Goal: Task Accomplishment & Management: Manage account settings

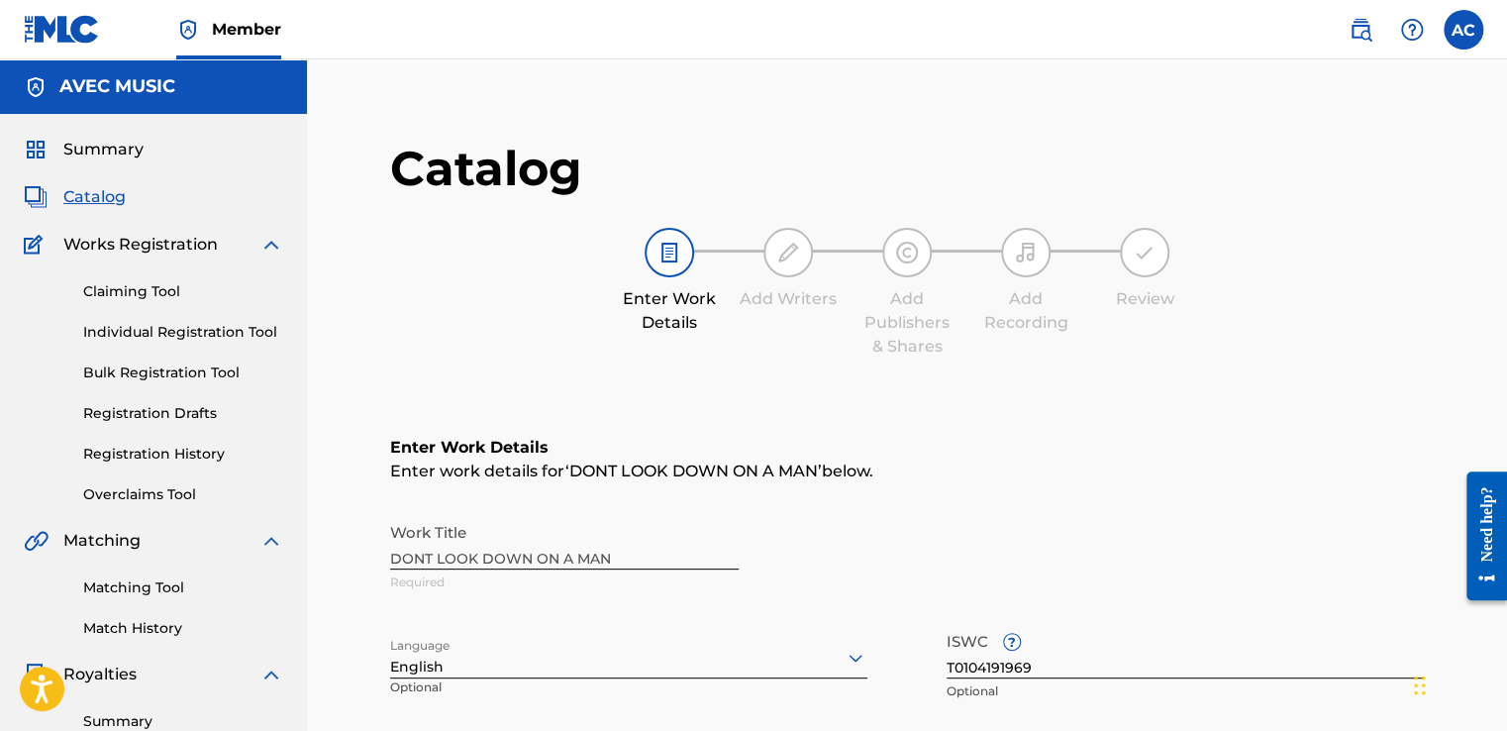
click at [1090, 358] on div "Catalog Enter Work Details Add Writers Add Publishers & Shares Add Recording Re…" at bounding box center [907, 263] width 1034 height 249
click at [600, 551] on div "Work Title DONT LOOK DOWN ON A MAN Required" at bounding box center [907, 557] width 1034 height 89
click at [104, 458] on link "Registration History" at bounding box center [183, 454] width 200 height 21
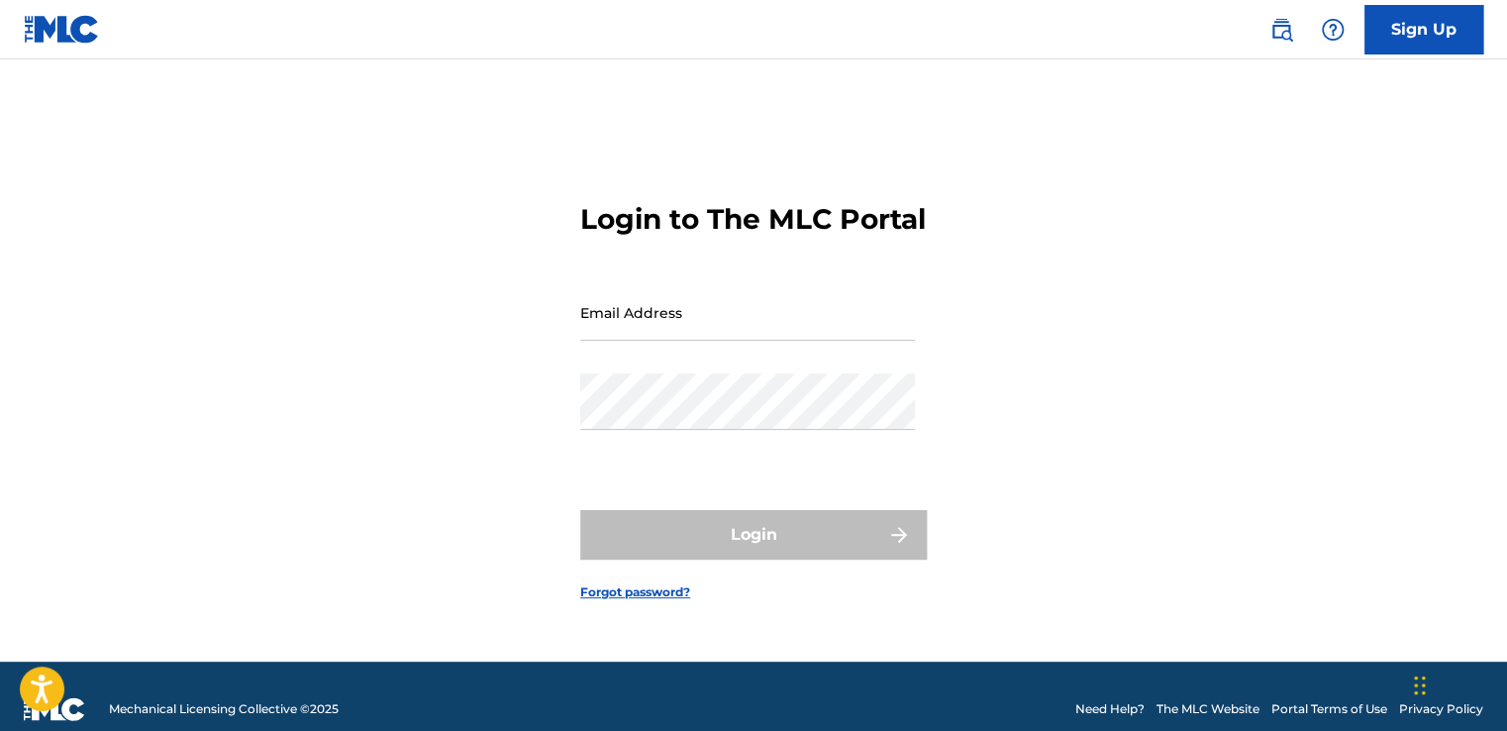
type input "[EMAIL_ADDRESS][DOMAIN_NAME]"
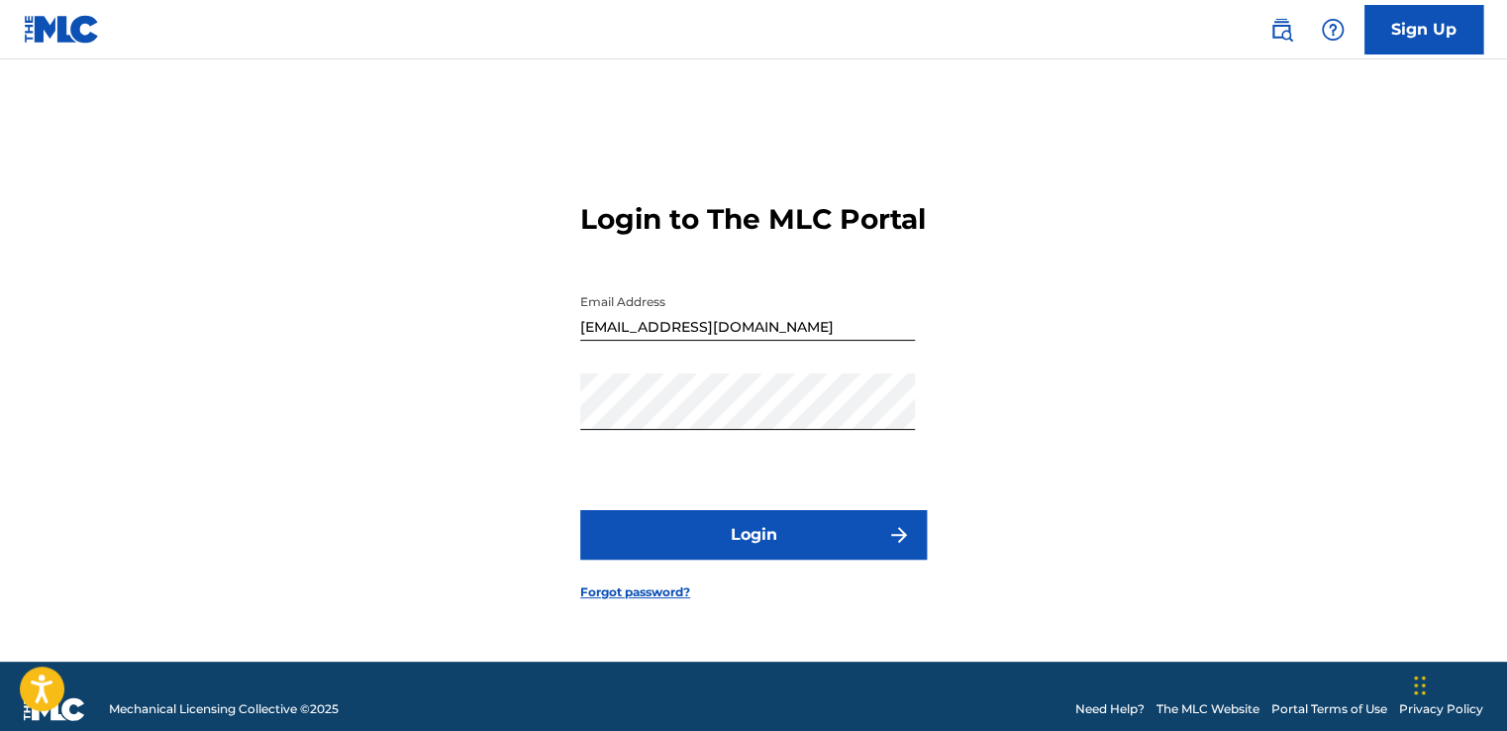
click at [746, 551] on div "Login" at bounding box center [753, 535] width 347 height 50
click at [750, 545] on button "Login" at bounding box center [753, 535] width 347 height 50
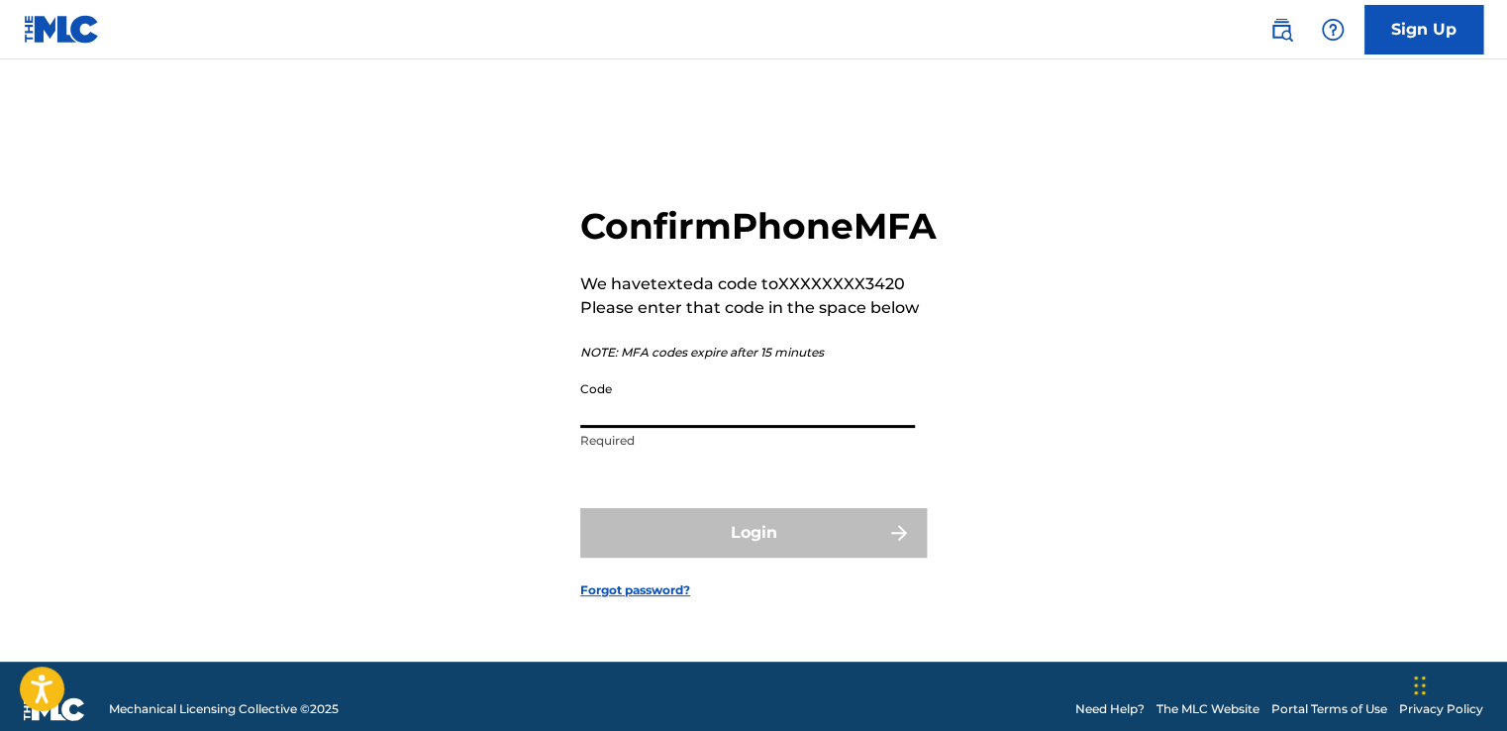
click at [614, 428] on input "Code" at bounding box center [747, 399] width 335 height 56
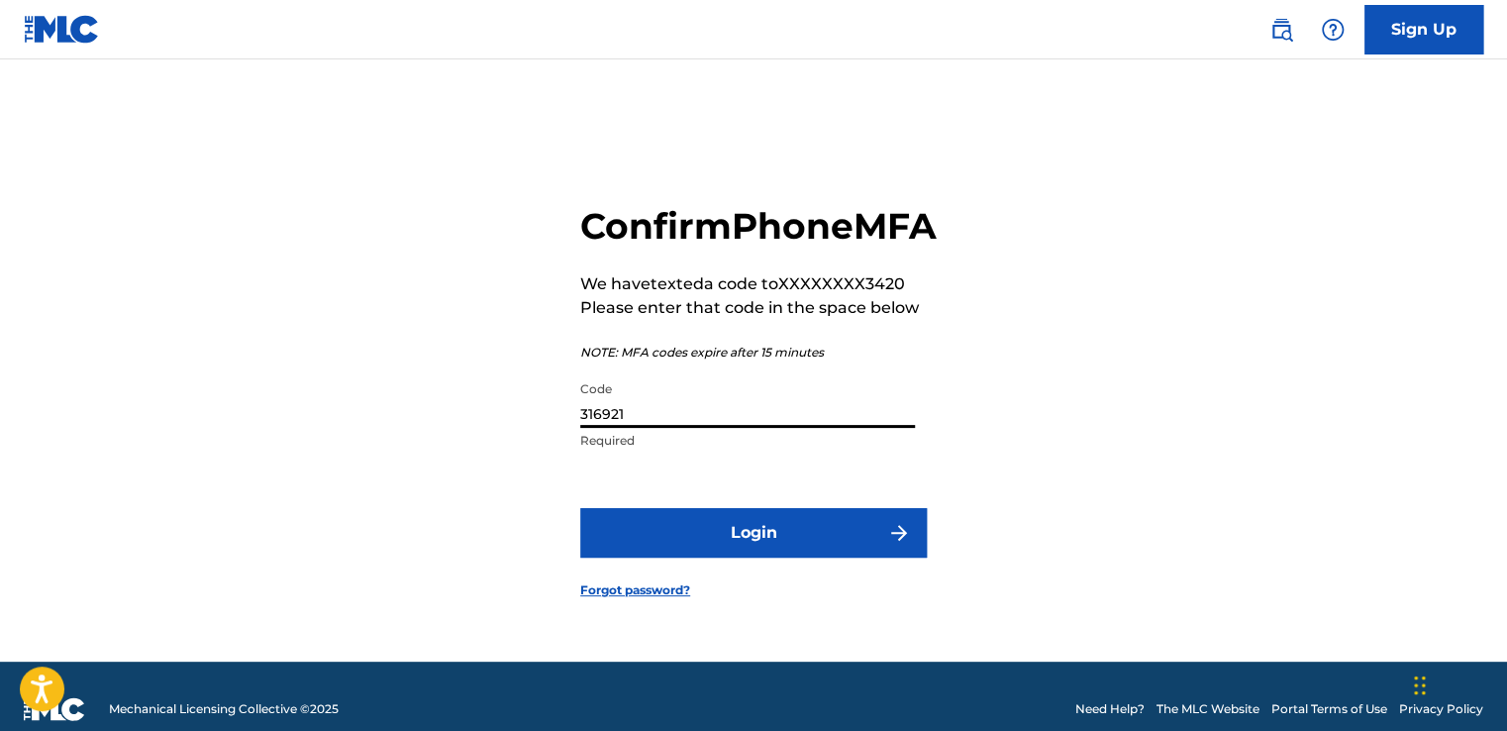
type input "316921"
click at [735, 547] on button "Login" at bounding box center [753, 533] width 347 height 50
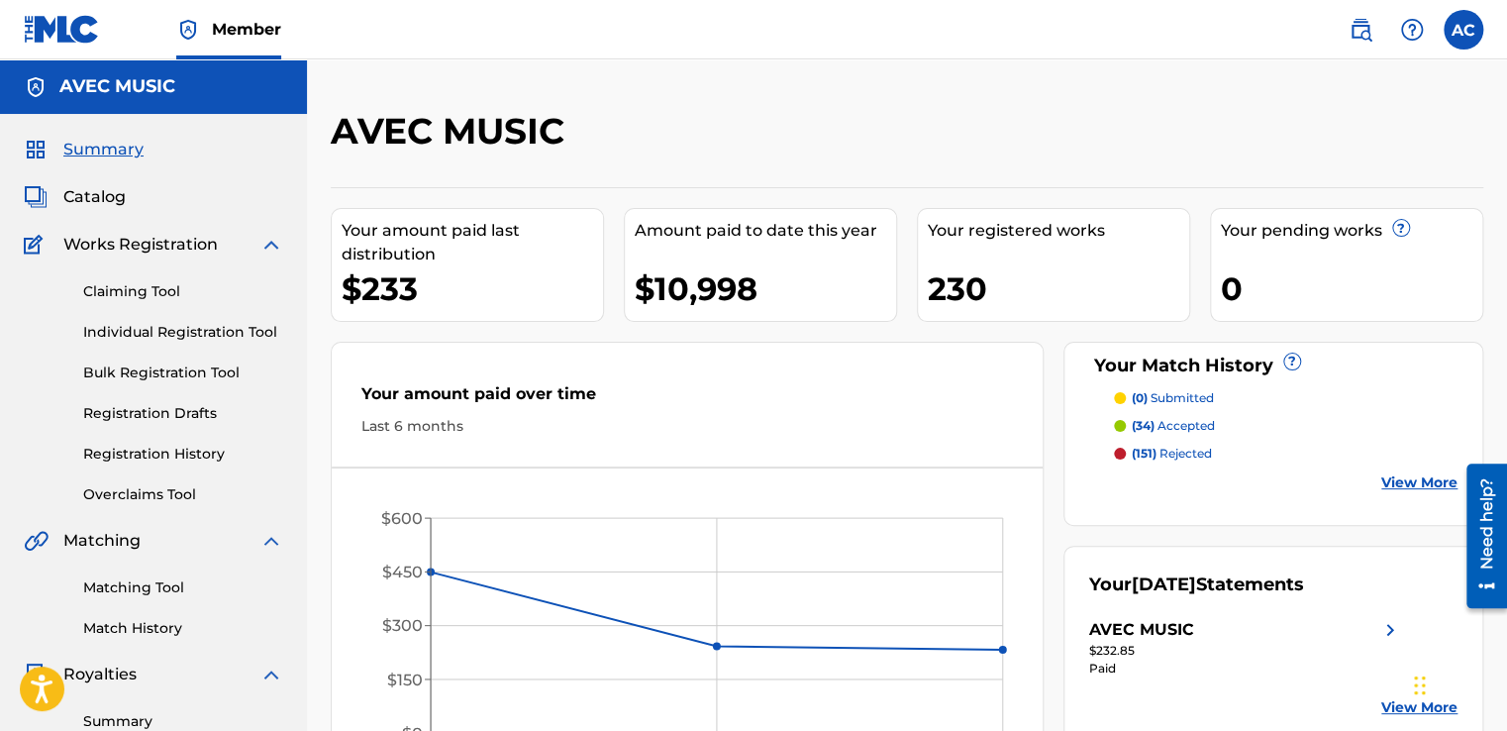
click at [256, 489] on link "Overclaims Tool" at bounding box center [183, 494] width 200 height 21
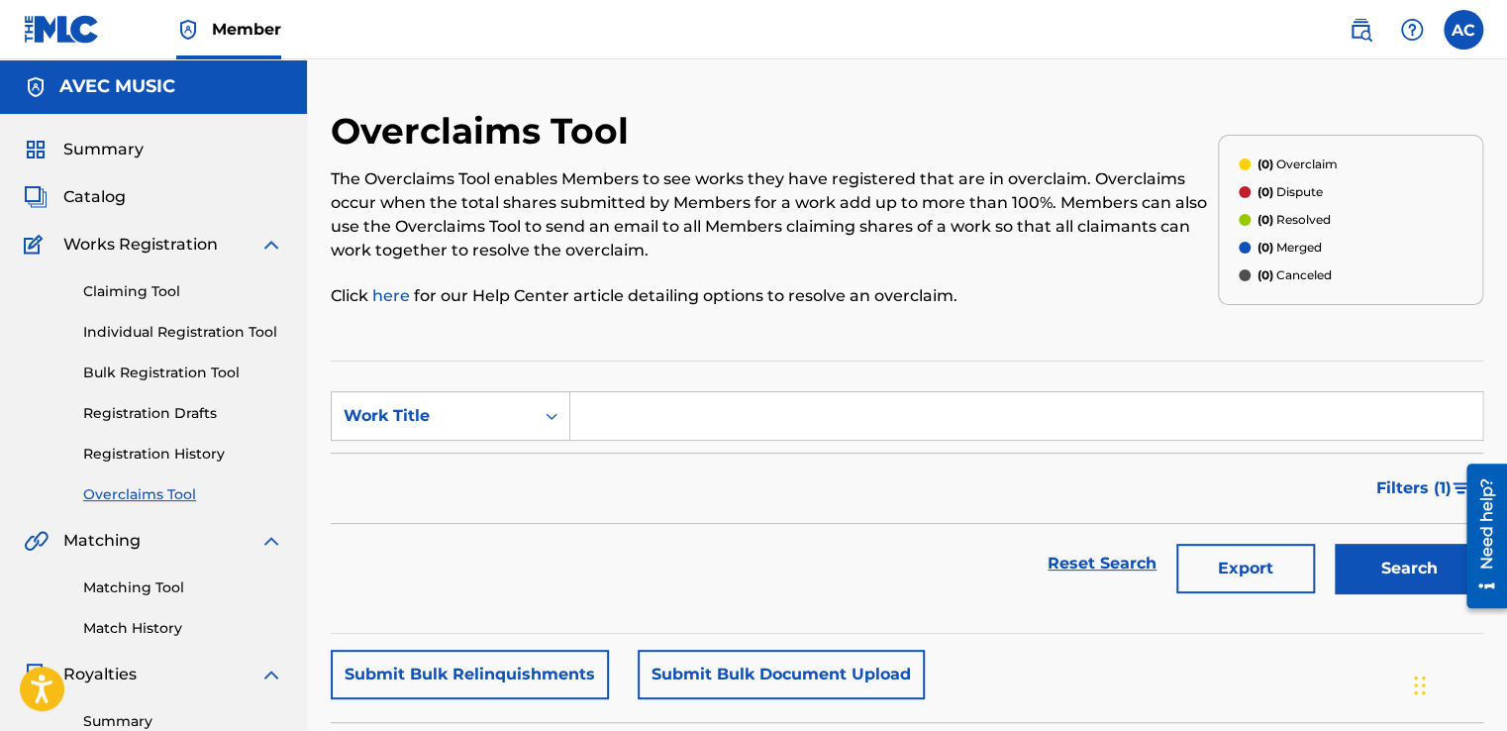
click at [221, 479] on div "Claiming Tool Individual Registration Tool Bulk Registration Tool Registration …" at bounding box center [153, 380] width 259 height 249
click at [80, 195] on span "Catalog" at bounding box center [94, 197] width 62 height 24
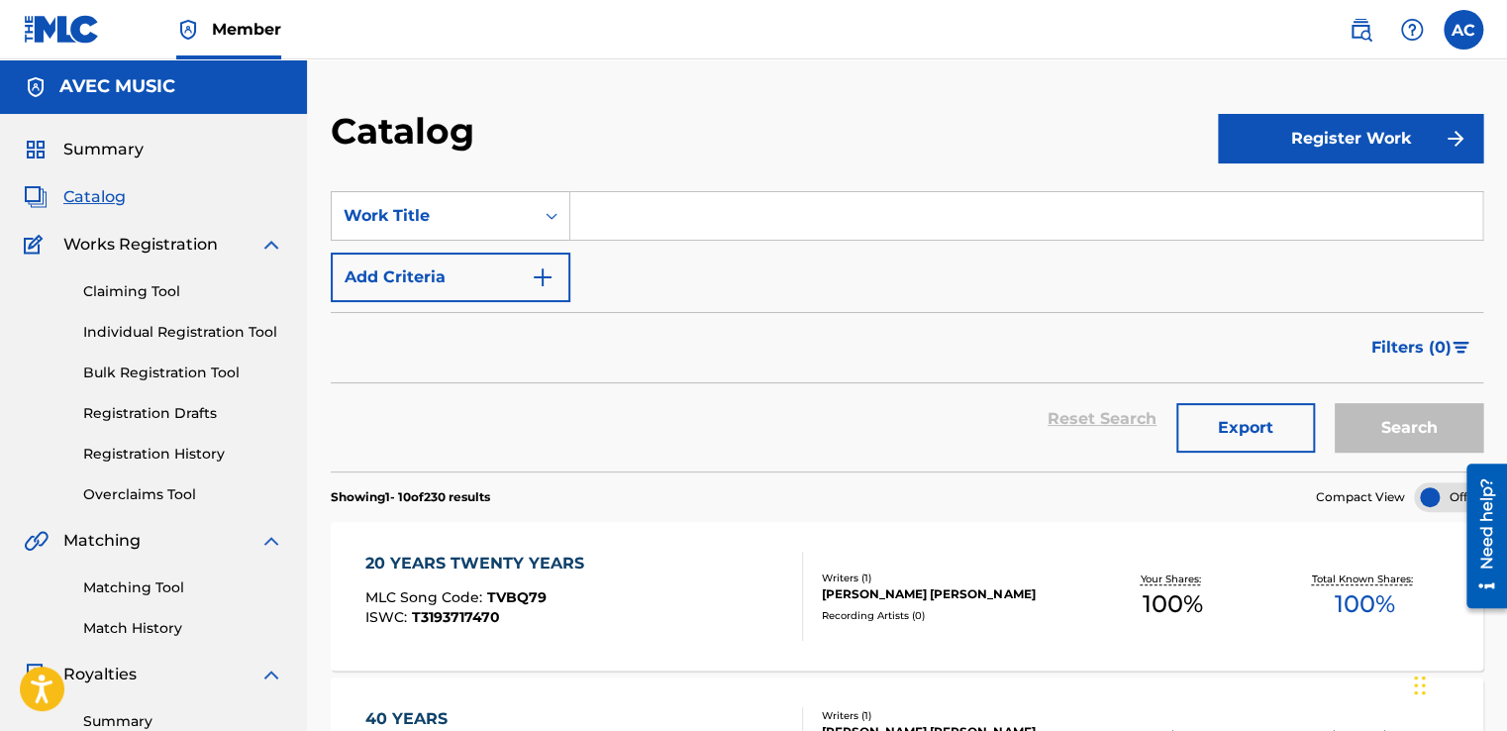
click at [123, 459] on link "Registration History" at bounding box center [183, 454] width 200 height 21
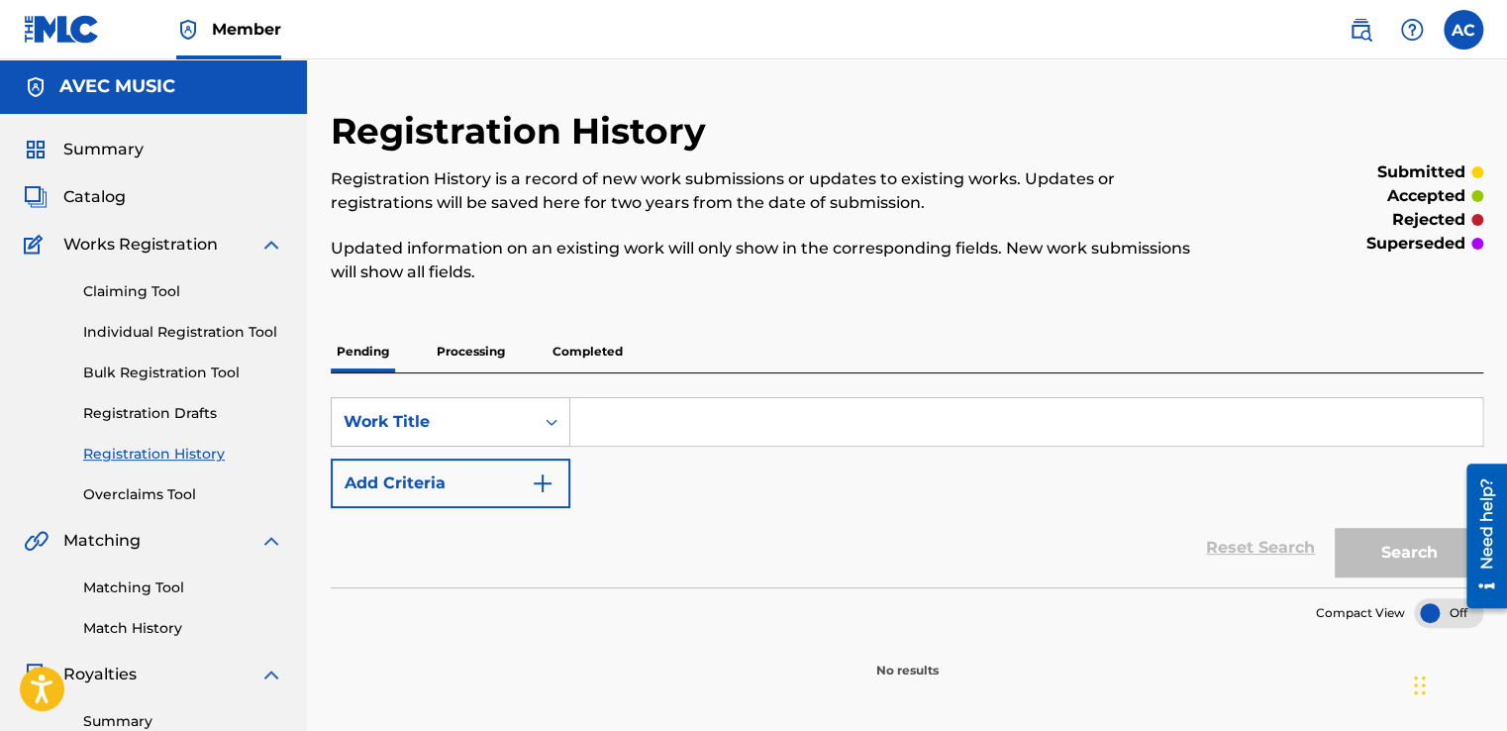
click at [572, 348] on p "Completed" at bounding box center [588, 352] width 82 height 42
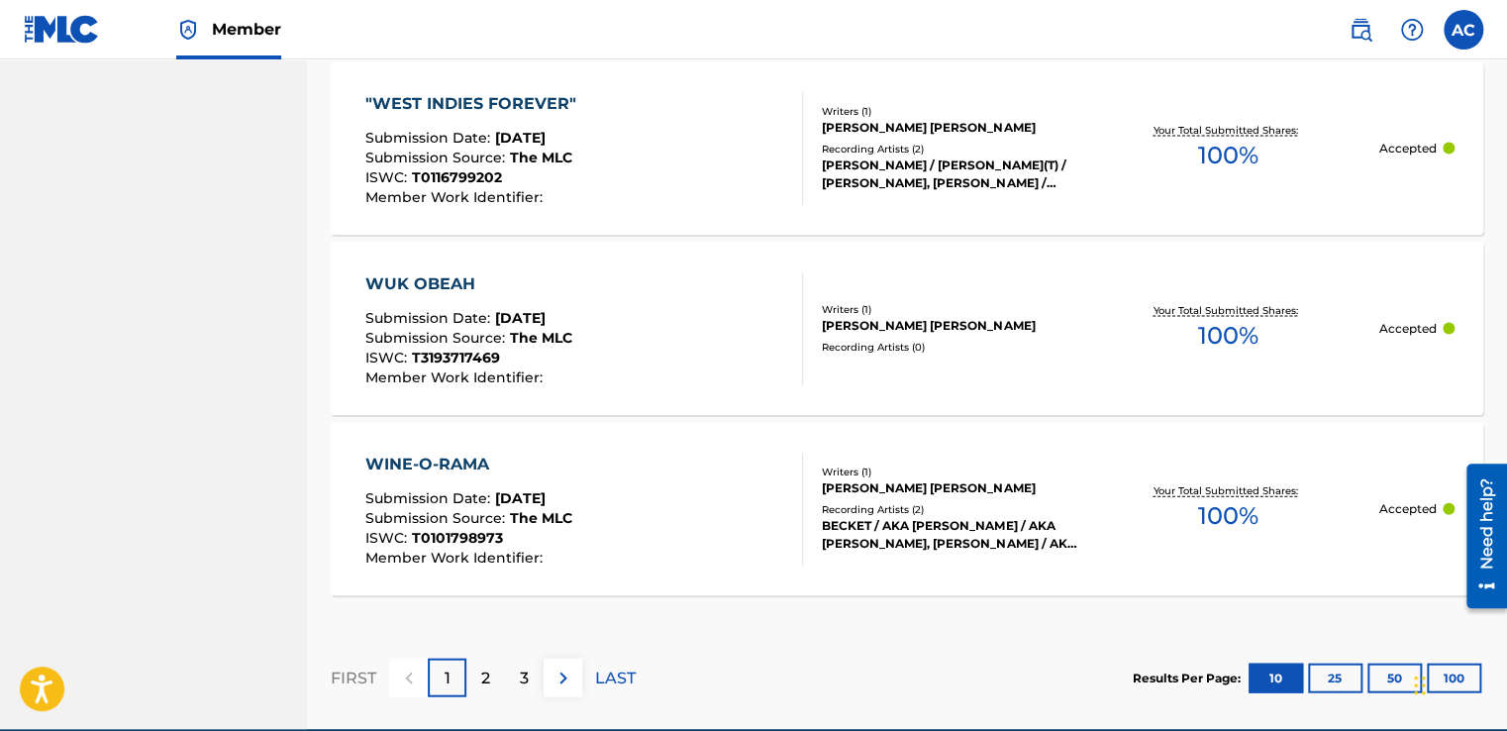
scroll to position [2032, 0]
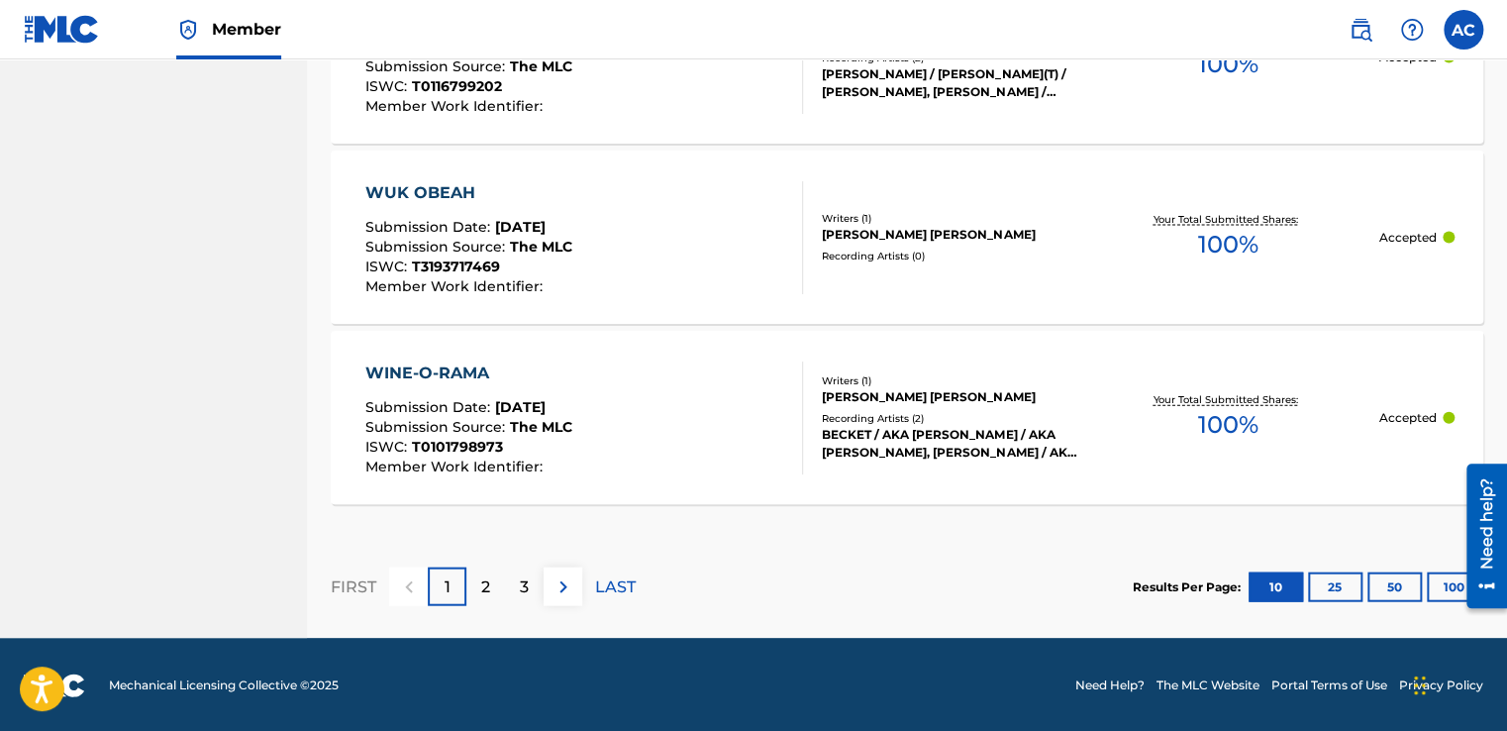
click at [605, 584] on p "LAST" at bounding box center [615, 587] width 41 height 24
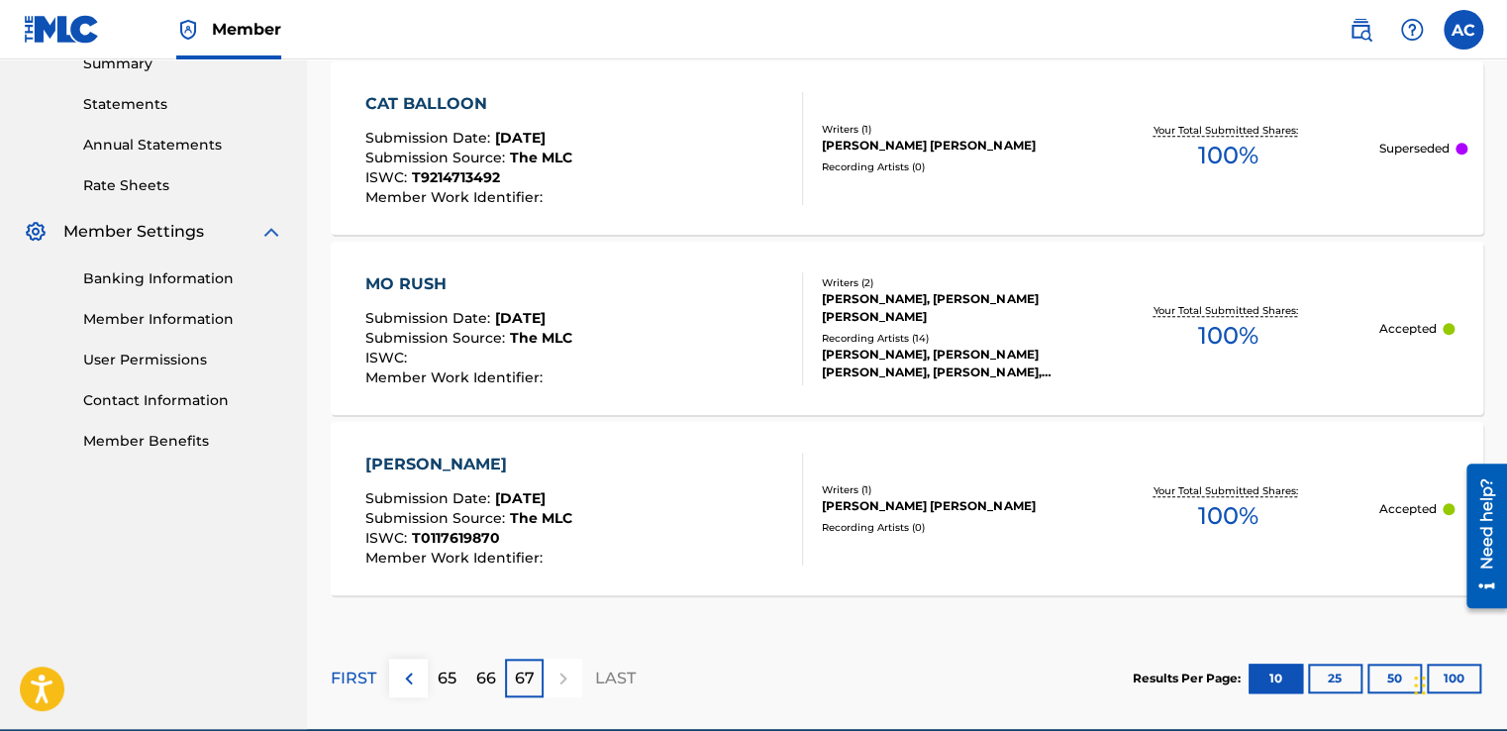
scroll to position [748, 0]
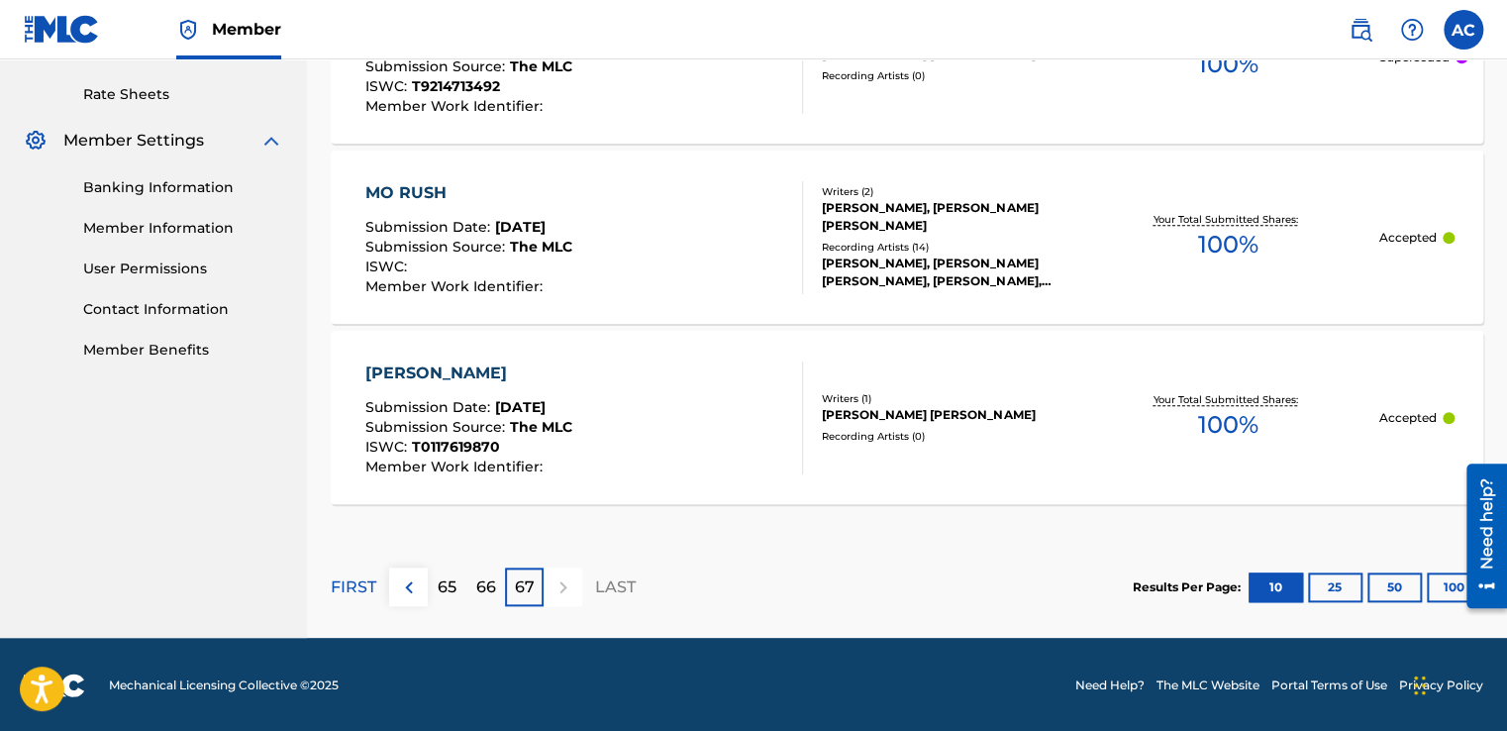
click at [483, 576] on p "66" at bounding box center [486, 587] width 20 height 24
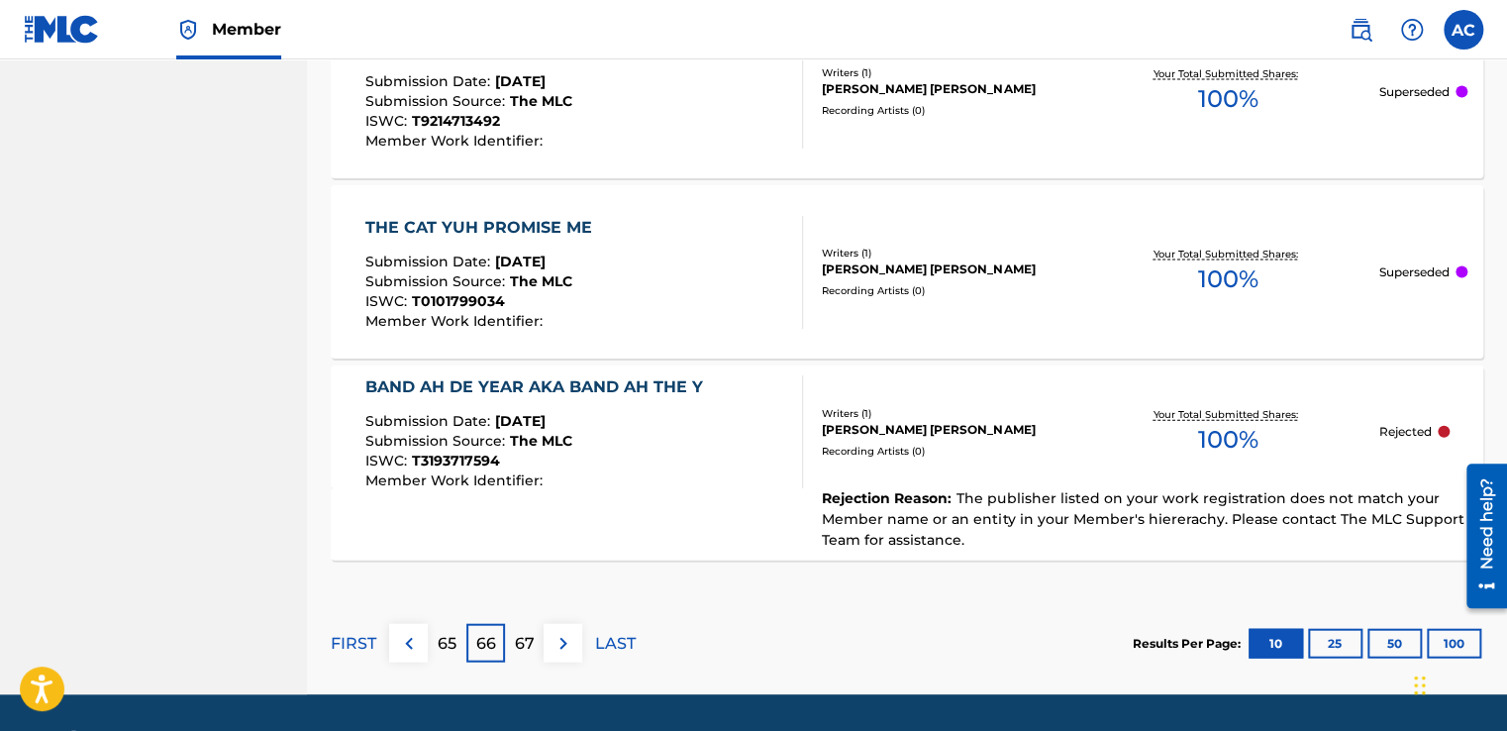
scroll to position [1976, 0]
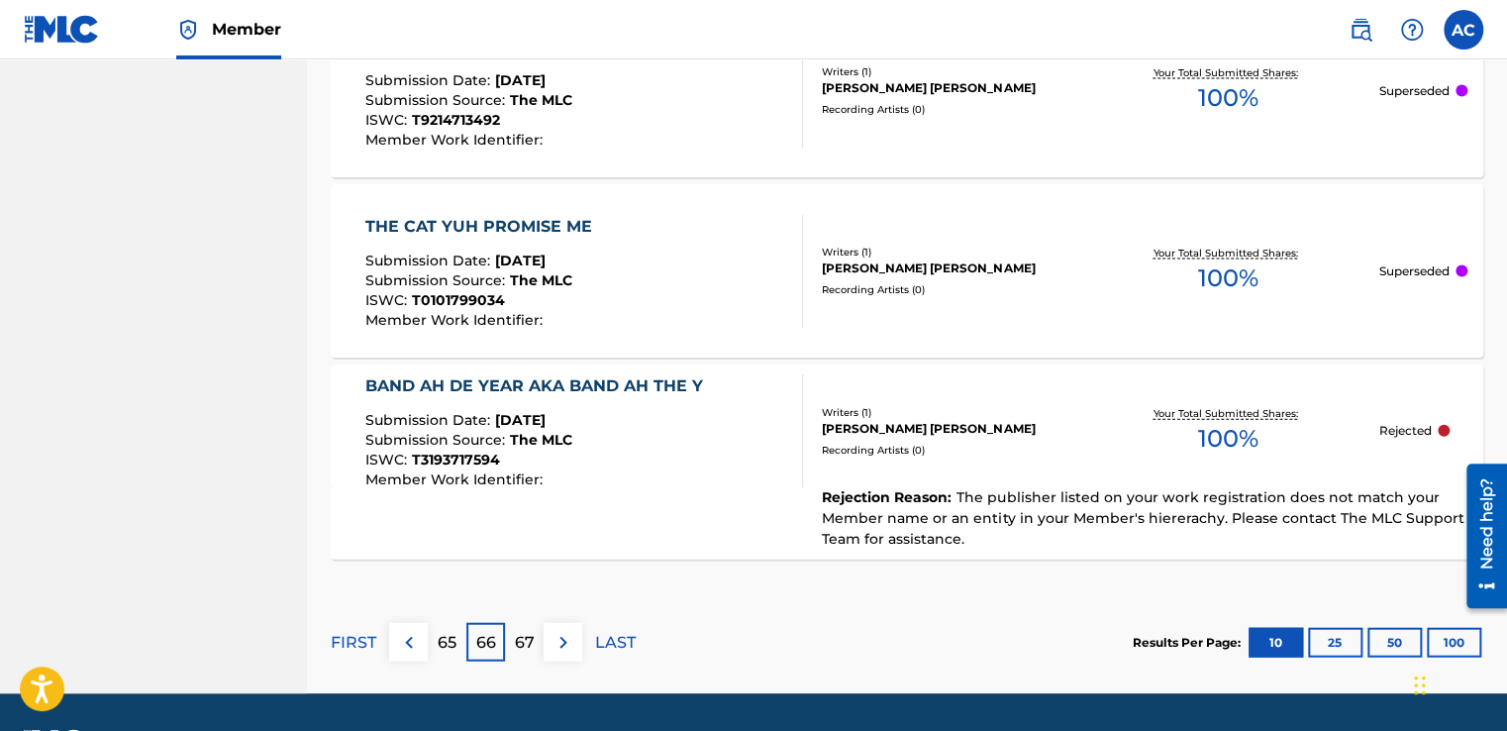
click at [495, 381] on div "BAND AH DE YEAR AKA BAND AH THE Y" at bounding box center [539, 386] width 348 height 24
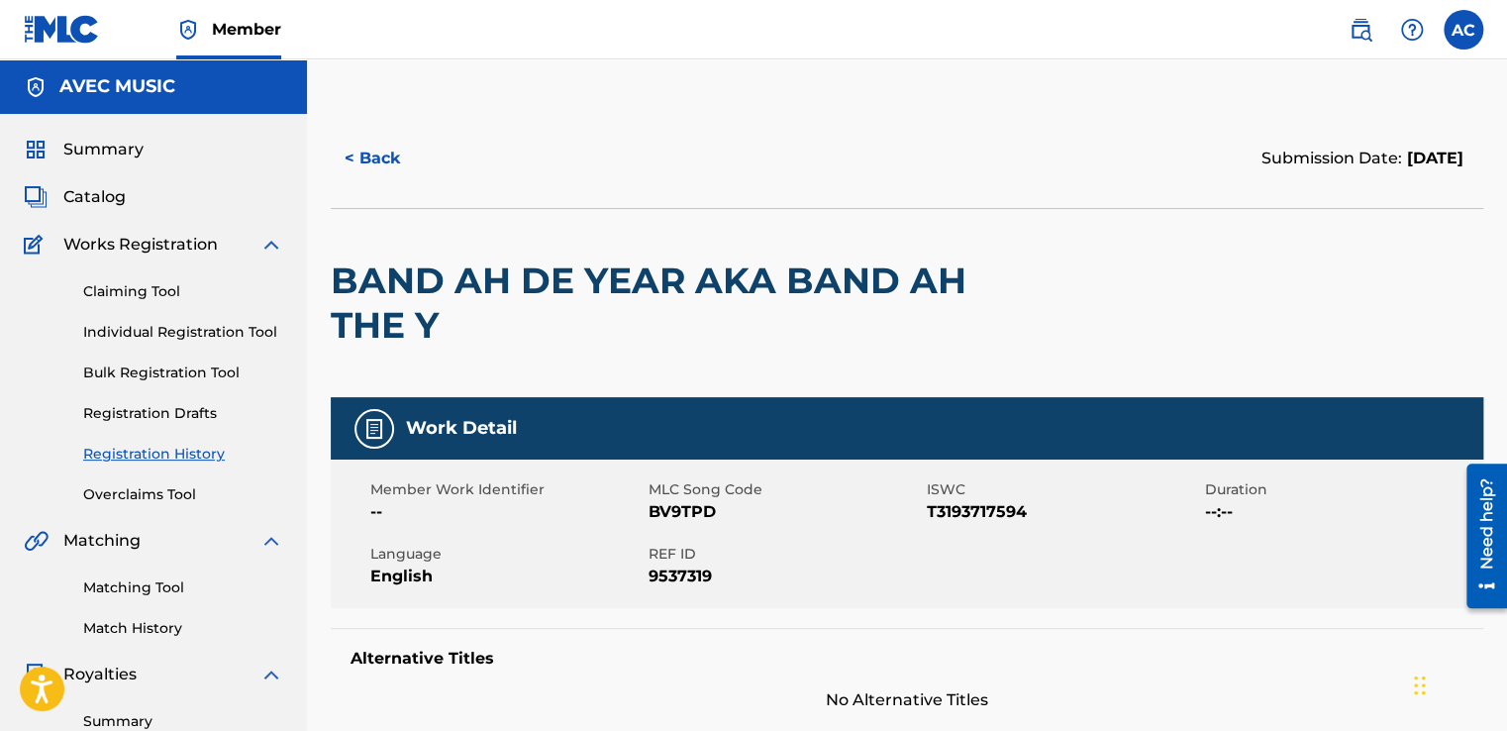
click at [509, 283] on h2 "BAND AH DE YEAR AKA BAND AH THE Y" at bounding box center [676, 302] width 691 height 89
click at [361, 157] on button "< Back" at bounding box center [390, 159] width 119 height 50
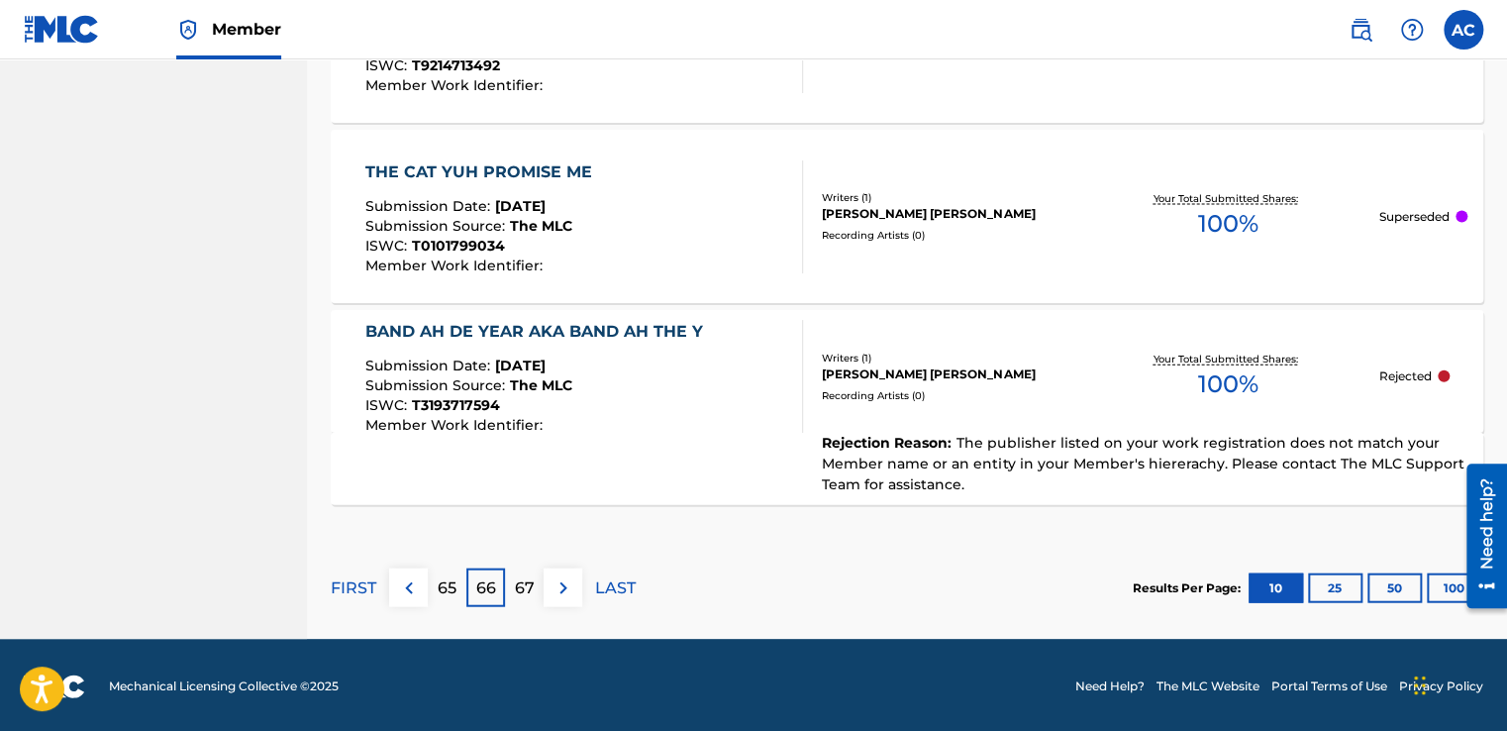
scroll to position [2032, 0]
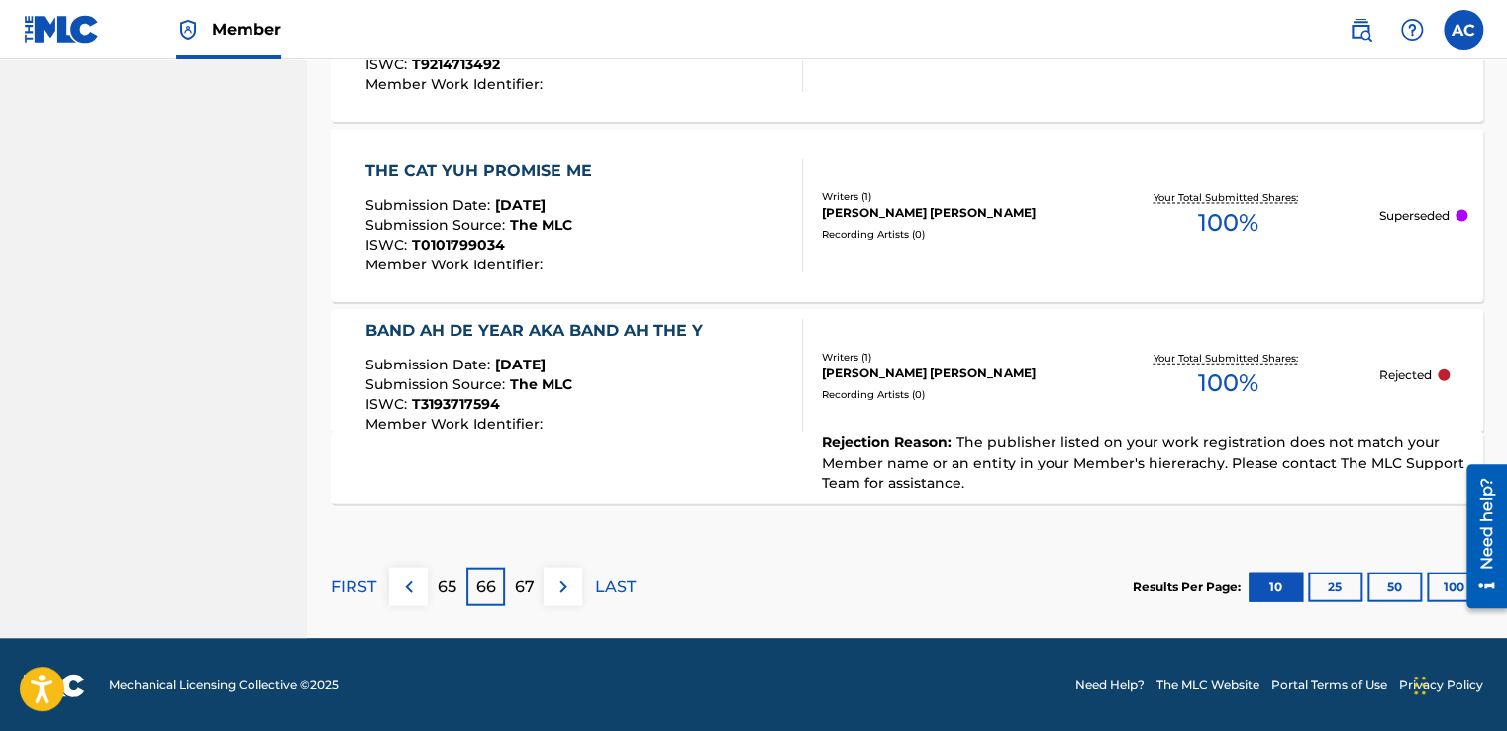
click at [470, 325] on div "BAND AH DE YEAR AKA BAND AH THE Y" at bounding box center [539, 331] width 348 height 24
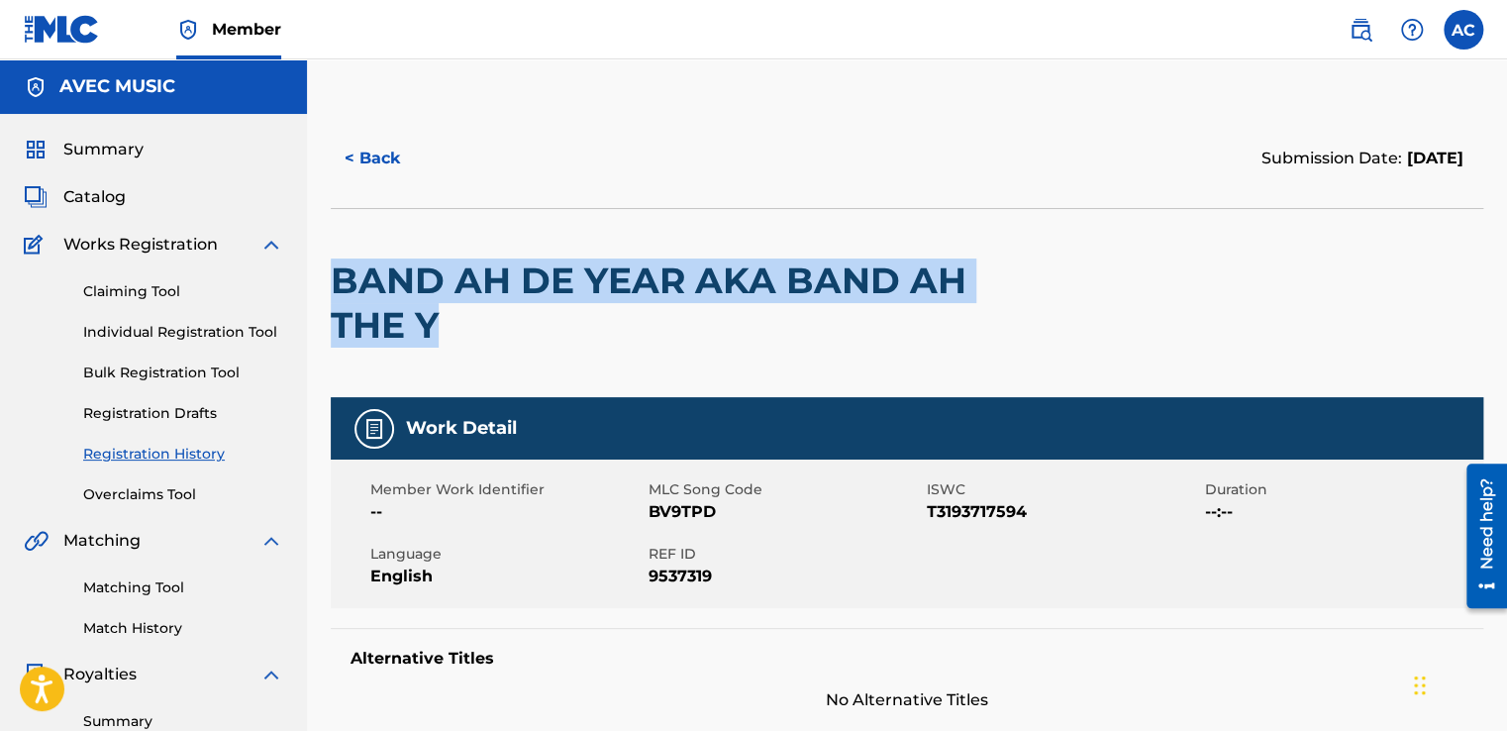
drag, startPoint x: 438, startPoint y: 325, endPoint x: 336, endPoint y: 266, distance: 117.5
click at [336, 266] on h2 "BAND AH DE YEAR AKA BAND AH THE Y" at bounding box center [676, 302] width 691 height 89
copy h2 "BAND AH DE YEAR AKA BAND AH THE Y"
click at [98, 202] on span "Catalog" at bounding box center [94, 197] width 62 height 24
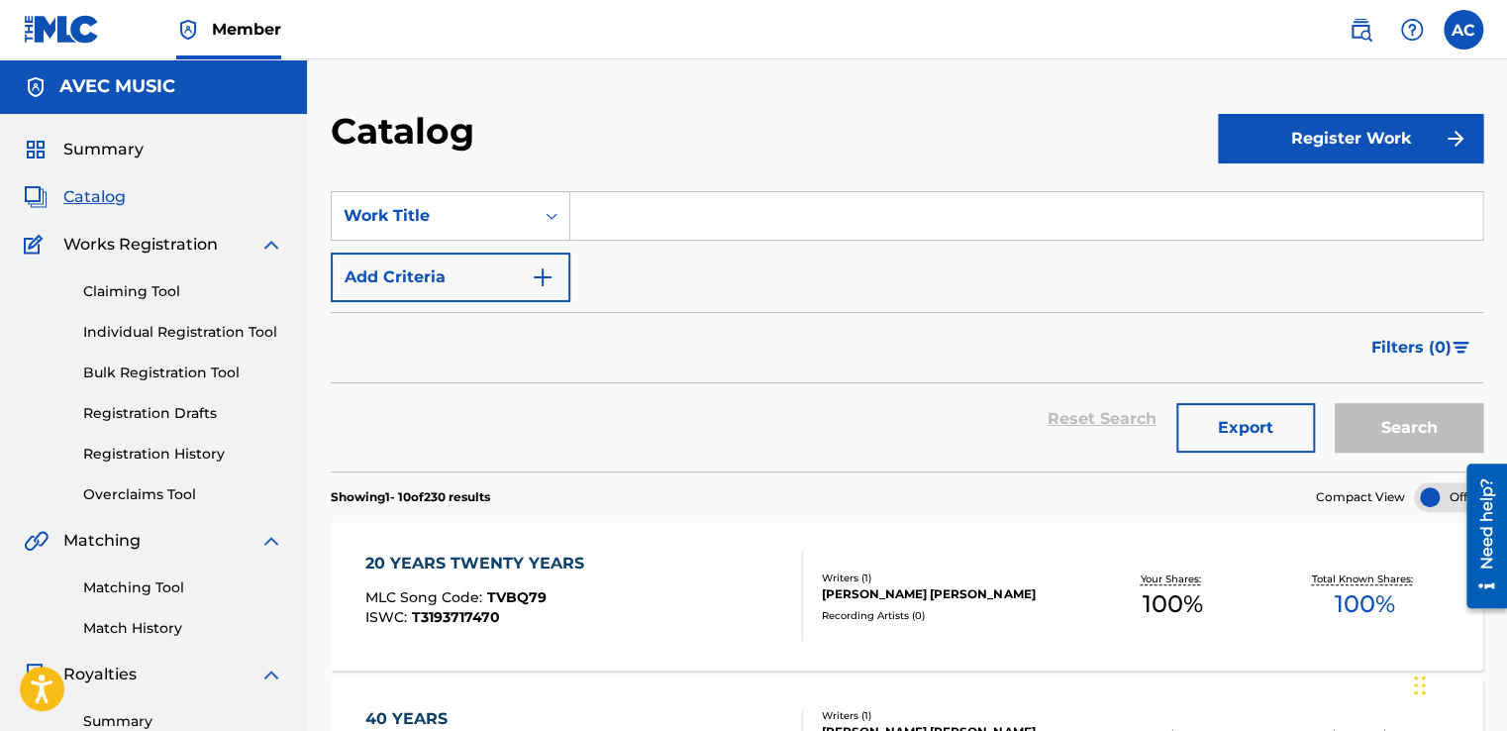
click at [592, 215] on input "Search Form" at bounding box center [1026, 216] width 912 height 48
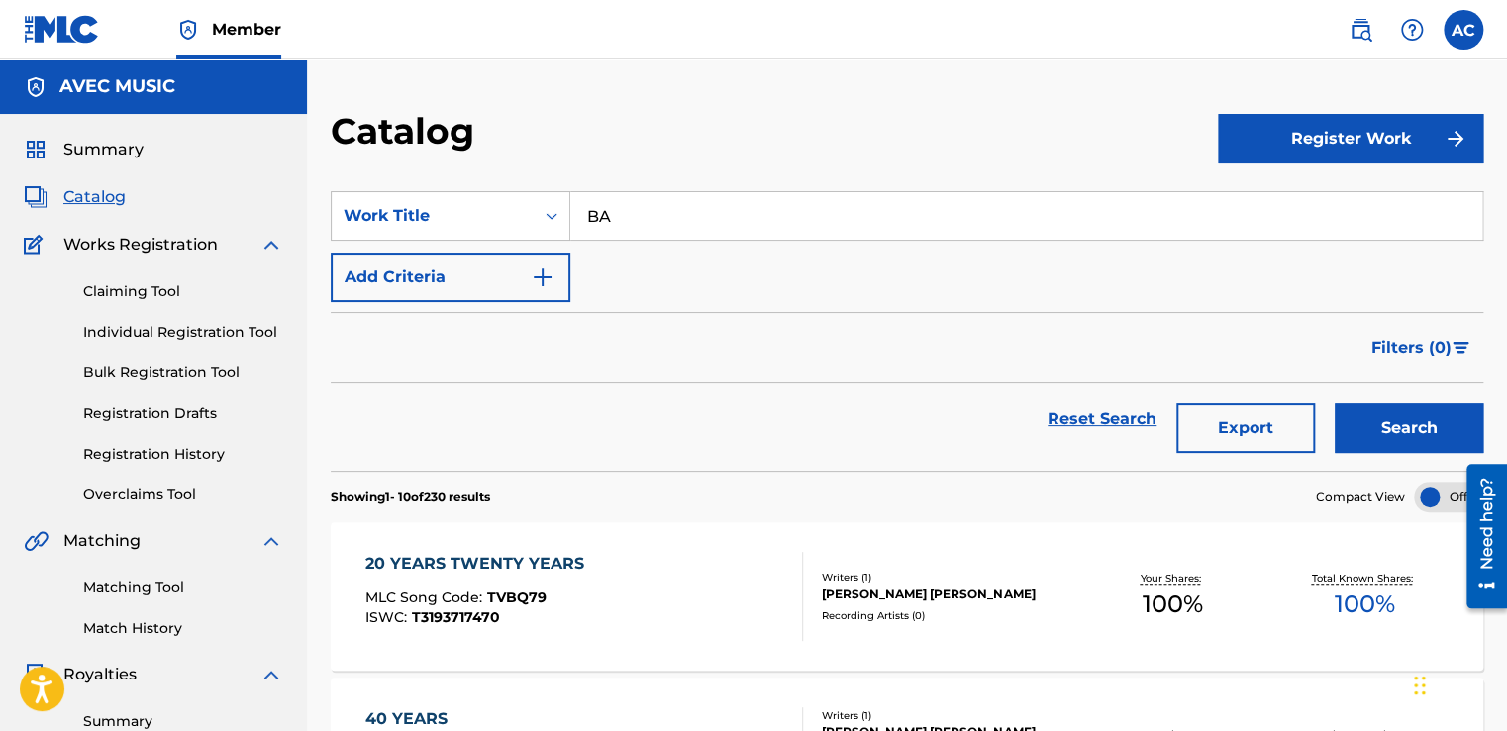
type input "B"
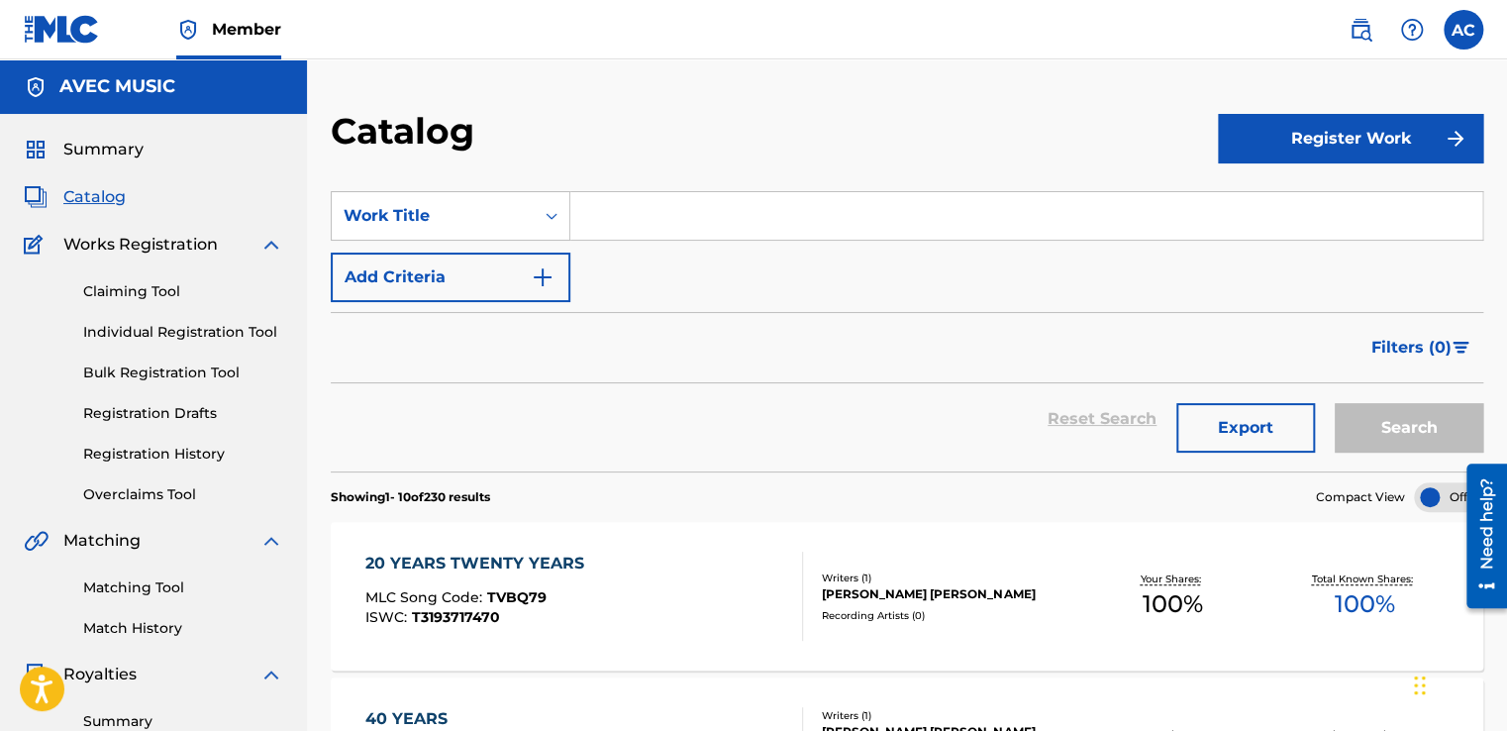
paste input "BAND AH DE YEAR AKA BAND AH THE Y"
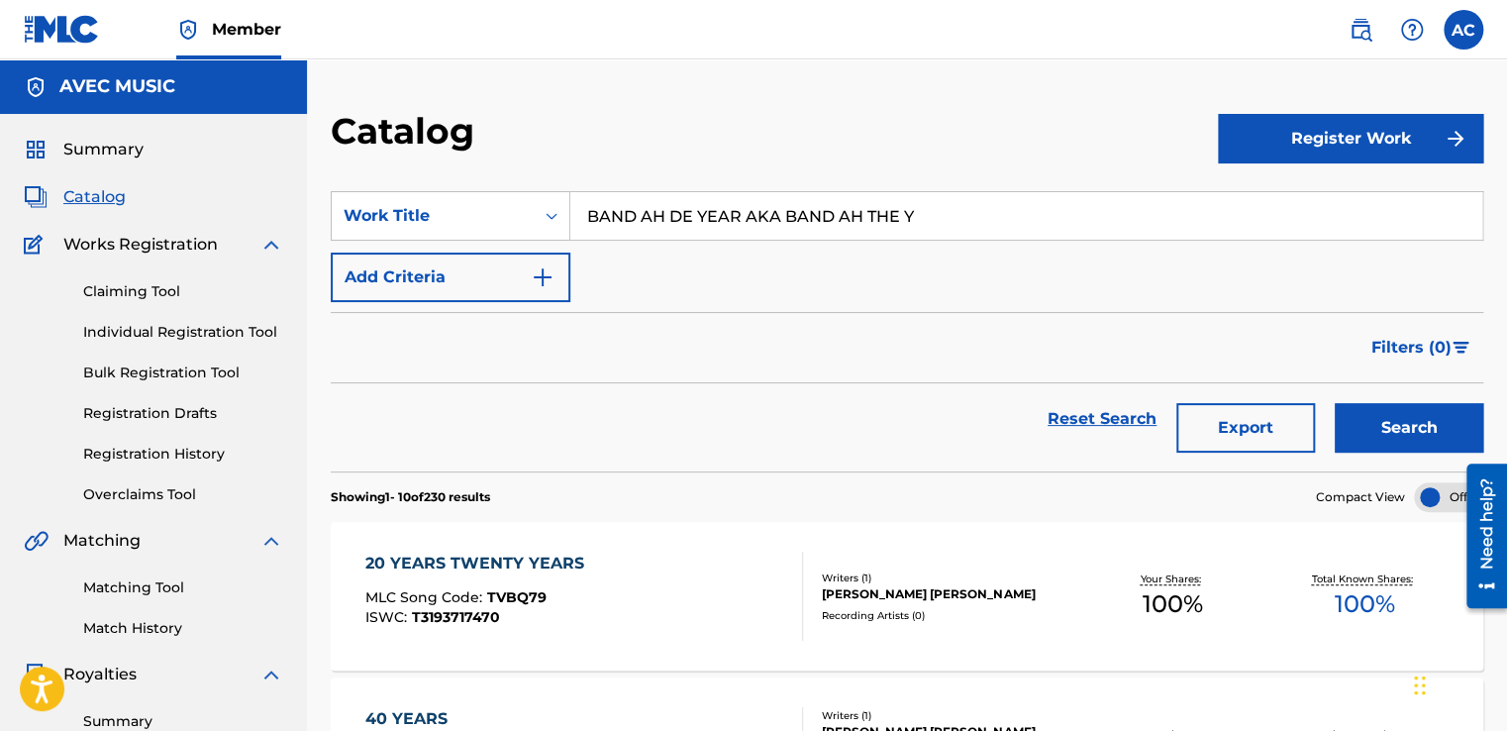
click at [621, 370] on div "Filters ( 0 )" at bounding box center [907, 347] width 1152 height 71
click at [927, 219] on input "BAND AH DE YEAR AKA BAND AH THE Y" at bounding box center [1026, 216] width 912 height 48
type input "B"
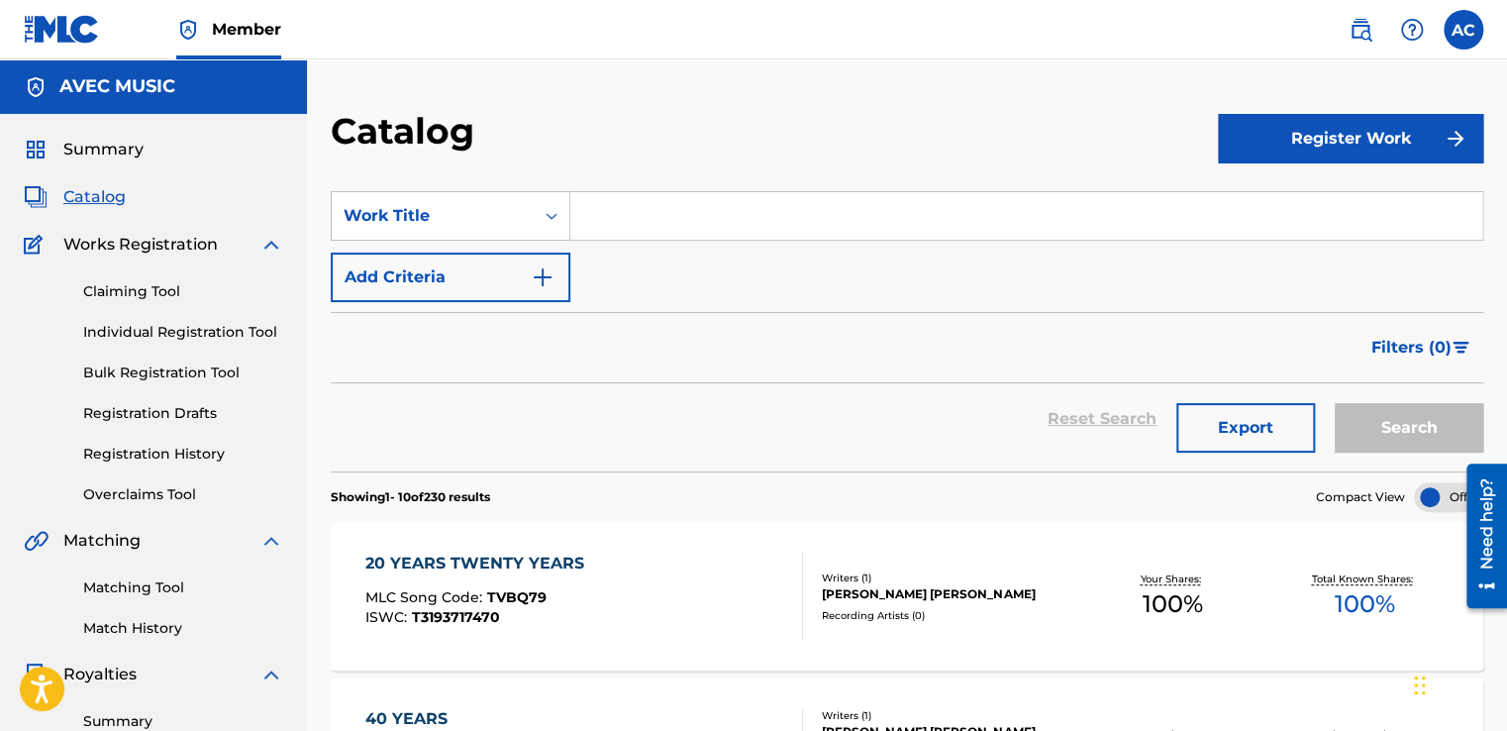
paste input "BAND AH DE YEAR AKA BAND AH THE Y"
type input "BAND AH DE YEAR AKA BAND AH THE Y"
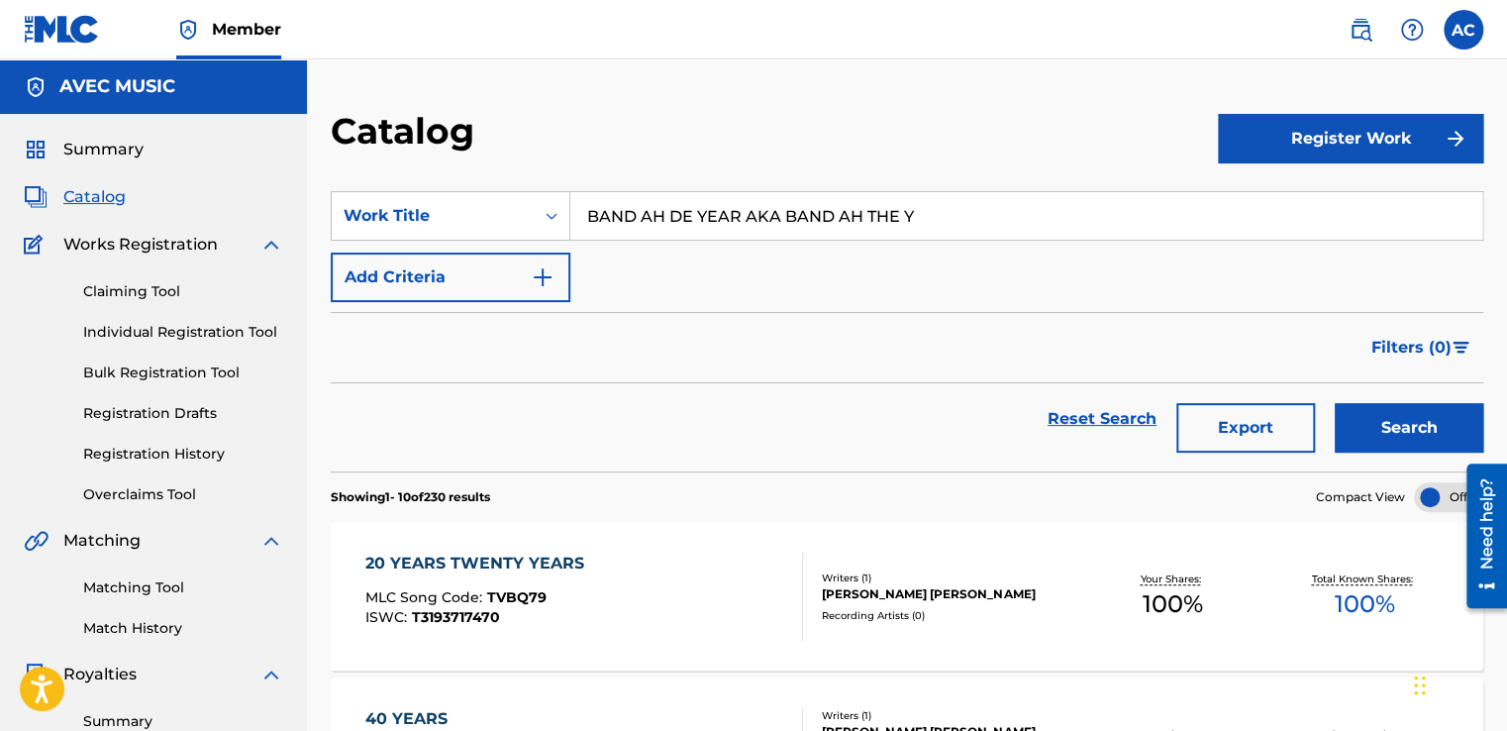
click at [1375, 426] on button "Search" at bounding box center [1409, 428] width 149 height 50
click at [521, 570] on div "BAND AH DE YEAR AKA BAND AH THE Y" at bounding box center [539, 563] width 348 height 24
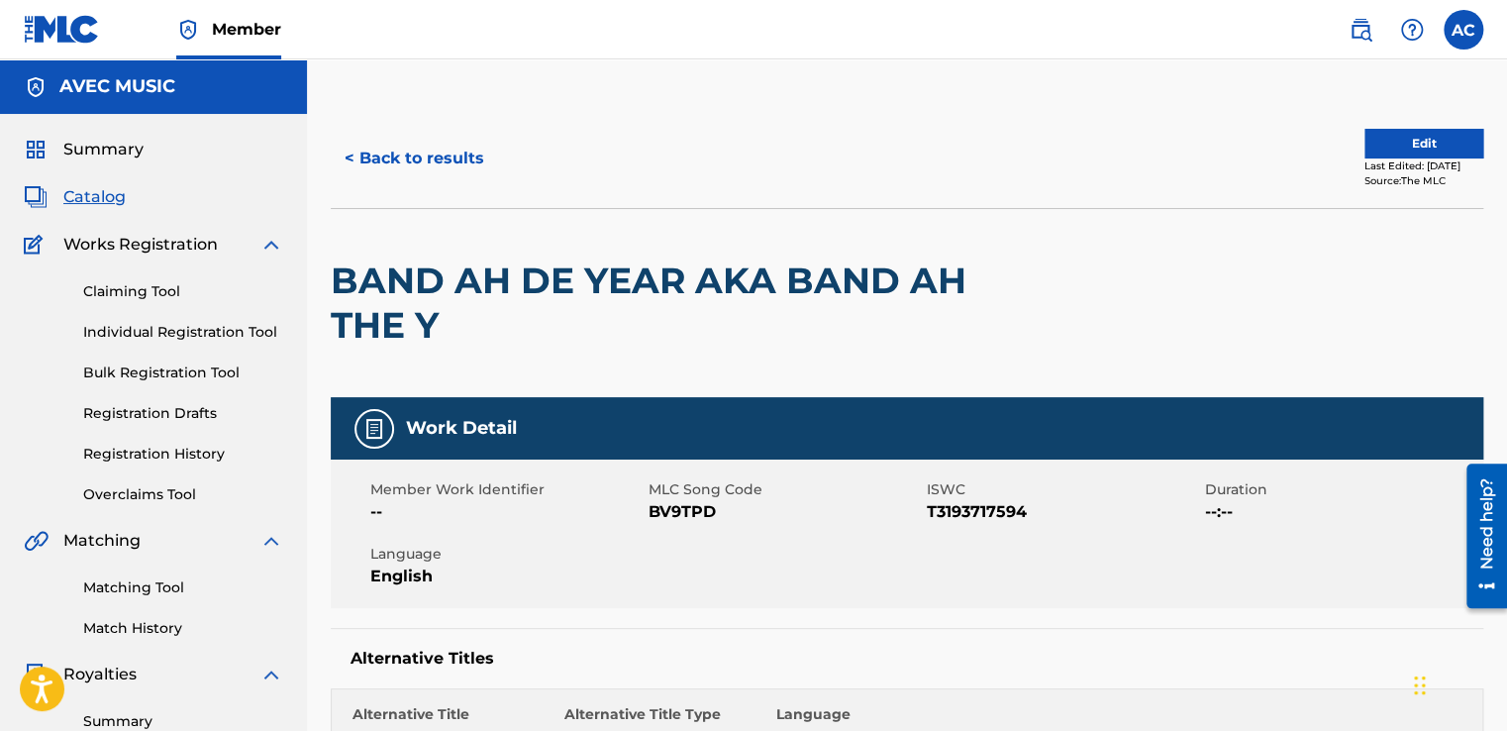
click at [1395, 144] on button "Edit" at bounding box center [1423, 144] width 119 height 30
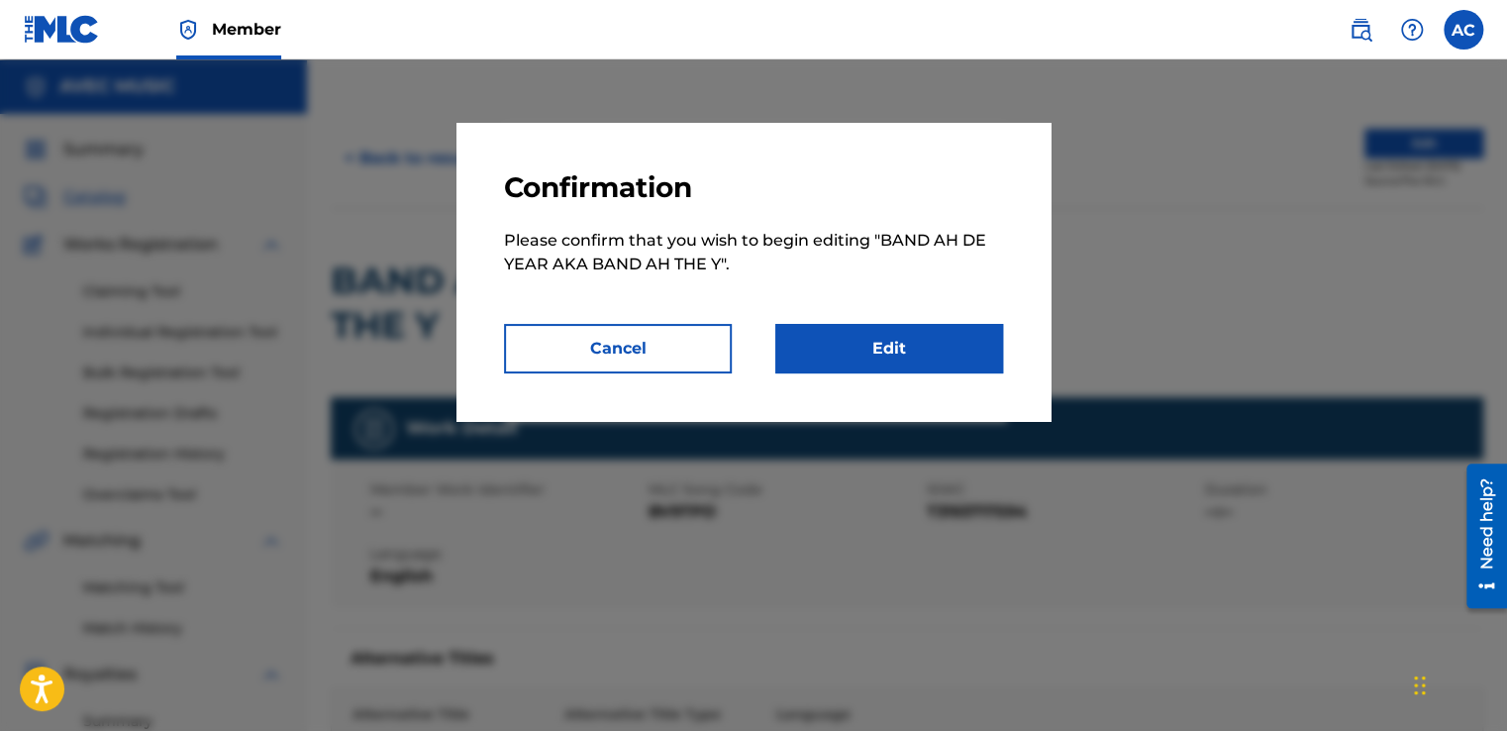
scroll to position [51, 0]
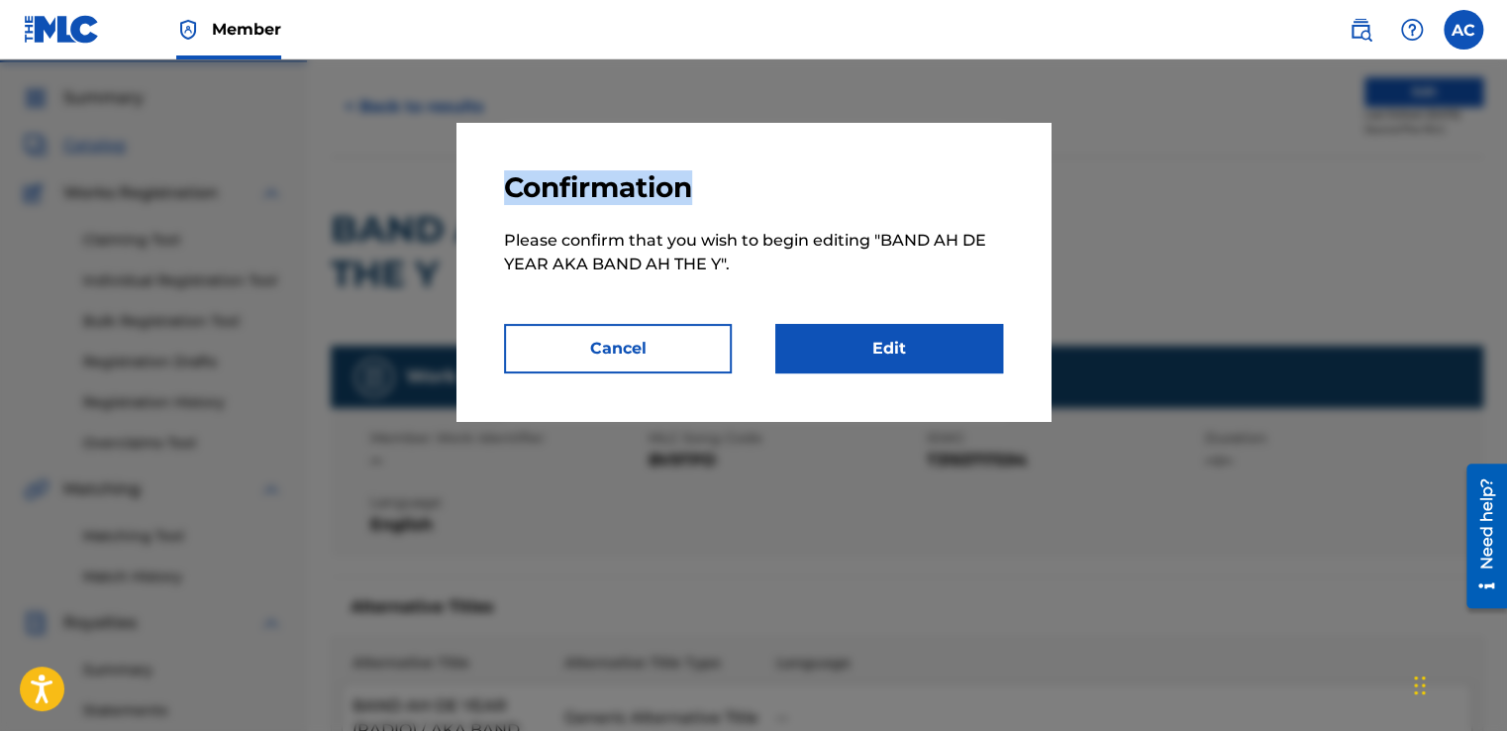
drag, startPoint x: 1075, startPoint y: 188, endPoint x: 1048, endPoint y: 186, distance: 26.8
click at [1048, 186] on div "Confirmation Please confirm that you wish to begin editing " BAND AH DE YEAR AK…" at bounding box center [753, 394] width 1507 height 671
click at [869, 346] on link "Edit" at bounding box center [889, 349] width 228 height 50
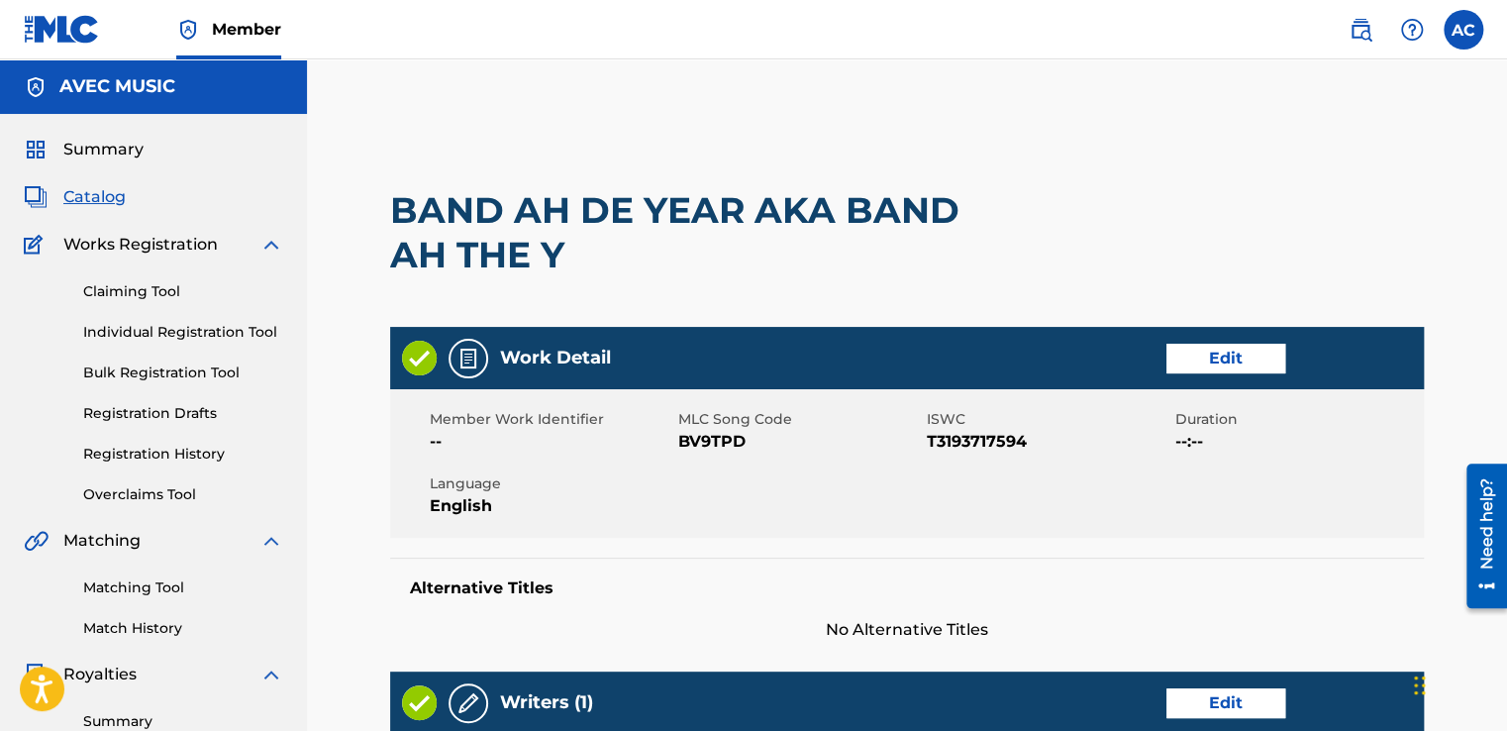
click at [1215, 353] on link "Edit" at bounding box center [1225, 359] width 119 height 30
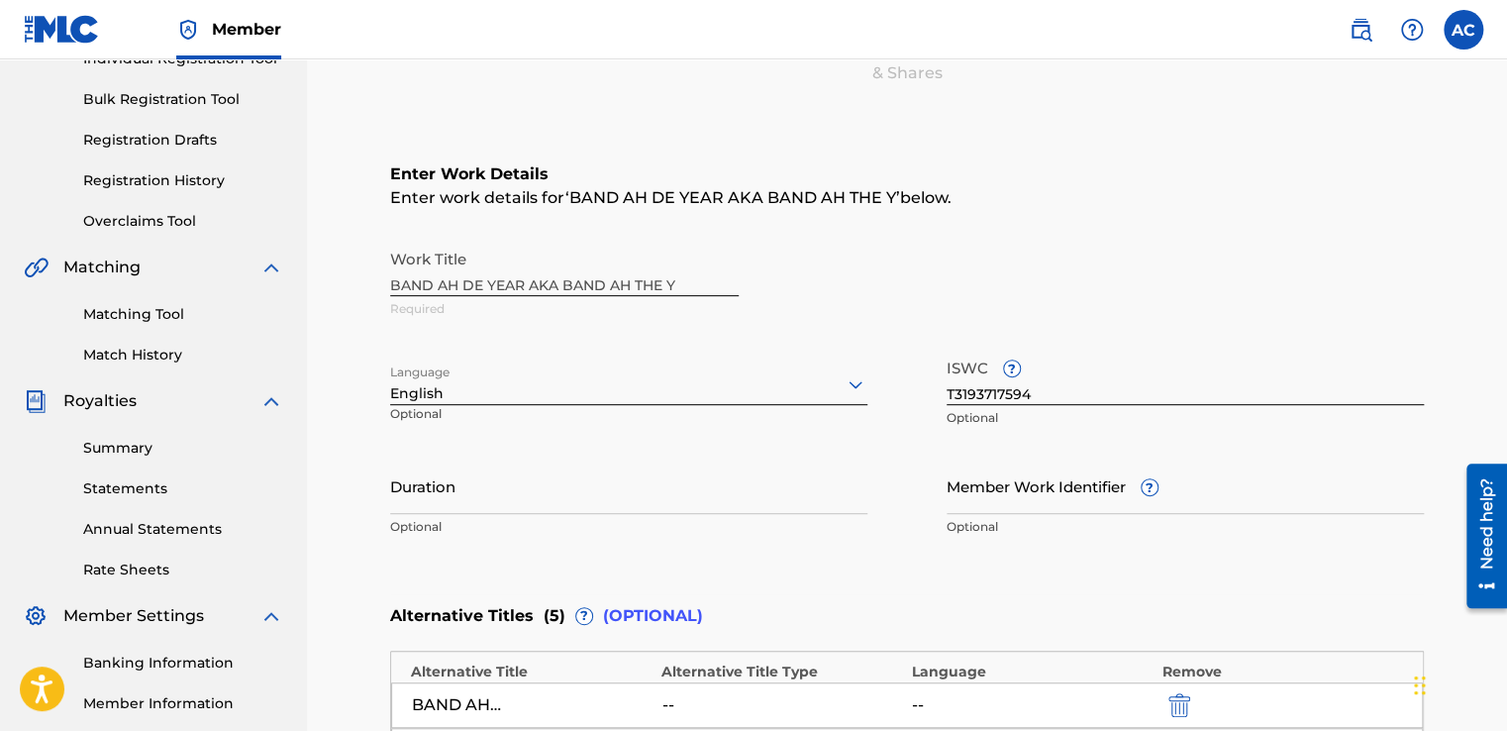
scroll to position [277, 0]
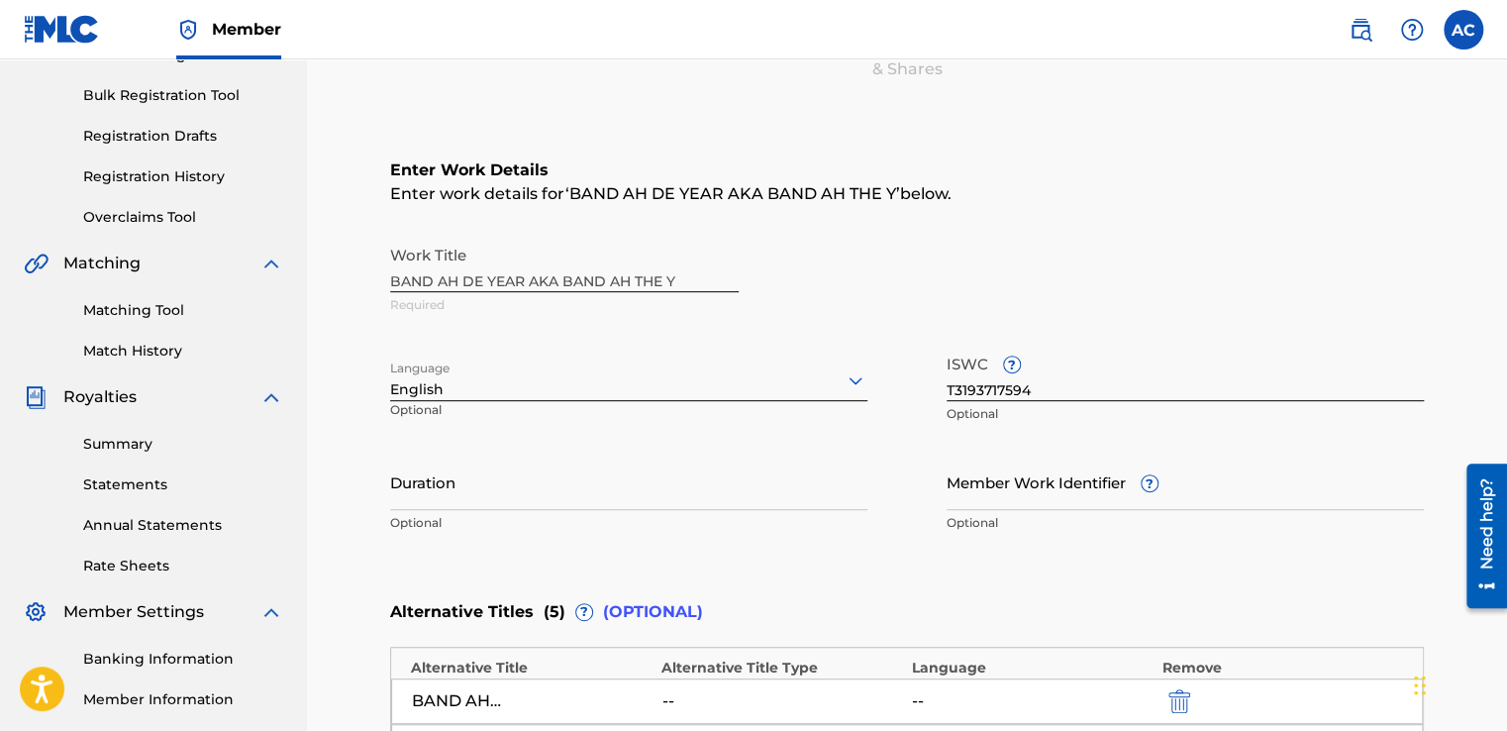
click at [552, 279] on div "Work Title BAND AH DE YEAR AKA BAND AH THE Y Required" at bounding box center [907, 280] width 1034 height 89
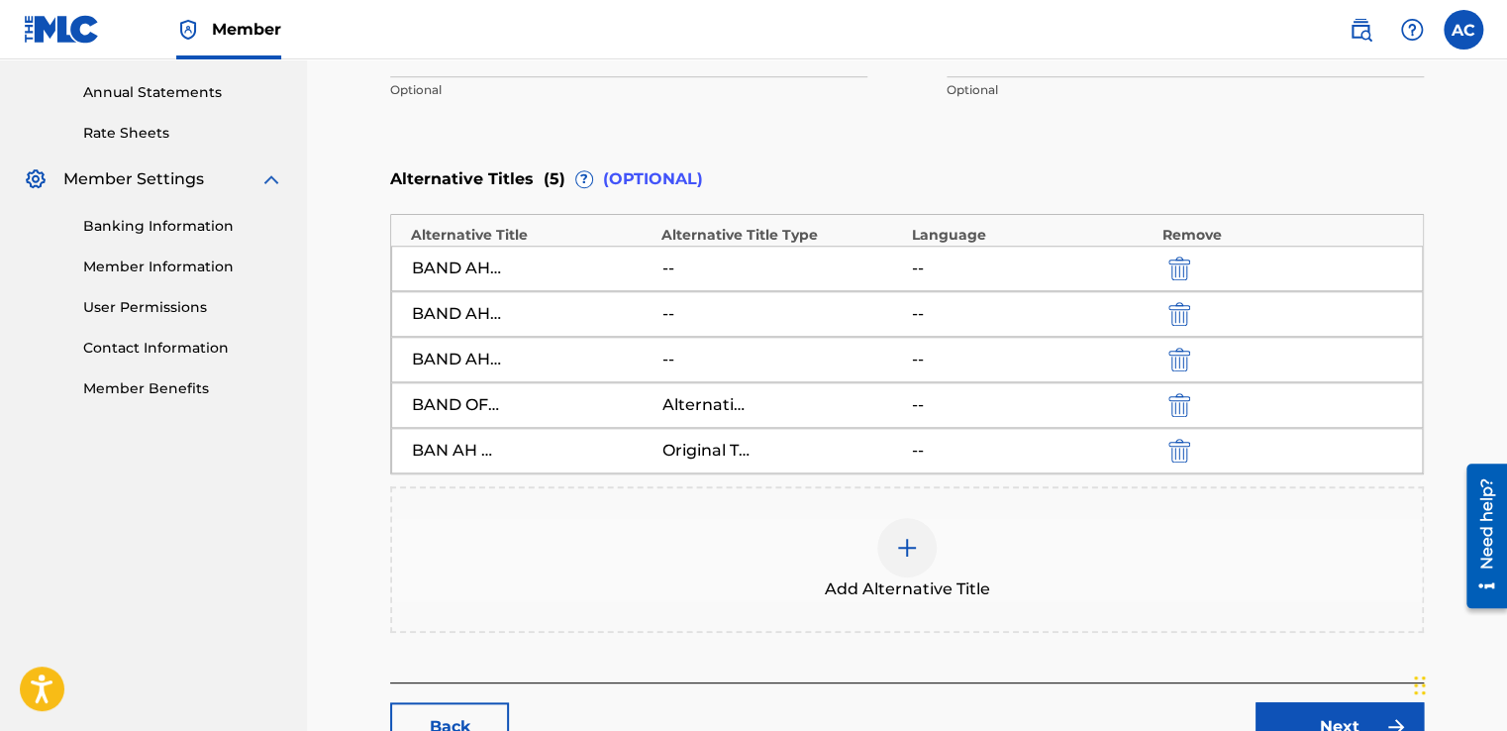
scroll to position [713, 0]
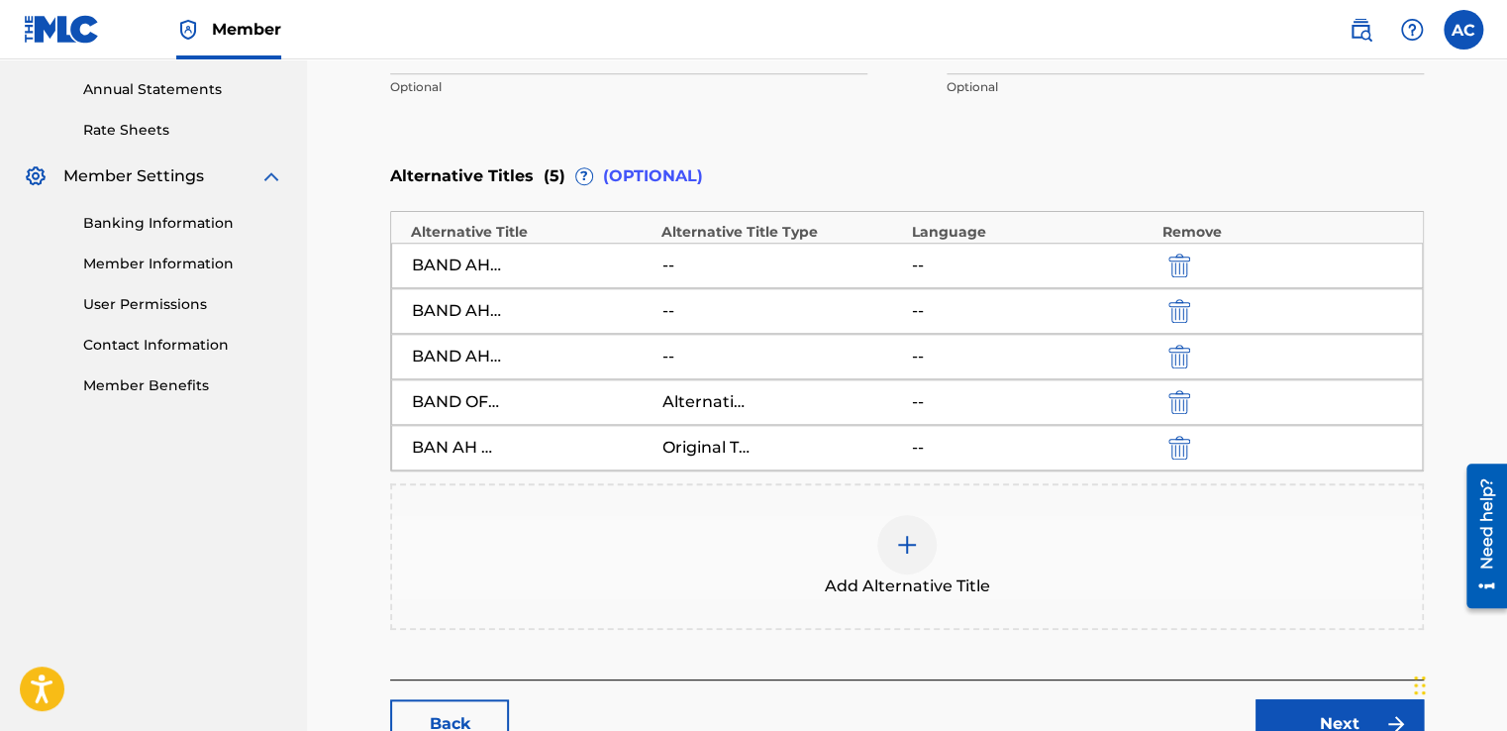
click at [904, 541] on img at bounding box center [907, 545] width 24 height 24
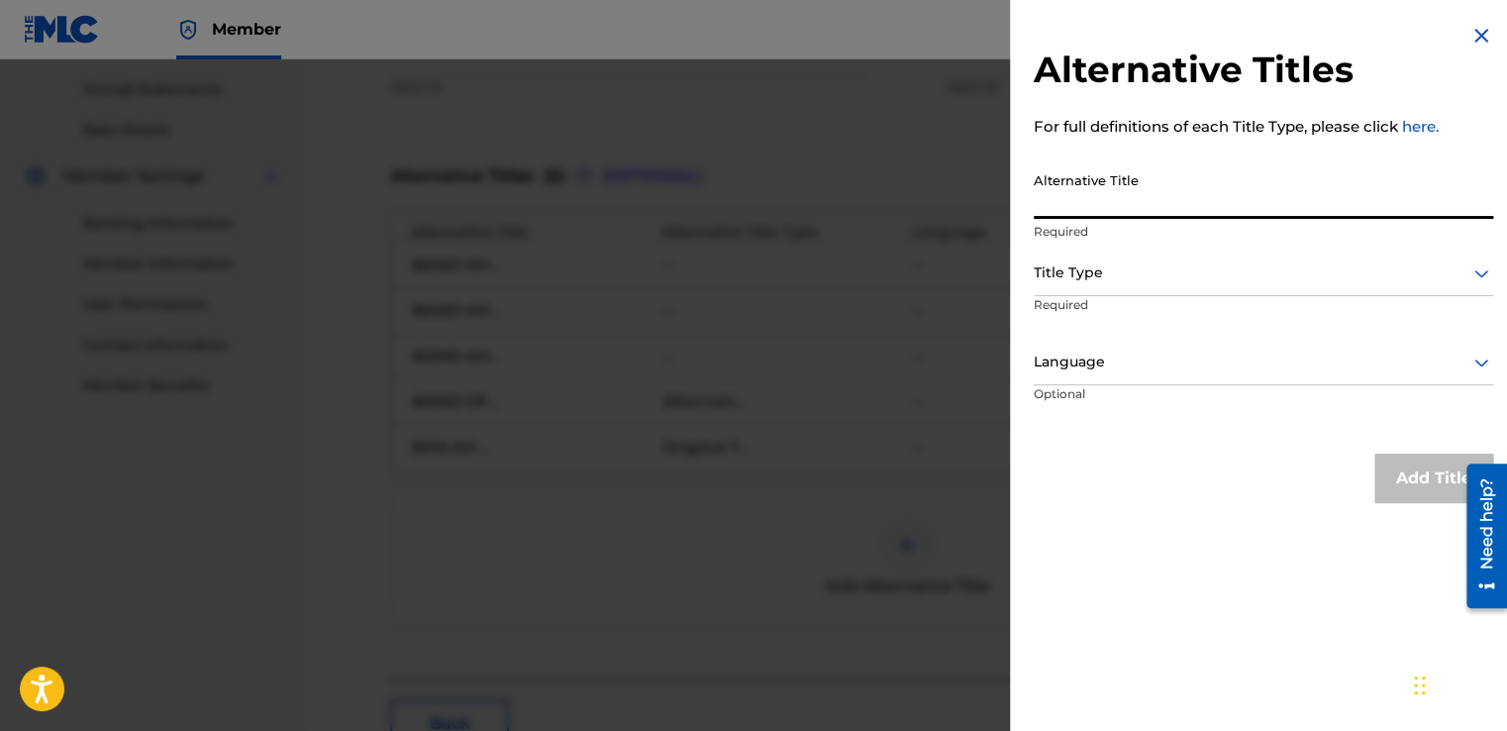
click at [1052, 203] on input "Alternative Title" at bounding box center [1263, 190] width 459 height 56
type input "BAND"
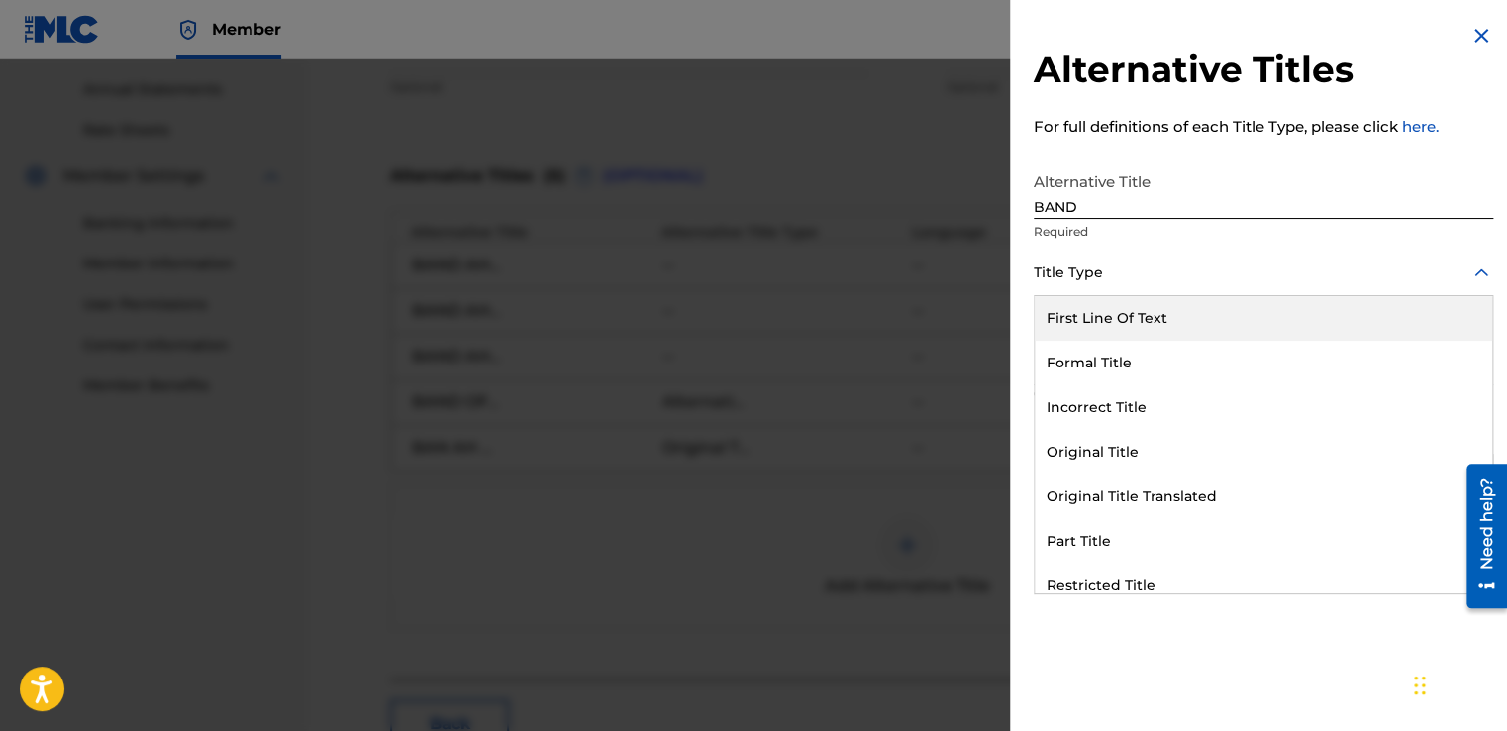
click at [1473, 275] on icon at bounding box center [1481, 273] width 24 height 24
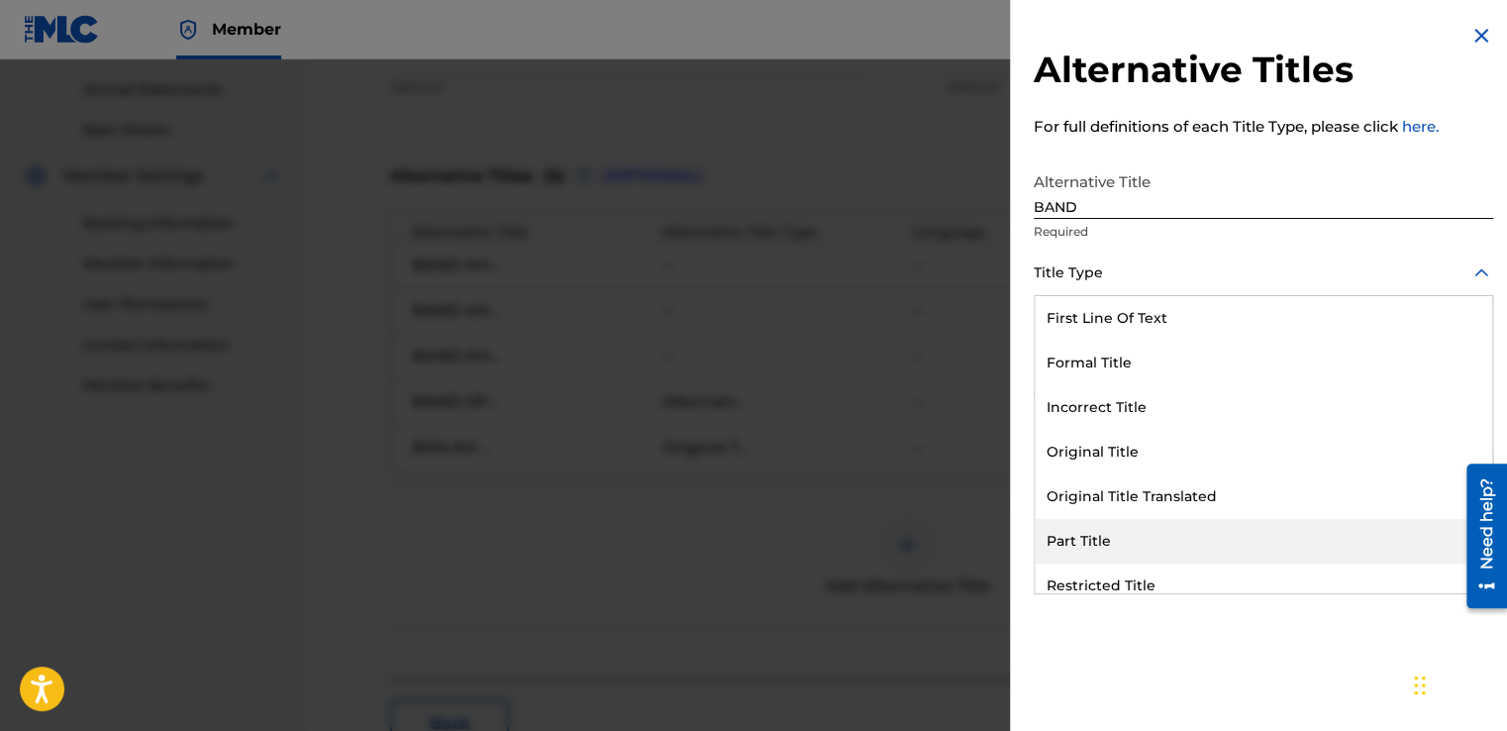
click at [1050, 541] on div "Part Title" at bounding box center [1263, 541] width 457 height 45
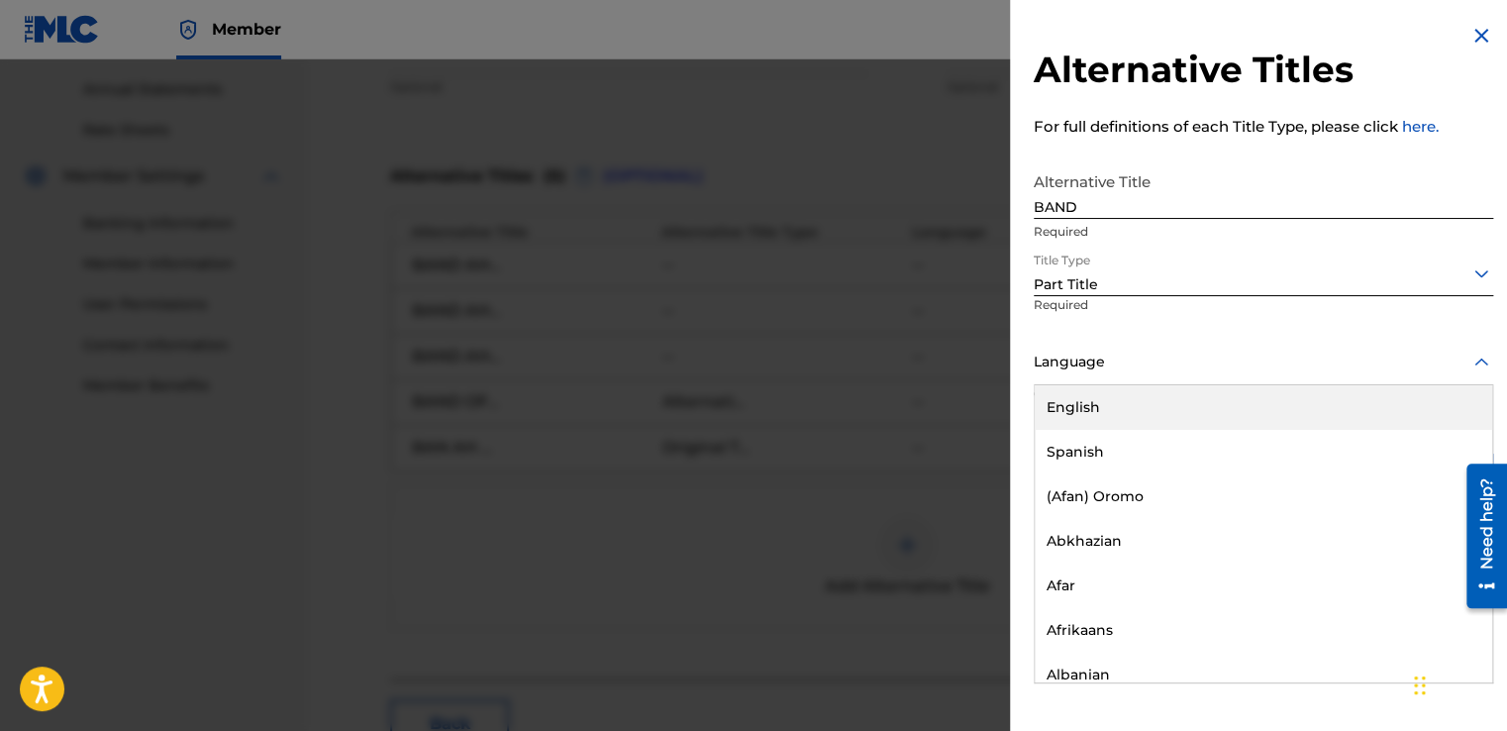
click at [1060, 362] on div at bounding box center [1263, 361] width 459 height 25
click at [1059, 410] on div "English" at bounding box center [1263, 407] width 457 height 45
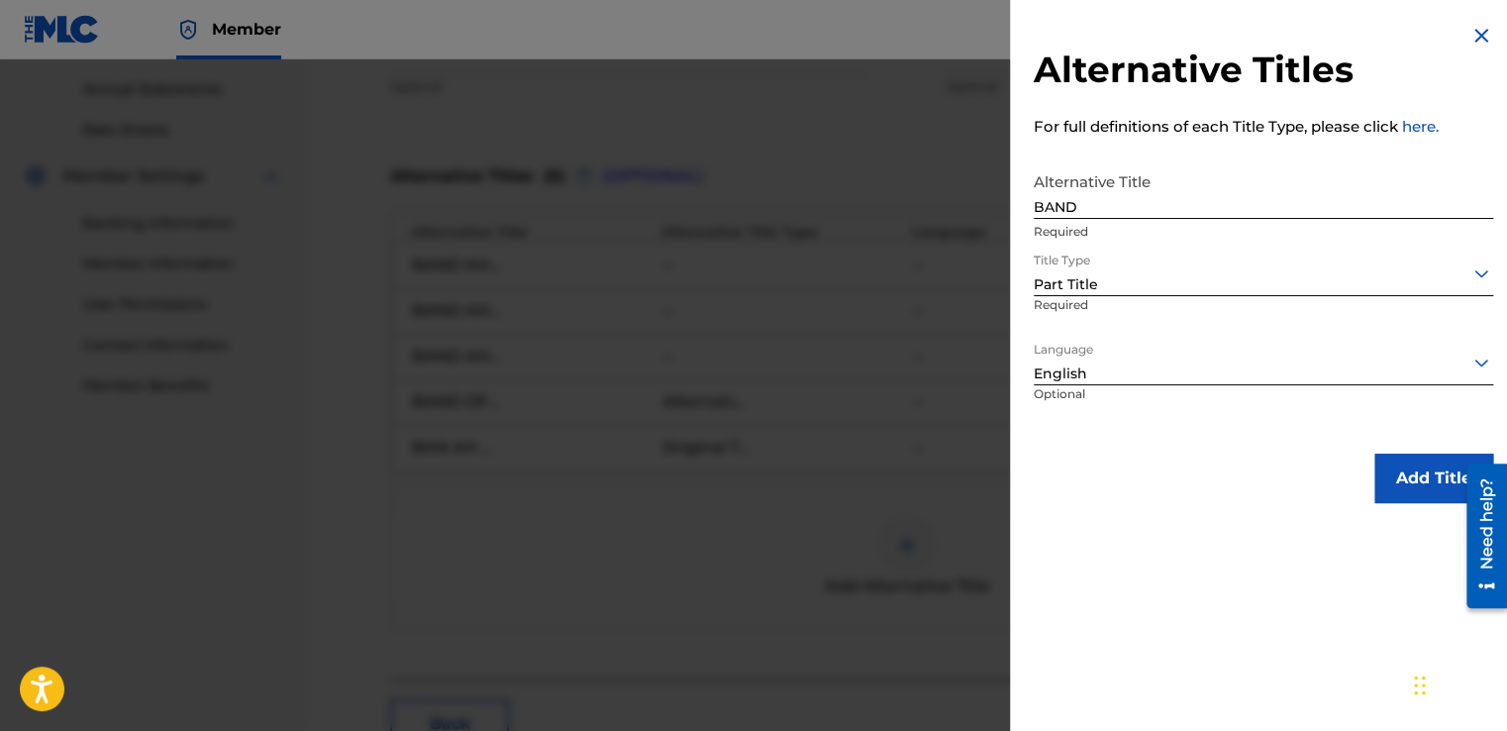
click at [1407, 486] on button "Add Title" at bounding box center [1433, 478] width 119 height 50
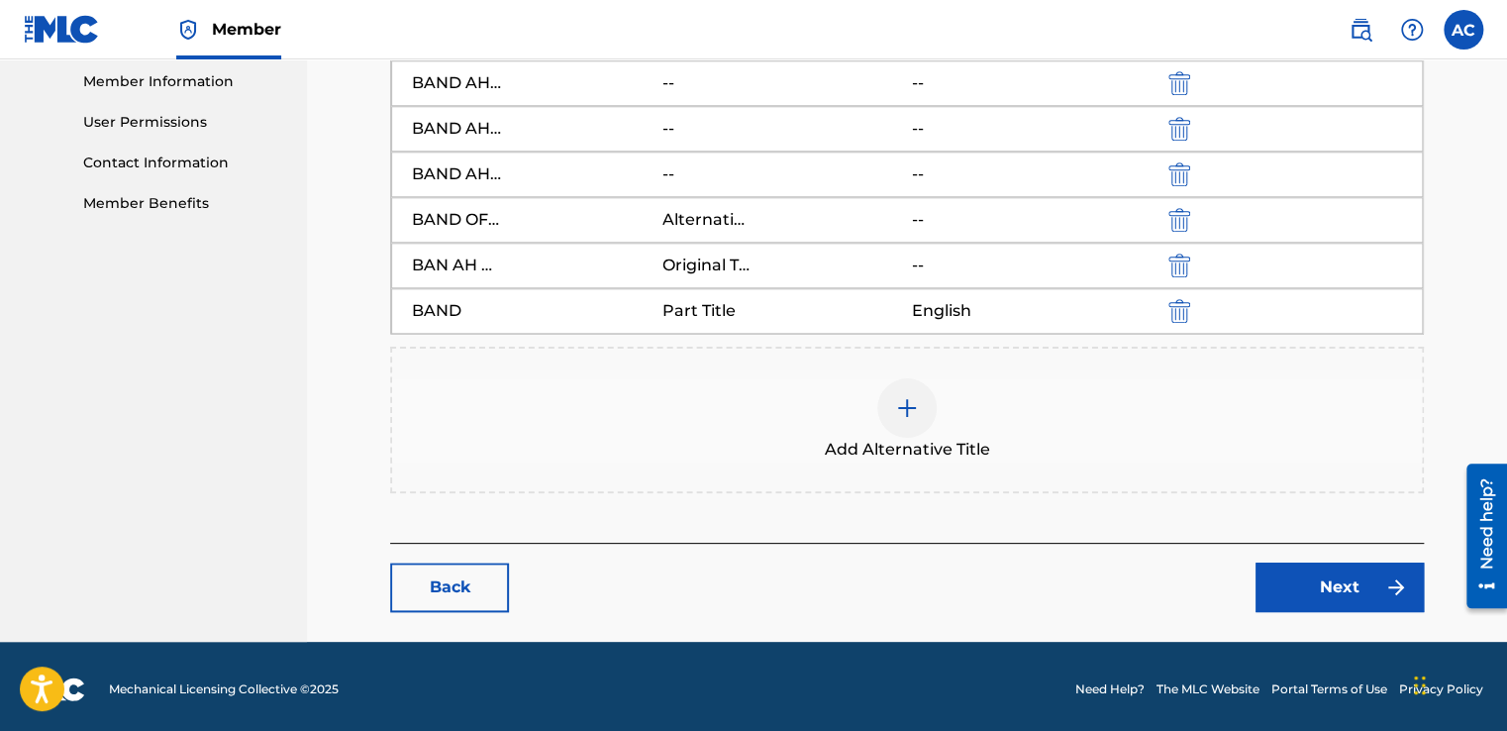
scroll to position [897, 0]
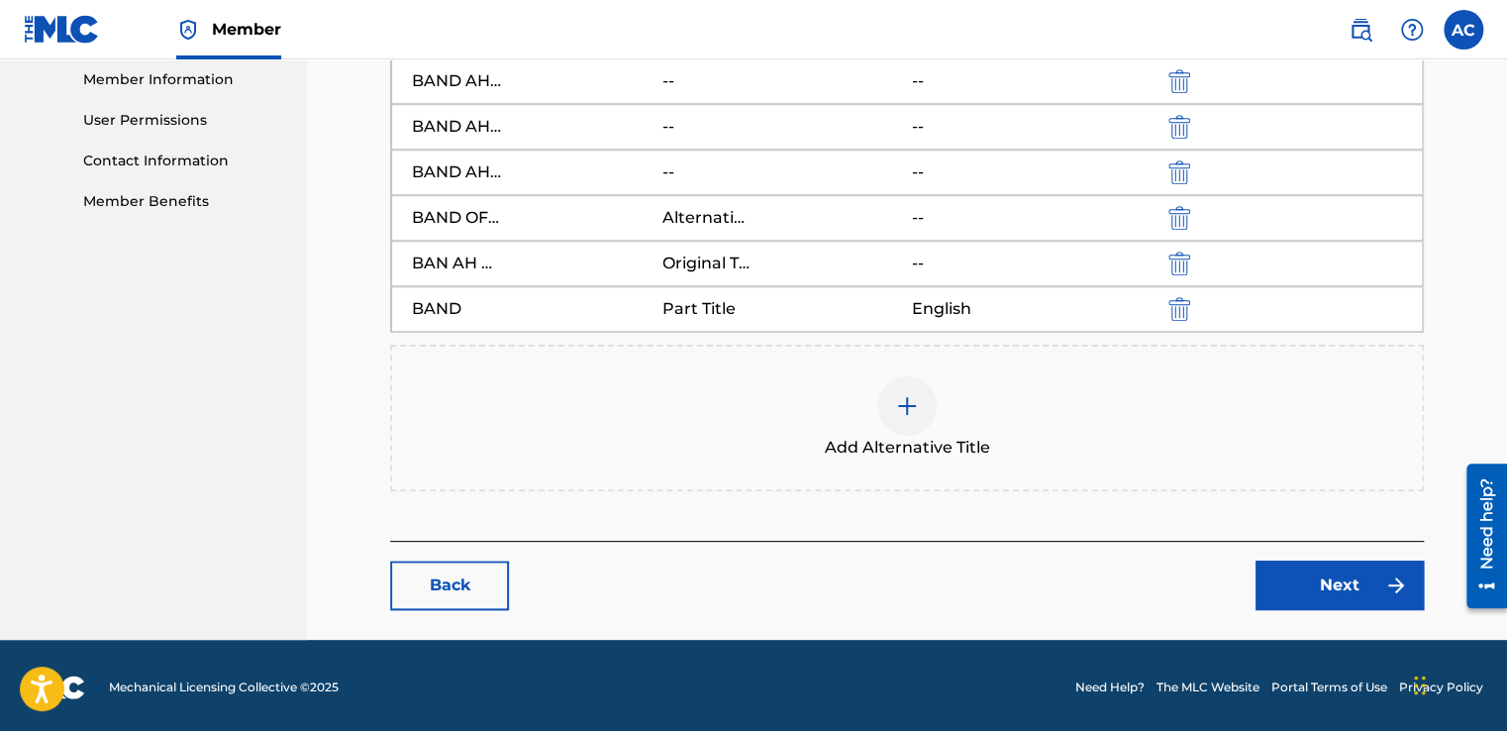
click at [1334, 576] on link "Next" at bounding box center [1339, 585] width 168 height 50
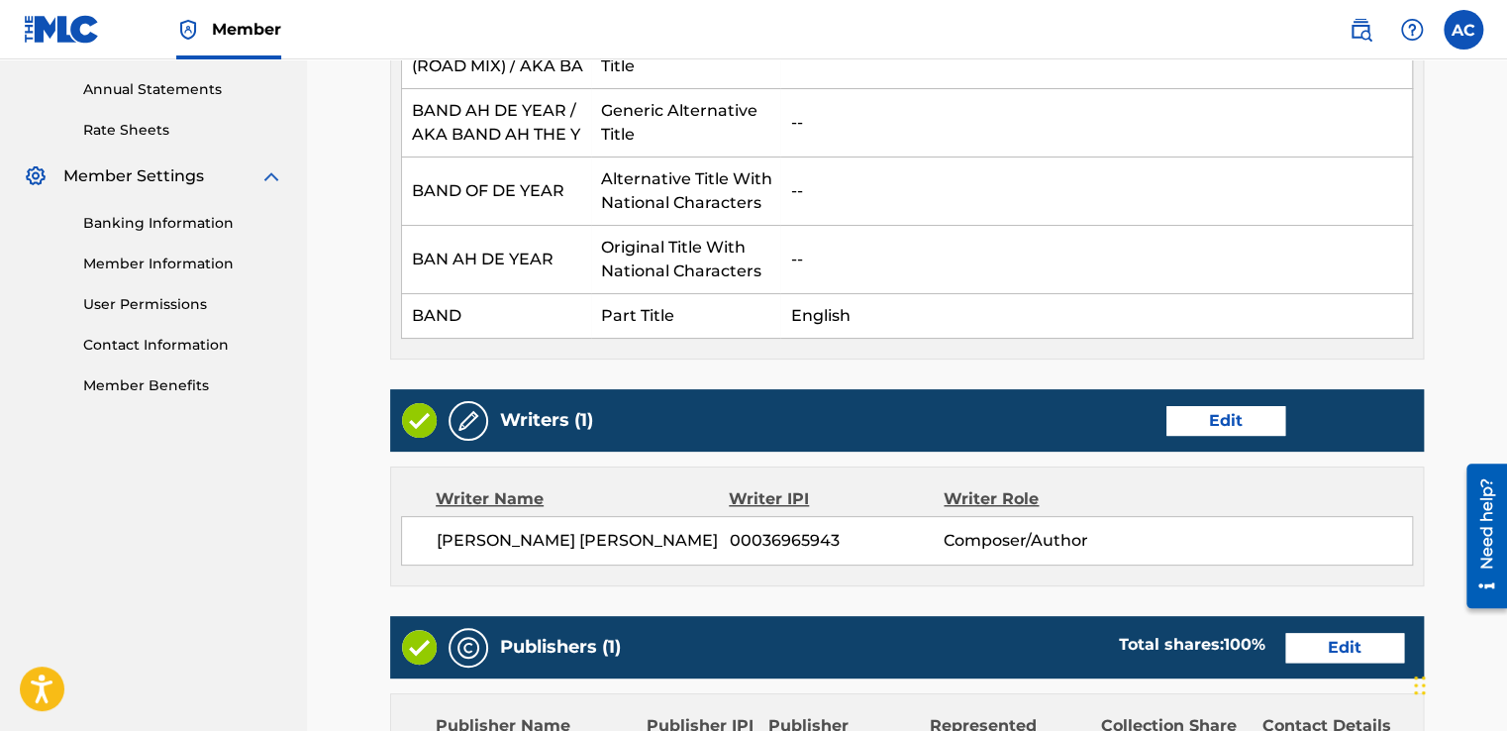
scroll to position [752, 0]
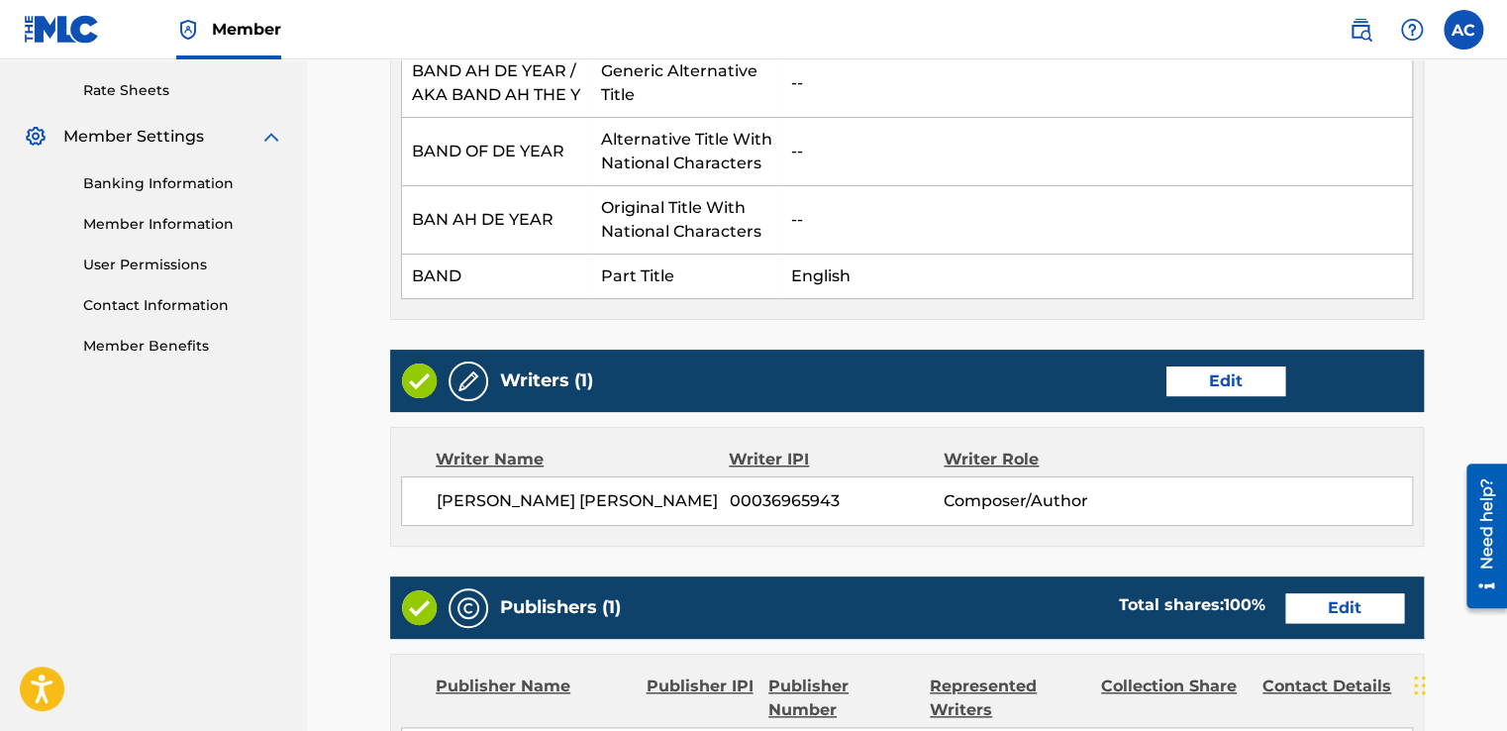
click at [1228, 379] on link "Edit" at bounding box center [1225, 381] width 119 height 30
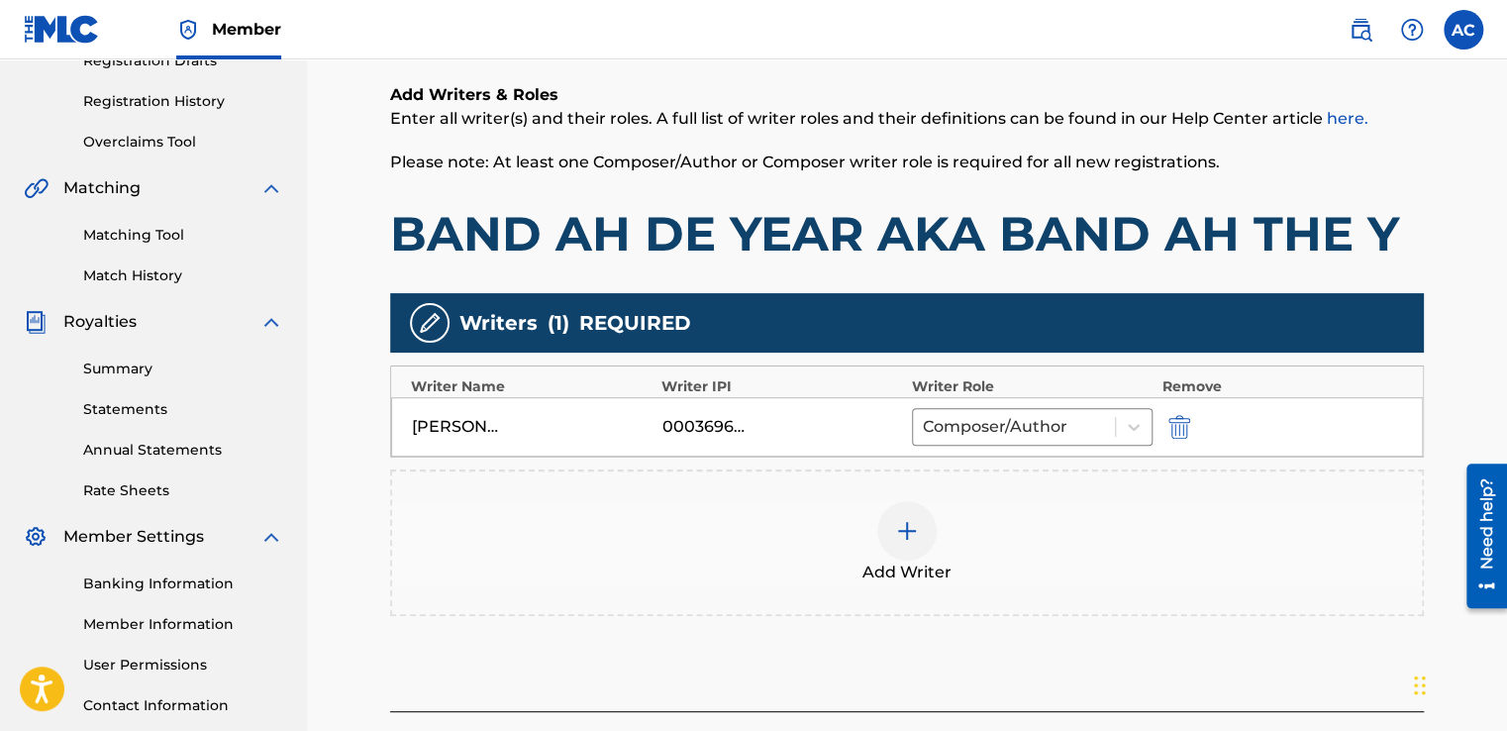
scroll to position [356, 0]
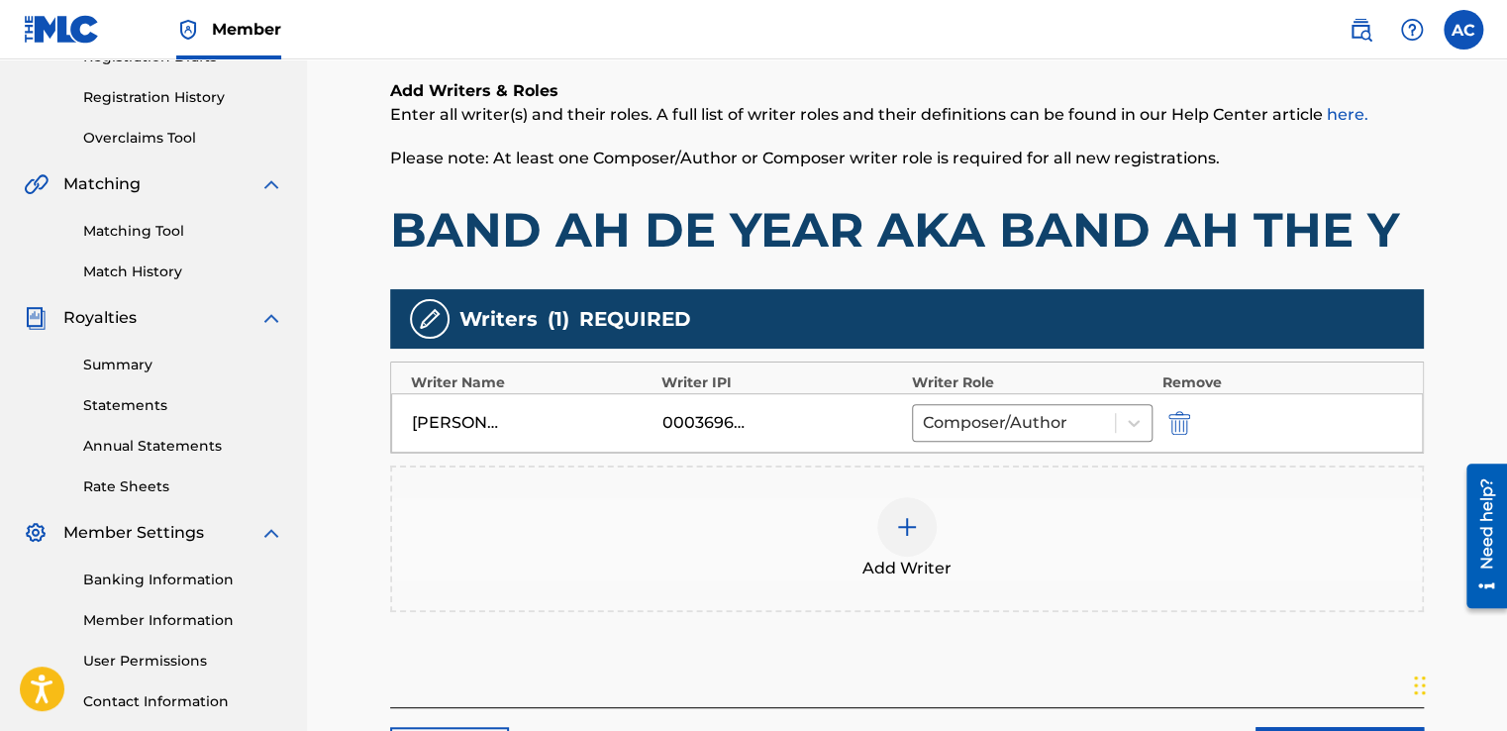
click at [904, 521] on img at bounding box center [907, 527] width 24 height 24
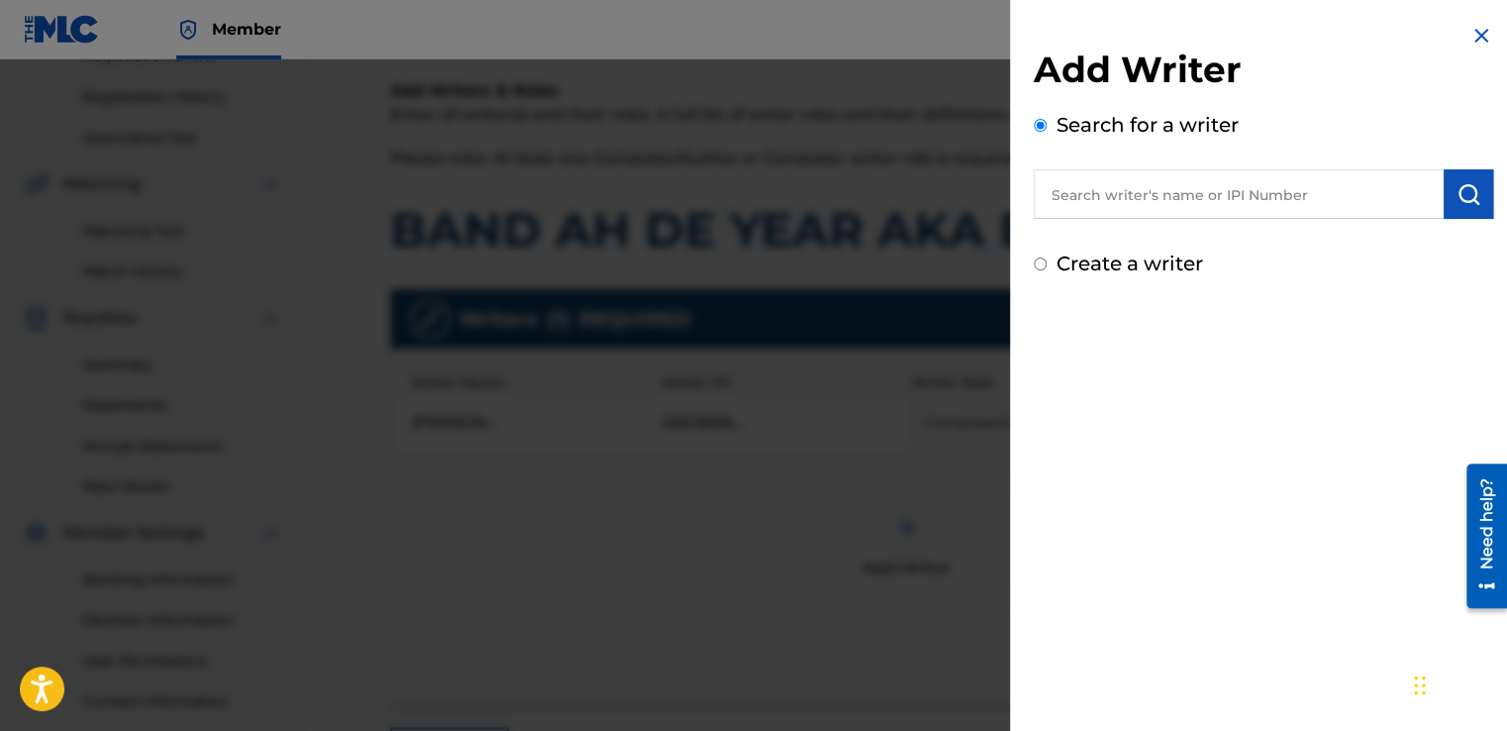
click at [1051, 196] on input "text" at bounding box center [1239, 194] width 410 height 50
type input "ALSTON VERNON ELLSWORTH CYRUS aka Alston BECKET Cyrus"
click at [1043, 257] on input "Create a writer" at bounding box center [1040, 263] width 13 height 13
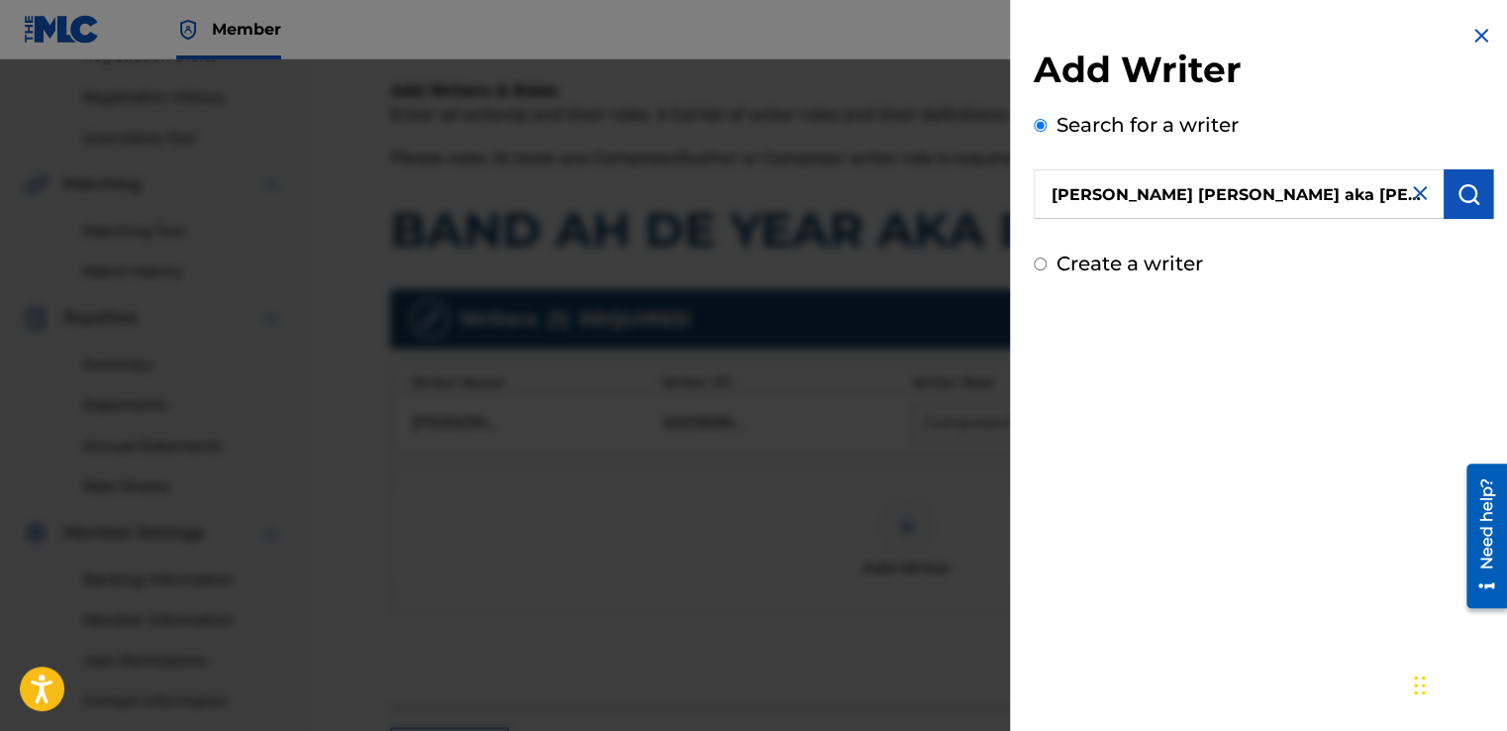
radio input "false"
radio input "true"
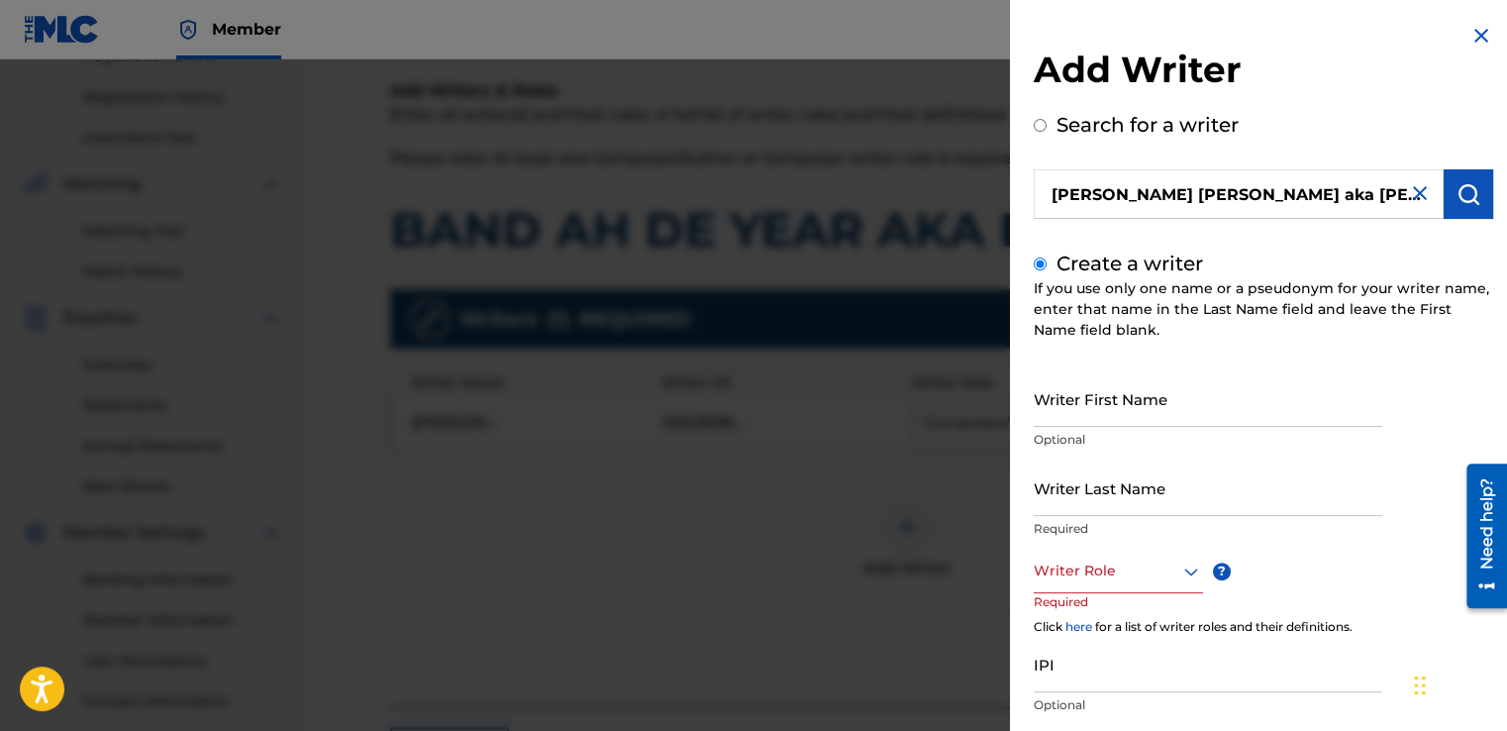
click at [1048, 621] on div "Click here for a list of writer roles and their definitions." at bounding box center [1263, 627] width 459 height 18
click at [1054, 647] on input "IPI" at bounding box center [1208, 664] width 348 height 56
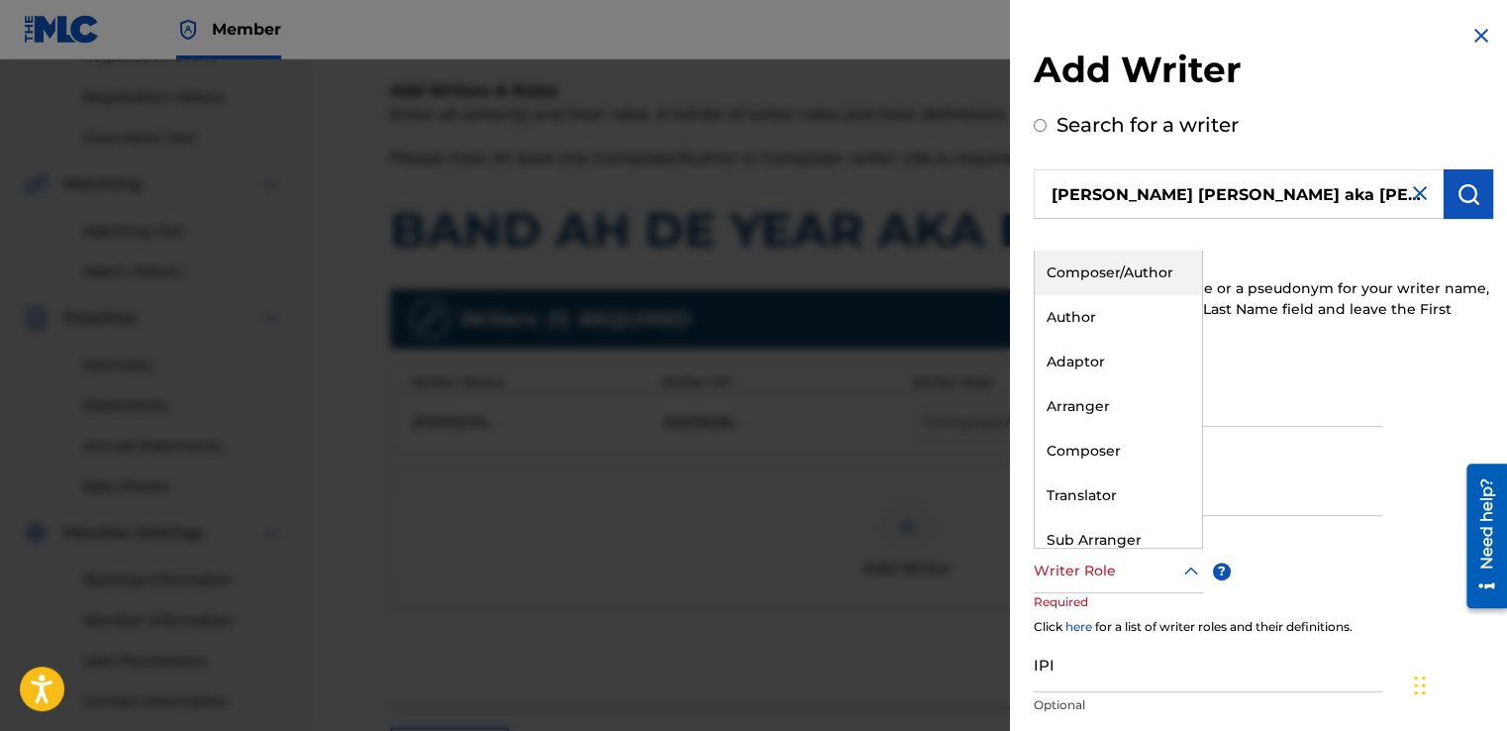
click at [1190, 567] on icon at bounding box center [1191, 571] width 24 height 24
click at [1089, 270] on div "Composer/Author" at bounding box center [1118, 272] width 167 height 45
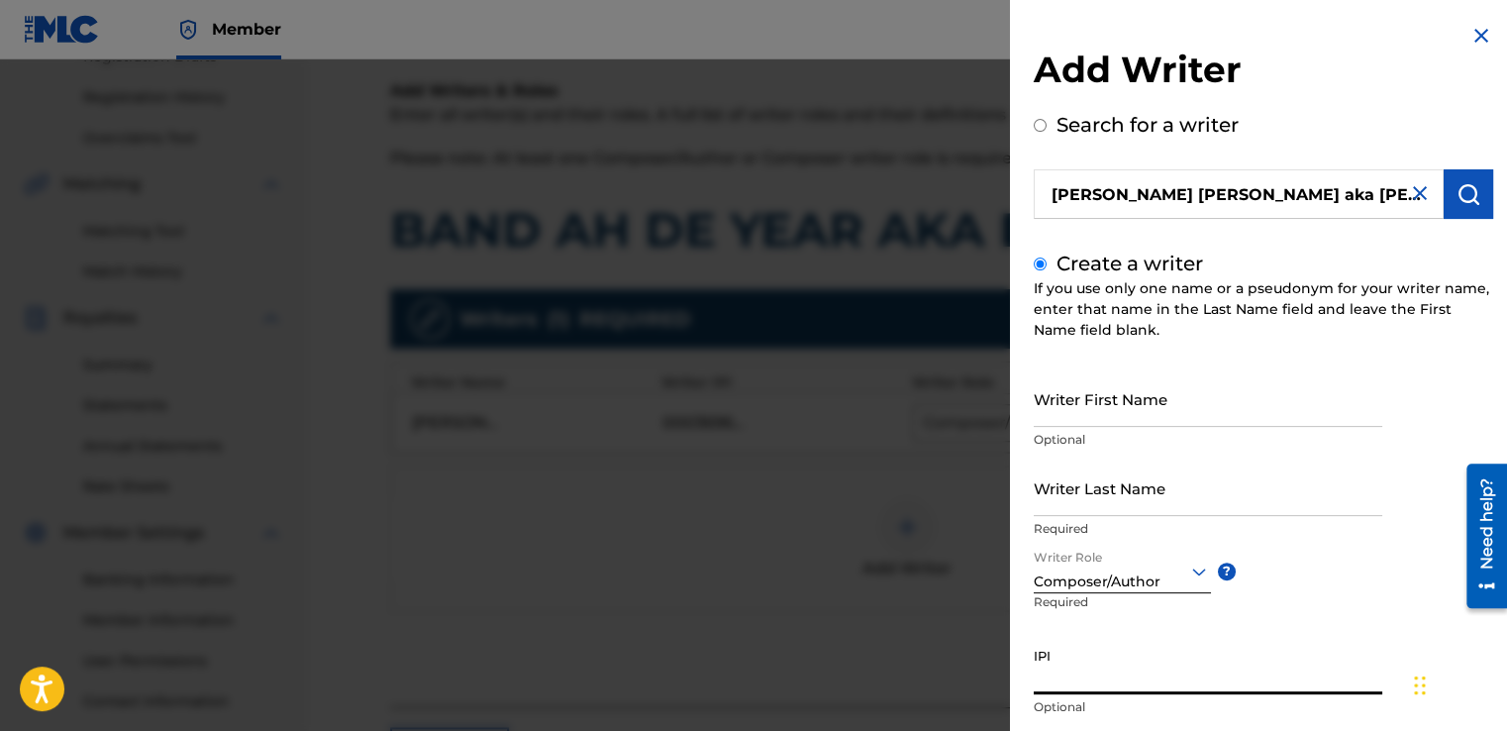
click at [1047, 663] on input "IPI" at bounding box center [1208, 666] width 348 height 56
type input "036965943"
click at [1038, 122] on input "Search for a writer" at bounding box center [1040, 125] width 13 height 13
radio input "true"
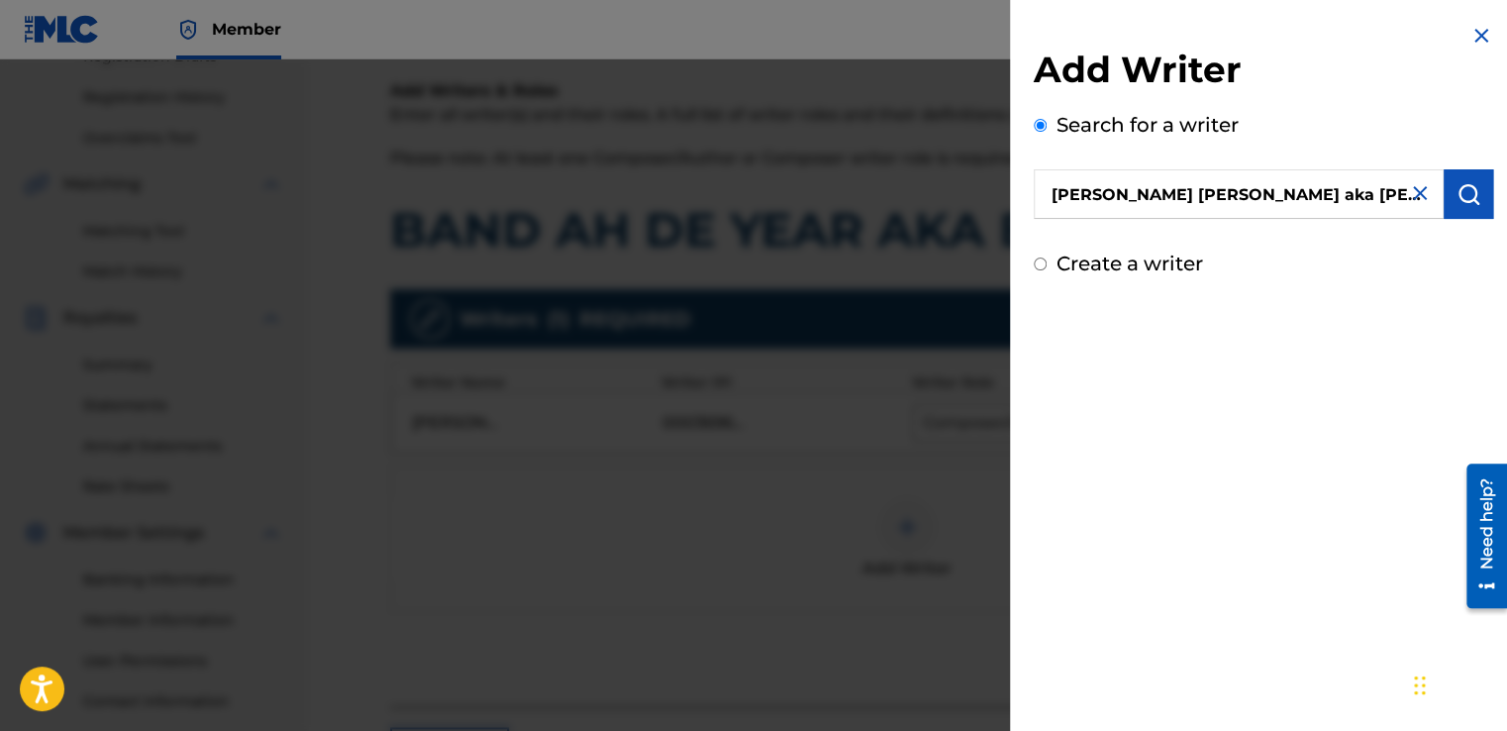
click at [1456, 190] on img "submit" at bounding box center [1468, 194] width 24 height 24
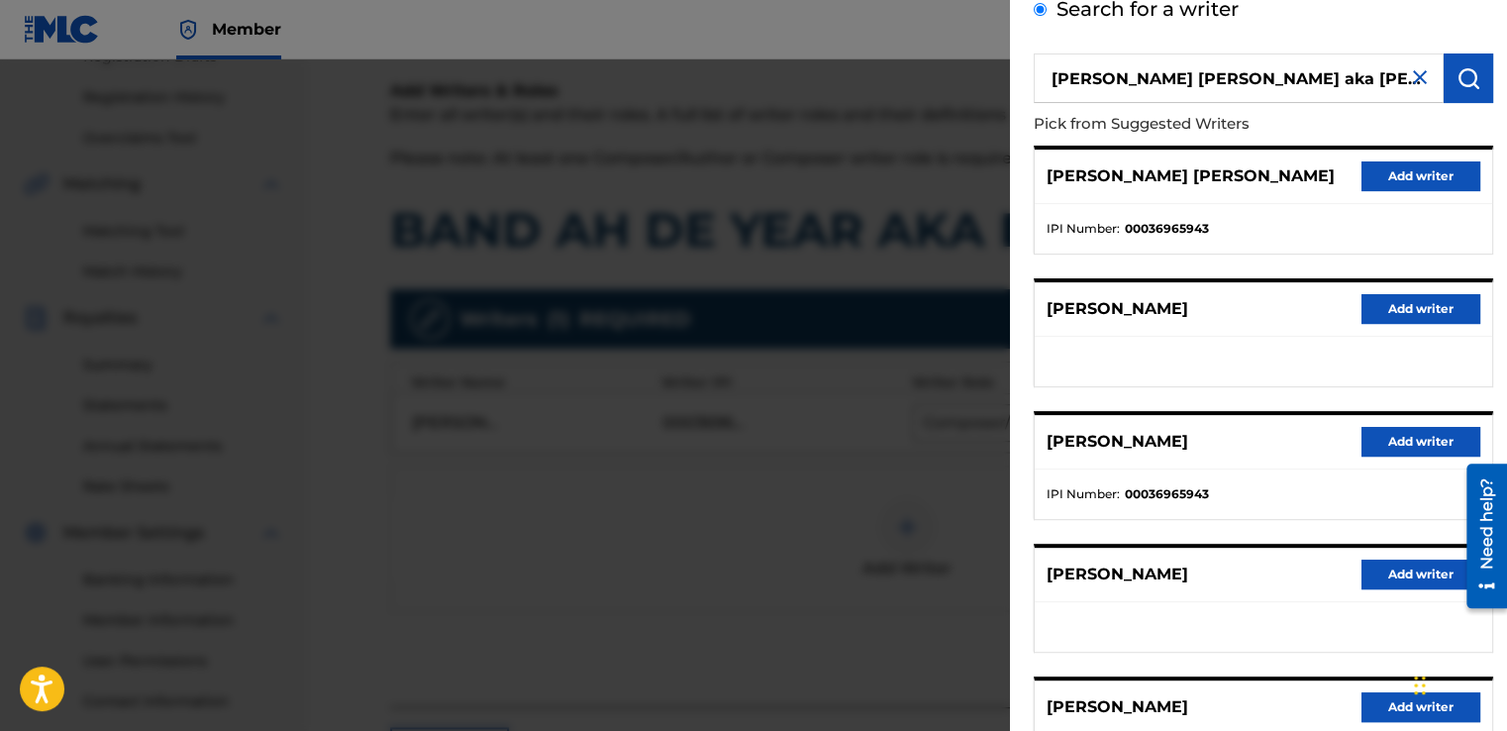
scroll to position [112, 0]
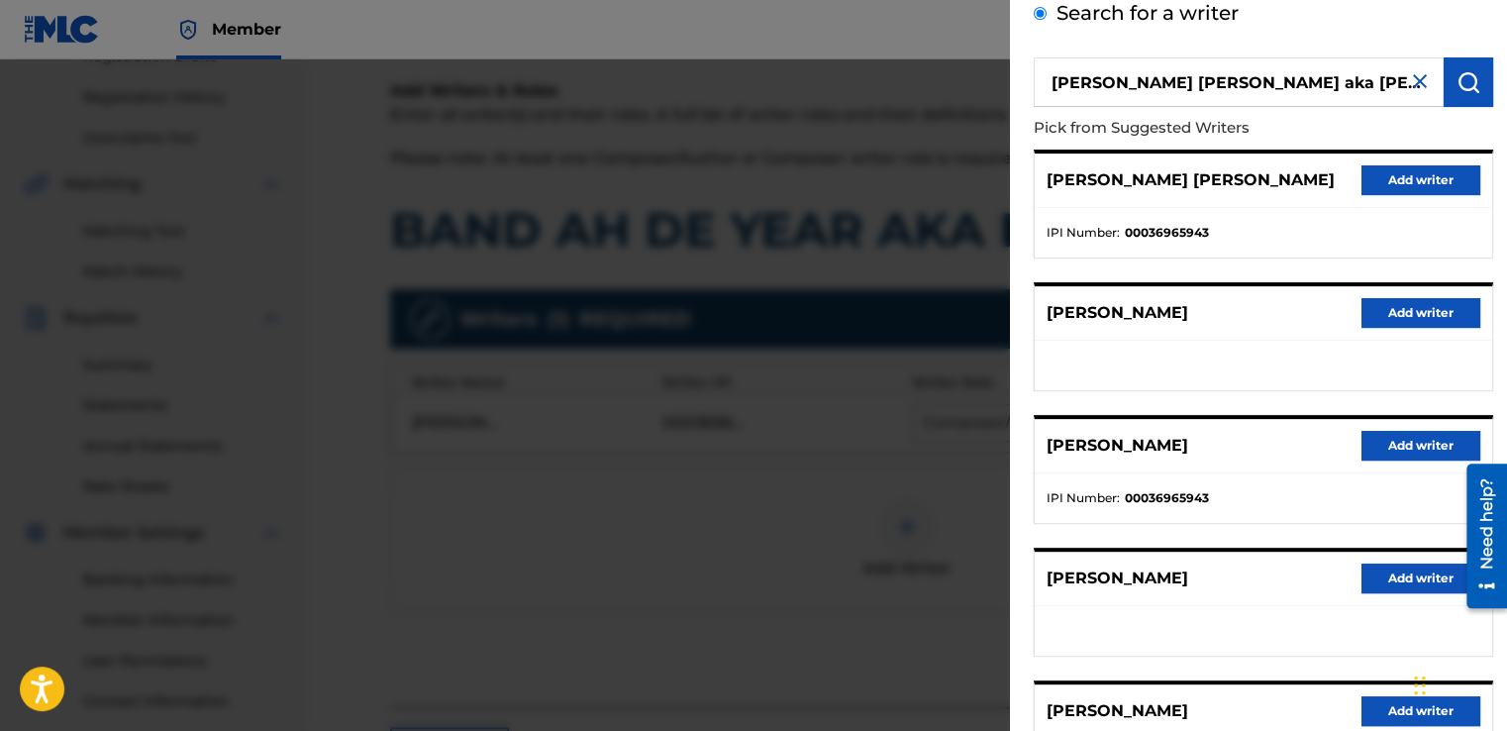
click at [1402, 181] on button "Add writer" at bounding box center [1420, 180] width 119 height 30
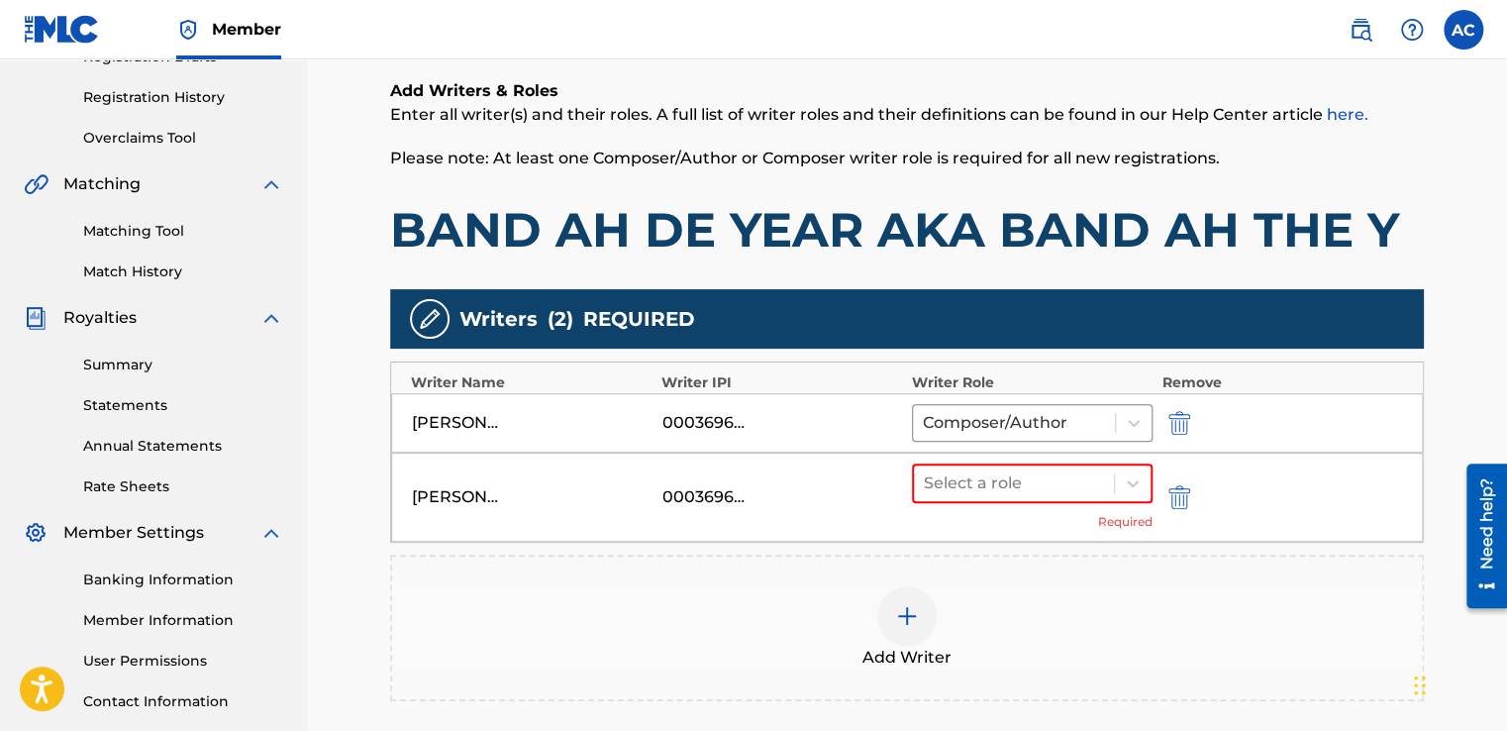
click at [1182, 491] on img "submit" at bounding box center [1179, 497] width 22 height 24
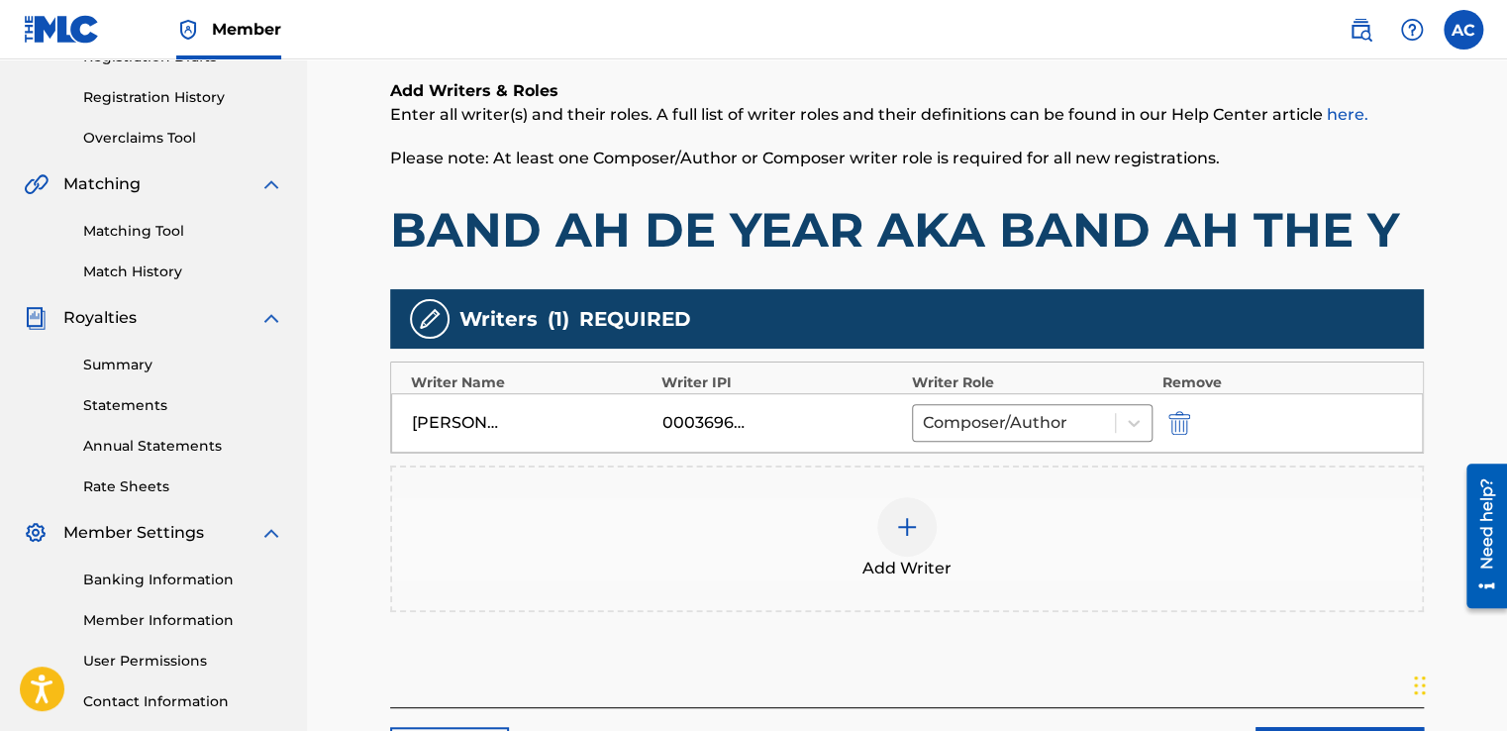
click at [906, 522] on img at bounding box center [907, 527] width 24 height 24
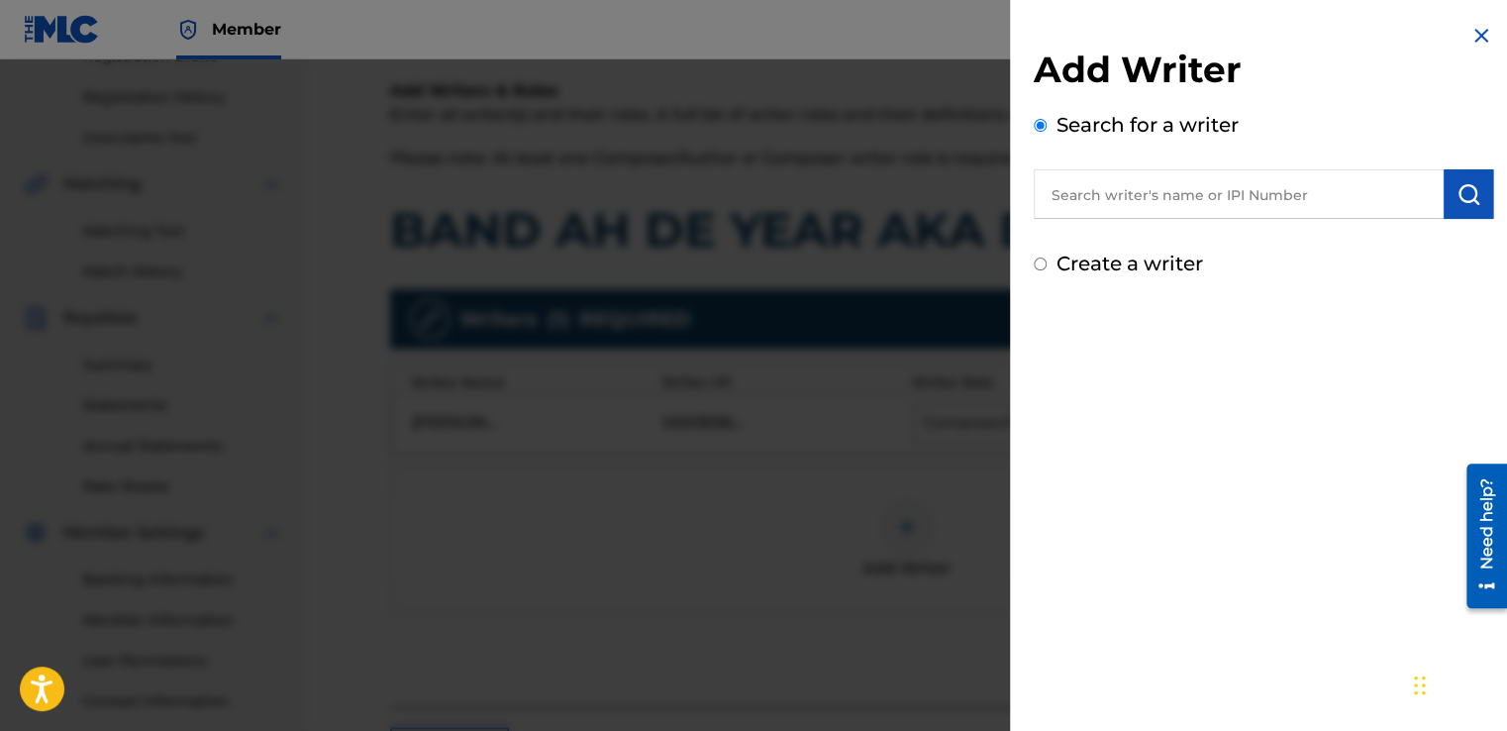
click at [1053, 195] on input "text" at bounding box center [1239, 194] width 410 height 50
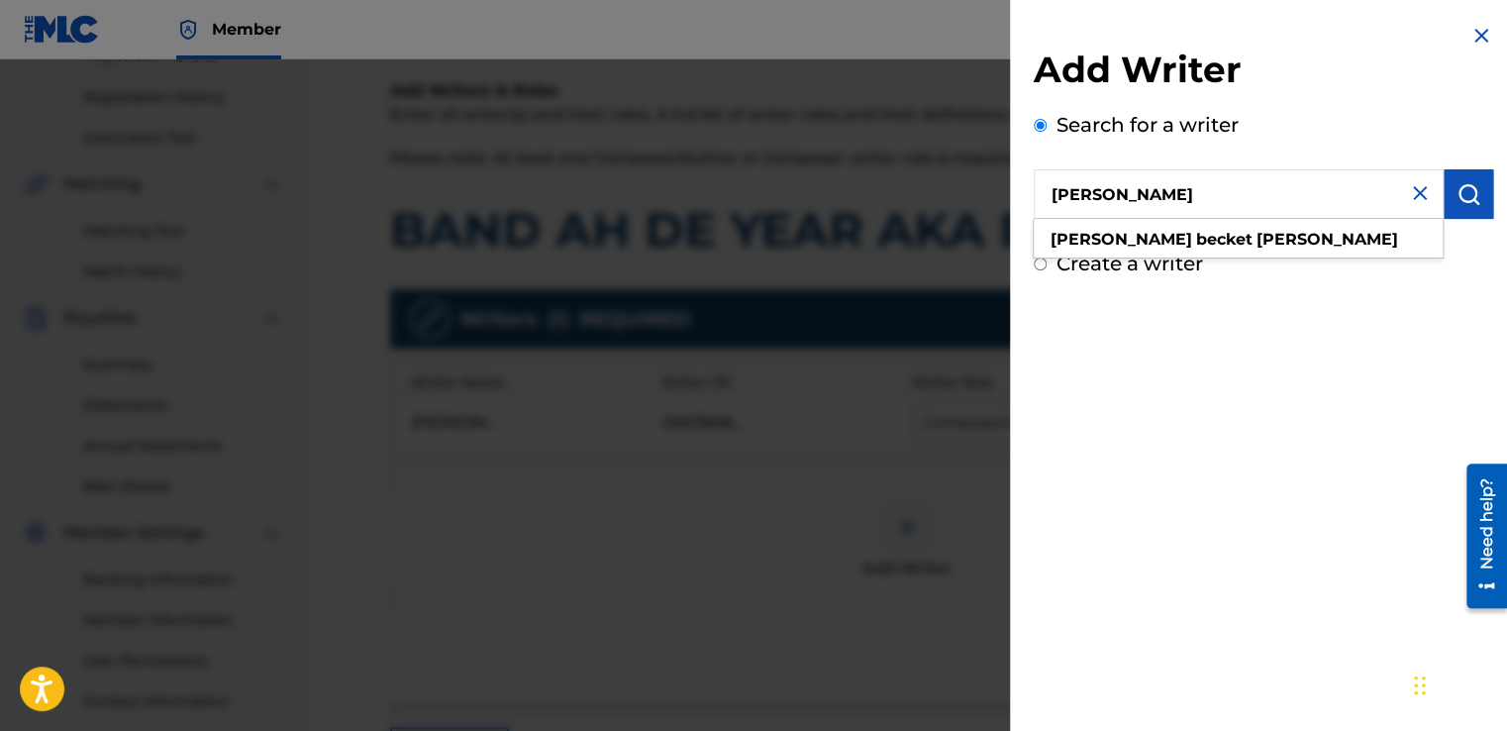
type input "Alston BECKET Cyrus"
click at [1463, 192] on img "submit" at bounding box center [1468, 194] width 24 height 24
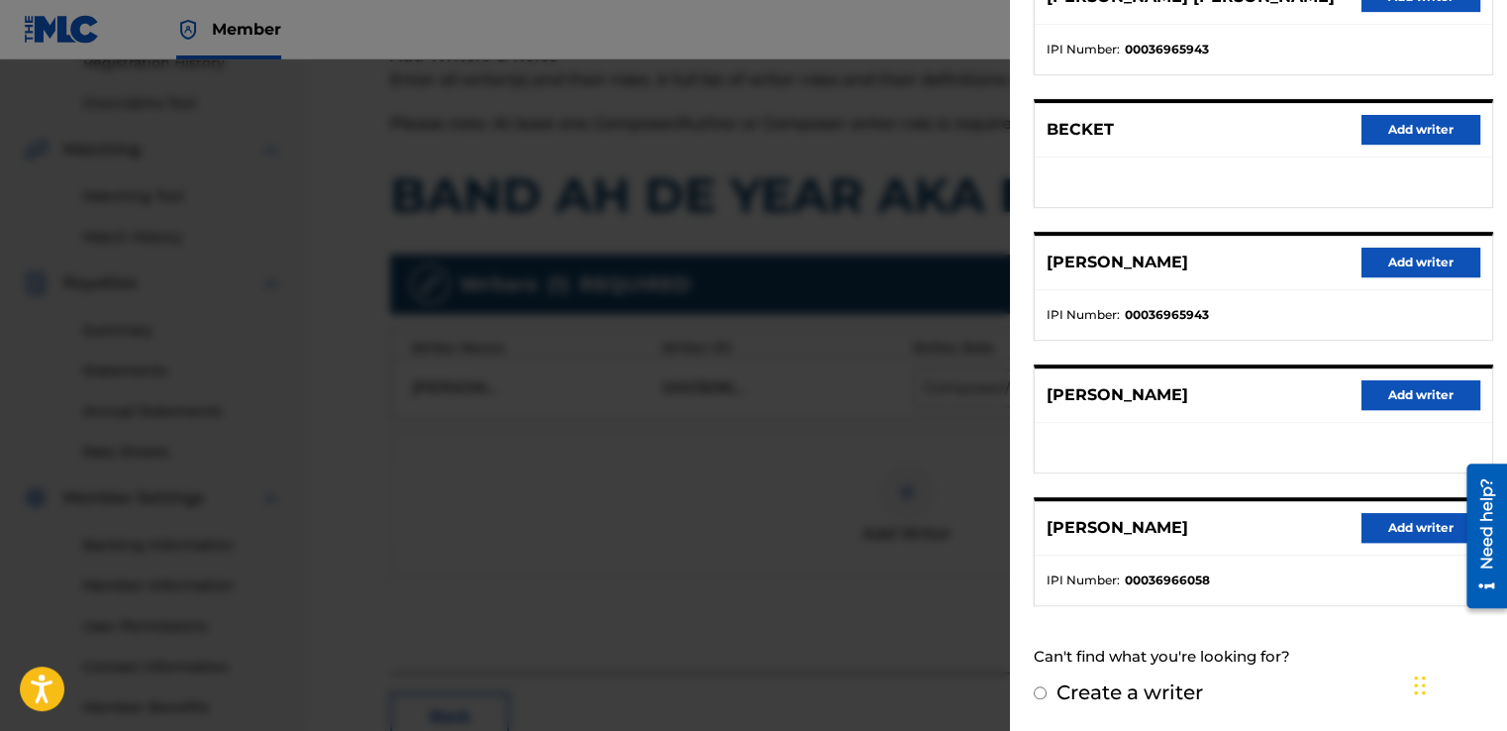
scroll to position [396, 0]
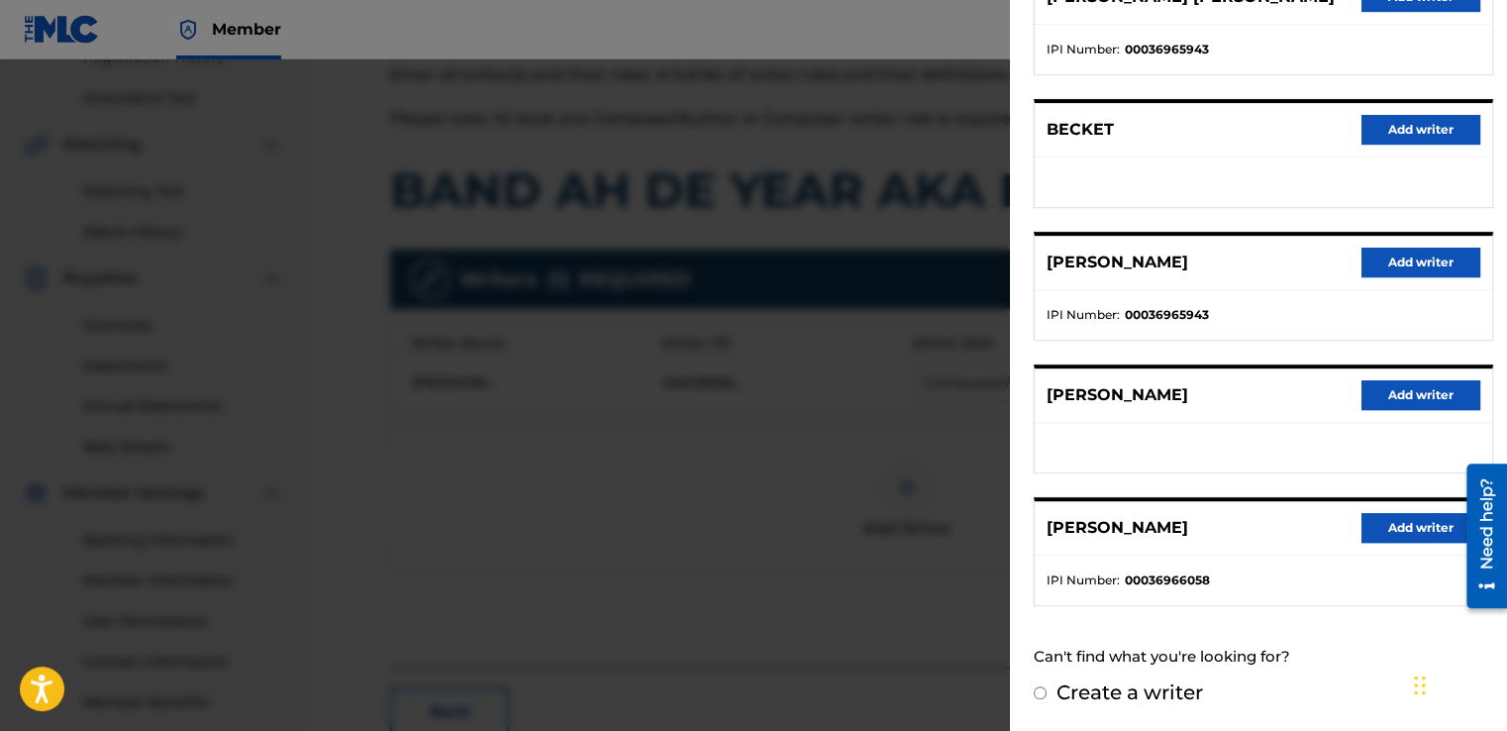
click at [1394, 524] on button "Add writer" at bounding box center [1420, 528] width 119 height 30
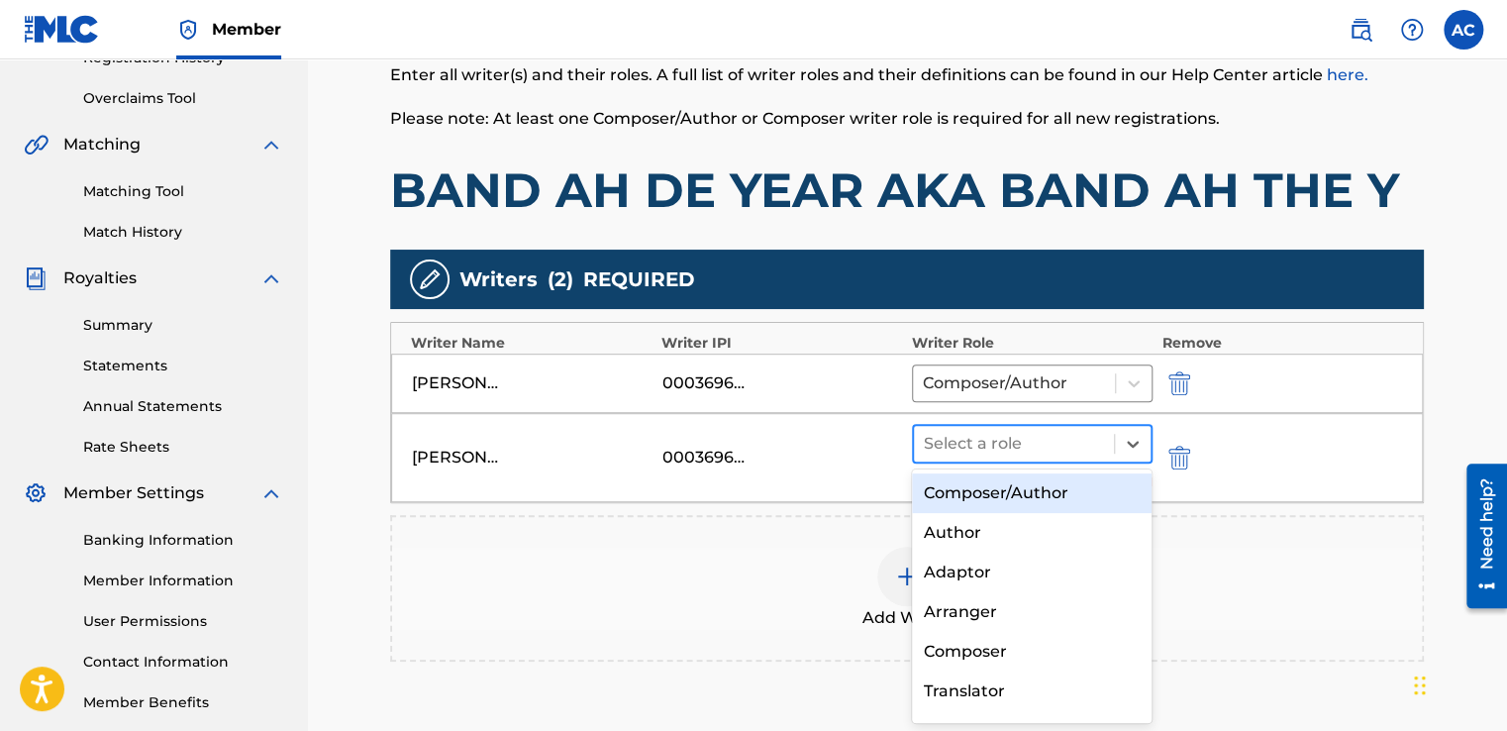
click at [981, 438] on div at bounding box center [1014, 444] width 180 height 28
click at [947, 496] on div "Composer/Author" at bounding box center [1032, 493] width 241 height 40
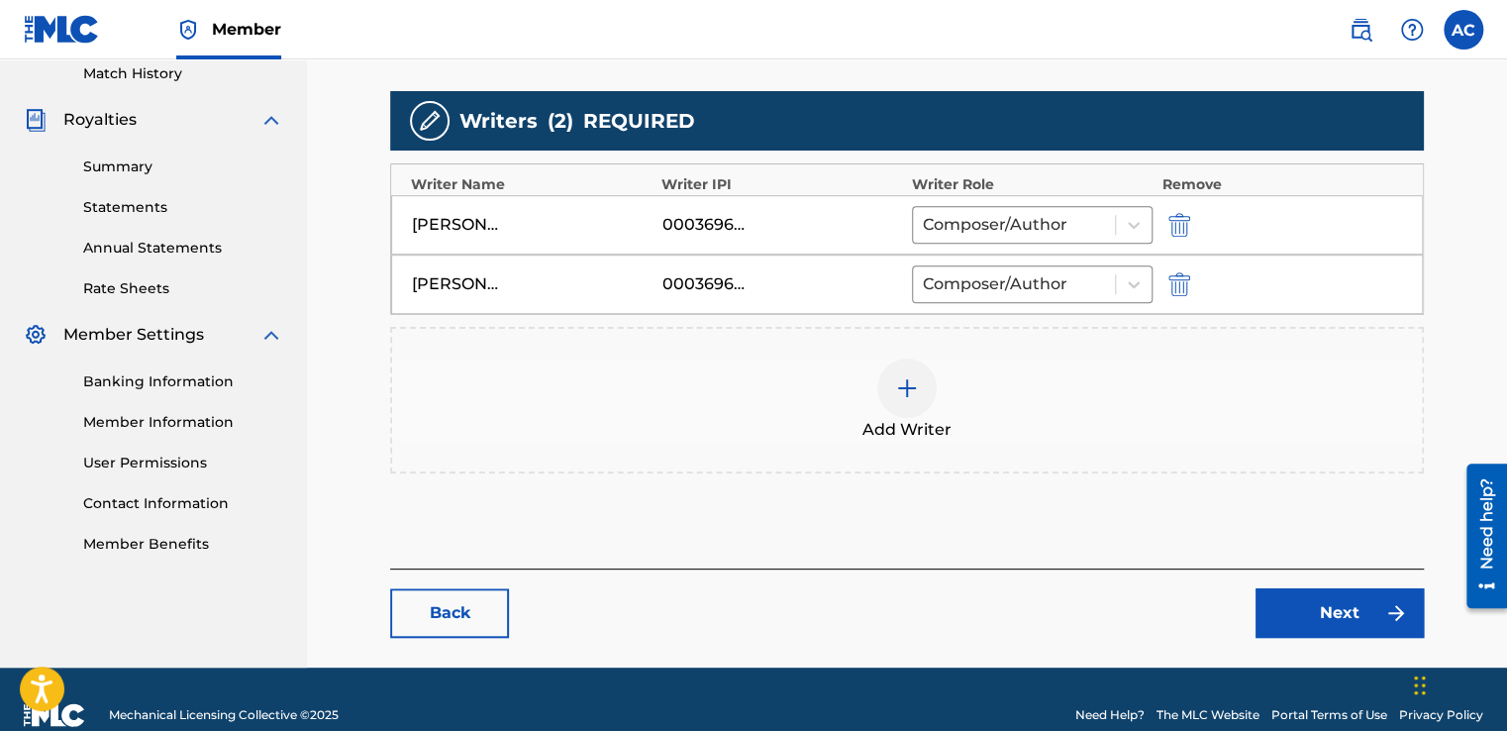
scroll to position [583, 0]
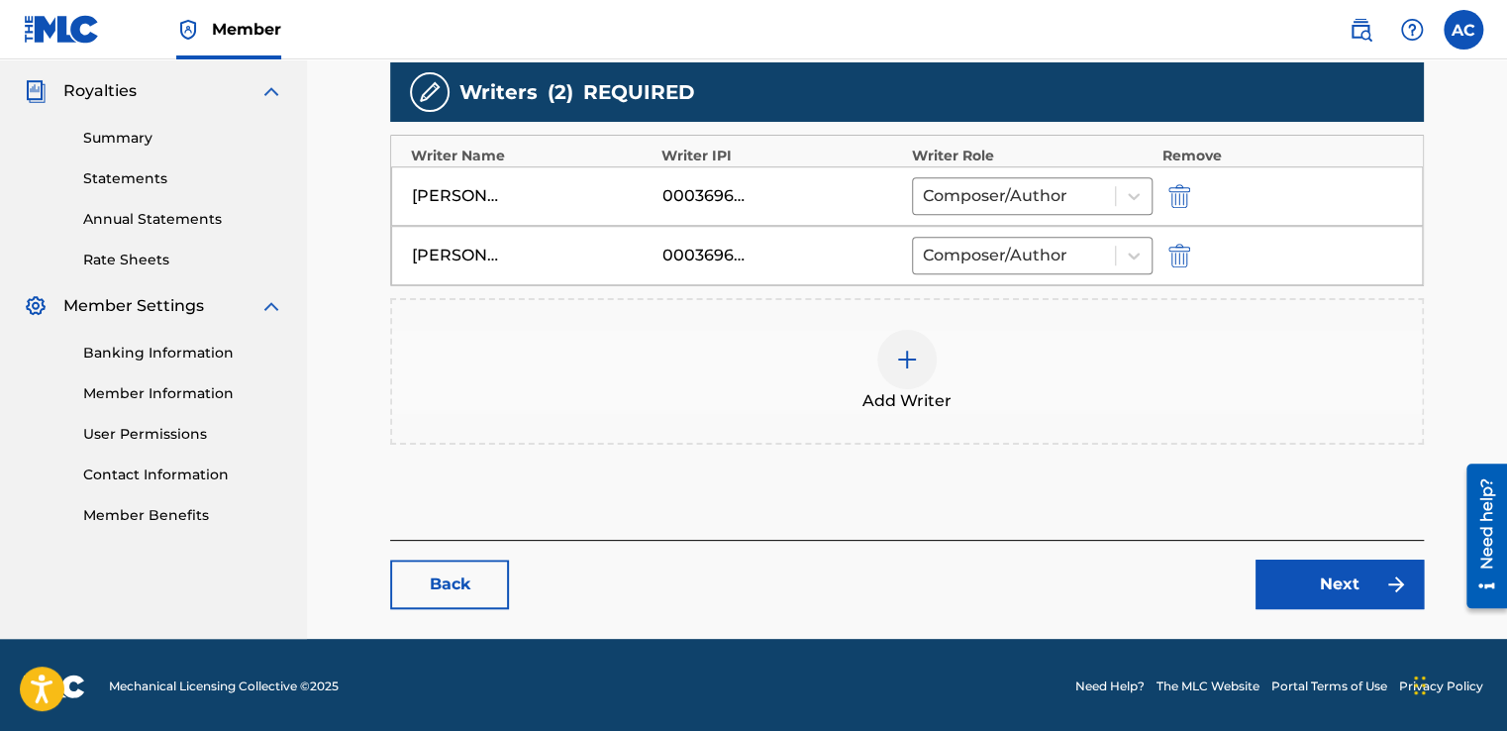
click at [1327, 580] on link "Next" at bounding box center [1339, 584] width 168 height 50
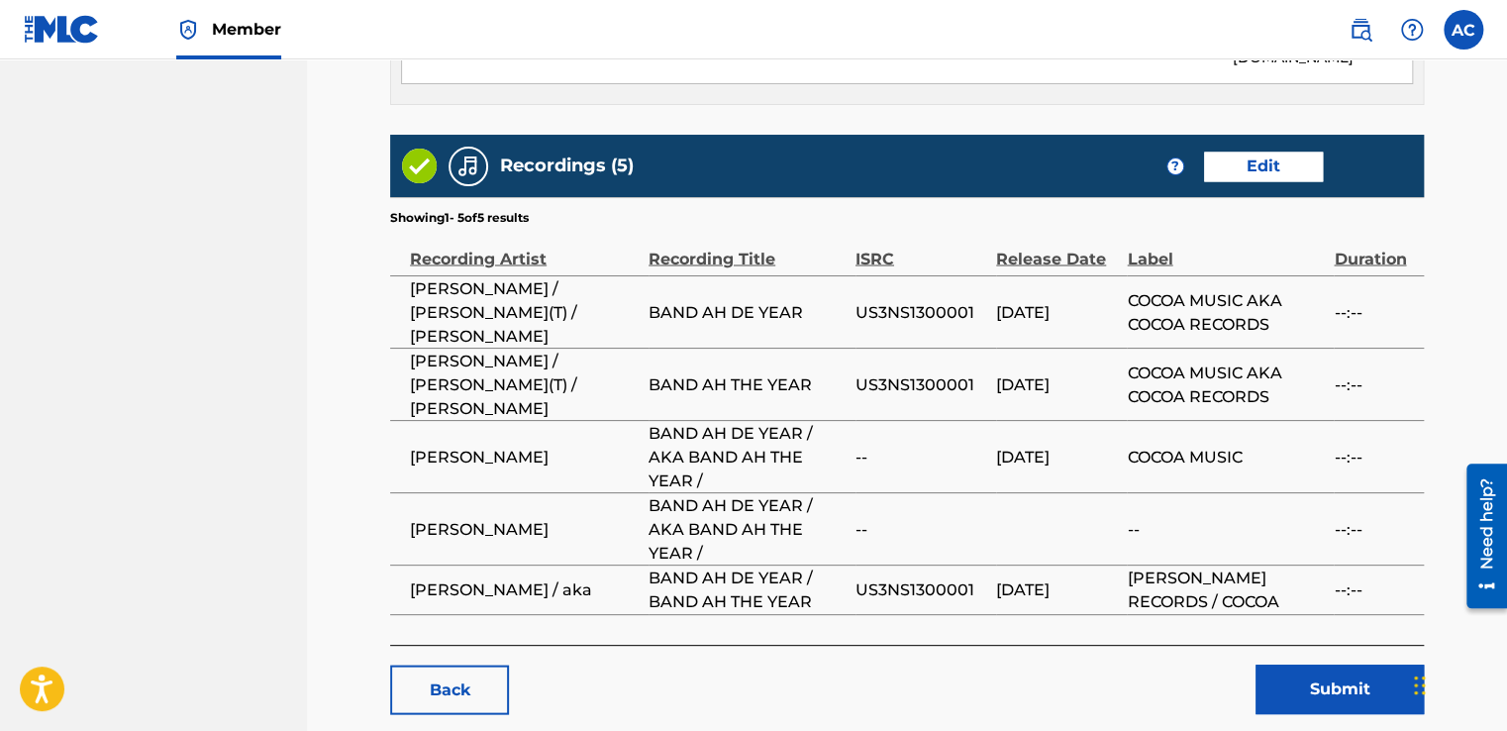
scroll to position [1703, 0]
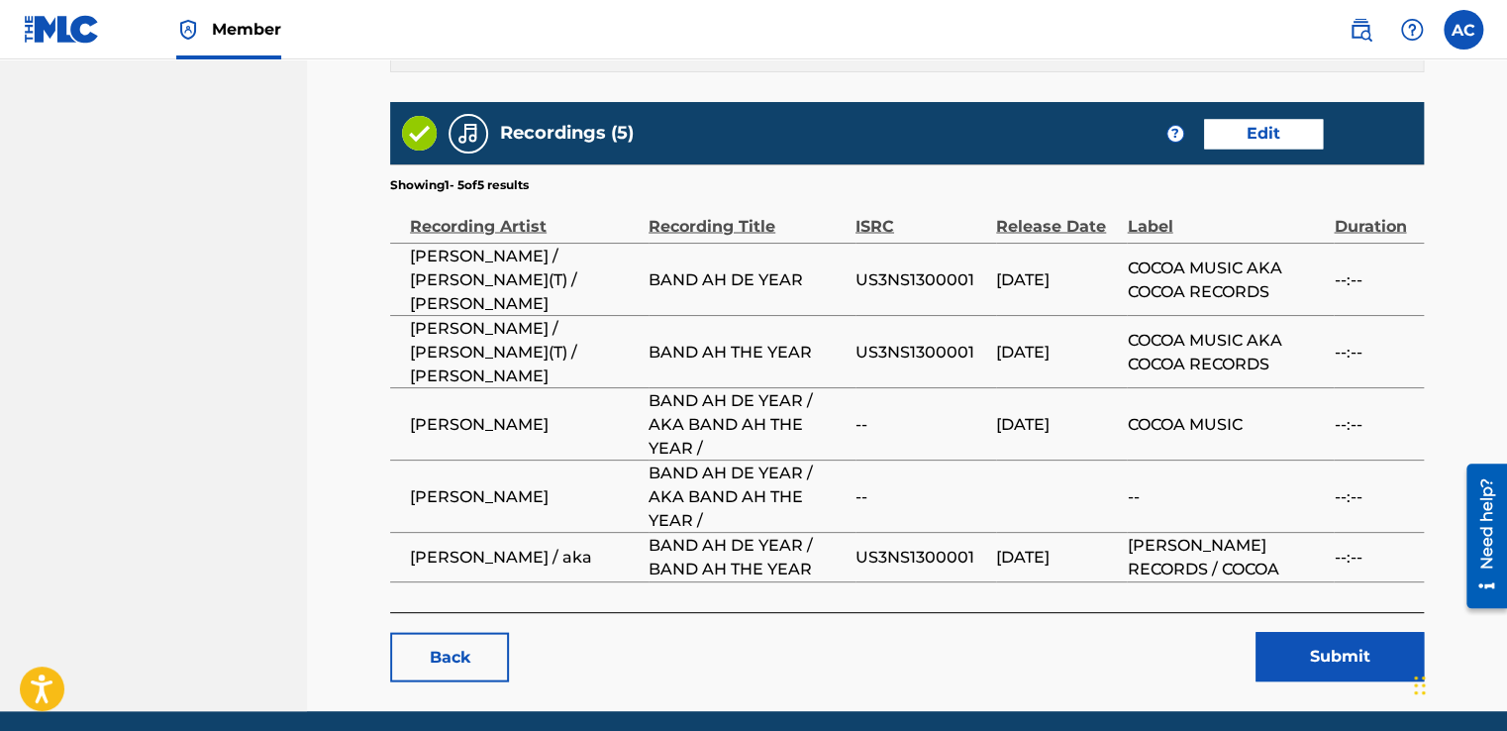
click at [1403, 632] on button "Submit" at bounding box center [1339, 657] width 168 height 50
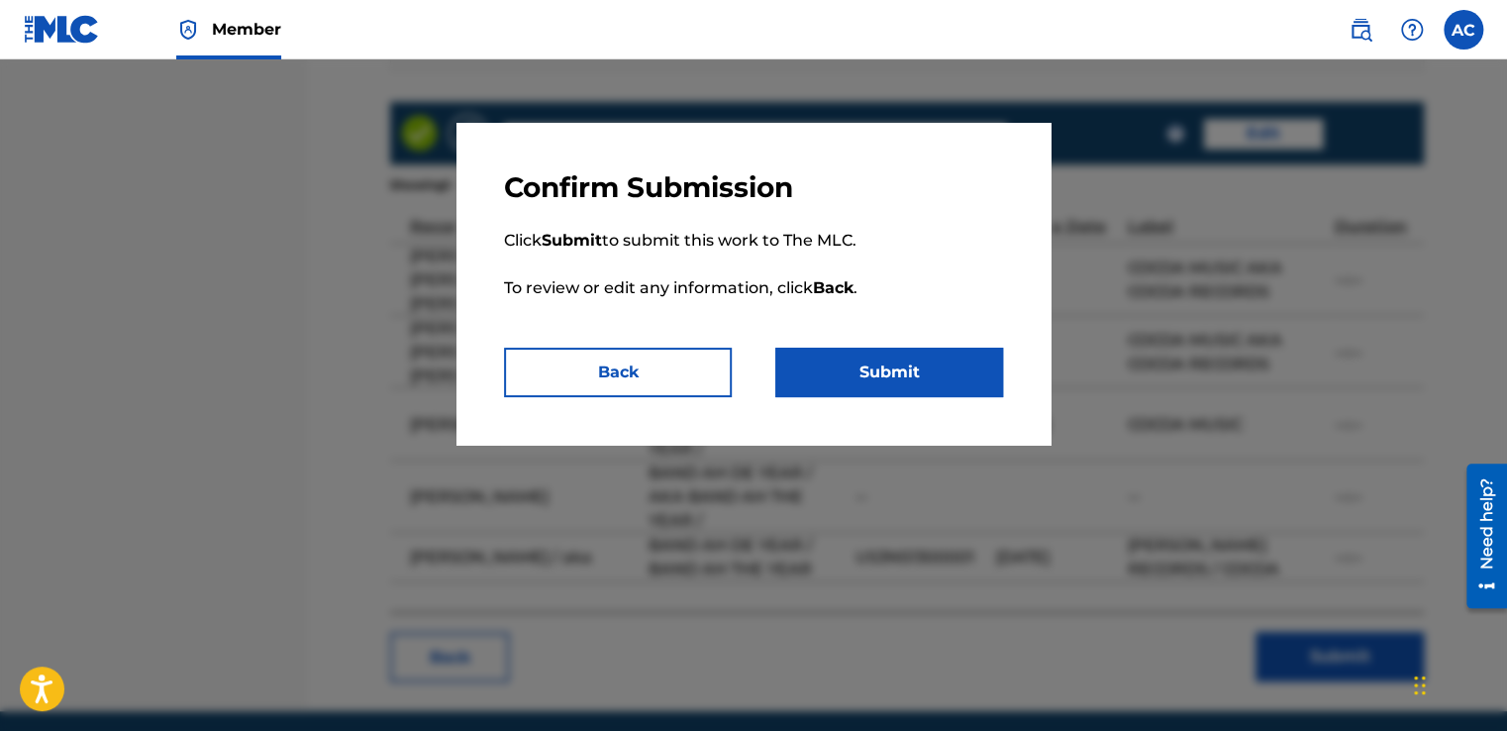
click at [1403, 588] on div at bounding box center [753, 424] width 1507 height 731
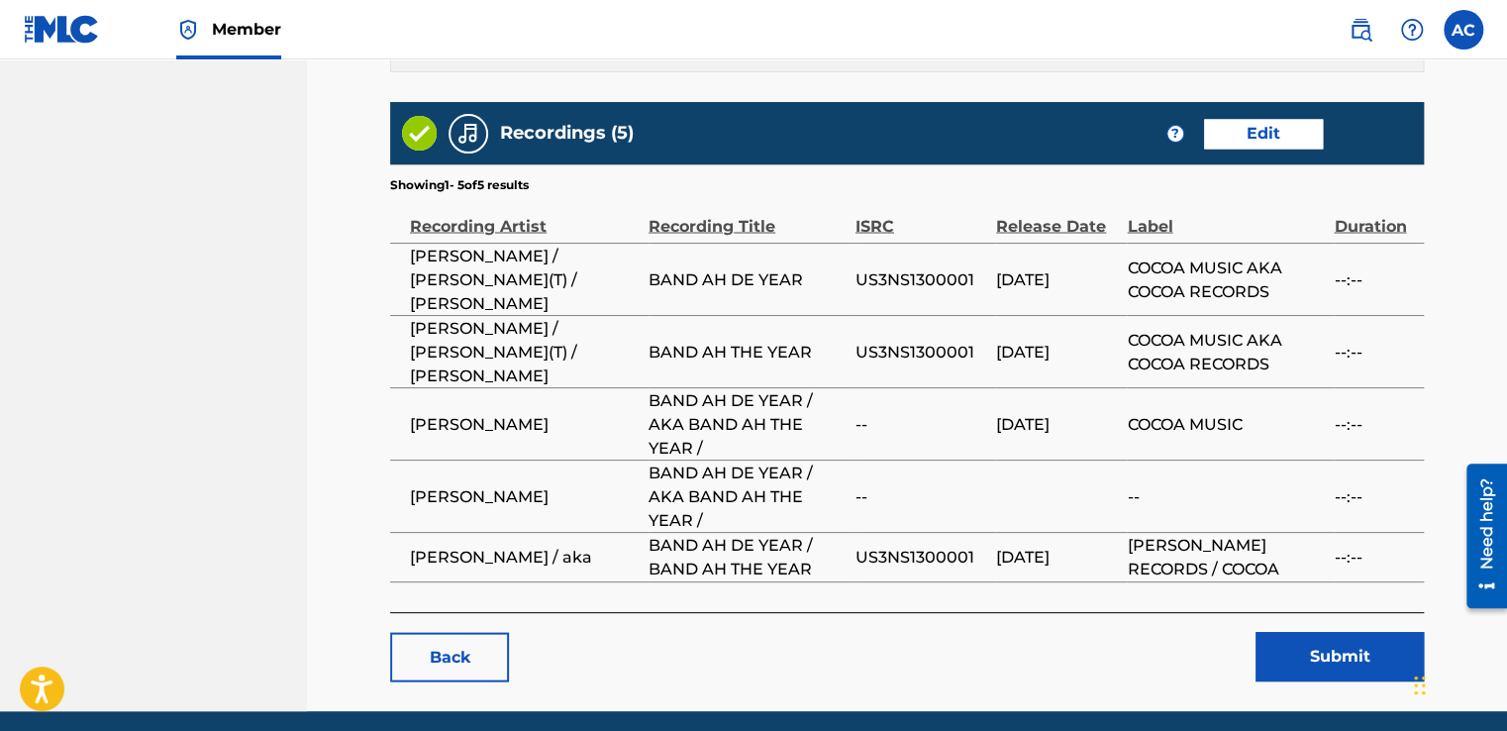
click at [1403, 632] on button "Submit" at bounding box center [1339, 657] width 168 height 50
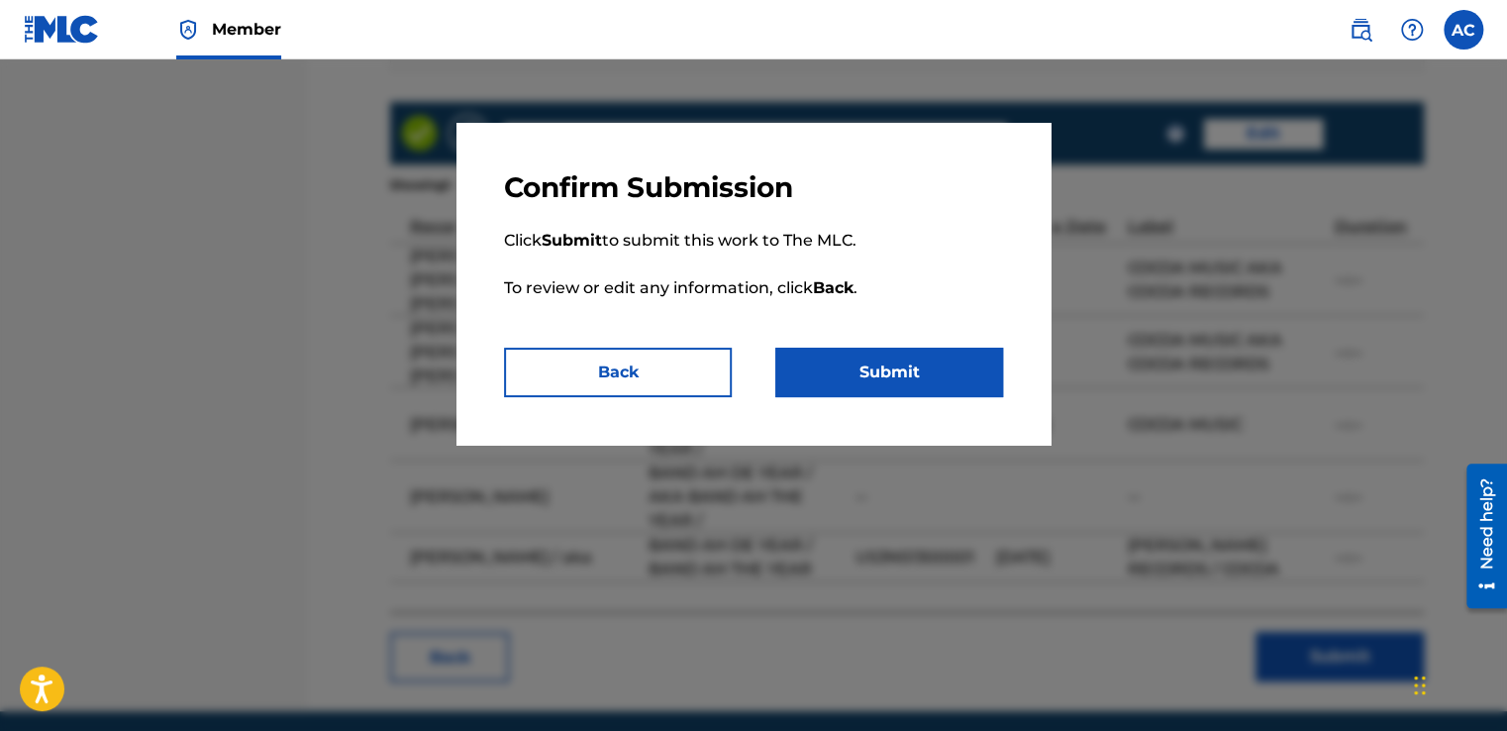
click at [1403, 588] on div at bounding box center [753, 424] width 1507 height 731
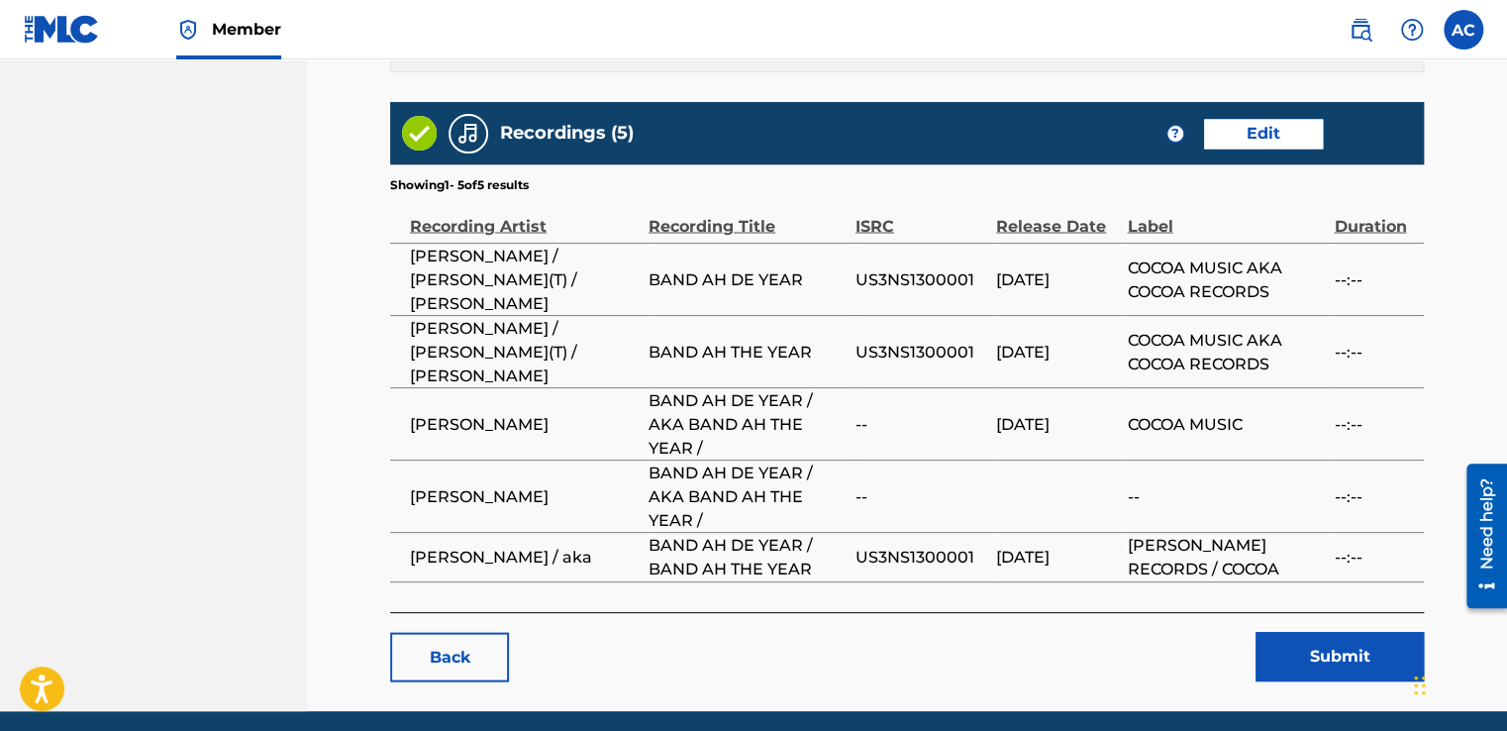
click at [1280, 119] on div "Recordings (5) ? Edit" at bounding box center [907, 133] width 1034 height 62
click at [444, 632] on link "Back" at bounding box center [449, 657] width 119 height 50
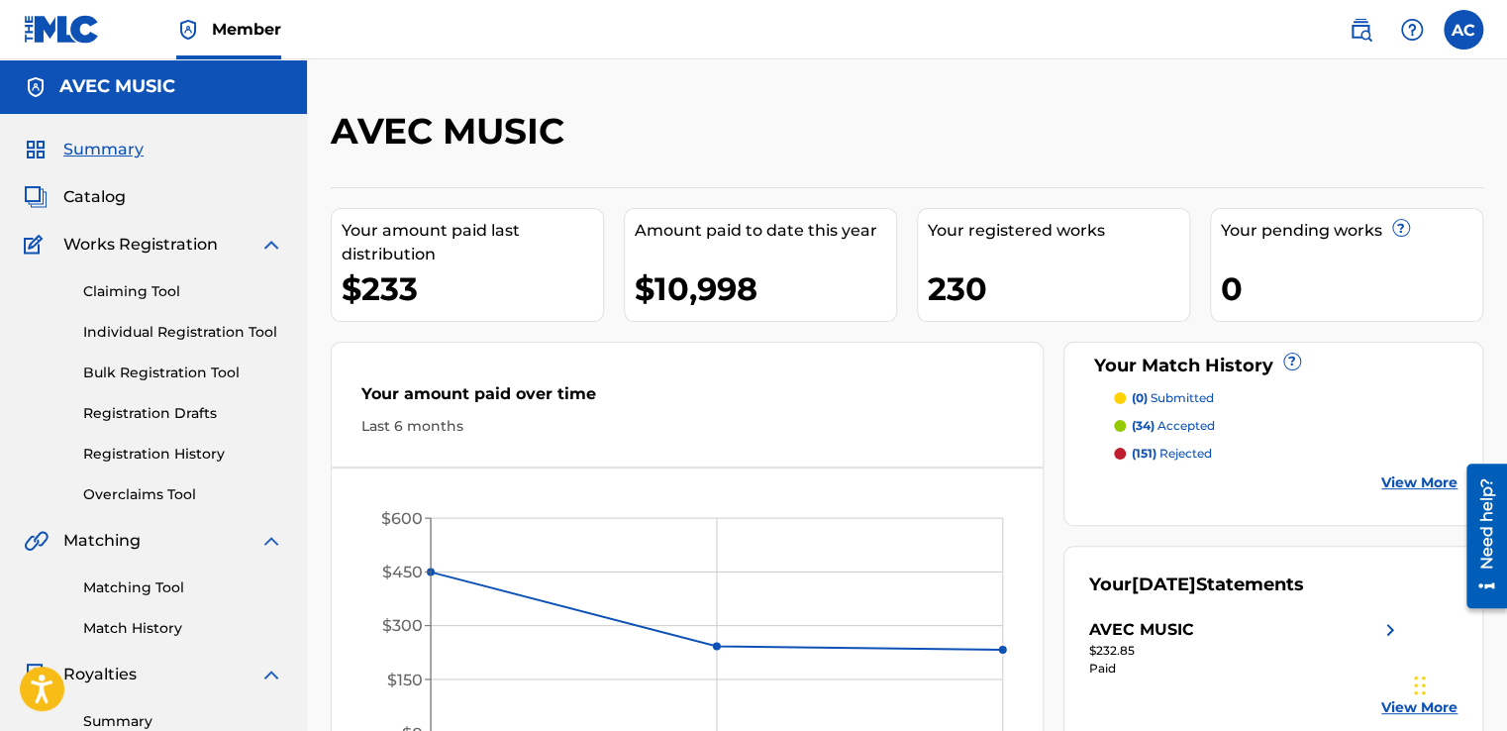
click at [94, 198] on span "Catalog" at bounding box center [94, 197] width 62 height 24
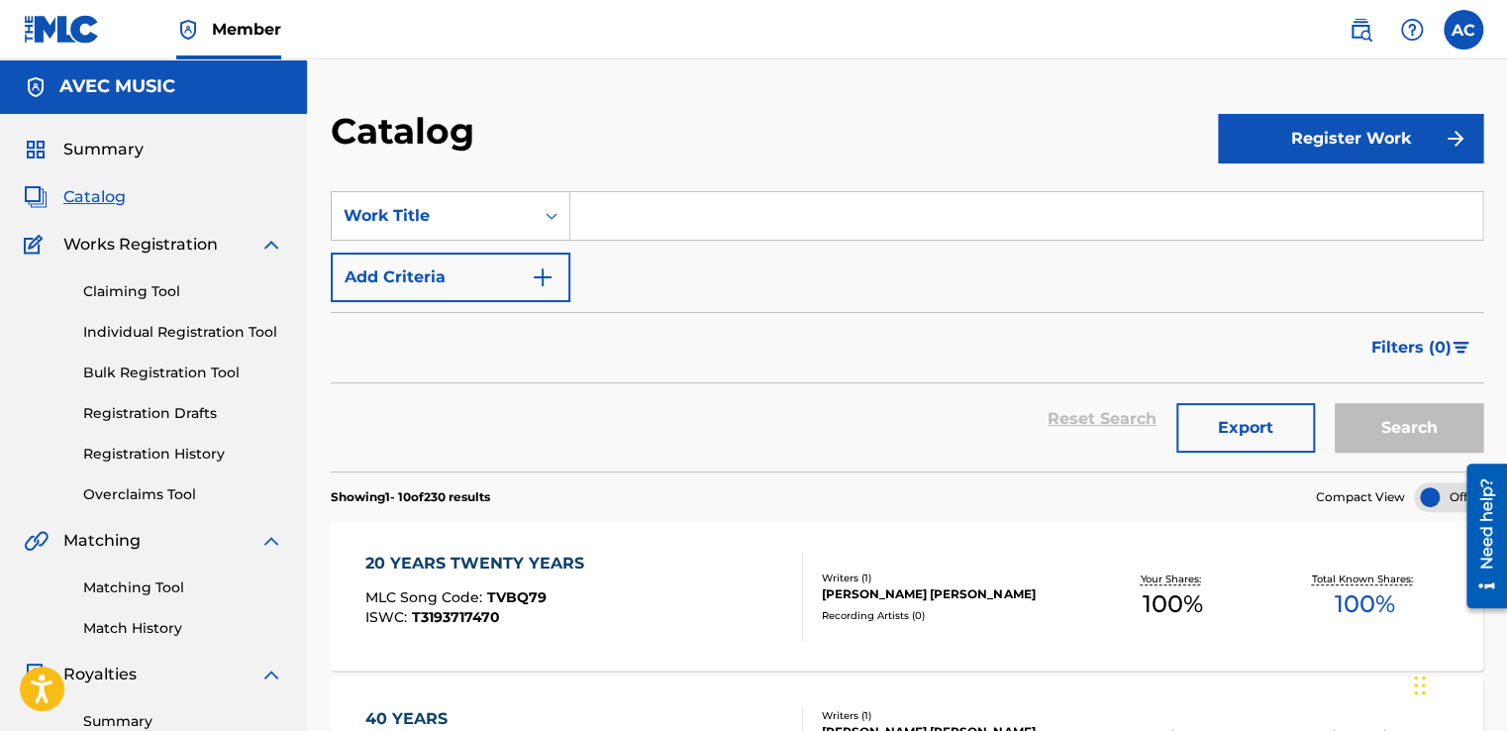
click at [512, 163] on div "Catalog" at bounding box center [774, 138] width 887 height 58
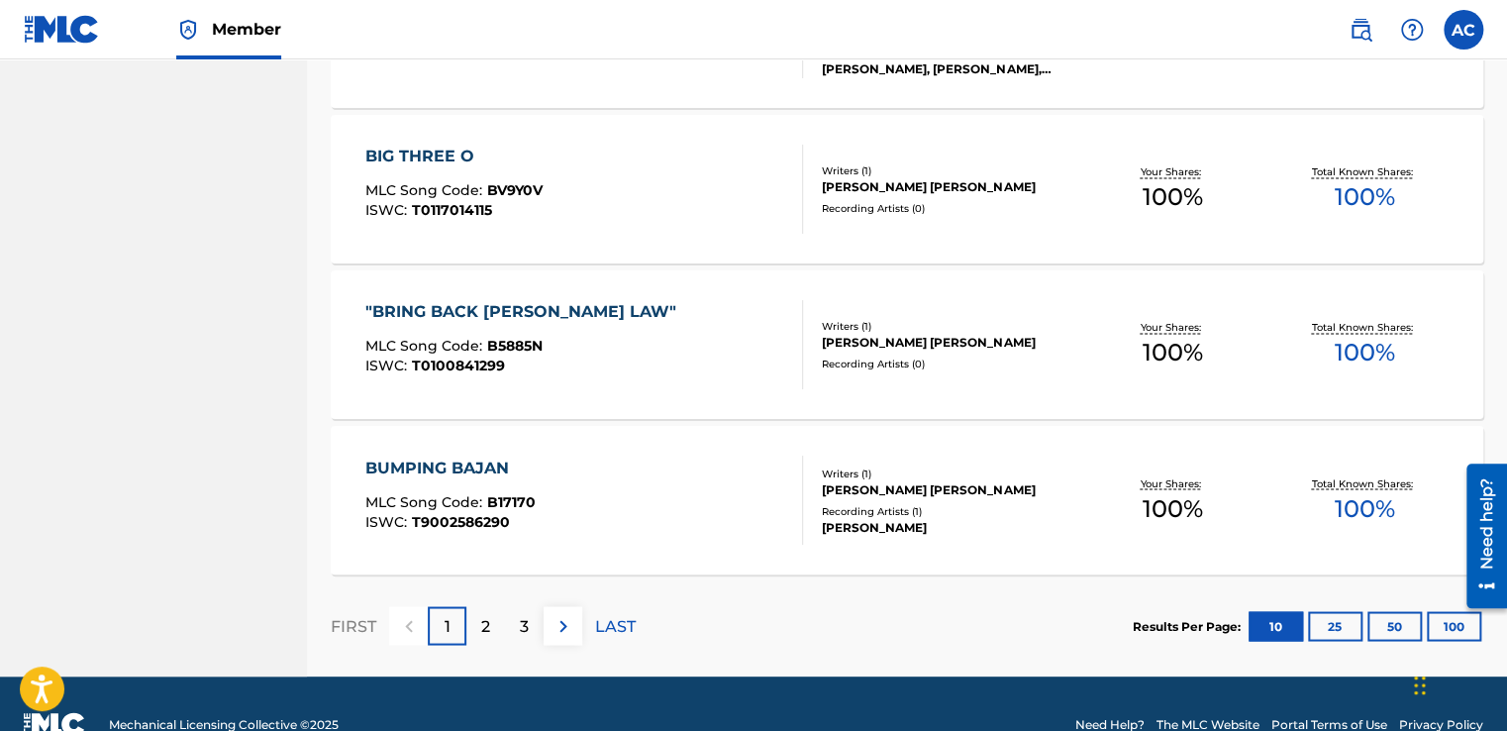
scroll to position [1535, 0]
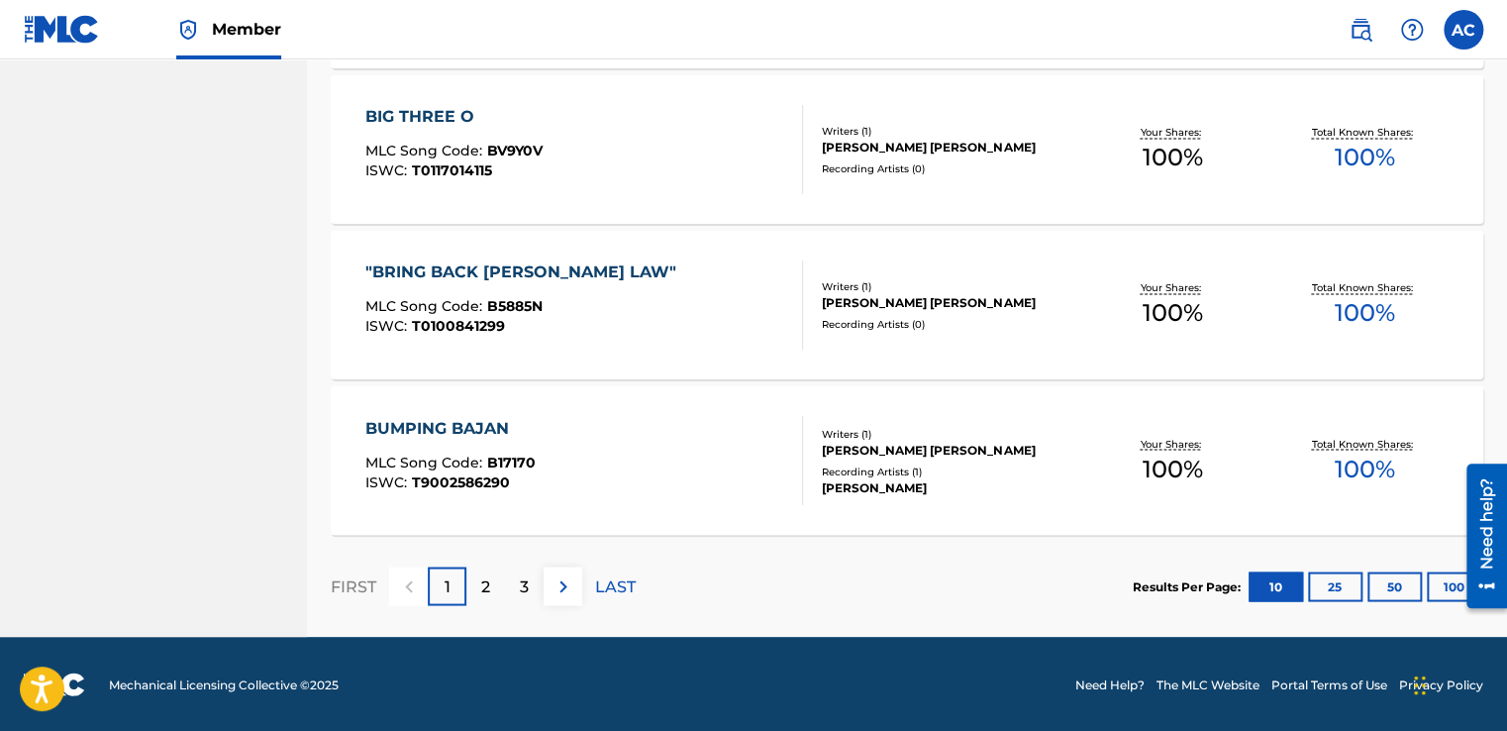
click at [608, 578] on p "LAST" at bounding box center [615, 586] width 41 height 24
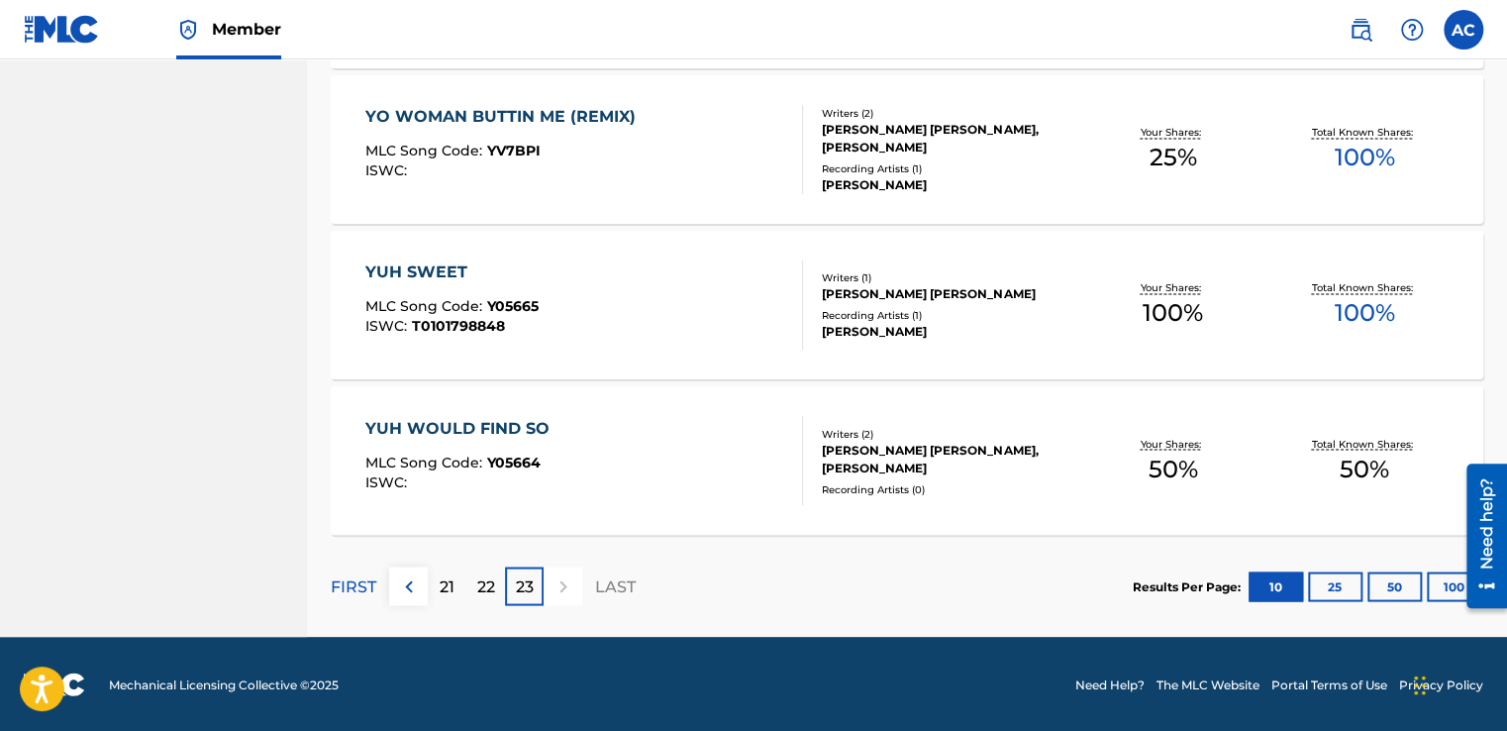
click at [52, 29] on img at bounding box center [62, 29] width 76 height 29
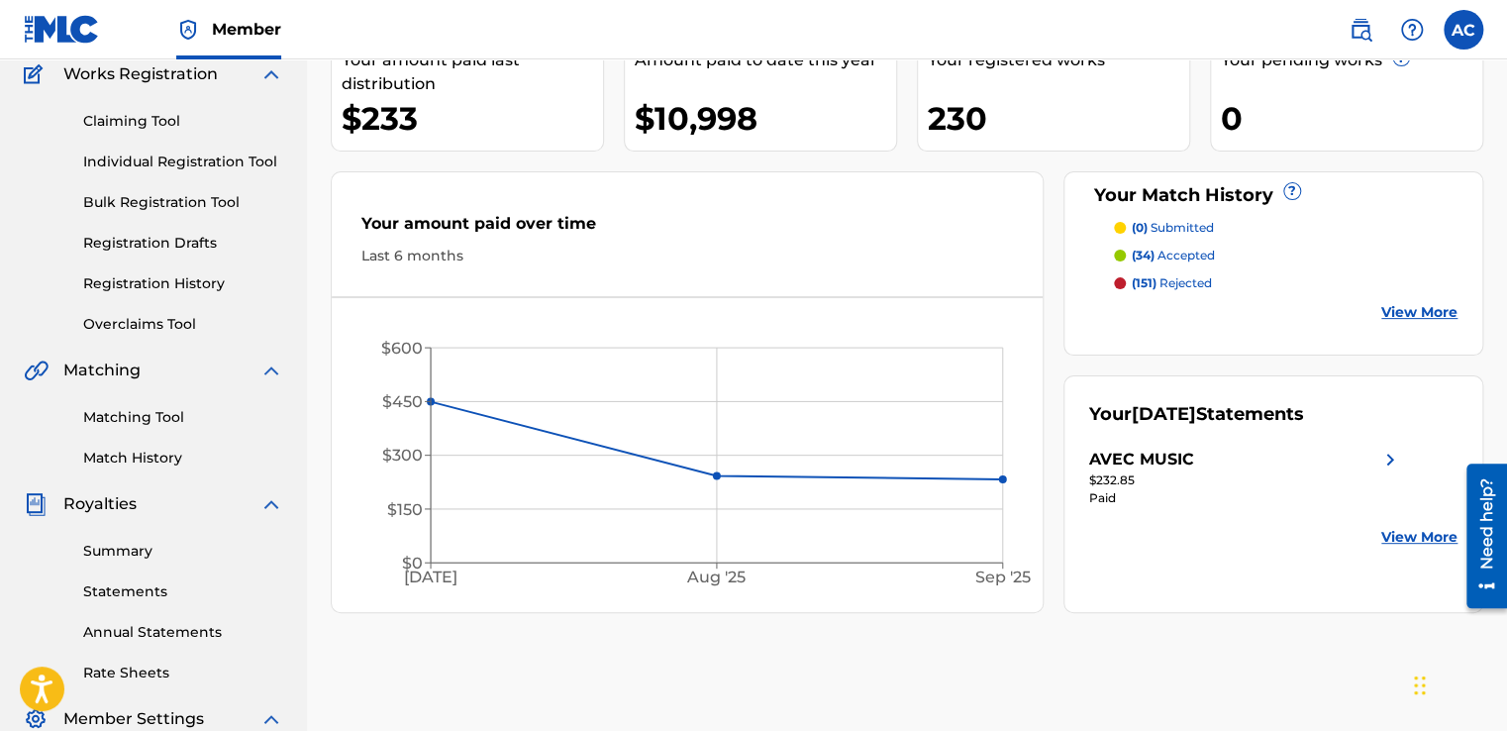
scroll to position [198, 0]
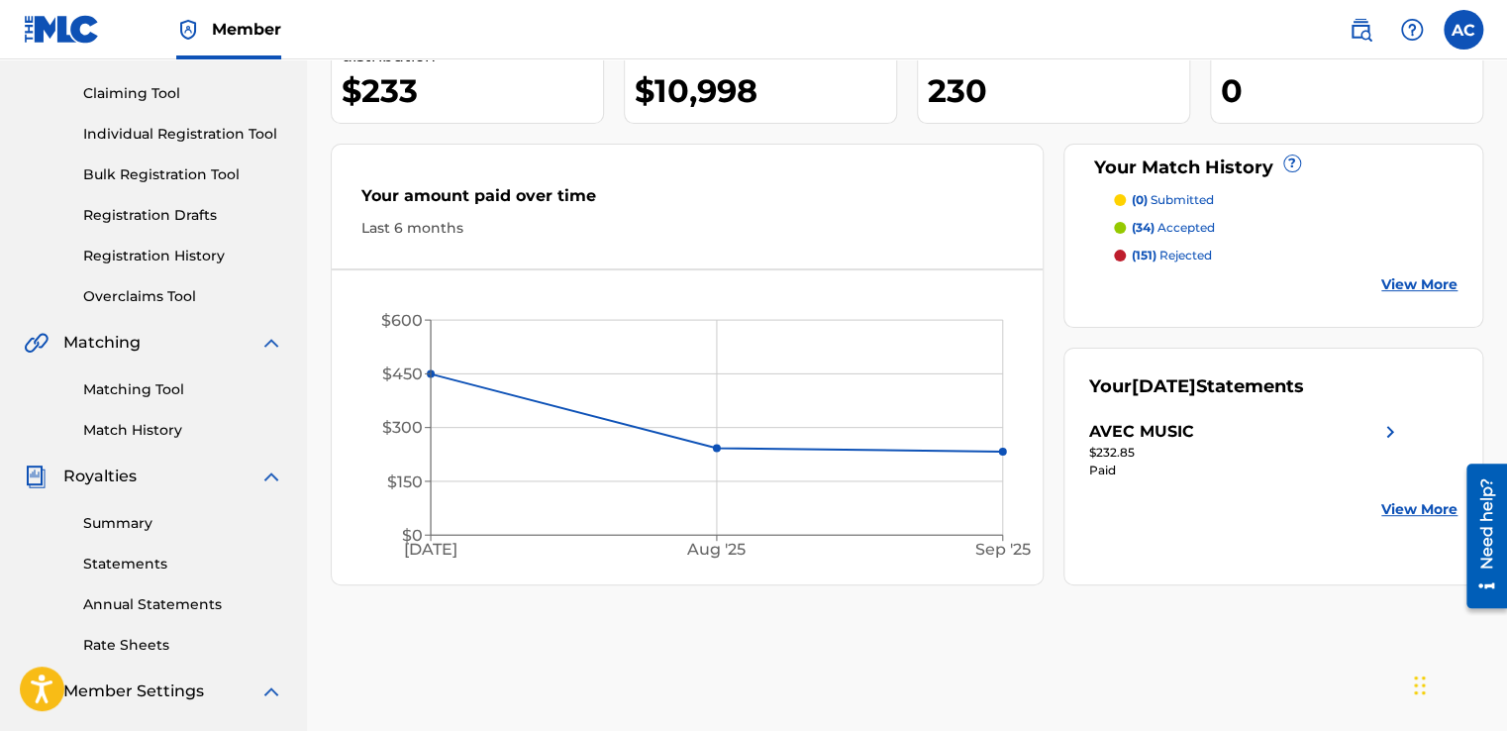
click at [121, 258] on link "Registration History" at bounding box center [183, 256] width 200 height 21
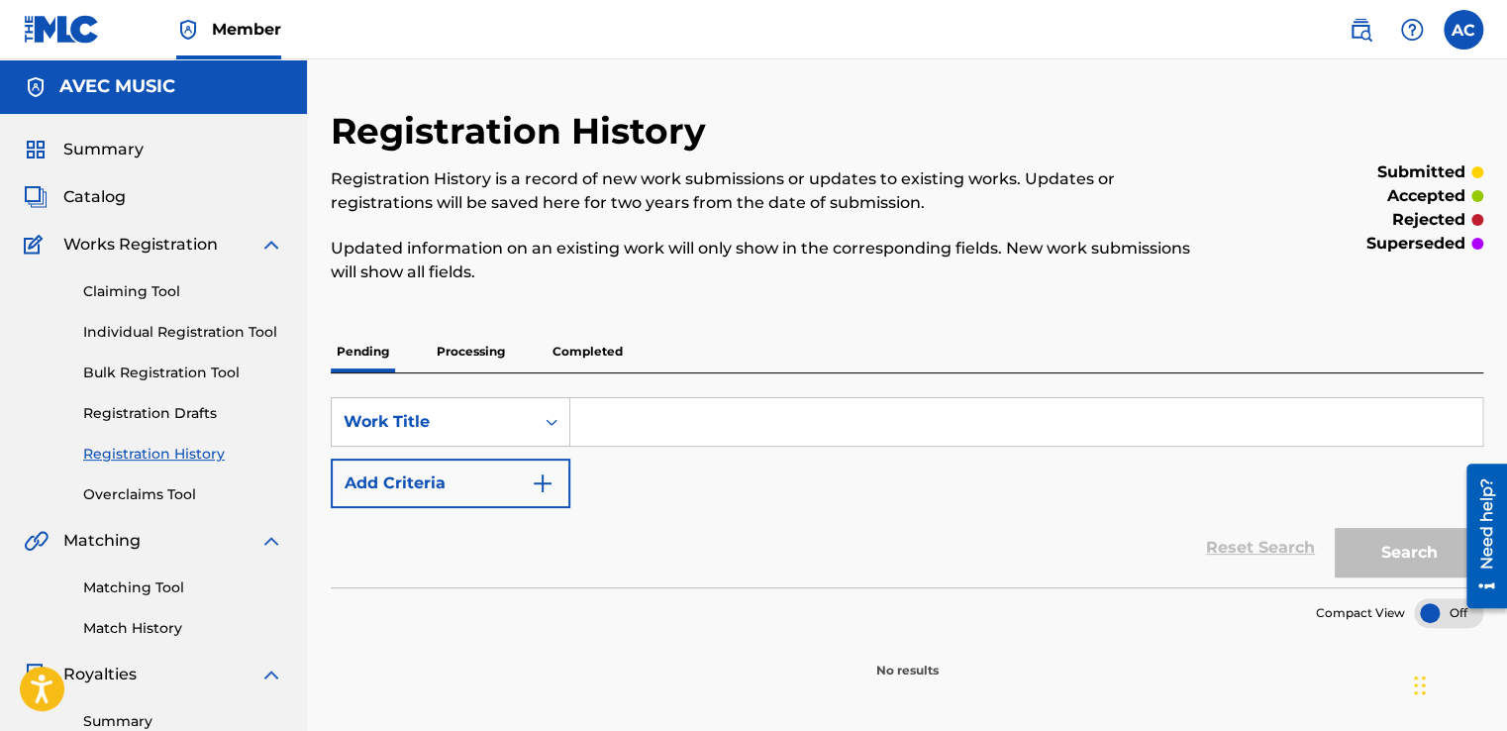
click at [572, 348] on p "Completed" at bounding box center [588, 352] width 82 height 42
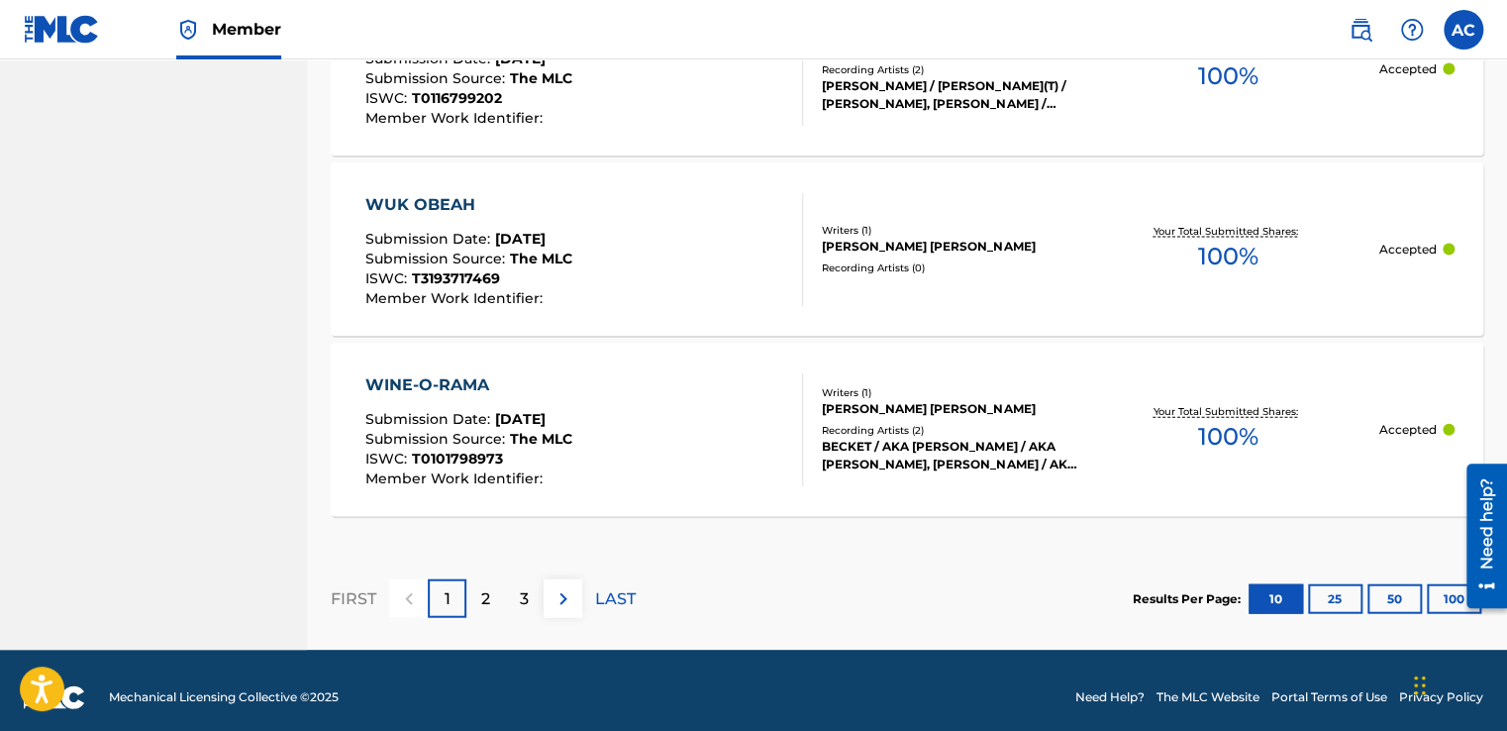
scroll to position [2032, 0]
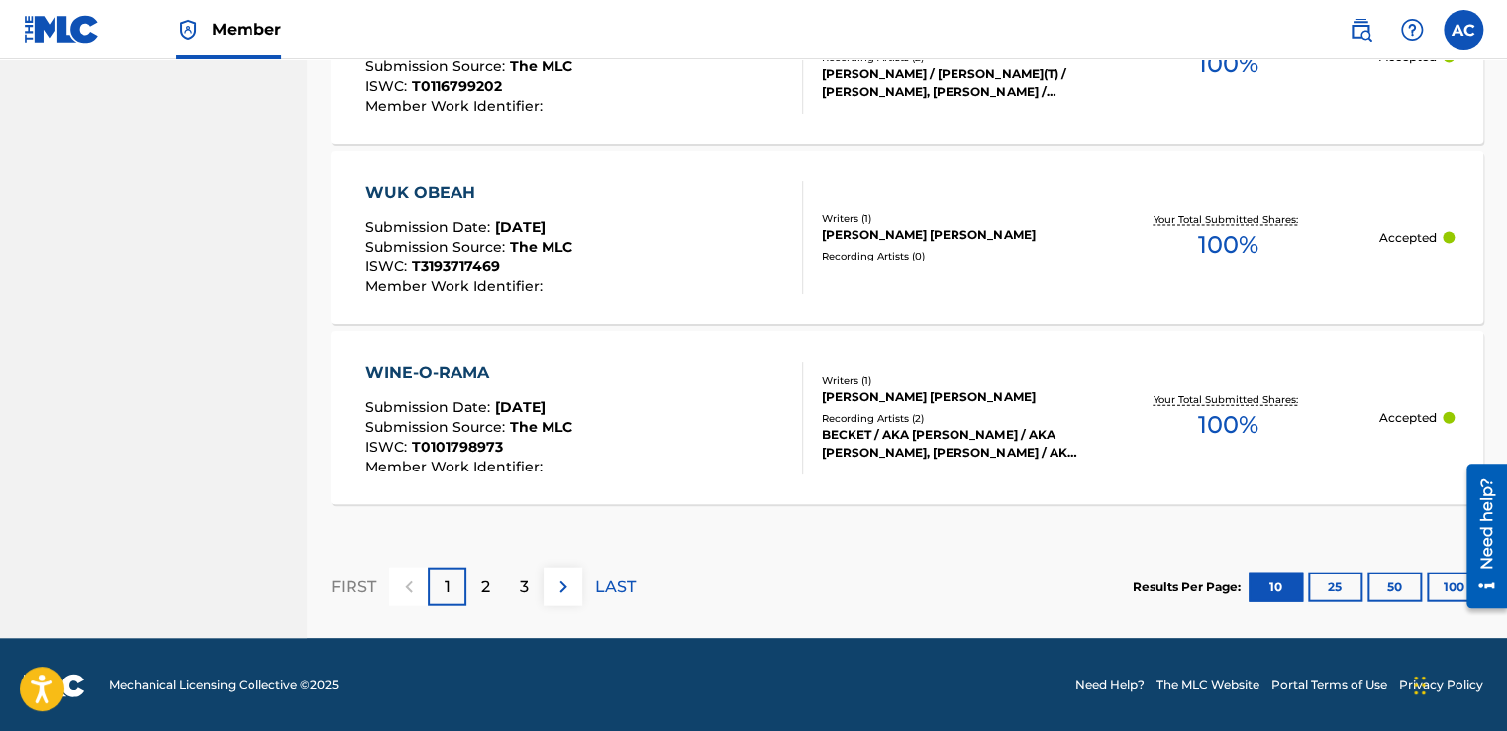
click at [606, 589] on p "LAST" at bounding box center [615, 587] width 41 height 24
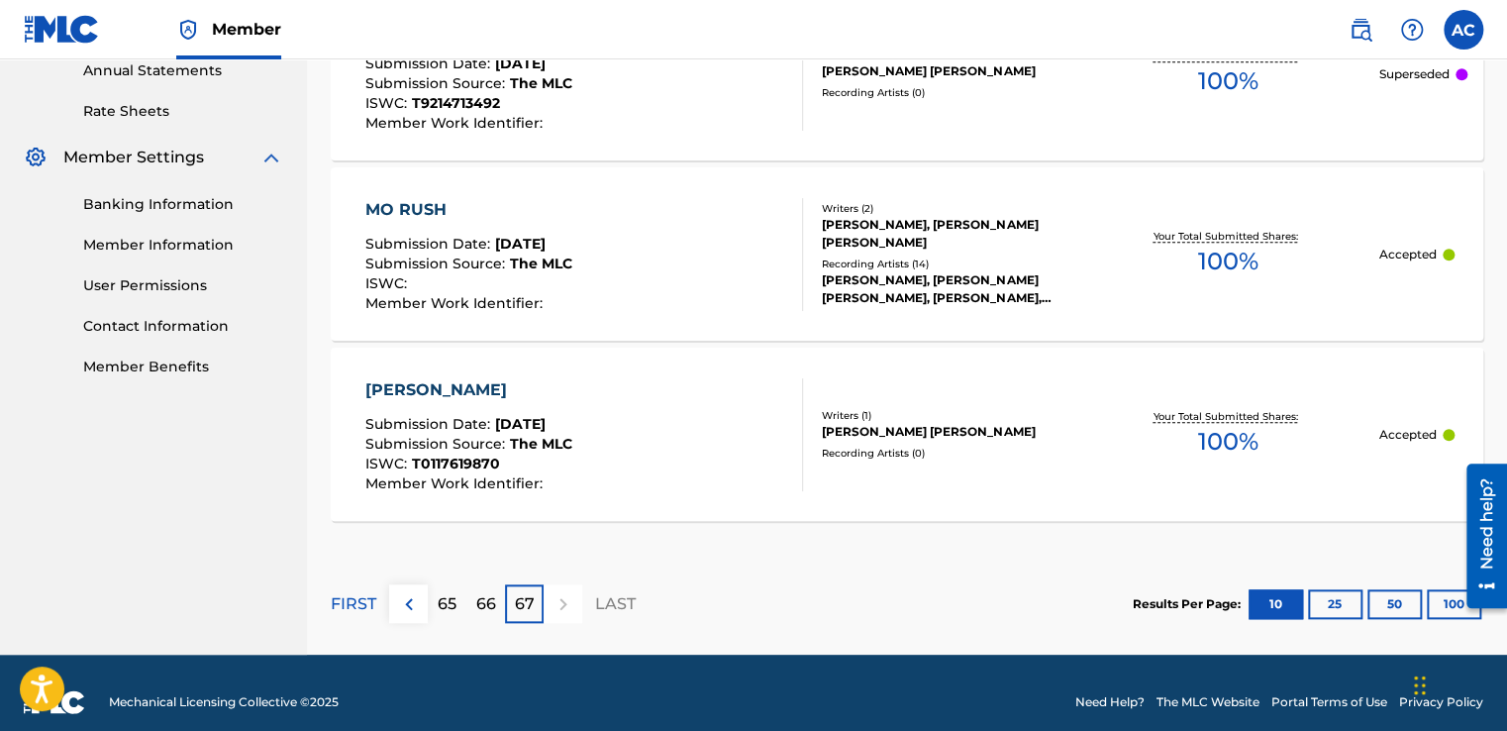
scroll to position [748, 0]
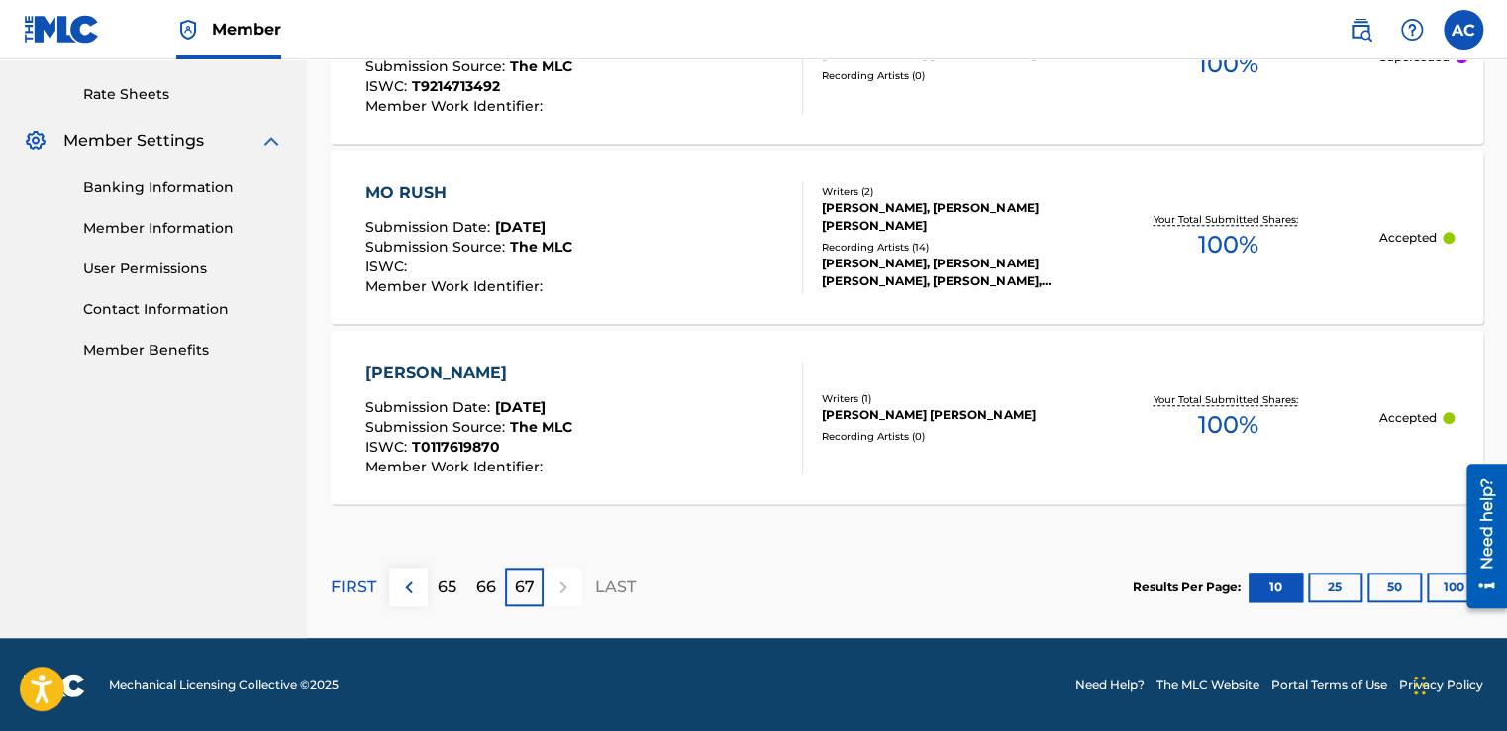
click at [479, 584] on p "66" at bounding box center [486, 587] width 20 height 24
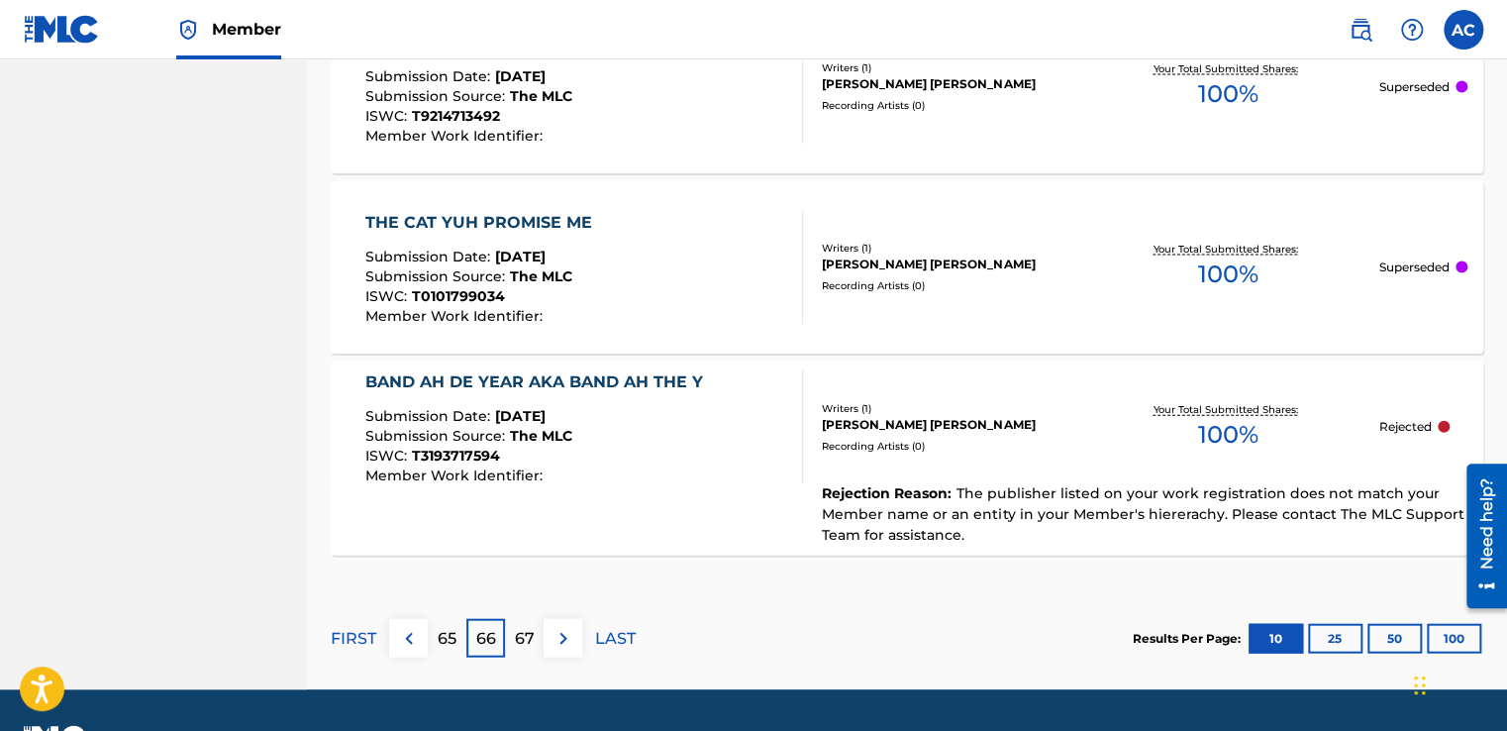
scroll to position [2020, 0]
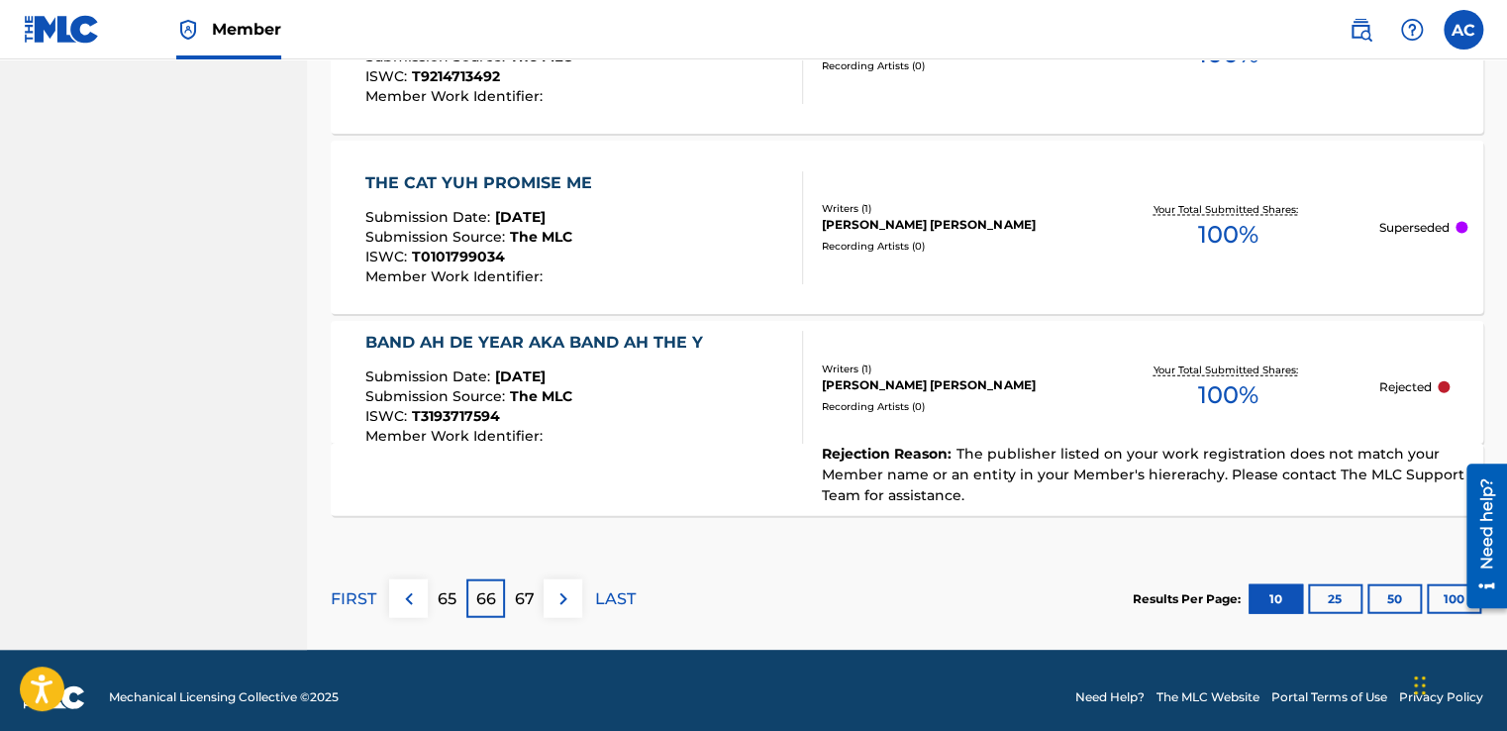
click at [531, 342] on div "BAND AH DE YEAR AKA BAND AH THE Y" at bounding box center [539, 343] width 348 height 24
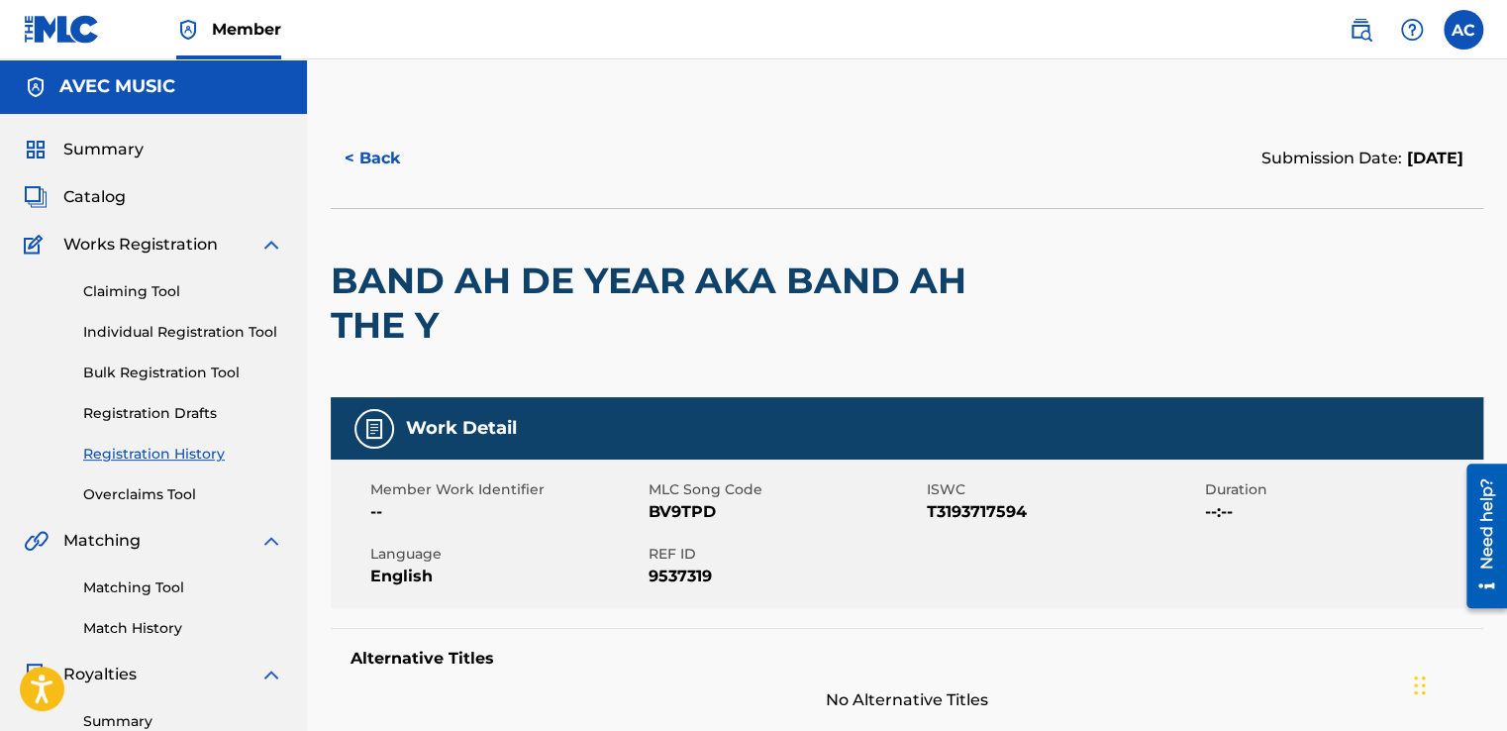
click at [462, 285] on h2 "BAND AH DE YEAR AKA BAND AH THE Y" at bounding box center [676, 302] width 691 height 89
click at [416, 283] on h2 "BAND AH DE YEAR AKA BAND AH THE Y" at bounding box center [676, 302] width 691 height 89
click at [443, 323] on h2 "BAND AH DE YEAR AKA BAND AH THE Y" at bounding box center [676, 302] width 691 height 89
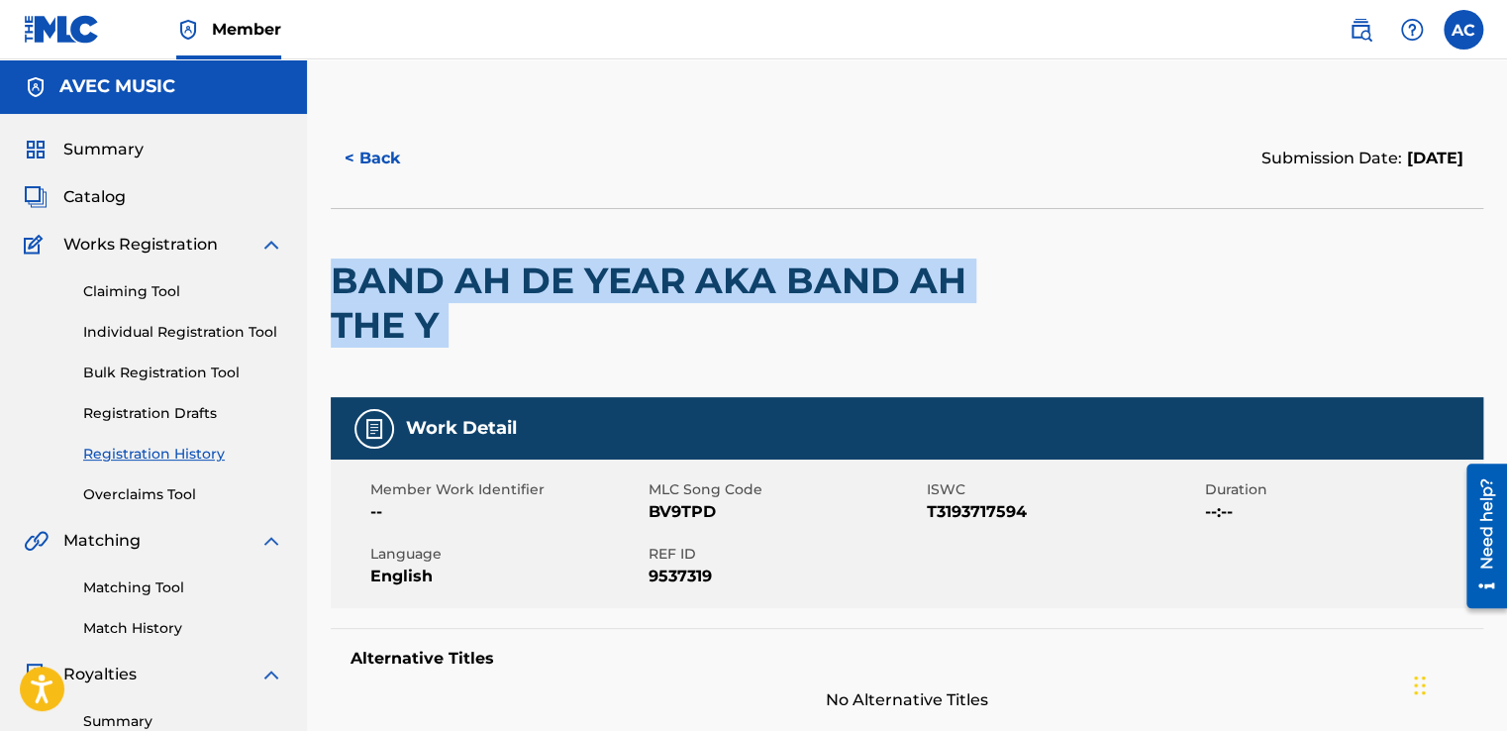
click at [443, 323] on h2 "BAND AH DE YEAR AKA BAND AH THE Y" at bounding box center [676, 302] width 691 height 89
drag, startPoint x: 443, startPoint y: 323, endPoint x: 410, endPoint y: 366, distance: 54.5
copy div "BAND AH DE YEAR AKA BAND AH THE Y"
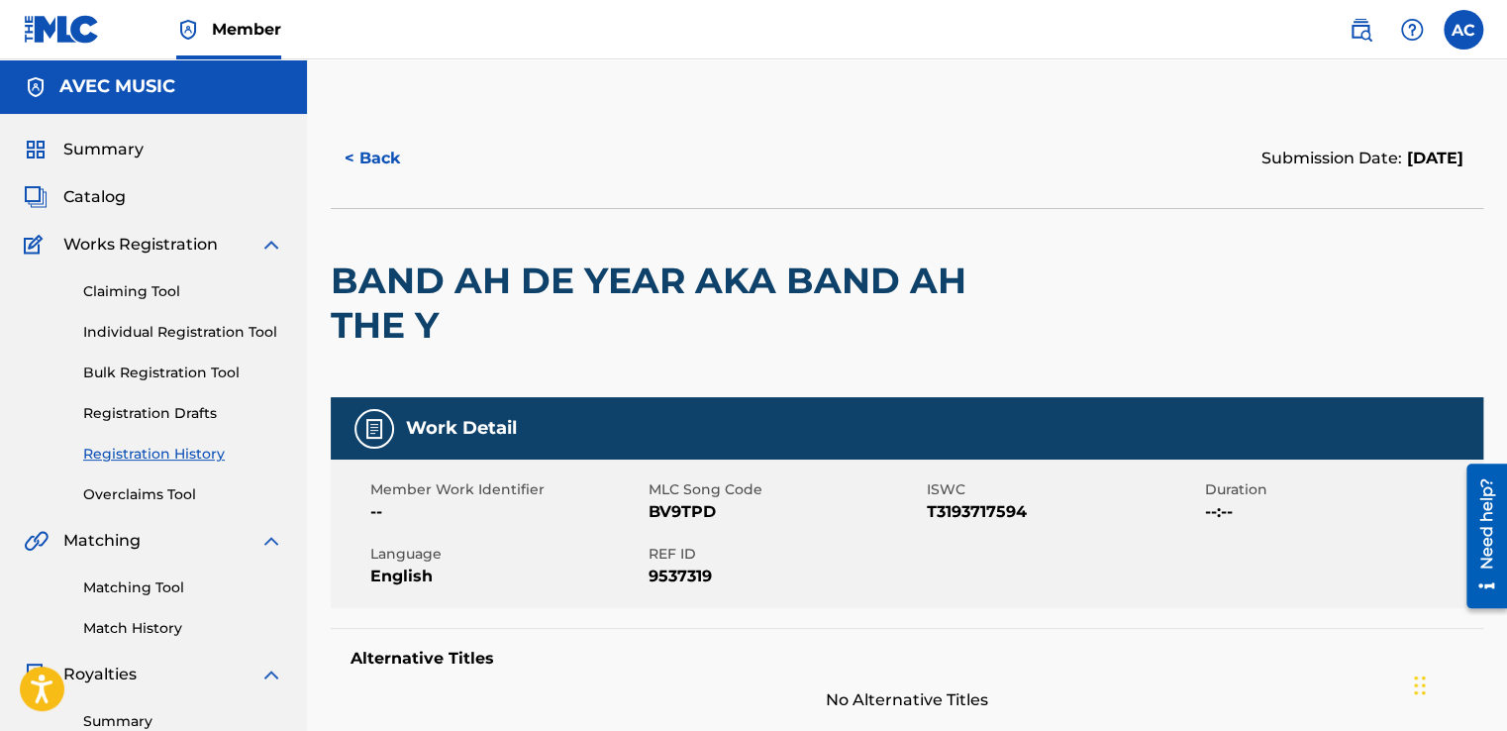
click at [190, 320] on div "Claiming Tool Individual Registration Tool Bulk Registration Tool Registration …" at bounding box center [153, 380] width 259 height 249
click at [61, 340] on div "Claiming Tool Individual Registration Tool Bulk Registration Tool Registration …" at bounding box center [153, 380] width 259 height 249
click at [4, 311] on div "Summary Catalog Works Registration Claiming Tool Individual Registration Tool B…" at bounding box center [153, 623] width 307 height 1019
click at [21, 304] on div "Summary Catalog Works Registration Claiming Tool Individual Registration Tool B…" at bounding box center [153, 623] width 307 height 1019
click at [370, 157] on button "< Back" at bounding box center [390, 159] width 119 height 50
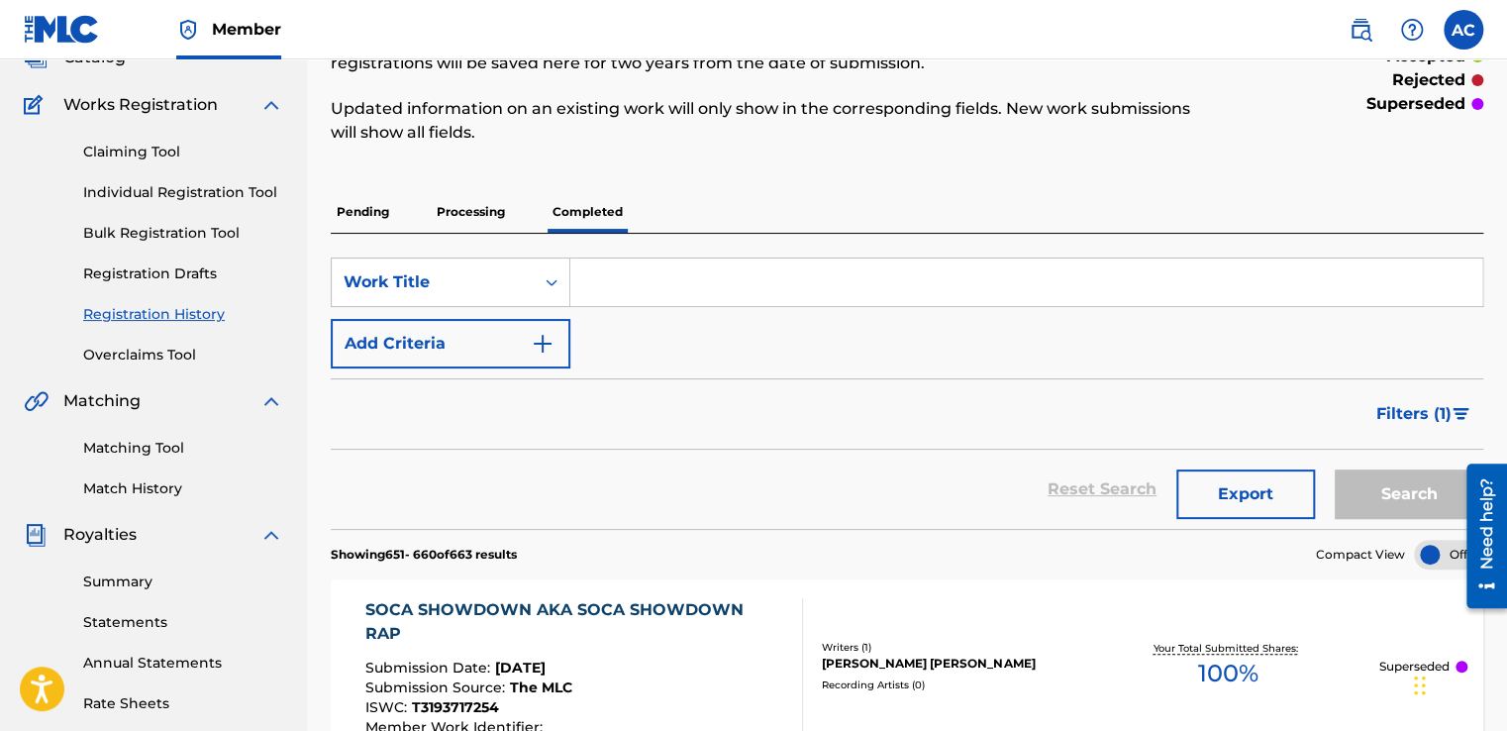
scroll to position [100, 0]
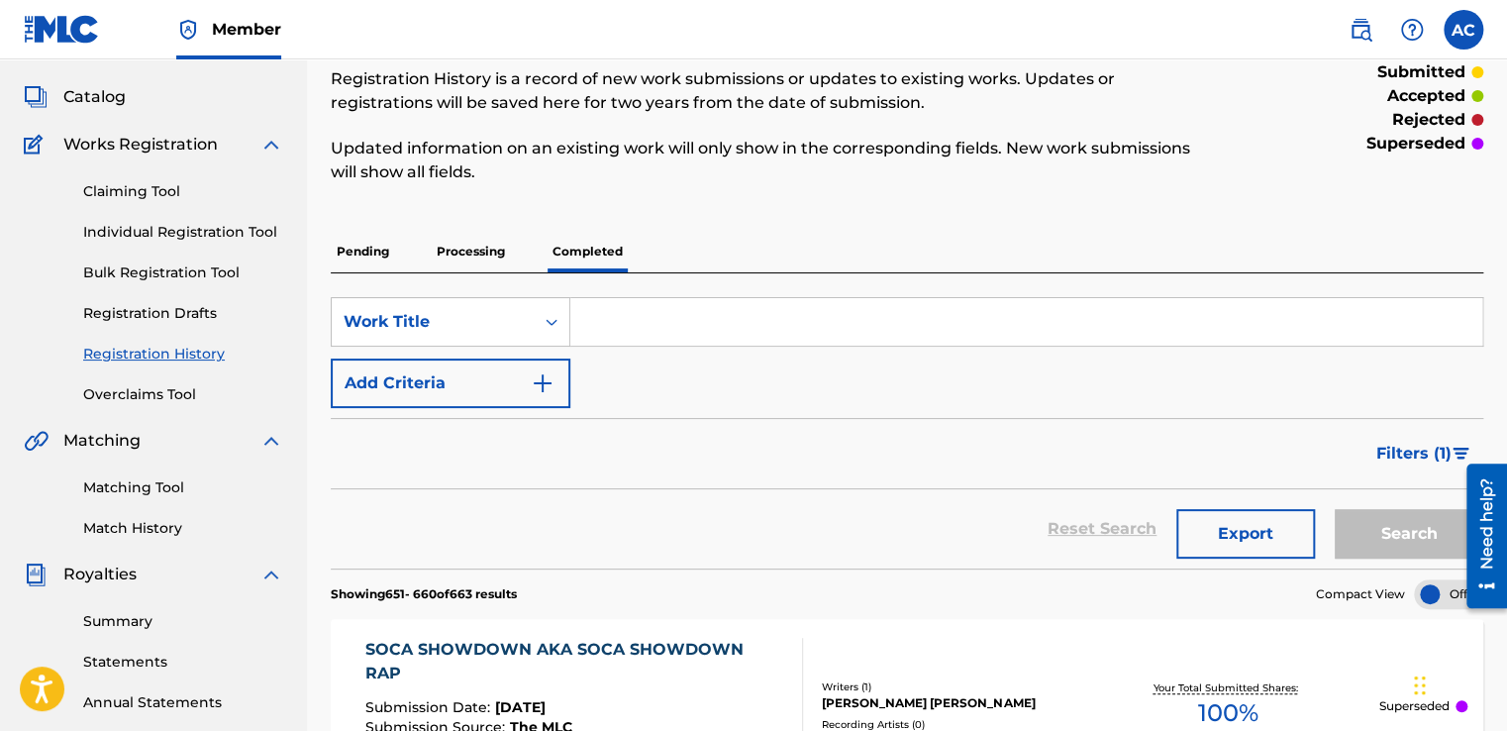
click at [585, 313] on input "Search Form" at bounding box center [1026, 322] width 912 height 48
click at [586, 322] on input "Search Form" at bounding box center [1026, 322] width 912 height 48
click at [550, 255] on p "Completed" at bounding box center [588, 252] width 82 height 42
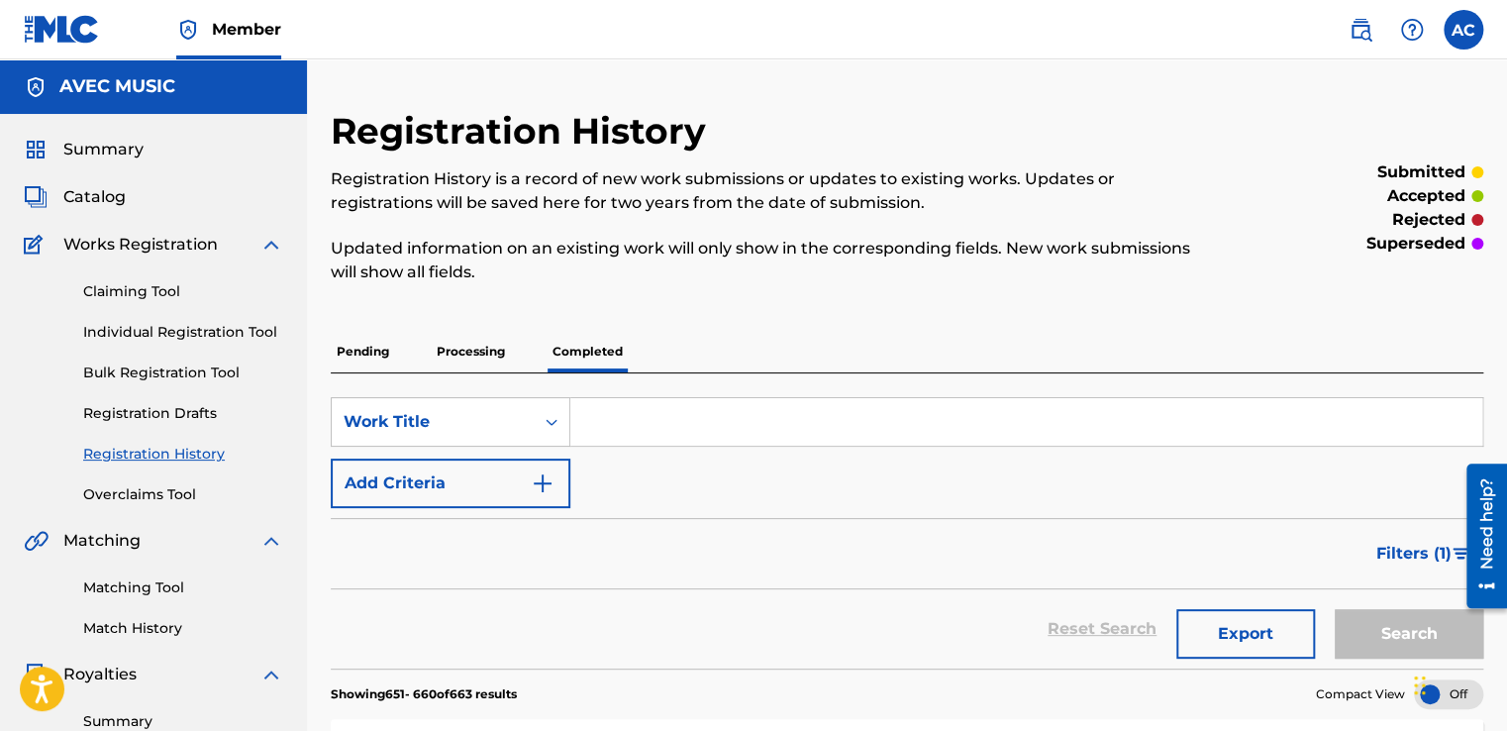
click at [572, 422] on input "Search Form" at bounding box center [1026, 422] width 912 height 48
paste input "BAND AH DE YEAR AKA BAND AH THE Y"
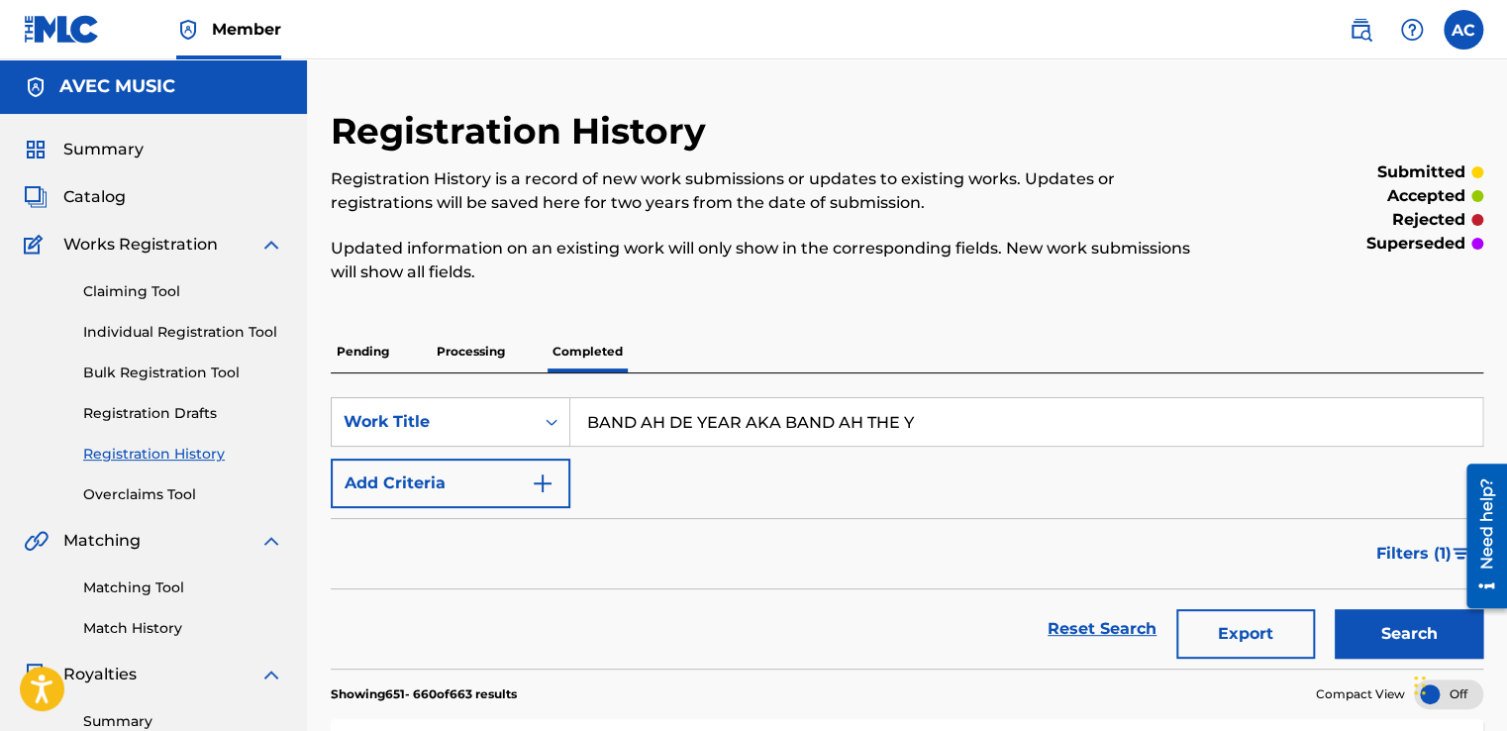
type input "BAND AH DE YEAR AKA BAND AH THE Y"
click at [1392, 631] on button "Search" at bounding box center [1409, 634] width 149 height 50
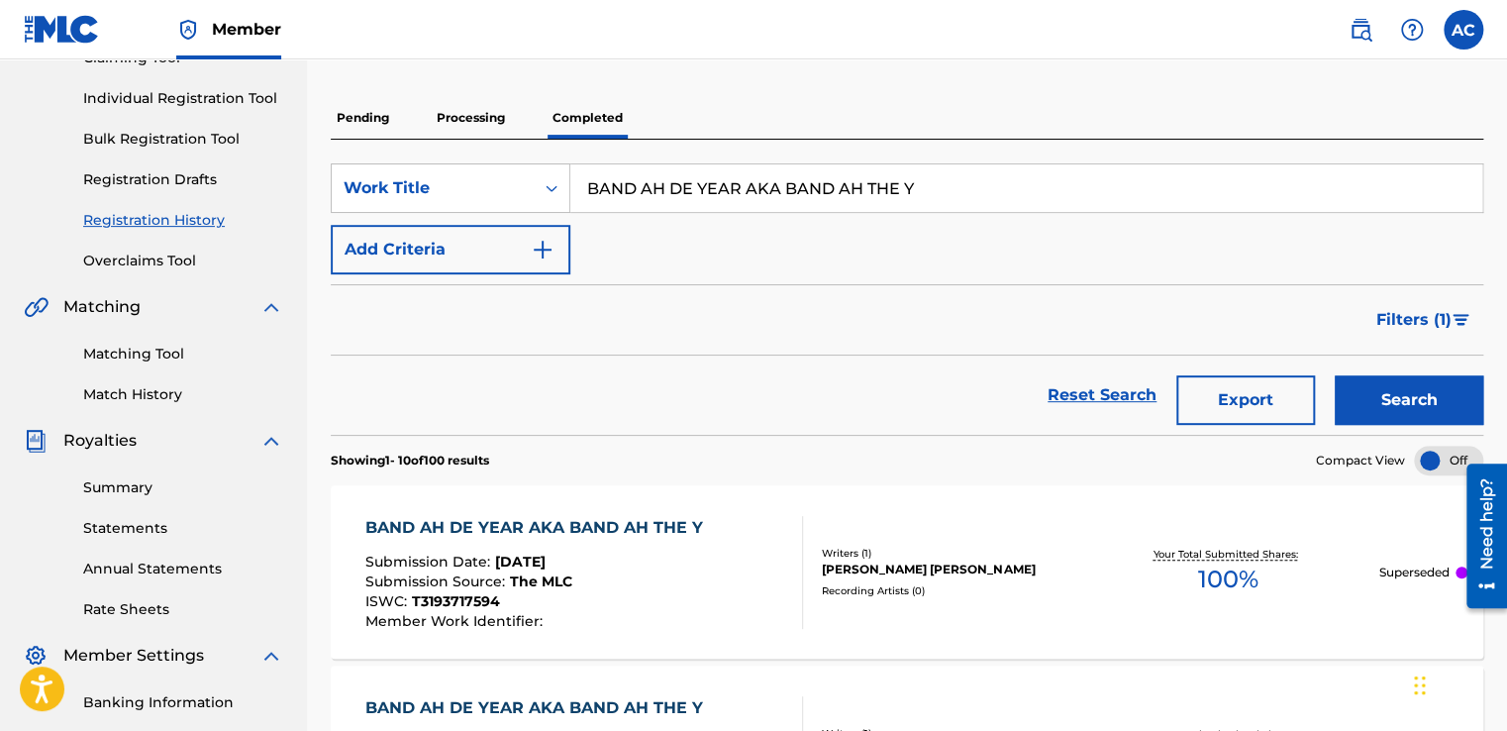
scroll to position [238, 0]
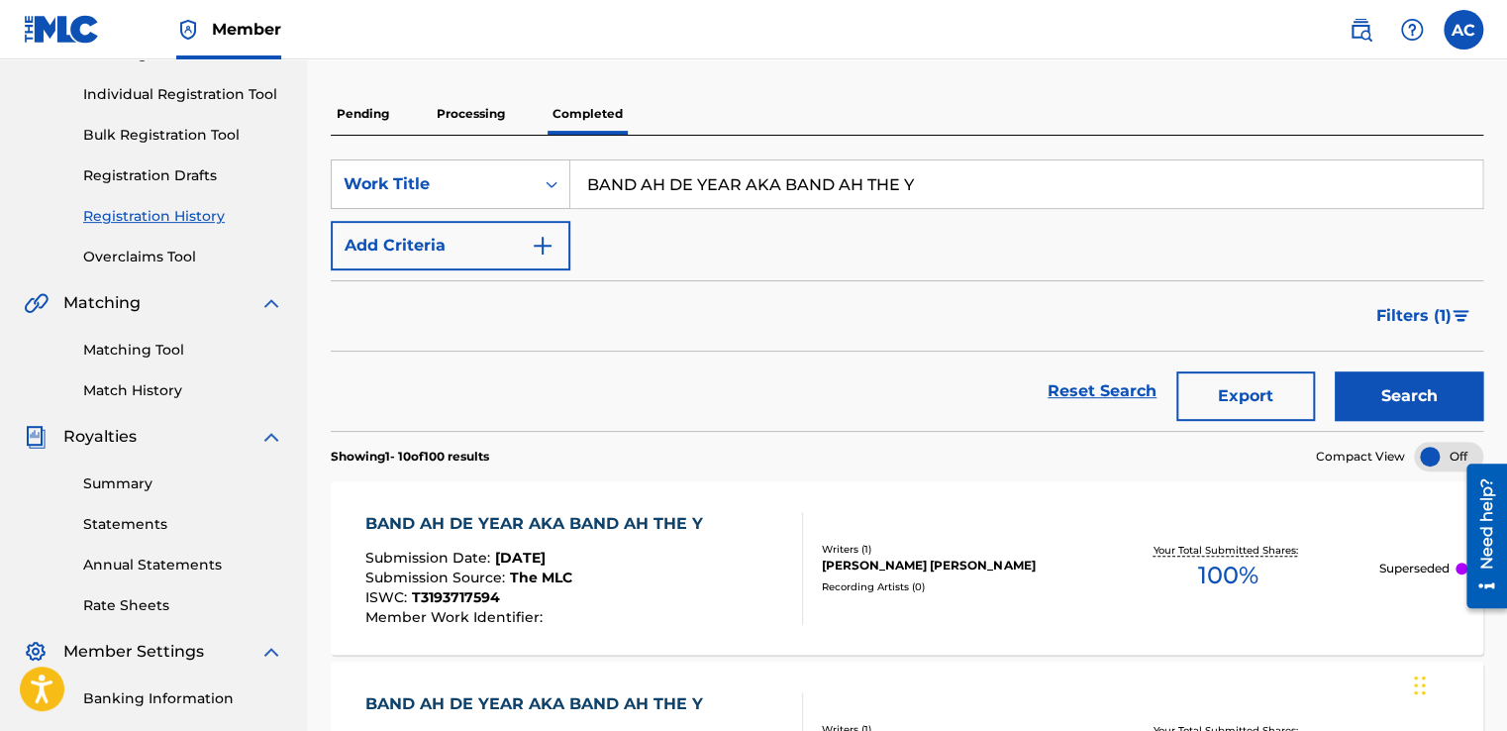
click at [479, 513] on div "BAND AH DE YEAR AKA BAND AH THE Y" at bounding box center [539, 524] width 348 height 24
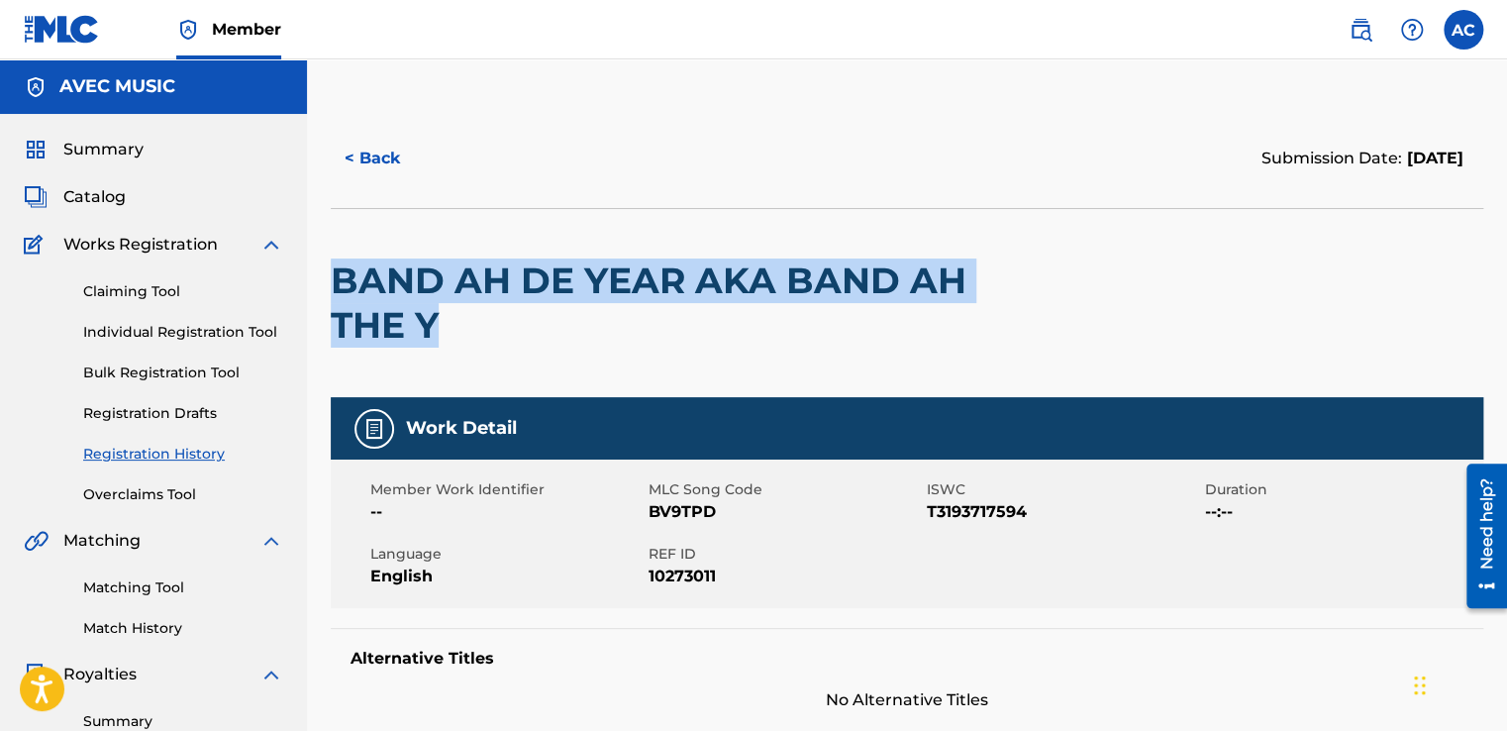
drag, startPoint x: 441, startPoint y: 323, endPoint x: 327, endPoint y: 267, distance: 126.6
copy h2 "BAND AH DE YEAR AKA BAND AH THE Y"
click at [104, 196] on span "Catalog" at bounding box center [94, 197] width 62 height 24
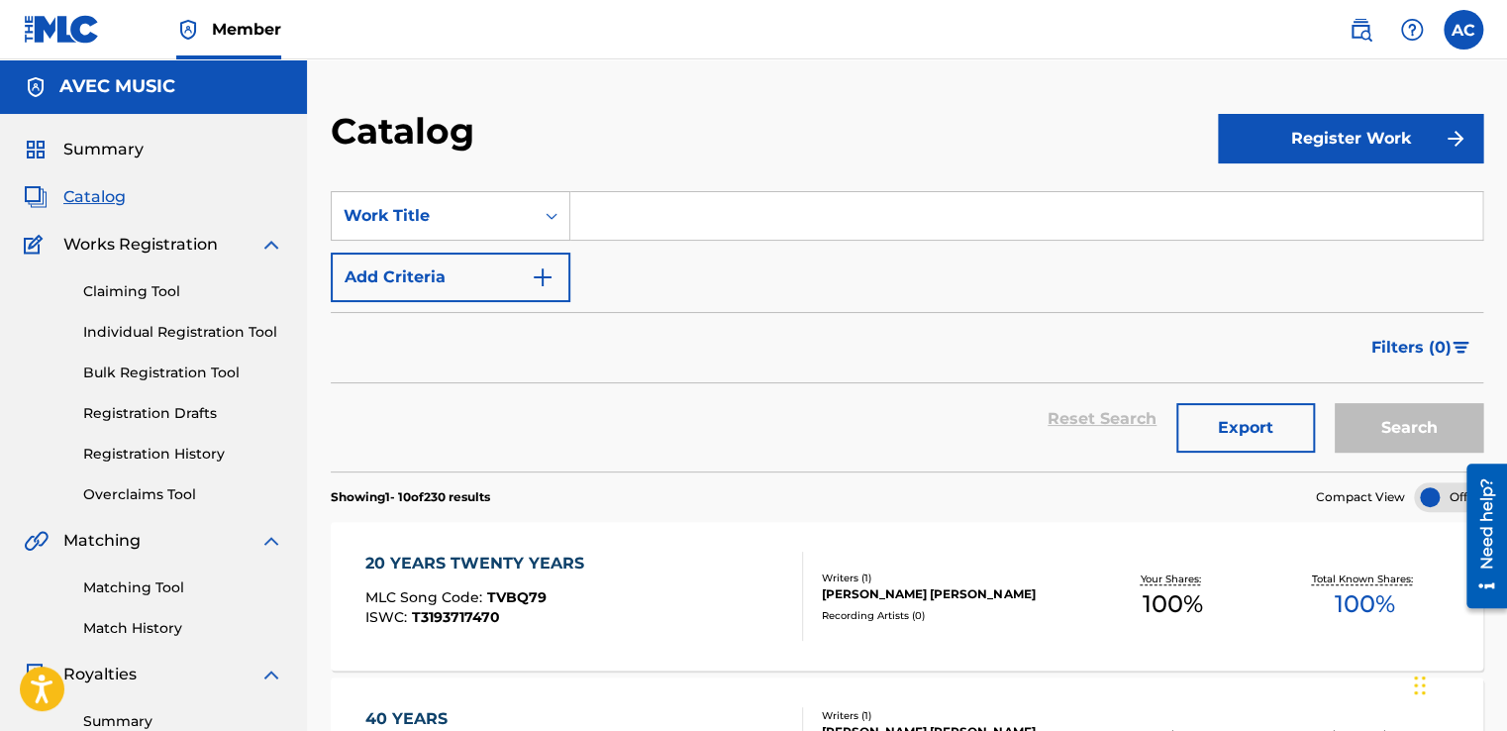
click at [606, 208] on input "Search Form" at bounding box center [1026, 216] width 912 height 48
paste input "BAND AH DE YEAR AKA BAND AH THE Y"
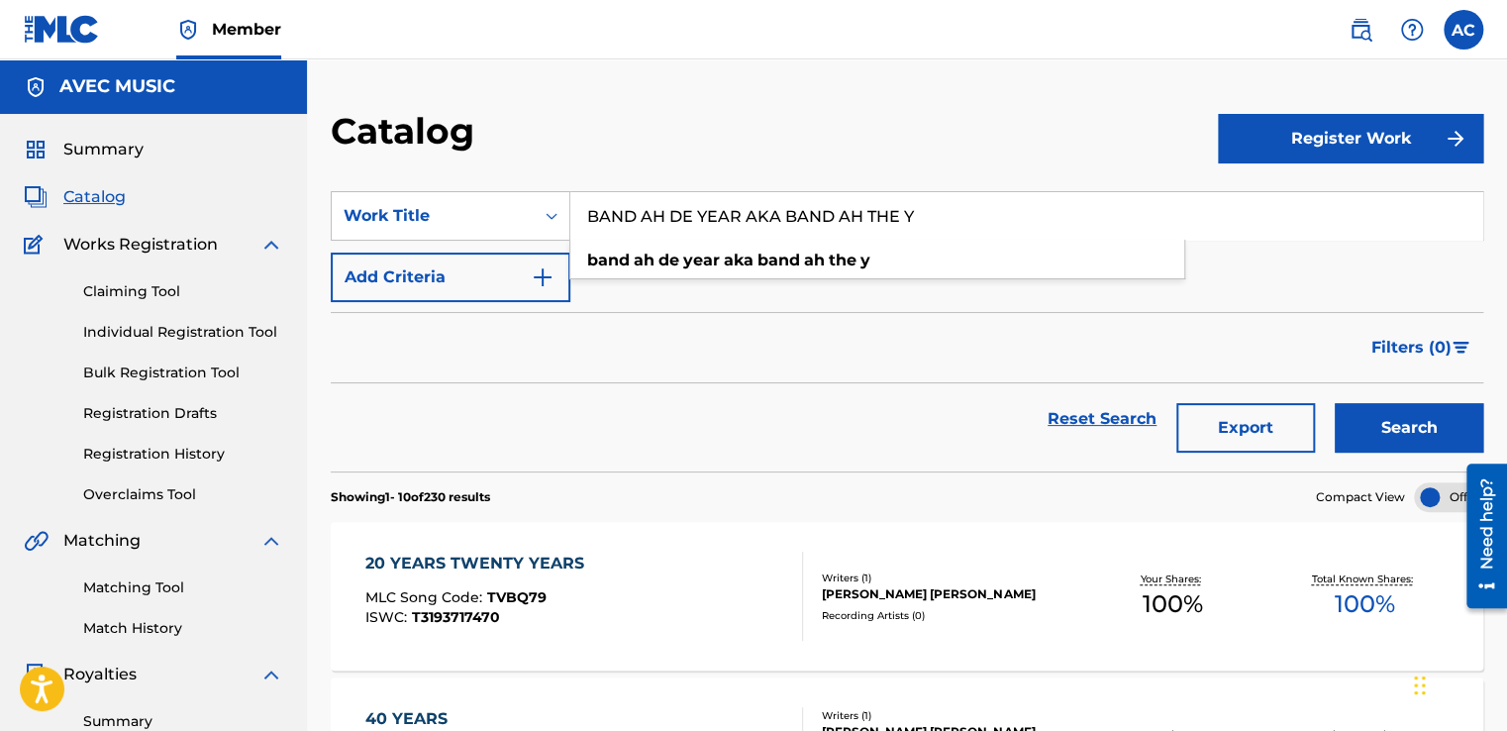
type input "BAND AH DE YEAR AKA BAND AH THE Y"
click at [1357, 423] on button "Search" at bounding box center [1409, 428] width 149 height 50
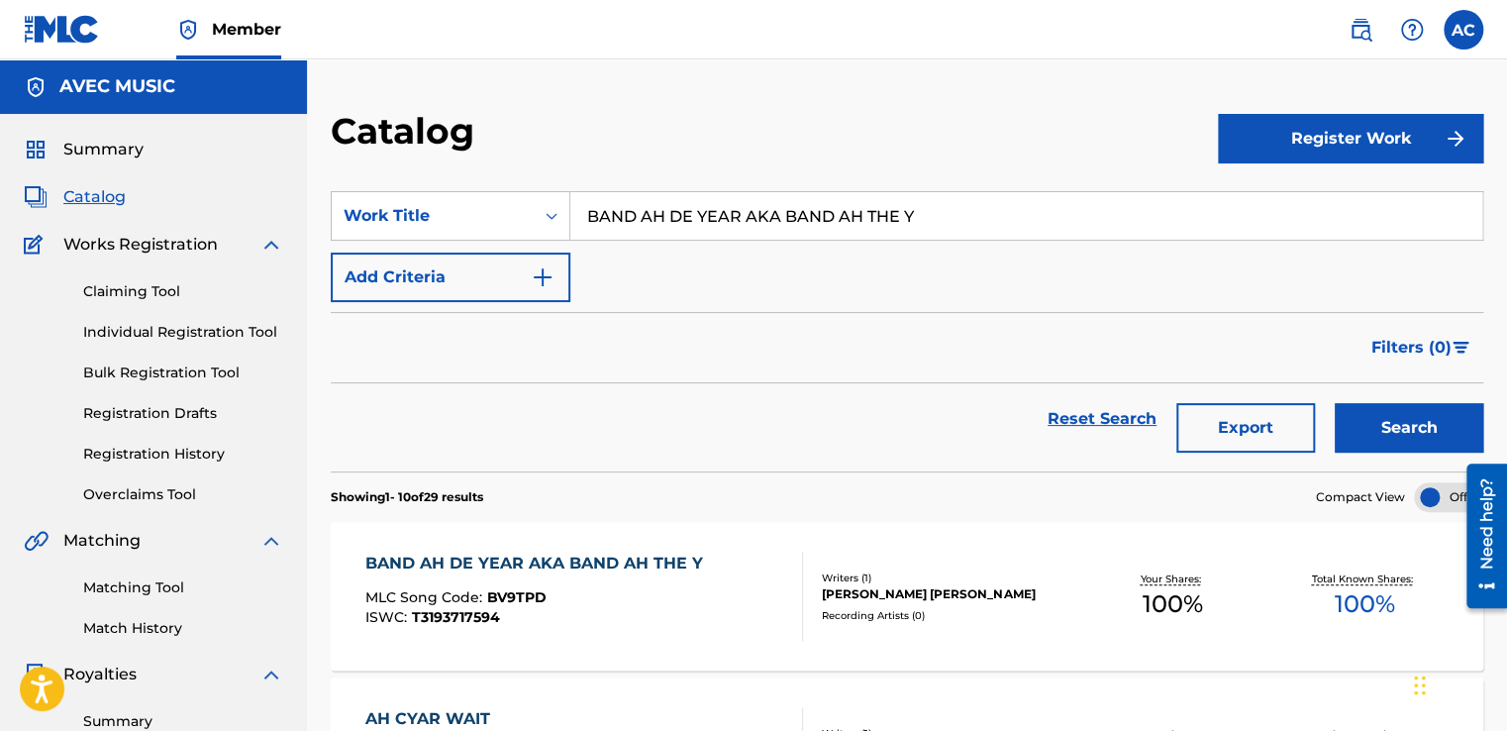
click at [628, 604] on div "MLC Song Code : BV9TPD" at bounding box center [539, 600] width 348 height 20
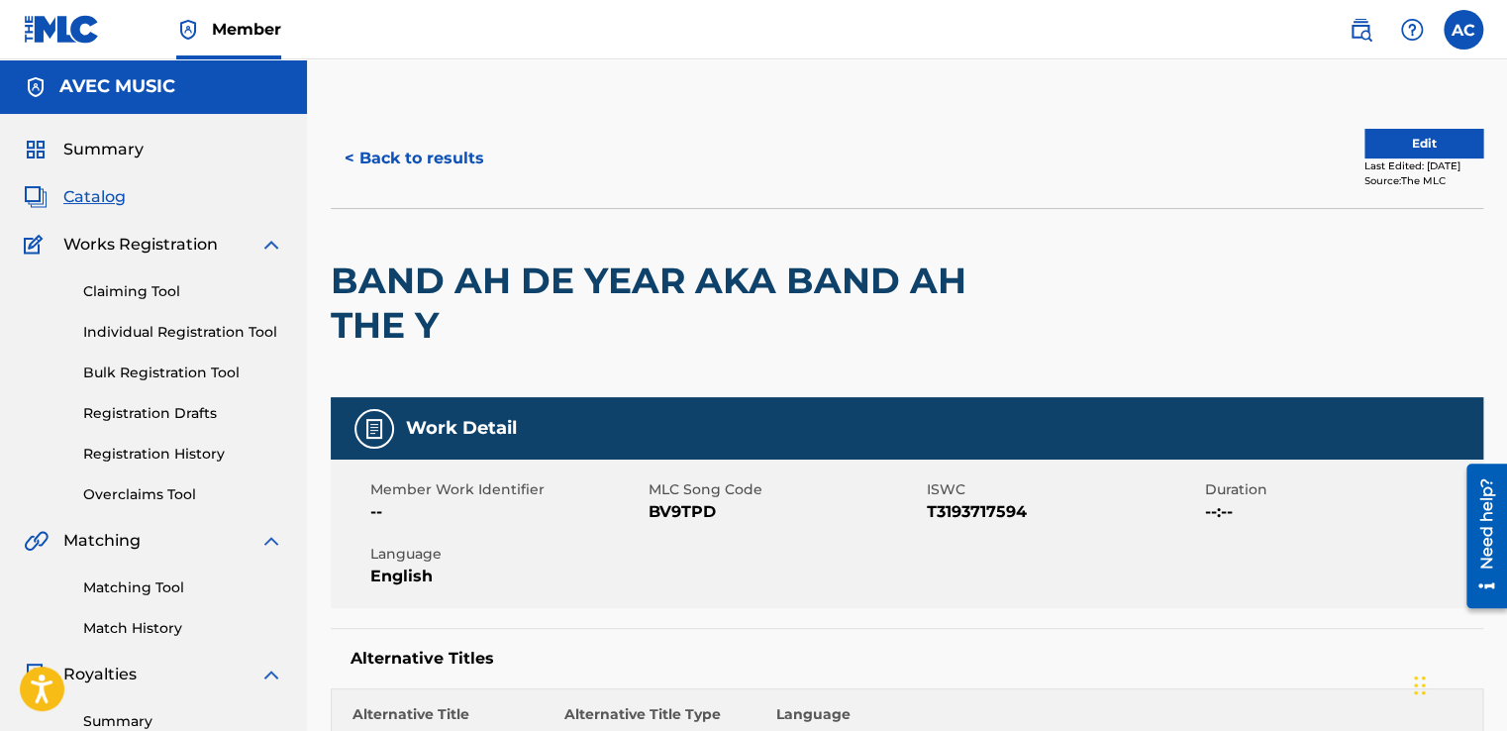
click at [1402, 145] on button "Edit" at bounding box center [1423, 144] width 119 height 30
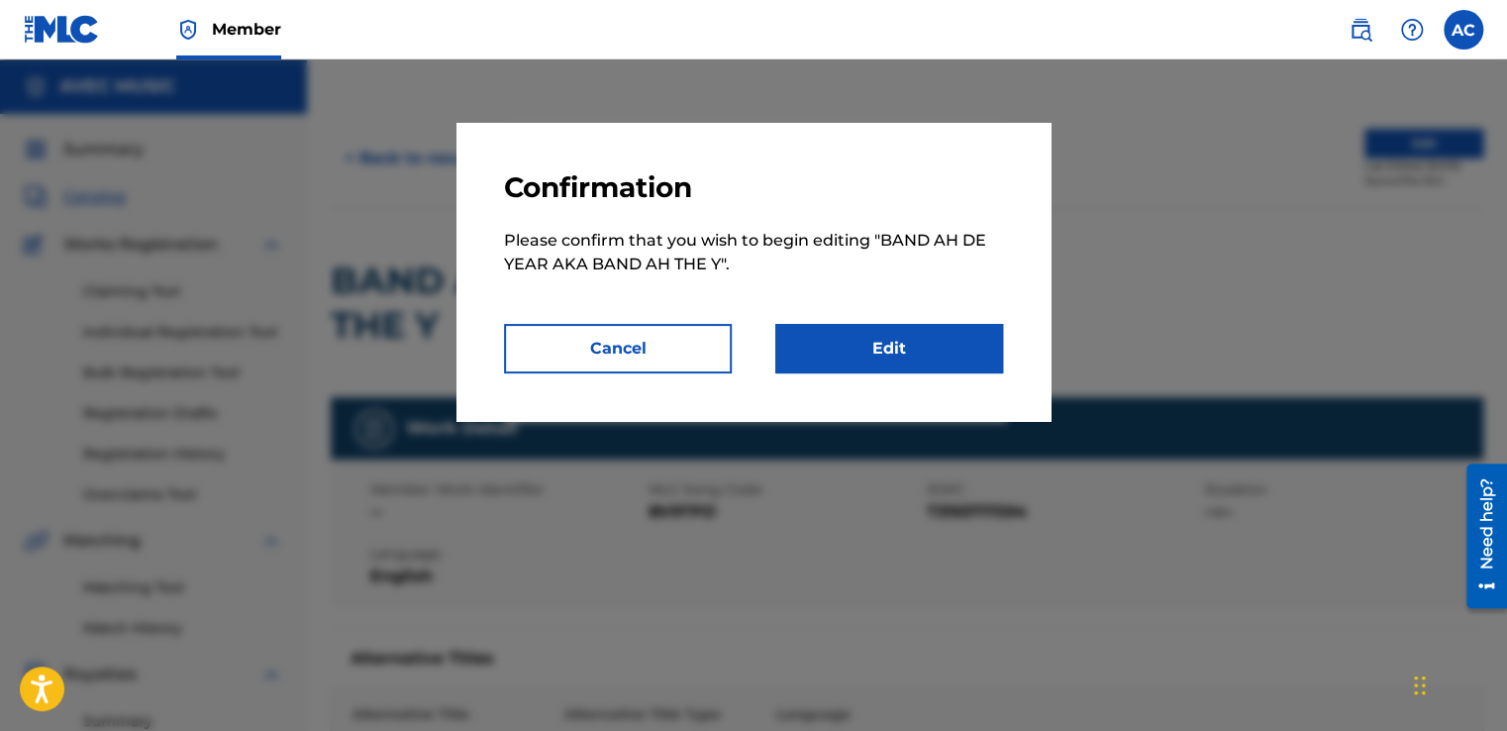
click at [970, 357] on link "Edit" at bounding box center [889, 349] width 228 height 50
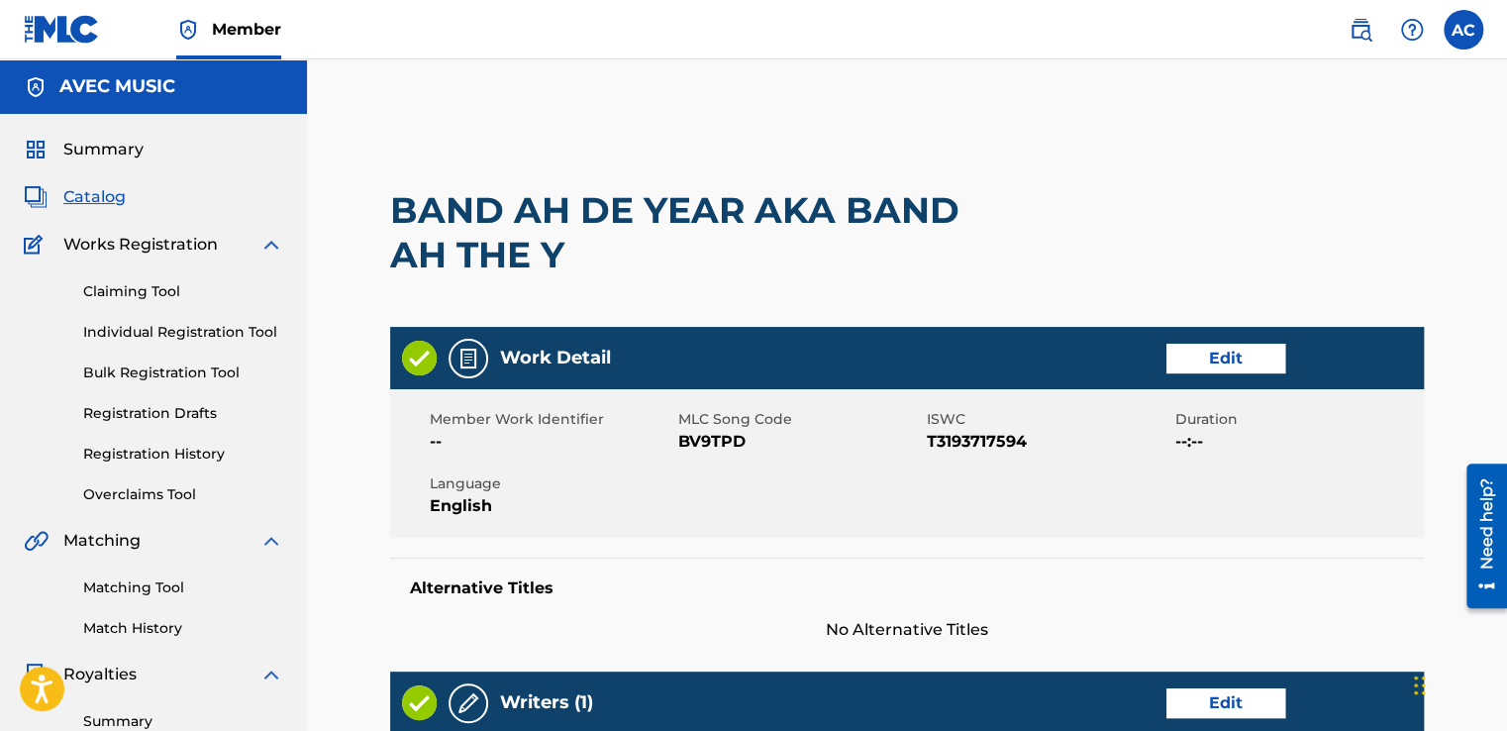
click at [970, 357] on div "Work Detail Edit" at bounding box center [907, 358] width 1034 height 62
drag, startPoint x: 970, startPoint y: 357, endPoint x: 985, endPoint y: 354, distance: 15.1
click at [985, 354] on div "Work Detail Edit" at bounding box center [907, 358] width 1034 height 62
click at [1222, 352] on link "Edit" at bounding box center [1225, 359] width 119 height 30
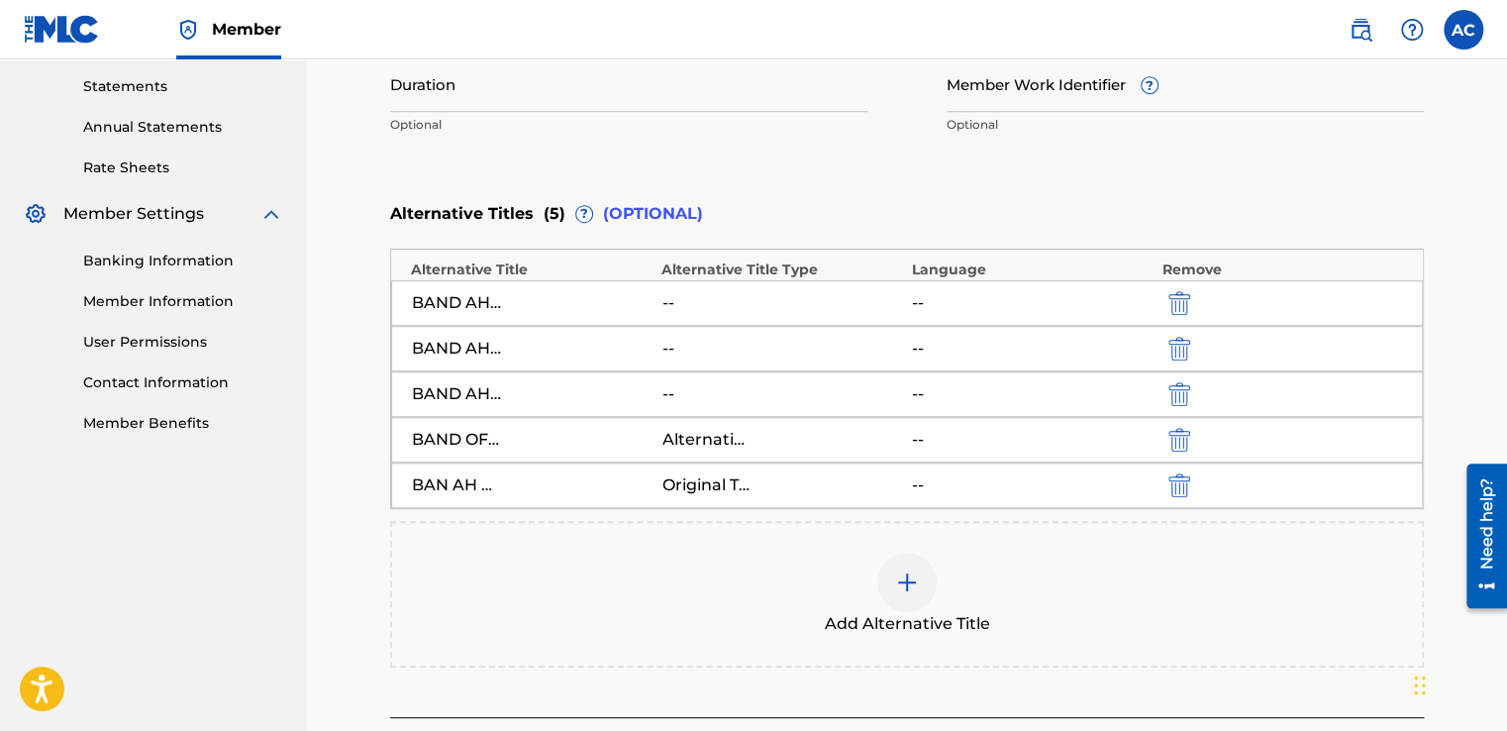
scroll to position [713, 0]
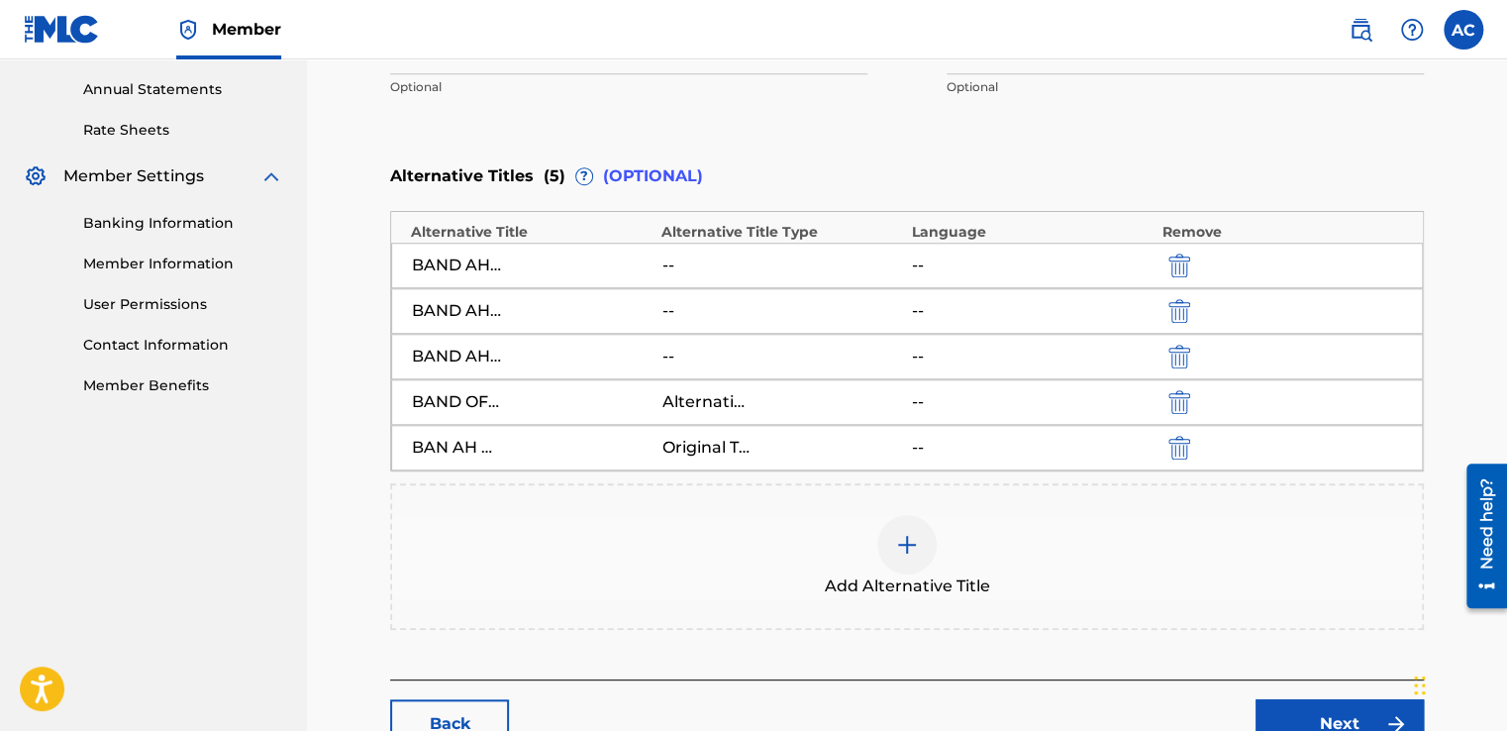
click at [911, 538] on img at bounding box center [907, 545] width 24 height 24
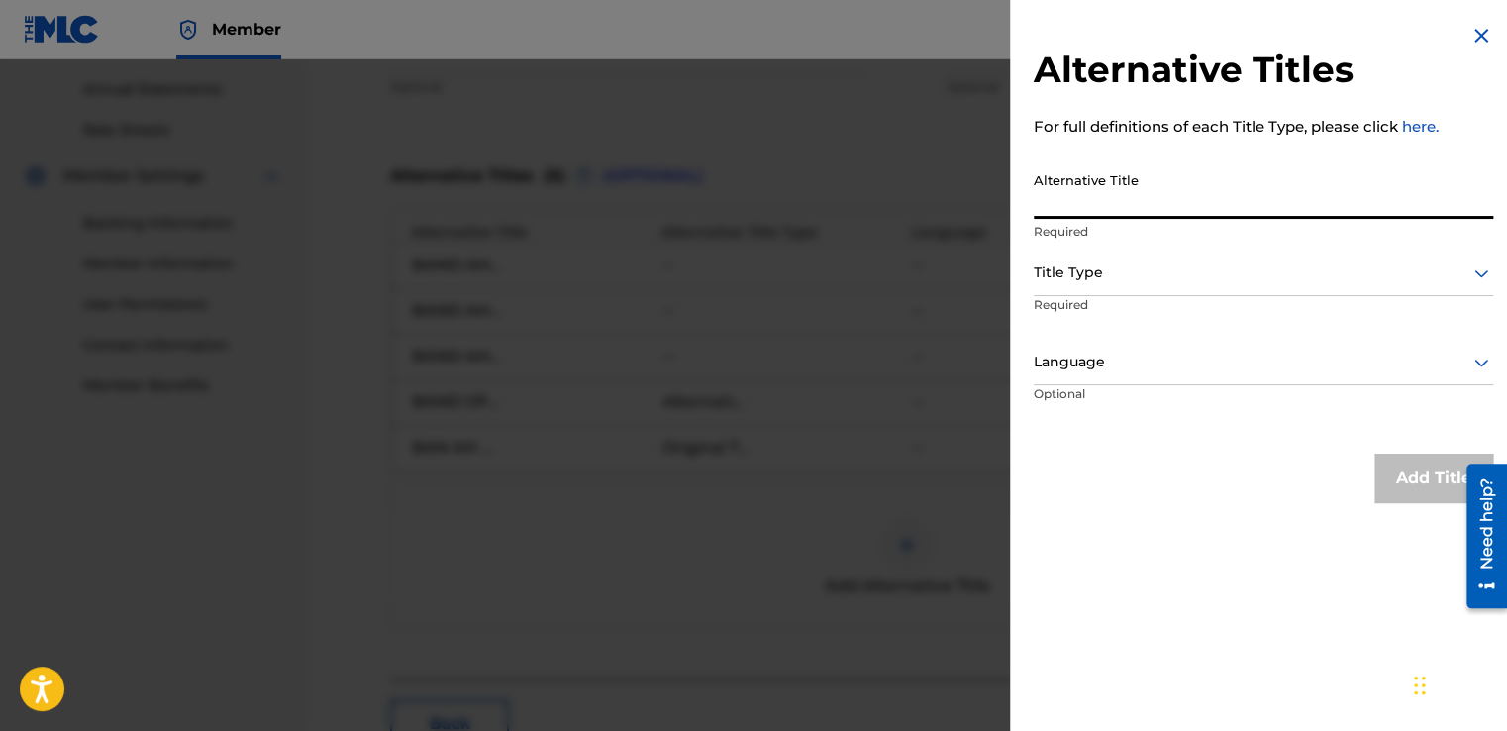
click at [1044, 207] on input "Alternative Title" at bounding box center [1263, 190] width 459 height 56
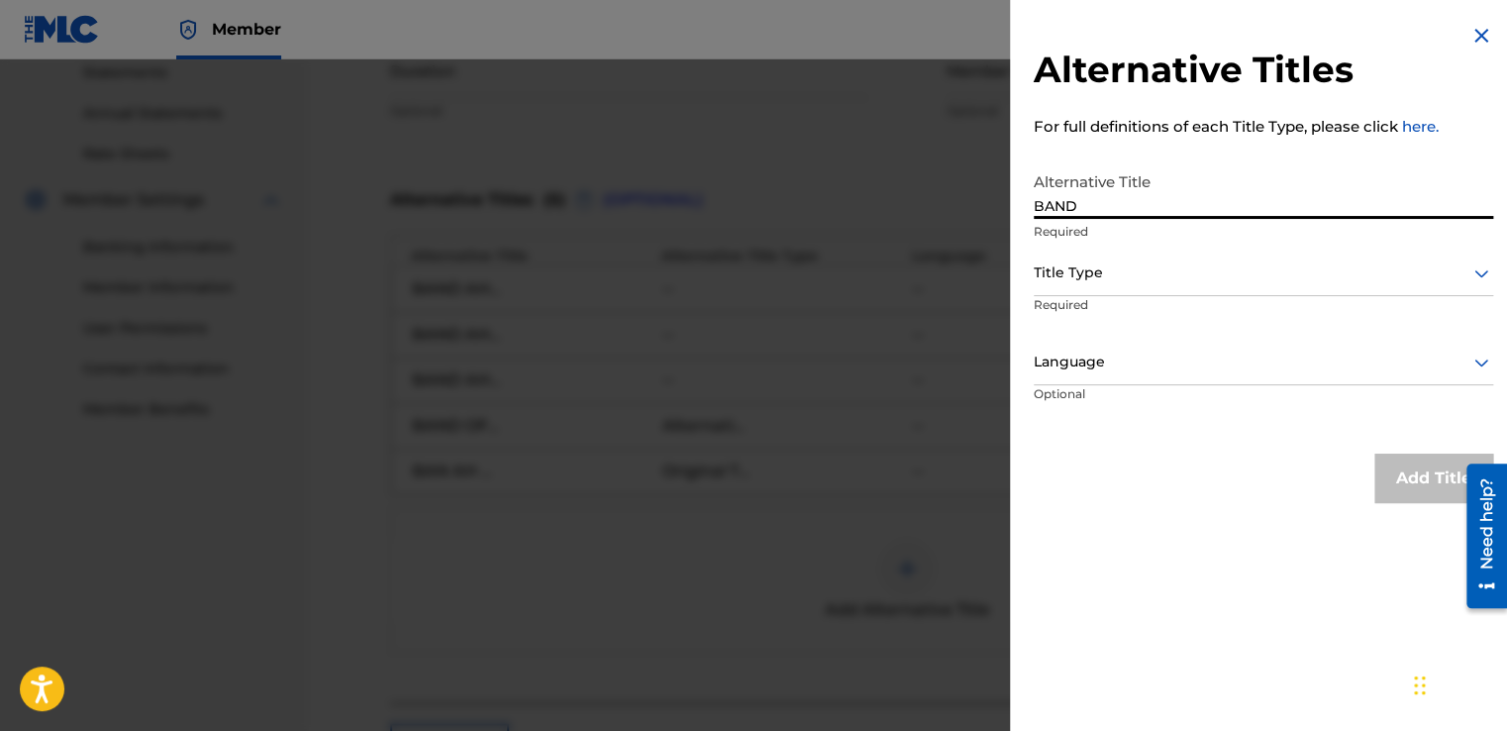
type input "BAND"
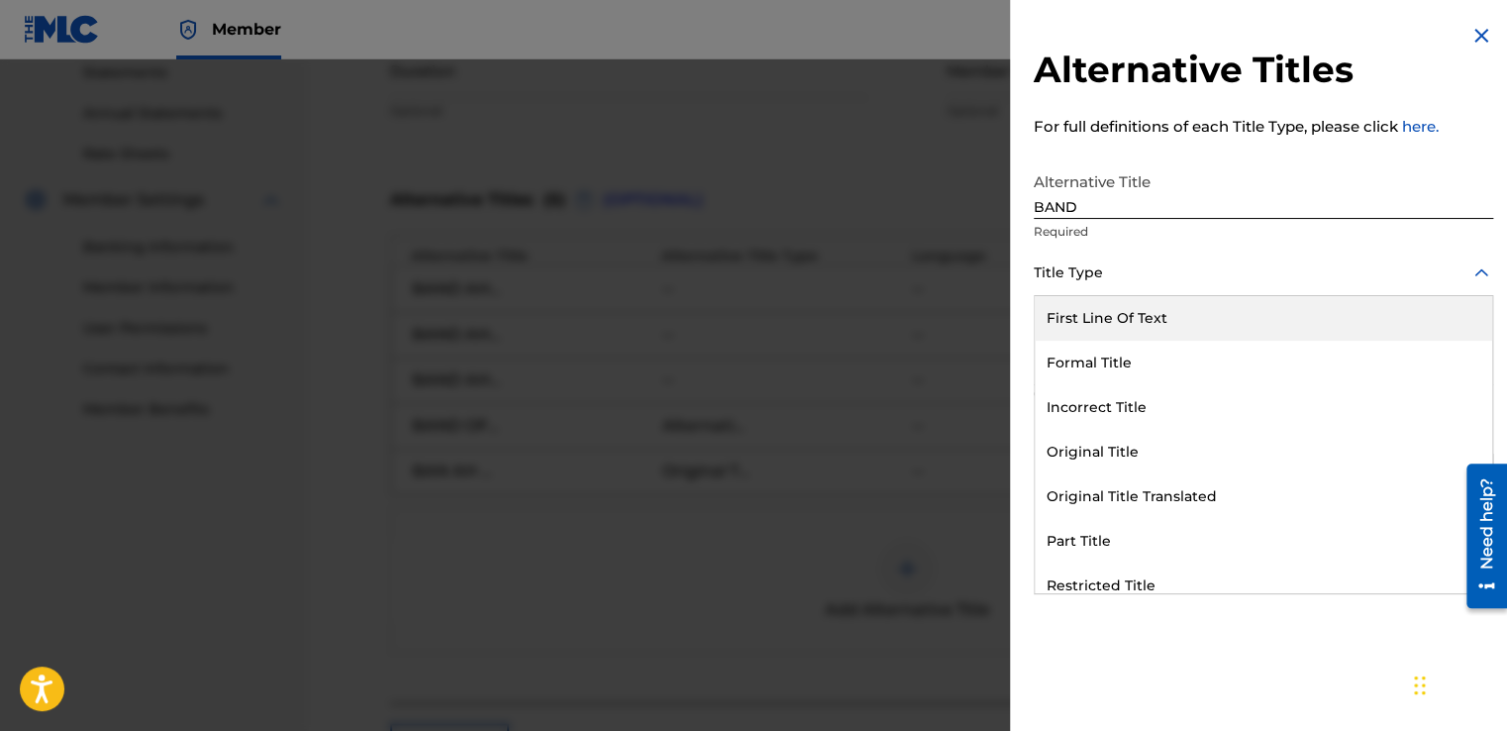
click at [1474, 275] on icon at bounding box center [1481, 272] width 14 height 8
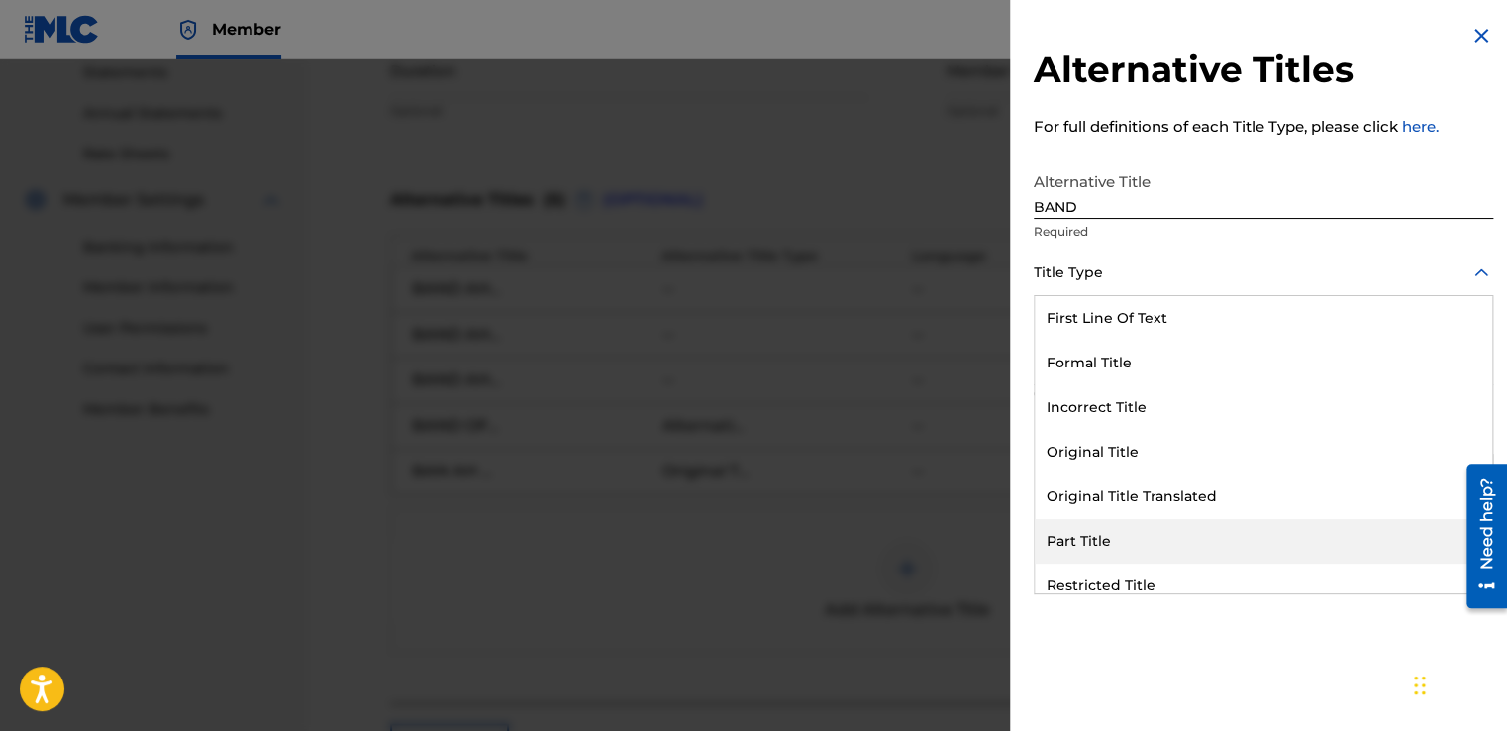
click at [1086, 539] on div "Part Title" at bounding box center [1263, 541] width 457 height 45
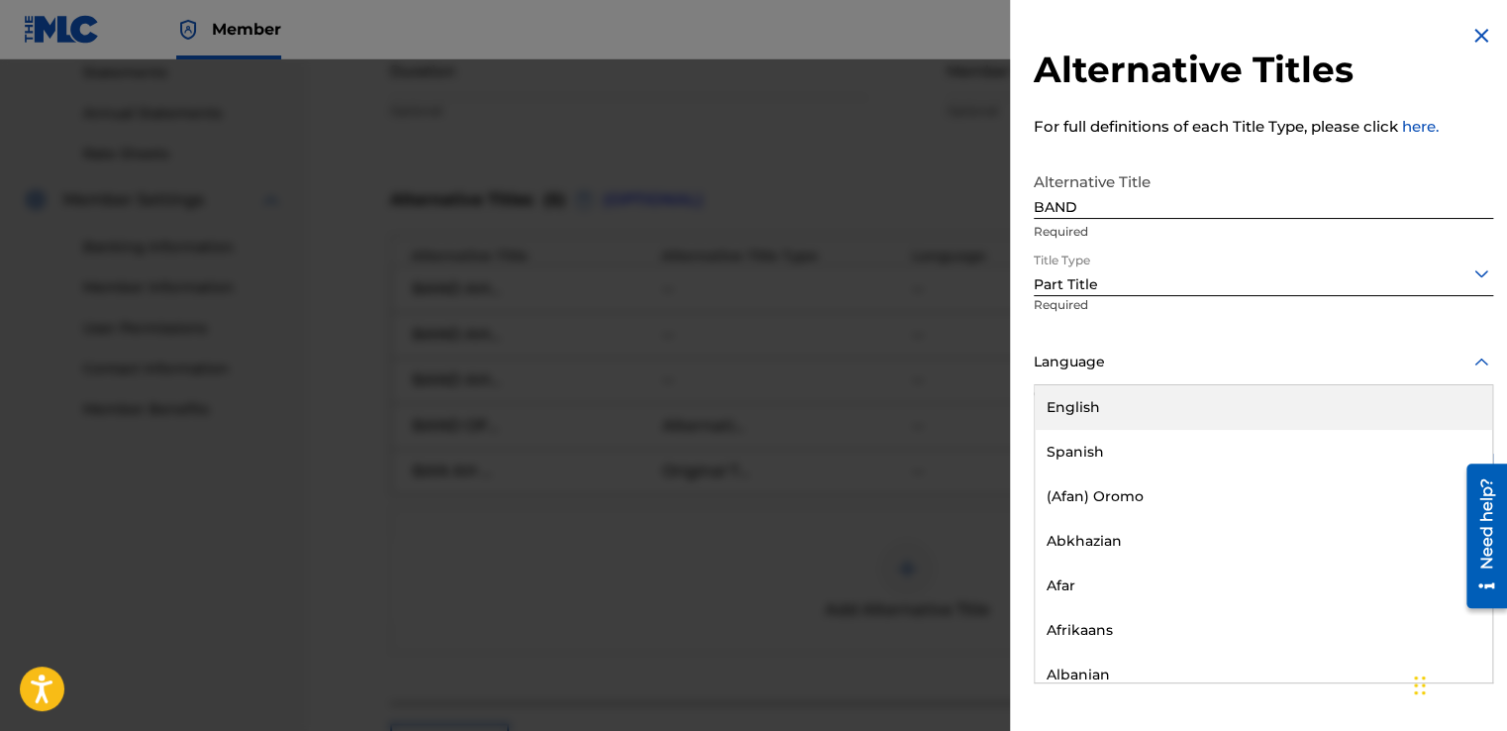
click at [1036, 366] on input "text" at bounding box center [1036, 361] width 4 height 21
click at [1061, 395] on div "English" at bounding box center [1263, 407] width 457 height 45
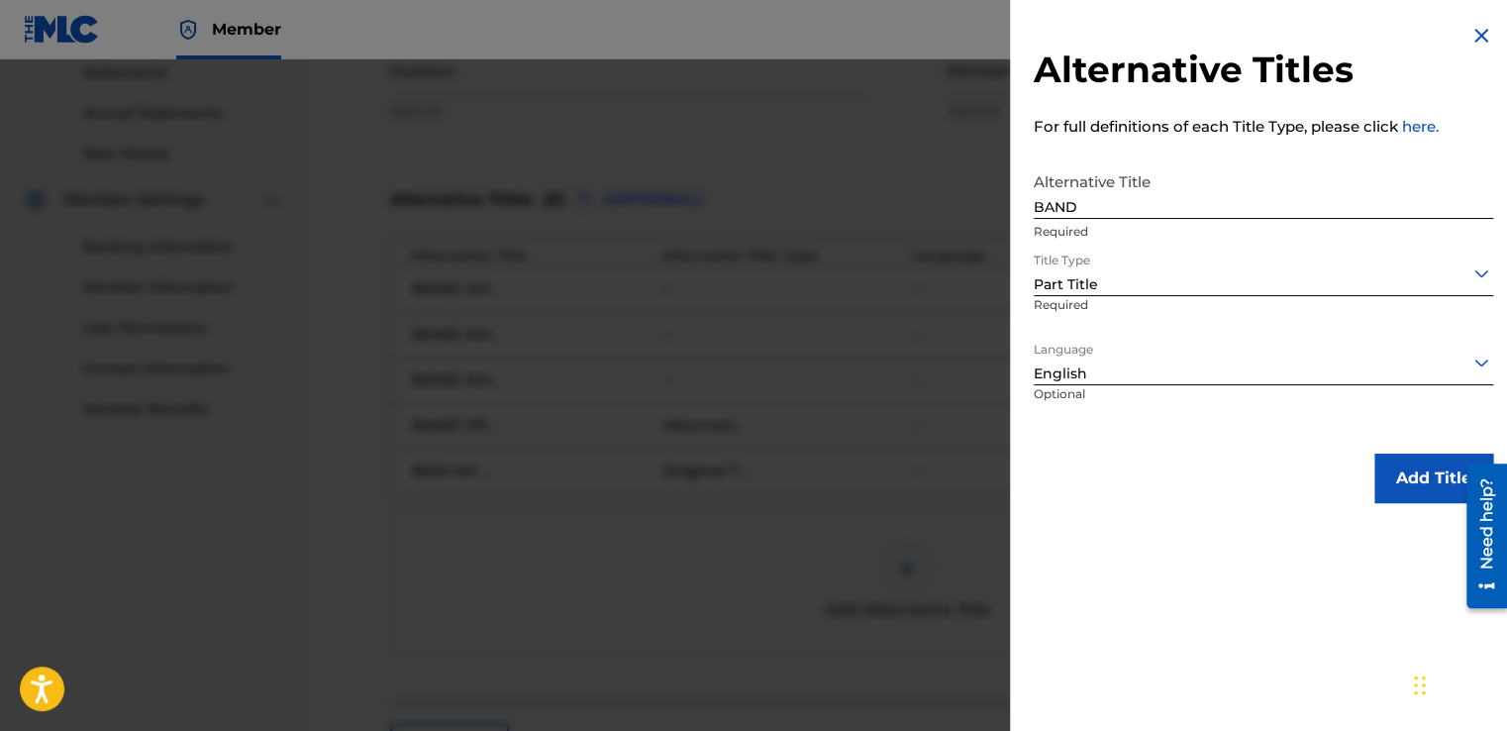
click at [1426, 478] on button "Add Title" at bounding box center [1433, 478] width 119 height 50
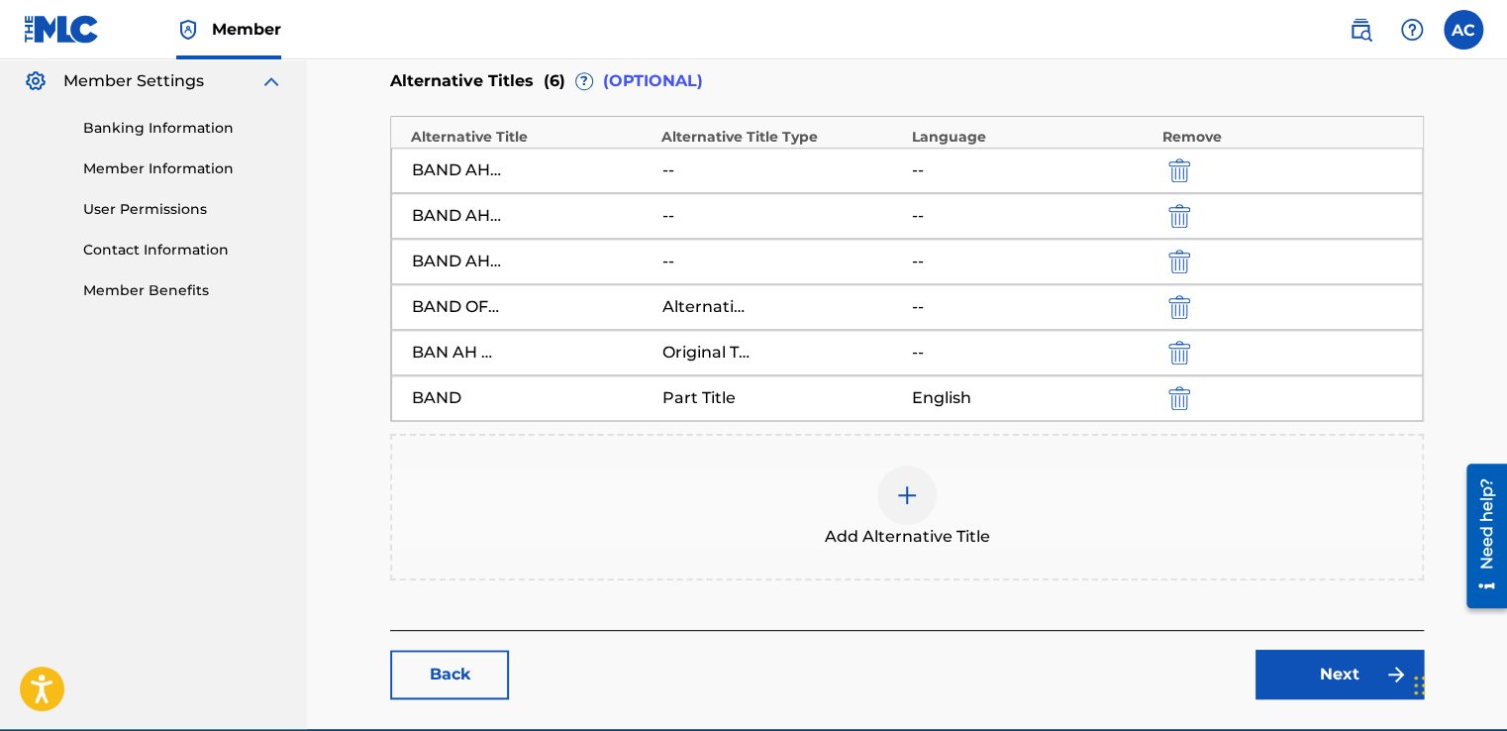
scroll to position [847, 0]
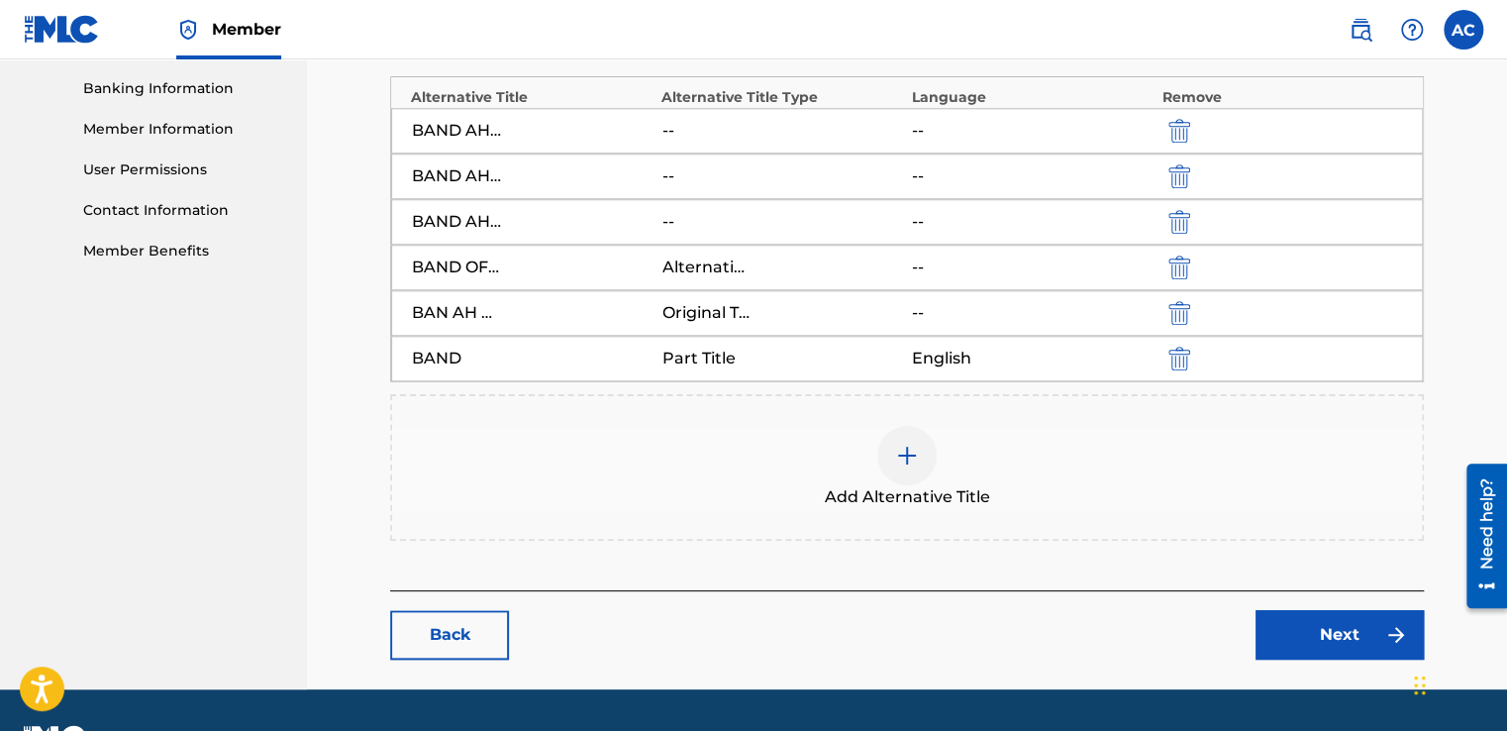
click at [1321, 630] on link "Next" at bounding box center [1339, 635] width 168 height 50
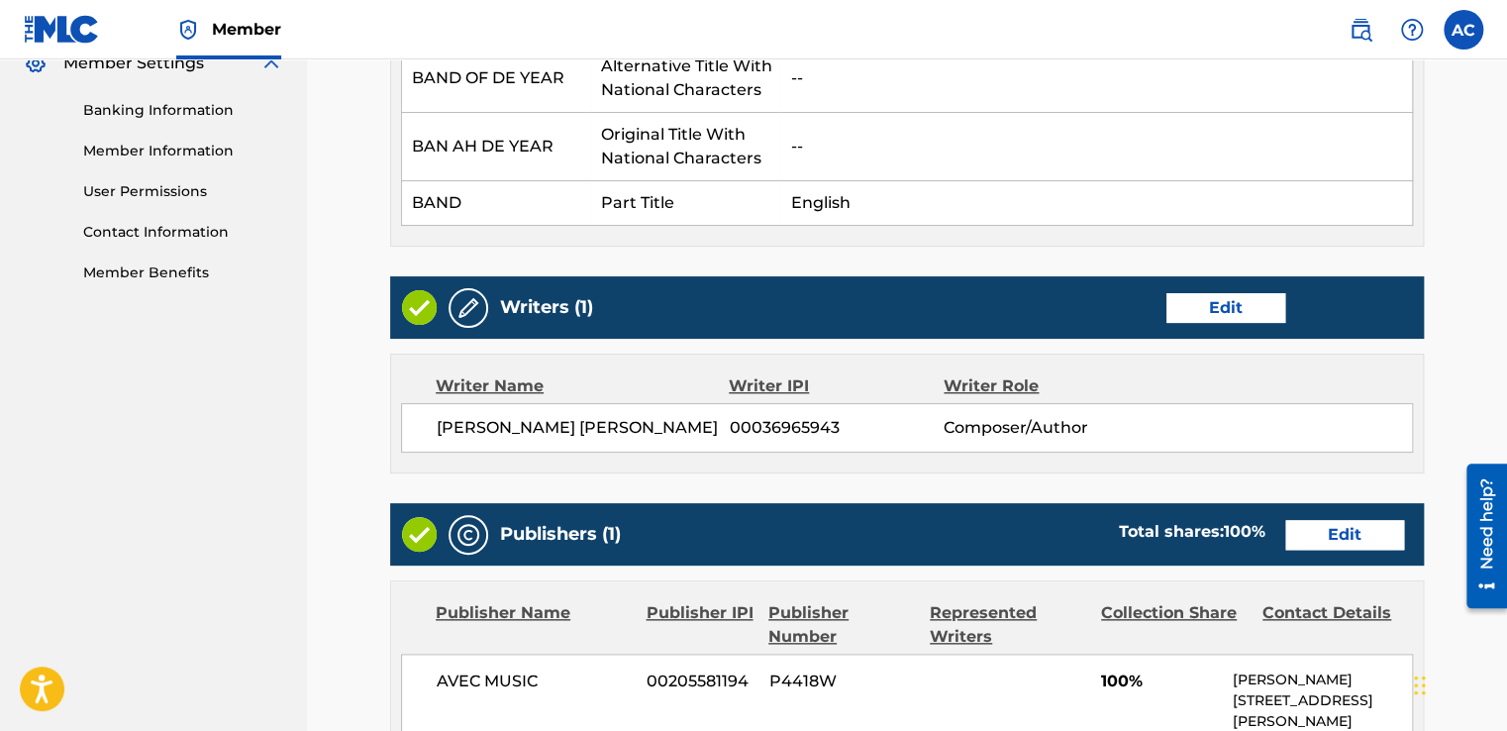
scroll to position [832, 0]
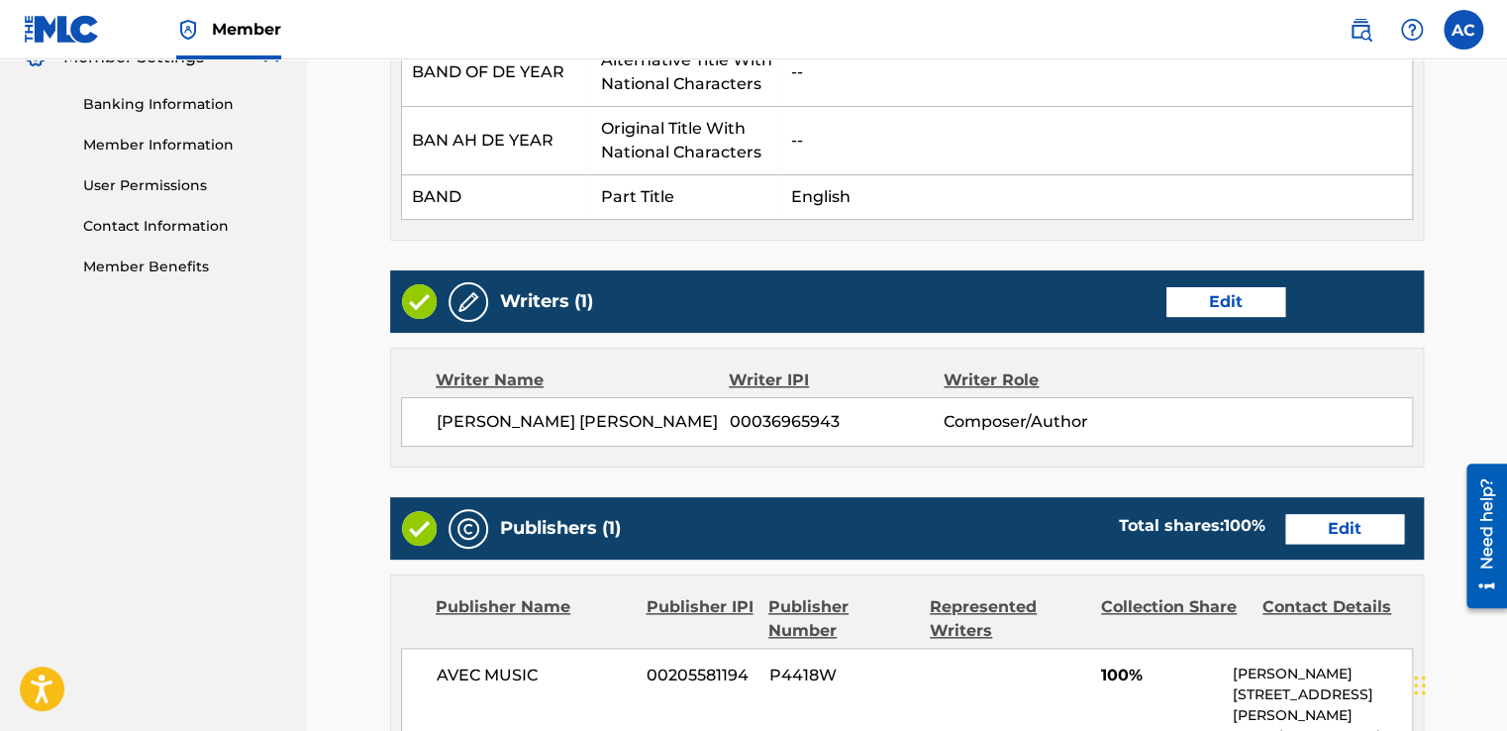
click at [1221, 301] on link "Edit" at bounding box center [1225, 302] width 119 height 30
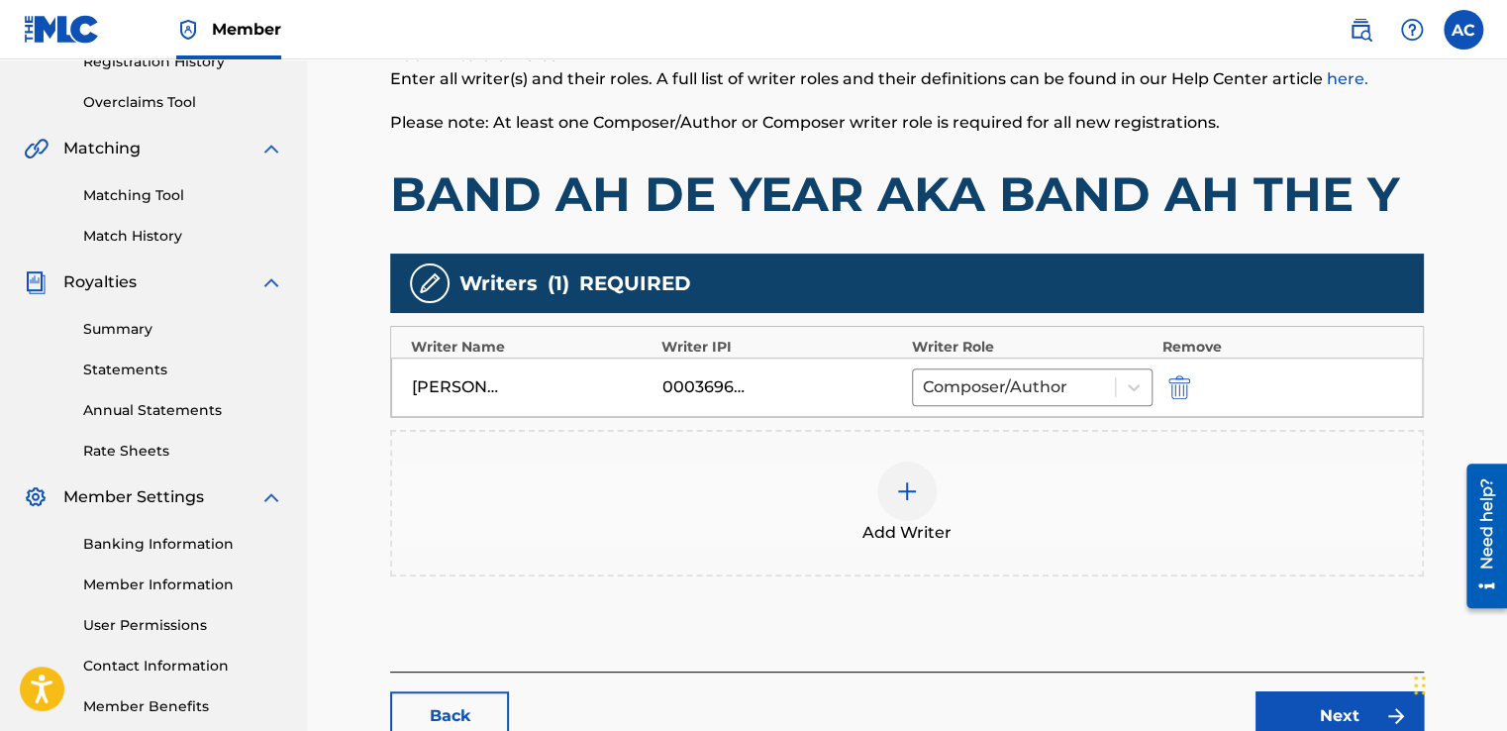
scroll to position [396, 0]
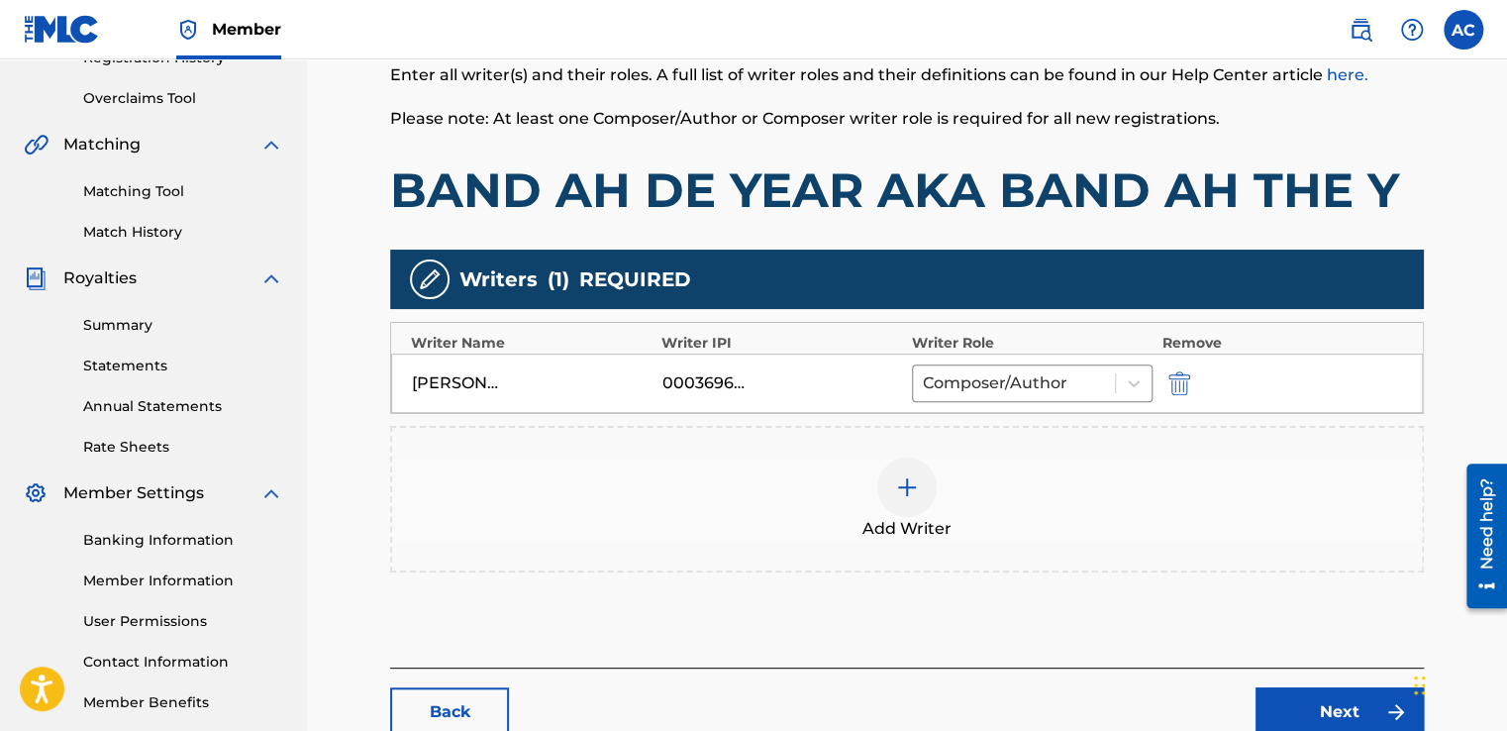
click at [907, 486] on img at bounding box center [907, 487] width 24 height 24
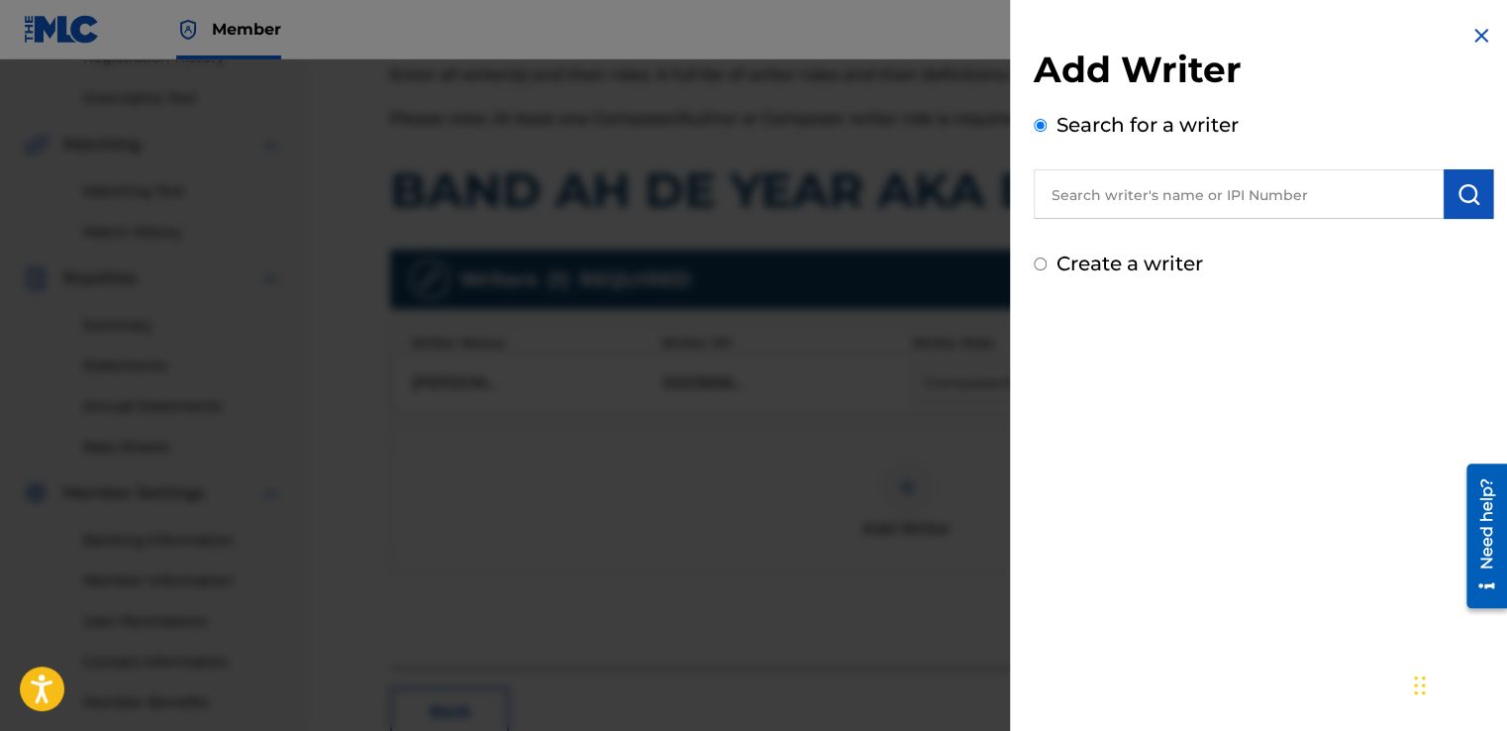
click at [1124, 305] on div "Add Writer Search for a writer Create a writer" at bounding box center [1263, 365] width 507 height 731
click at [1108, 239] on div "Add Writer Search for a writer Create a writer" at bounding box center [1263, 163] width 459 height 231
click at [1051, 200] on input "text" at bounding box center [1239, 194] width 410 height 50
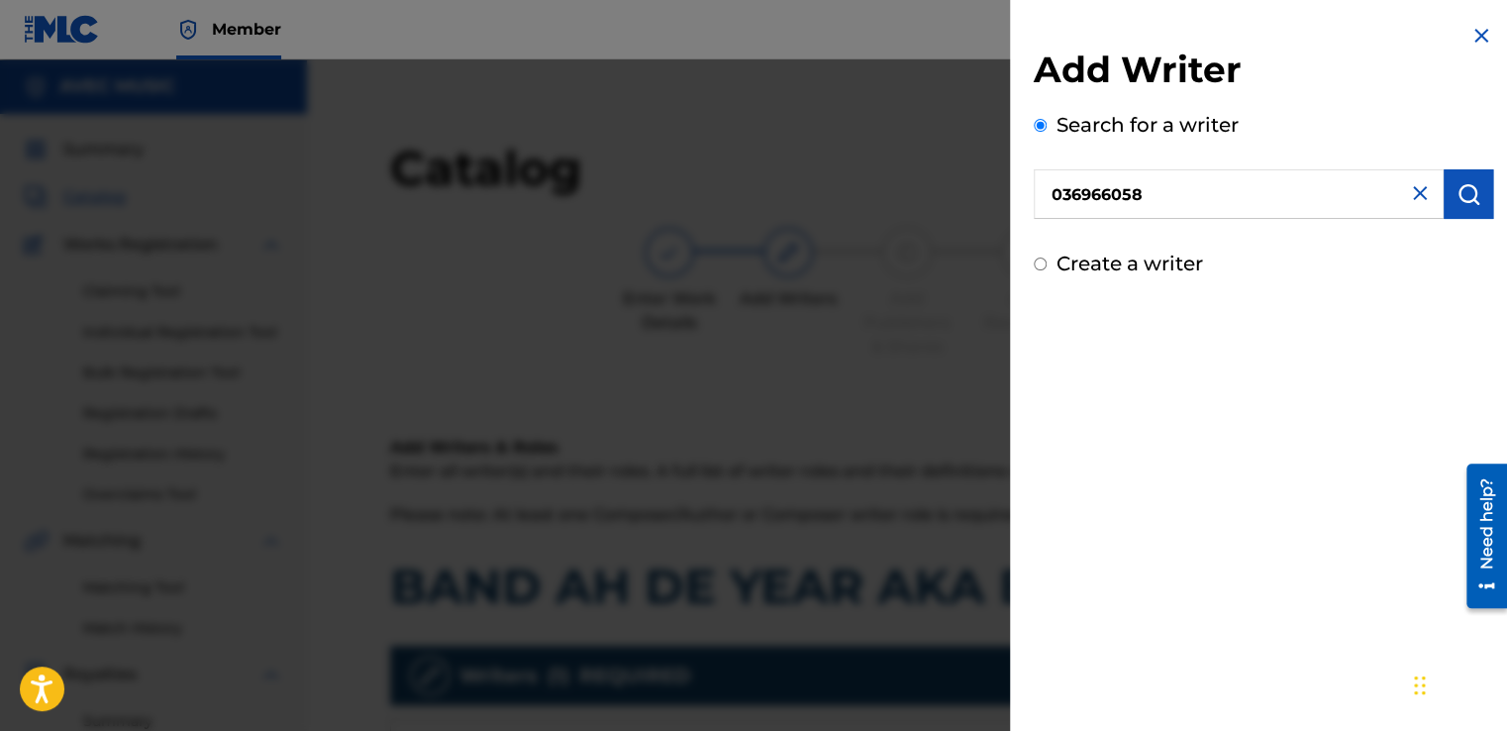
type input "036966058"
click at [1472, 236] on div "Add Writer Search for a writer 036966058 Create a writer" at bounding box center [1263, 163] width 459 height 231
drag, startPoint x: 1472, startPoint y: 236, endPoint x: 1469, endPoint y: 221, distance: 15.1
click at [1472, 236] on div "Add Writer Search for a writer 036966058 Create a writer" at bounding box center [1263, 163] width 459 height 231
click at [1465, 191] on img "submit" at bounding box center [1468, 194] width 24 height 24
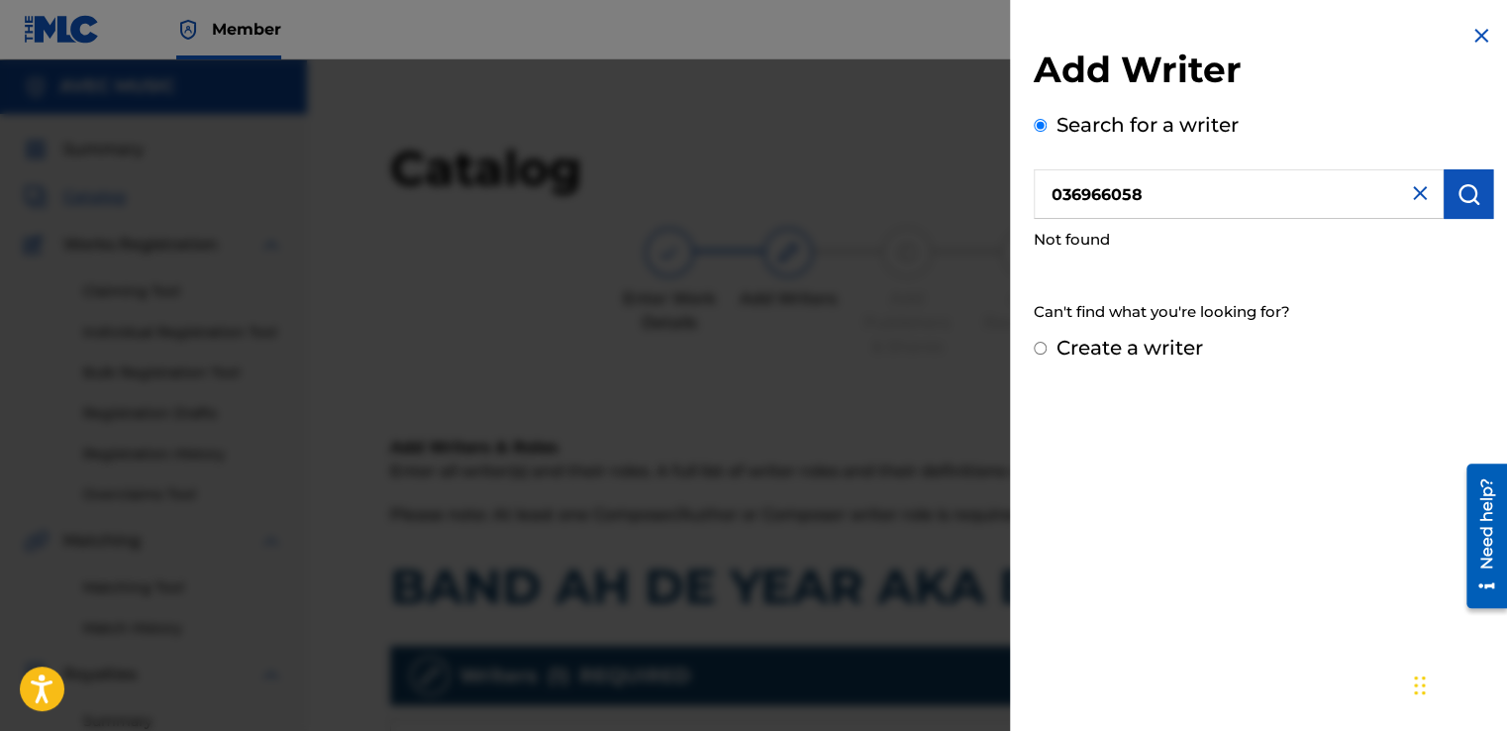
click at [1165, 238] on div "Not found" at bounding box center [1263, 240] width 459 height 43
click at [1410, 192] on img at bounding box center [1420, 193] width 24 height 24
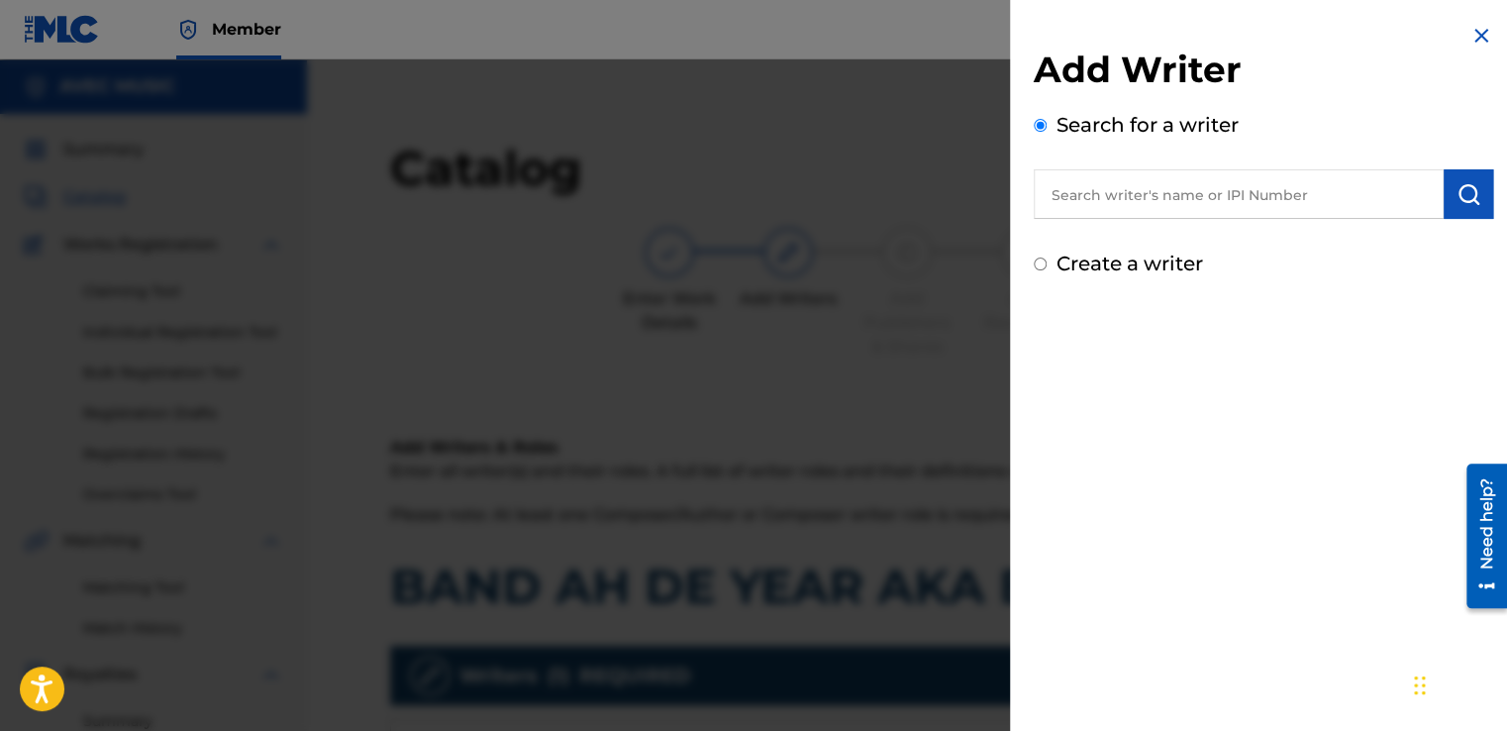
click at [1057, 192] on input "text" at bounding box center [1239, 194] width 410 height 50
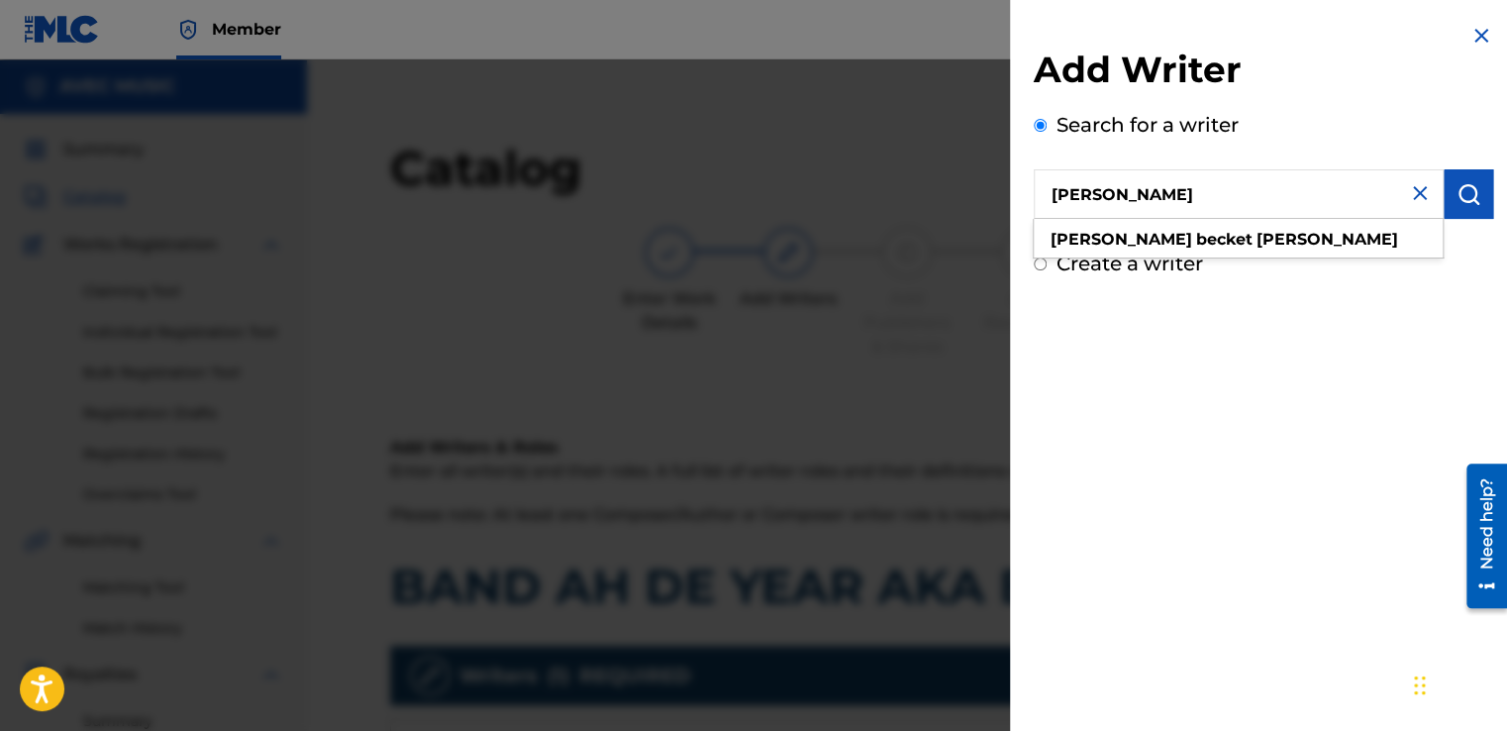
drag, startPoint x: 1083, startPoint y: 186, endPoint x: 1049, endPoint y: 196, distance: 35.1
click at [1049, 196] on input "Alston BECKET Cyrus" at bounding box center [1239, 194] width 410 height 50
type input "Alston BECKET Cyrus"
click at [1456, 197] on img "submit" at bounding box center [1468, 194] width 24 height 24
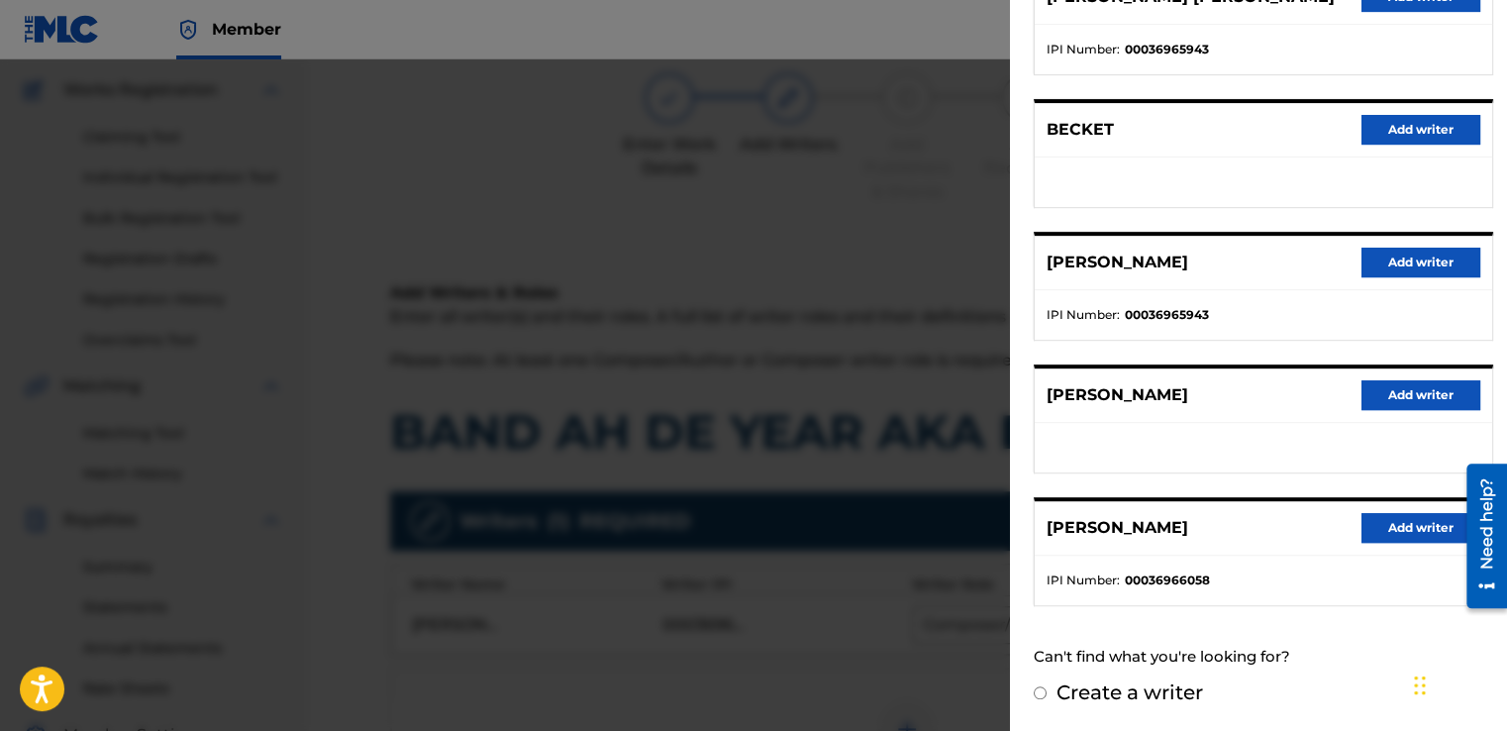
scroll to position [158, 0]
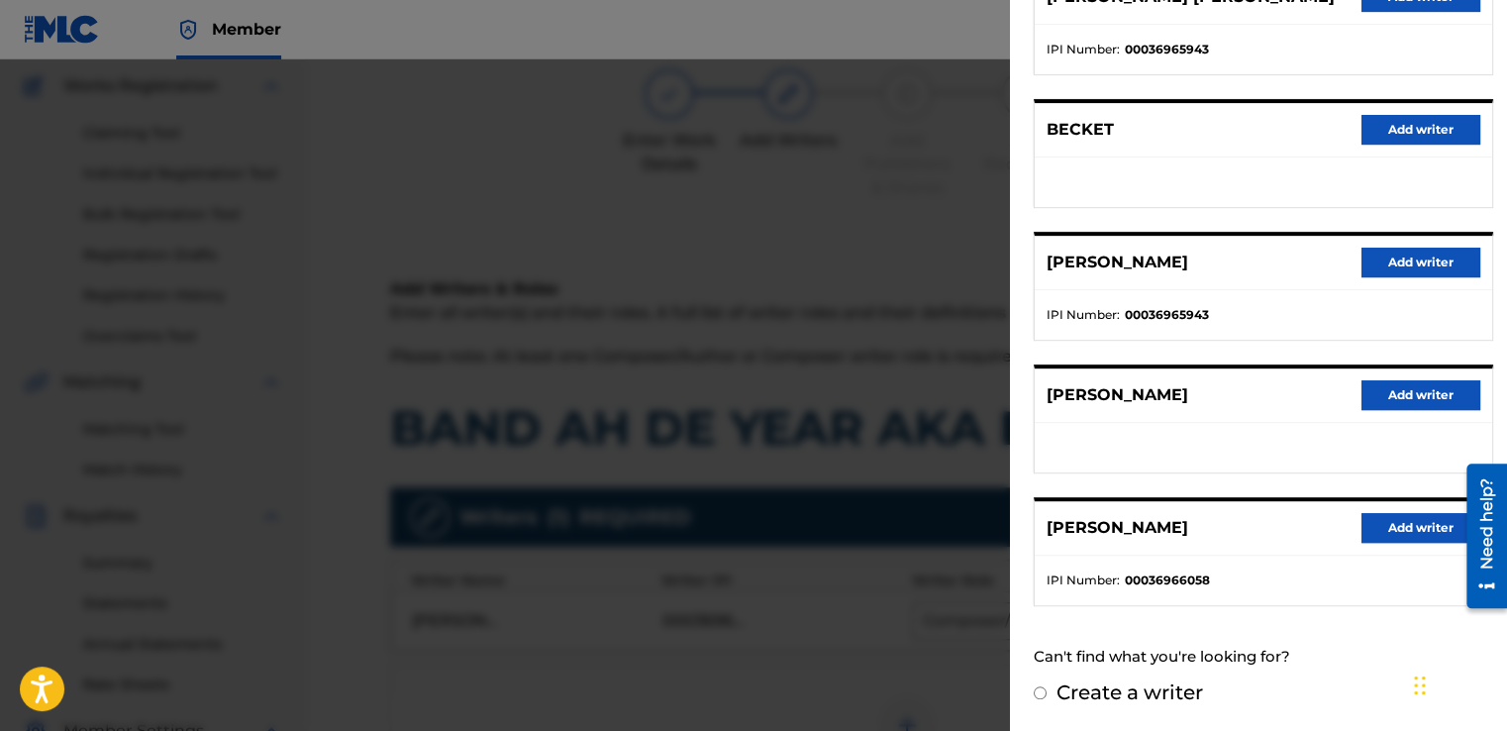
click at [1397, 527] on button "Add writer" at bounding box center [1420, 528] width 119 height 30
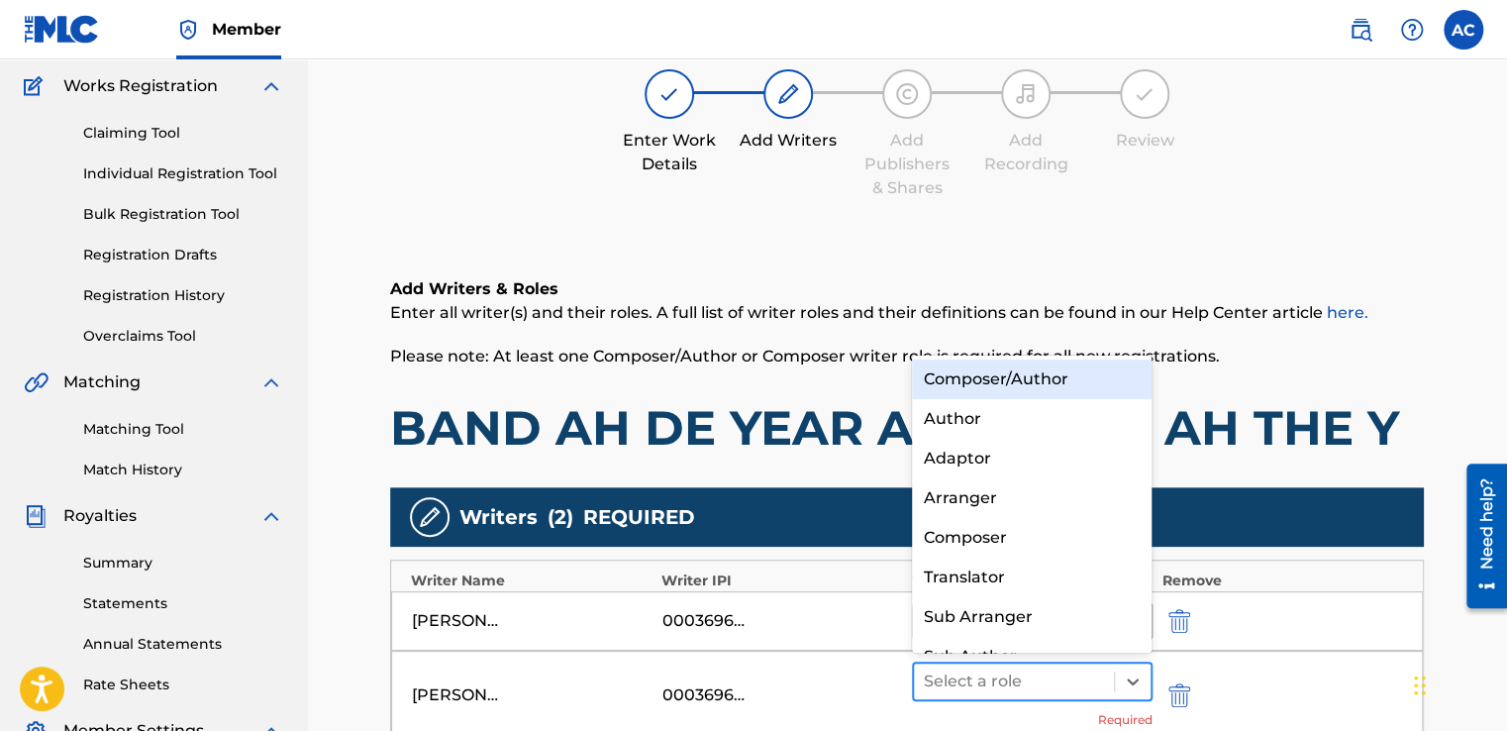
click at [937, 679] on div at bounding box center [1014, 681] width 180 height 28
click at [972, 379] on div "Composer/Author" at bounding box center [1032, 379] width 241 height 40
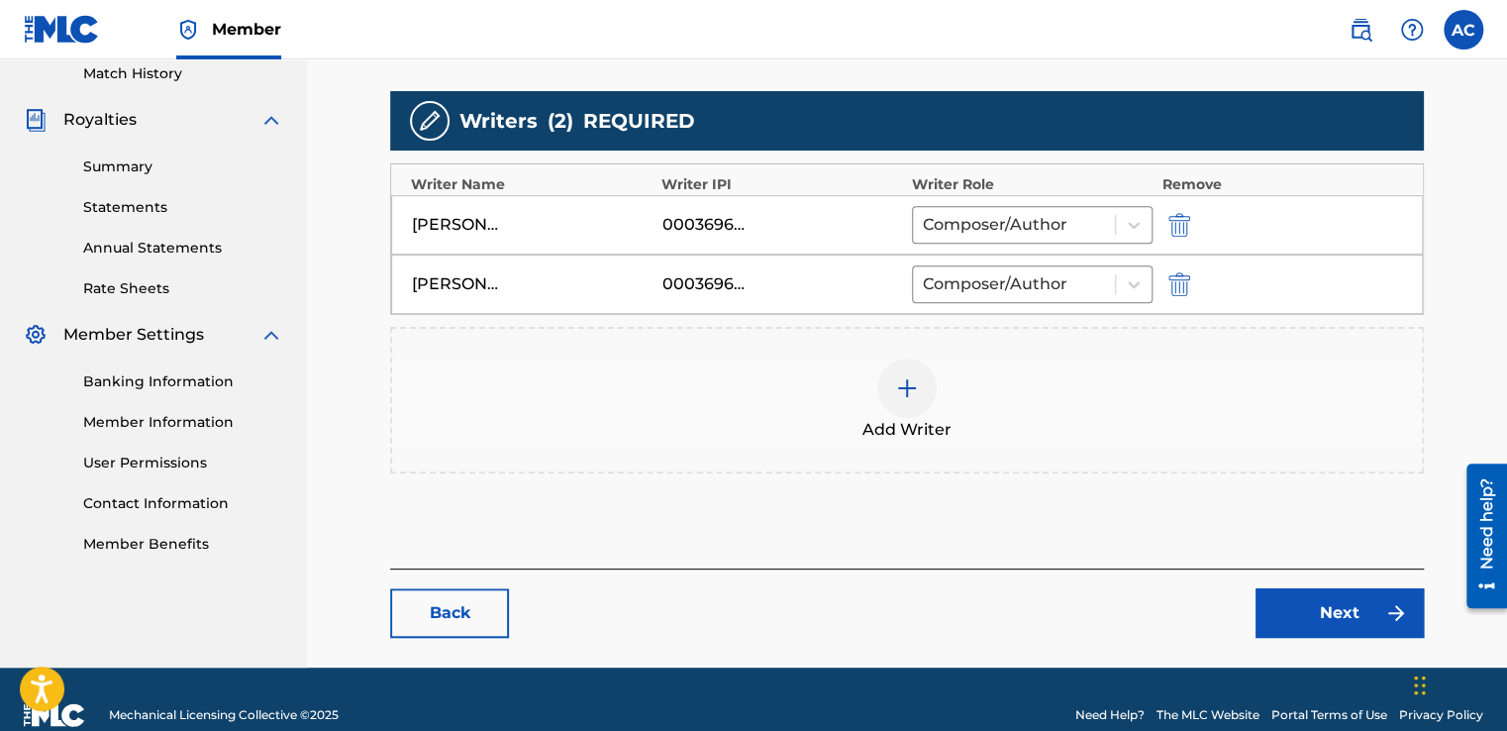
scroll to position [583, 0]
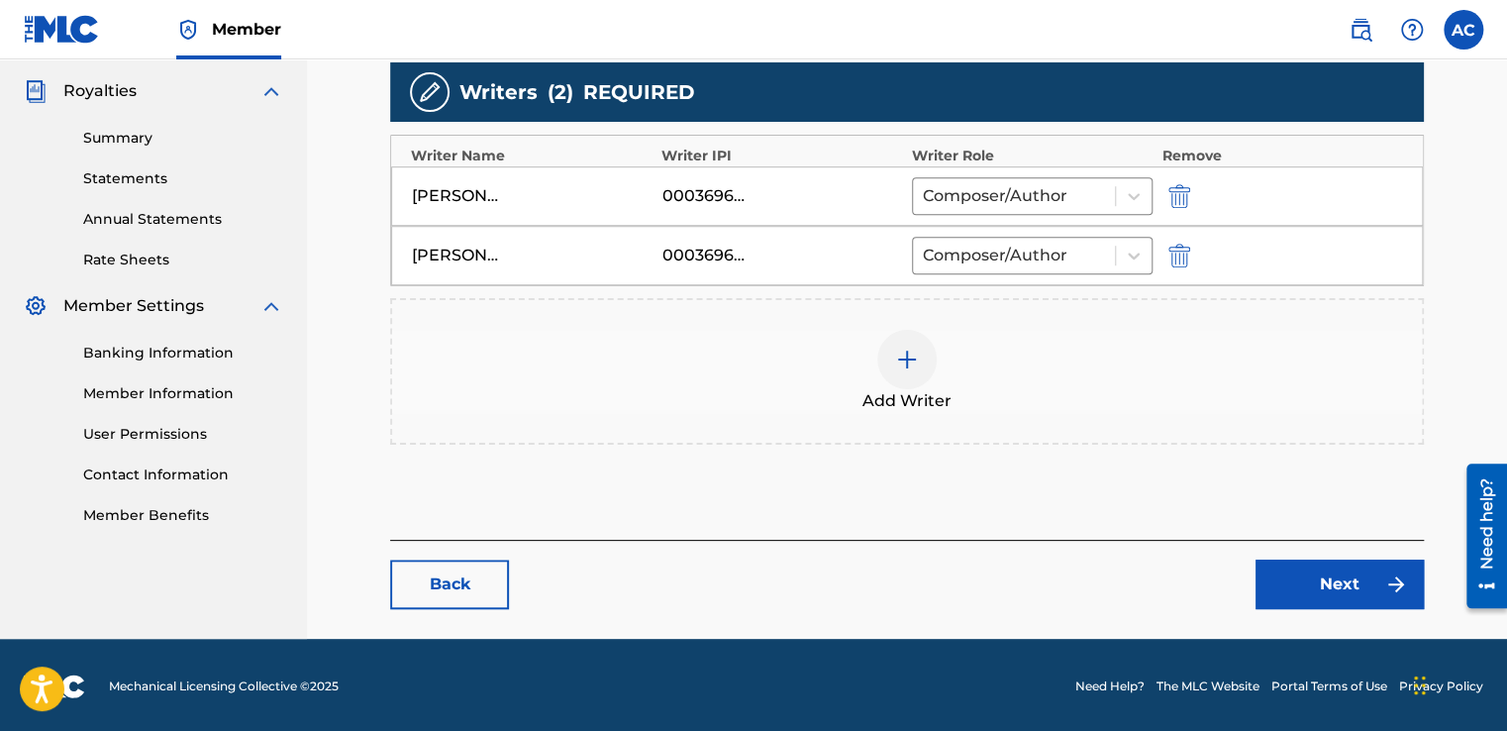
click at [1313, 576] on link "Next" at bounding box center [1339, 584] width 168 height 50
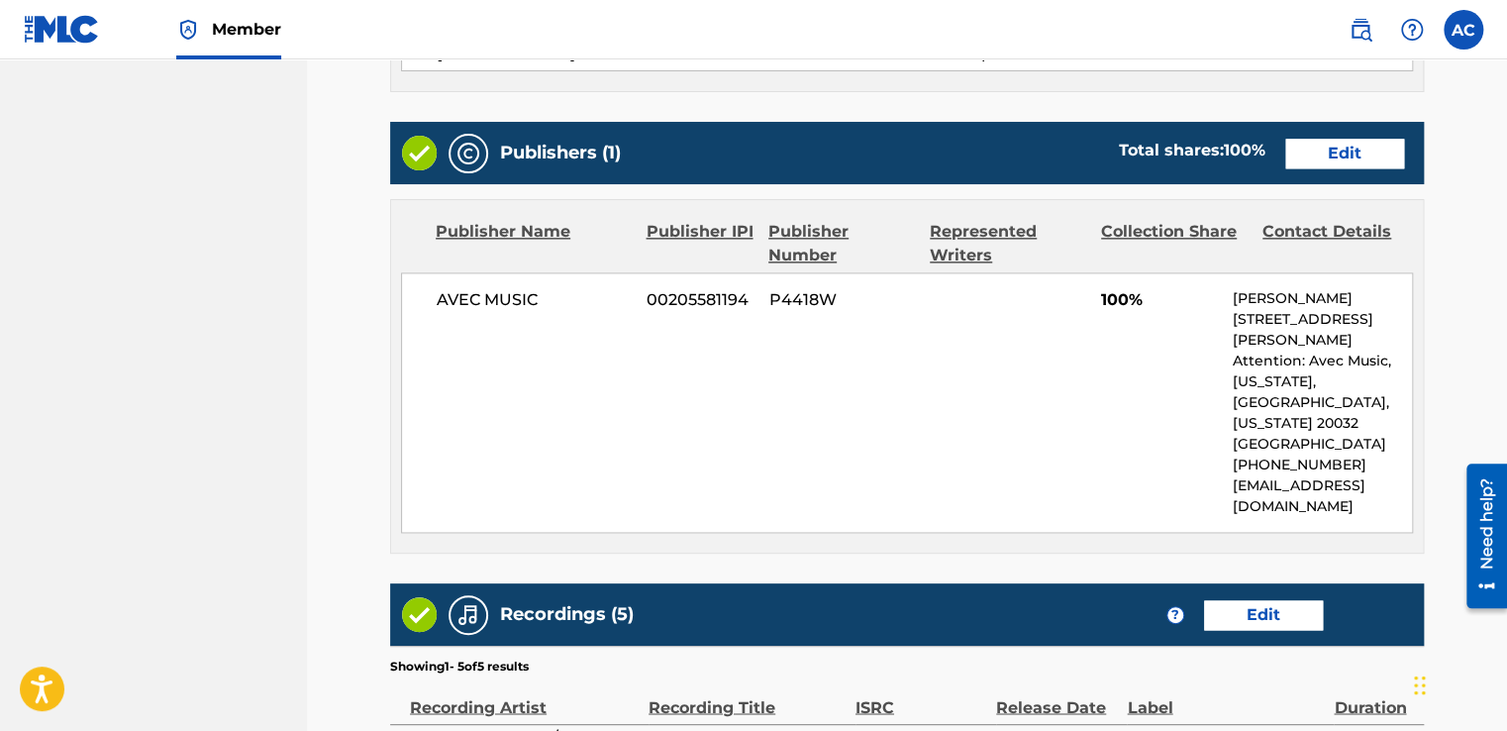
scroll to position [1219, 0]
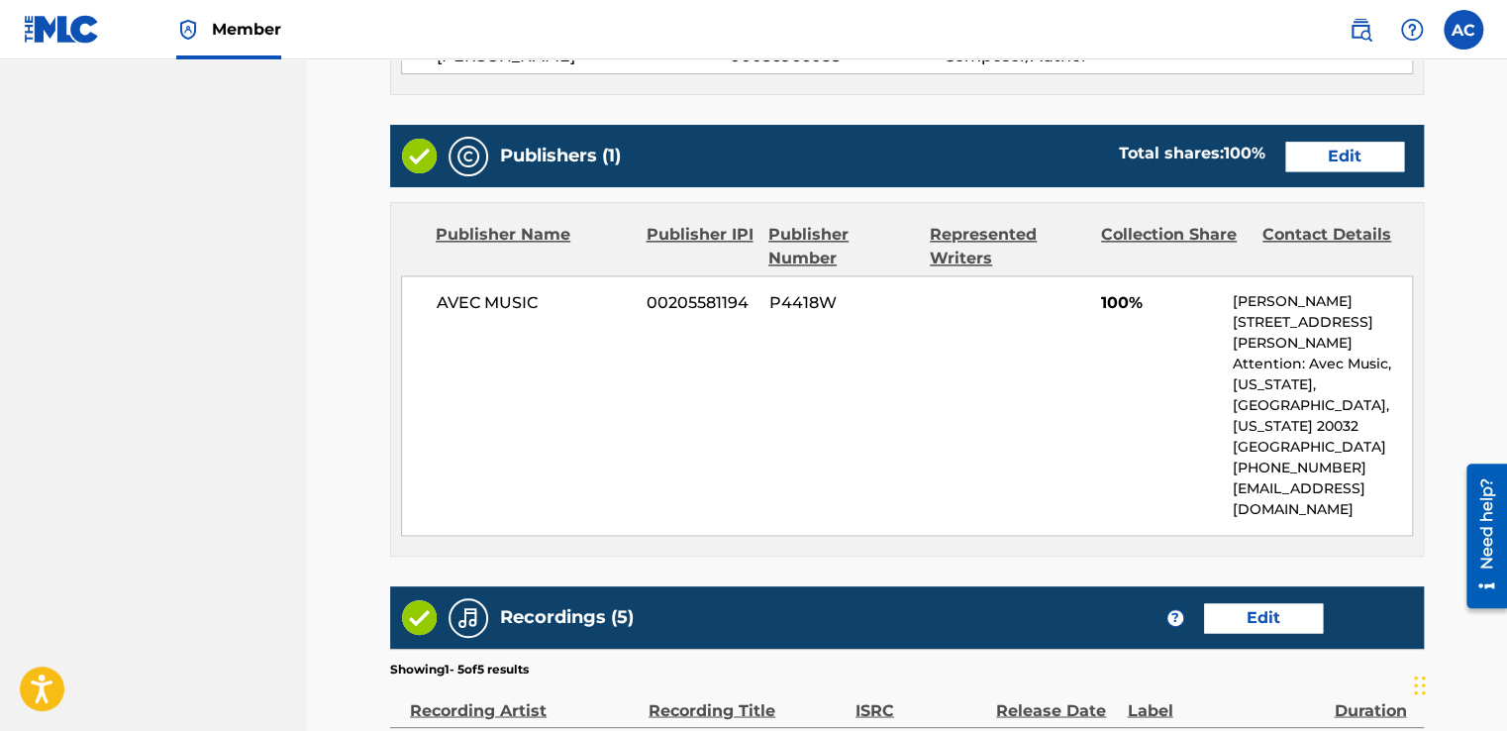
click at [1305, 603] on link "Edit" at bounding box center [1263, 618] width 119 height 30
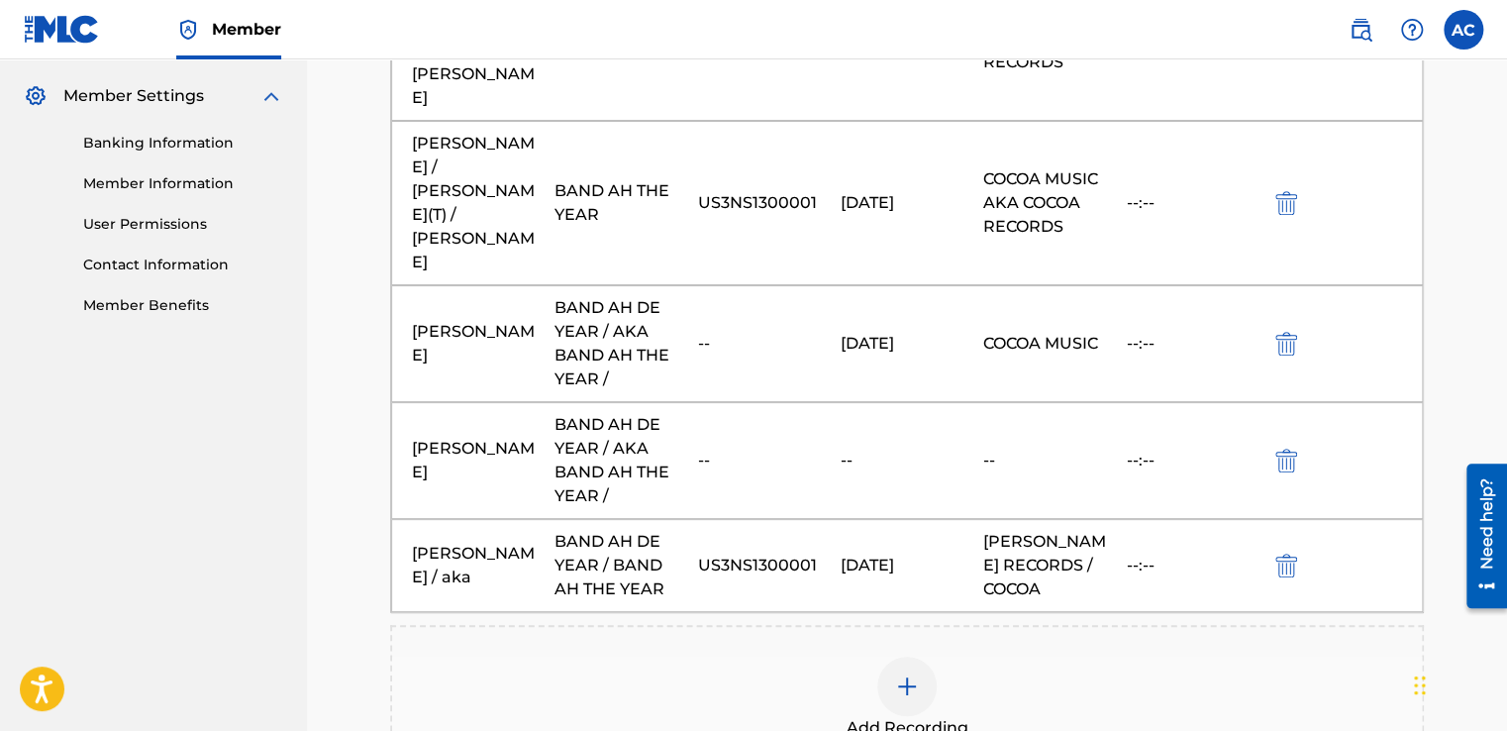
scroll to position [832, 0]
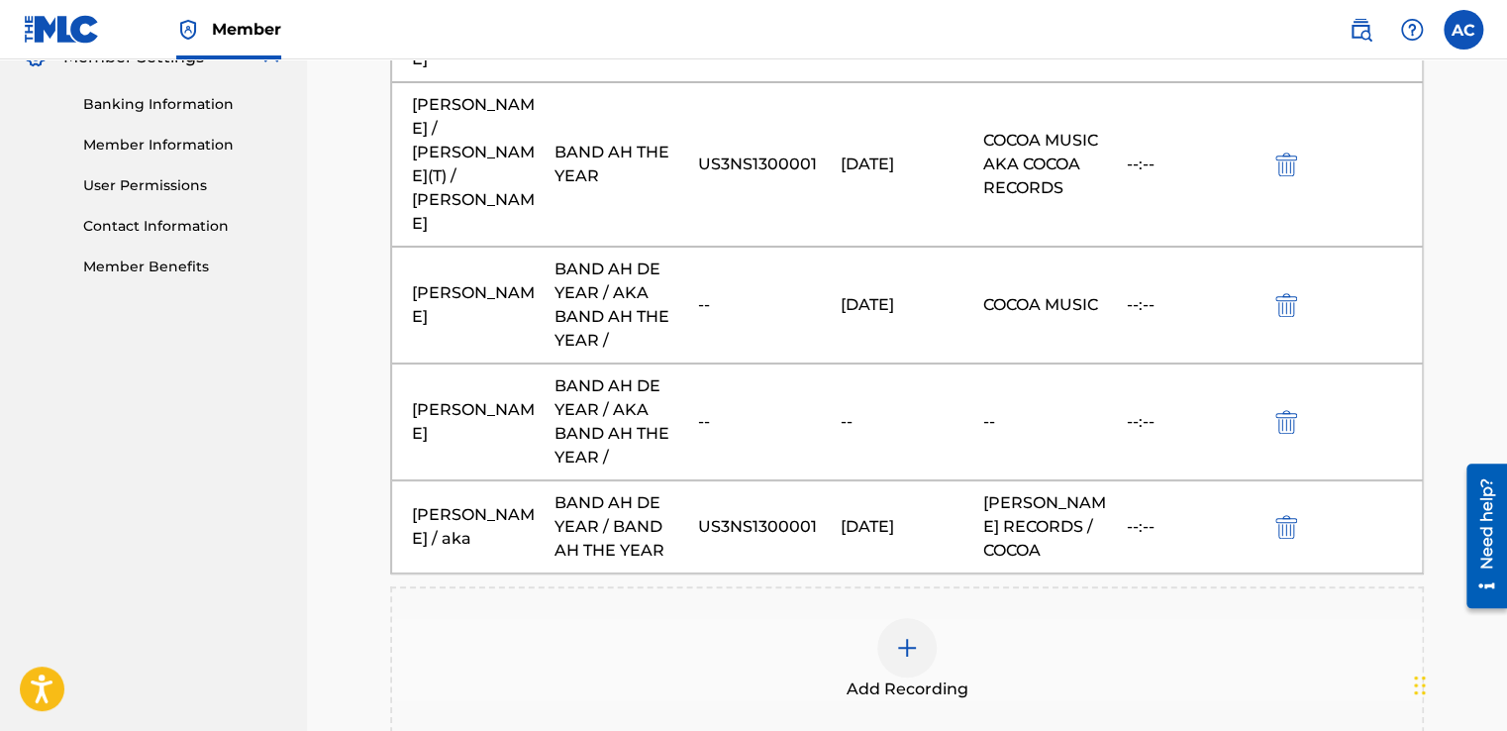
click at [903, 636] on img at bounding box center [907, 648] width 24 height 24
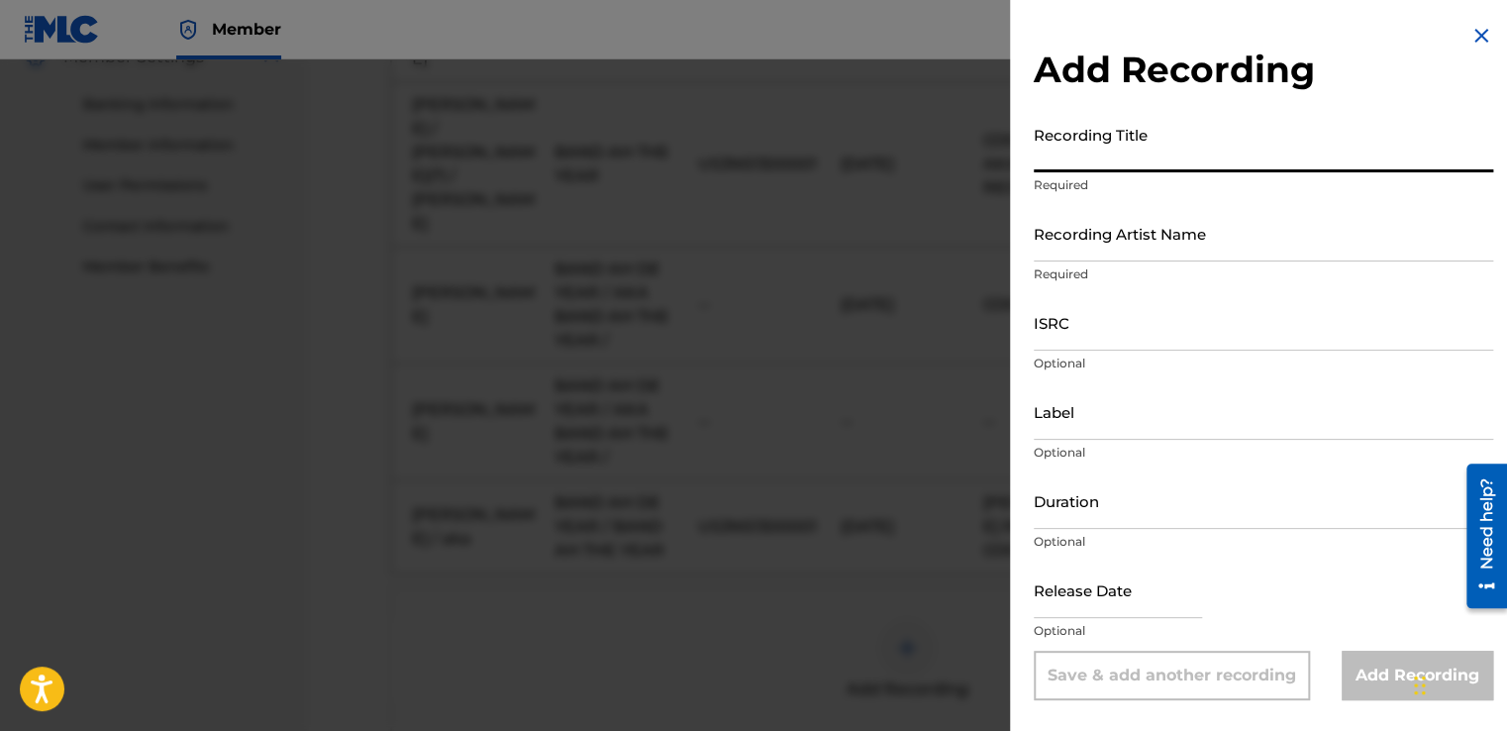
click at [1045, 152] on input "Recording Title" at bounding box center [1263, 144] width 459 height 56
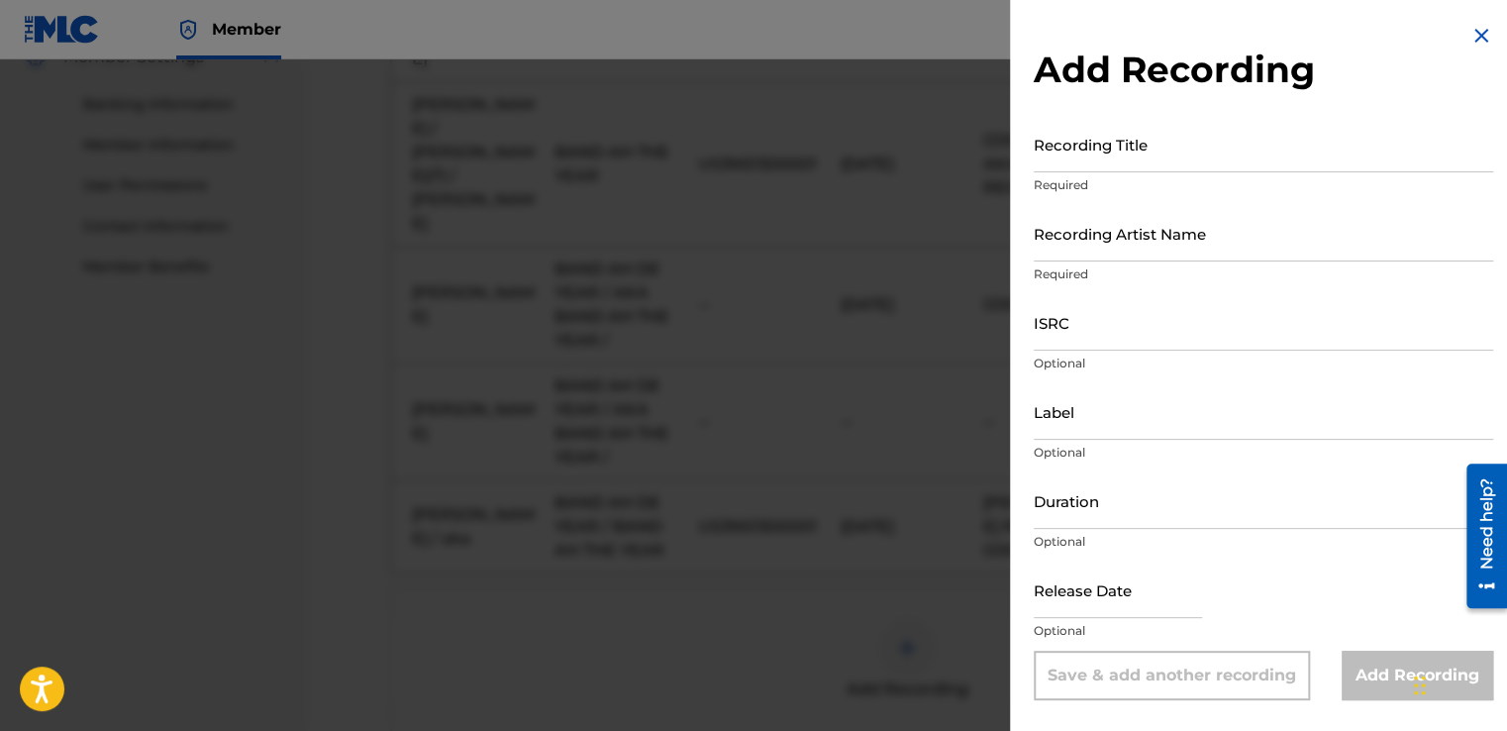
click at [1470, 35] on img at bounding box center [1481, 36] width 24 height 24
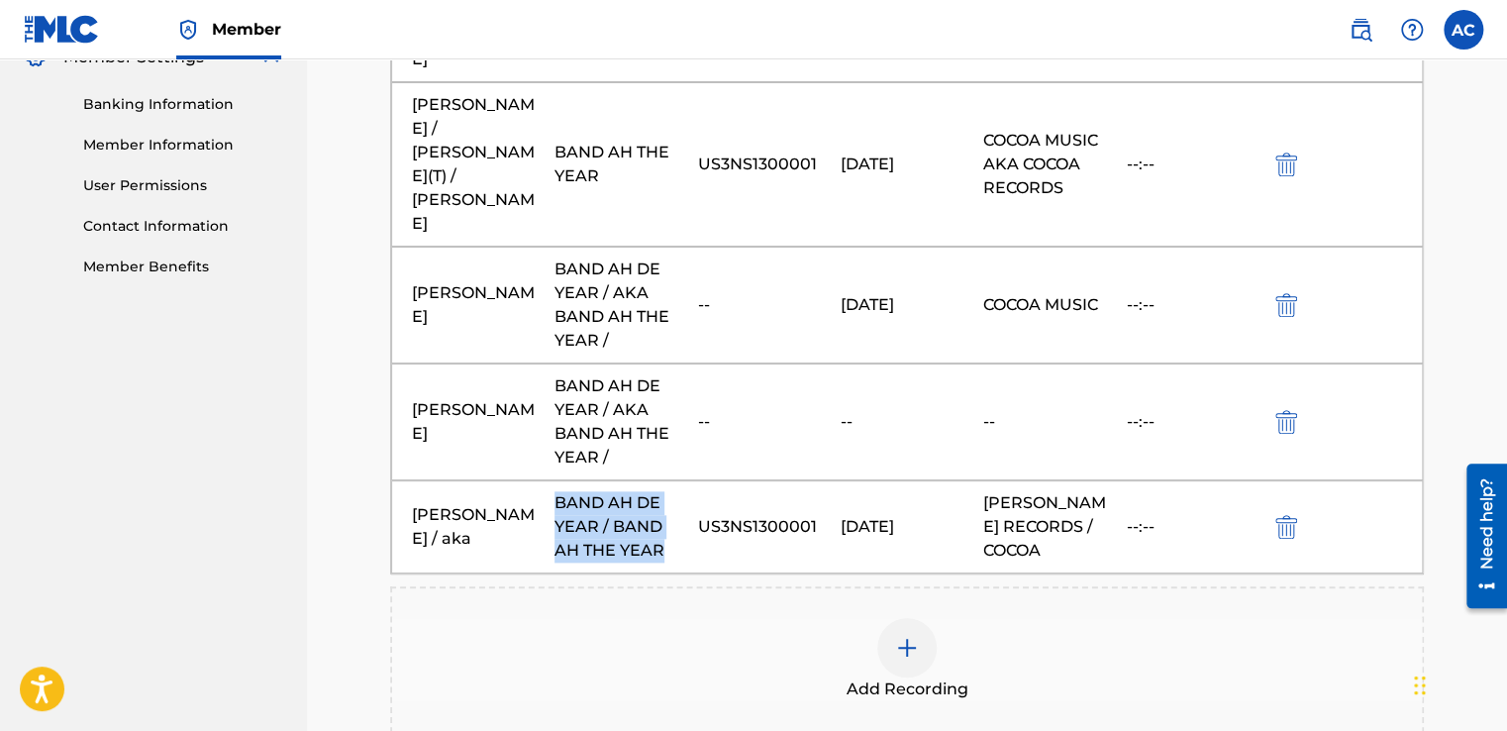
drag, startPoint x: 657, startPoint y: 448, endPoint x: 556, endPoint y: 397, distance: 112.9
click at [556, 491] on div "BAND AH DE YEAR / BAND AH THE YEAR" at bounding box center [620, 526] width 133 height 71
drag, startPoint x: 556, startPoint y: 397, endPoint x: 585, endPoint y: 425, distance: 39.9
copy div "BAND AH DE YEAR / BAND AH THE YEAR"
click at [907, 636] on img at bounding box center [907, 648] width 24 height 24
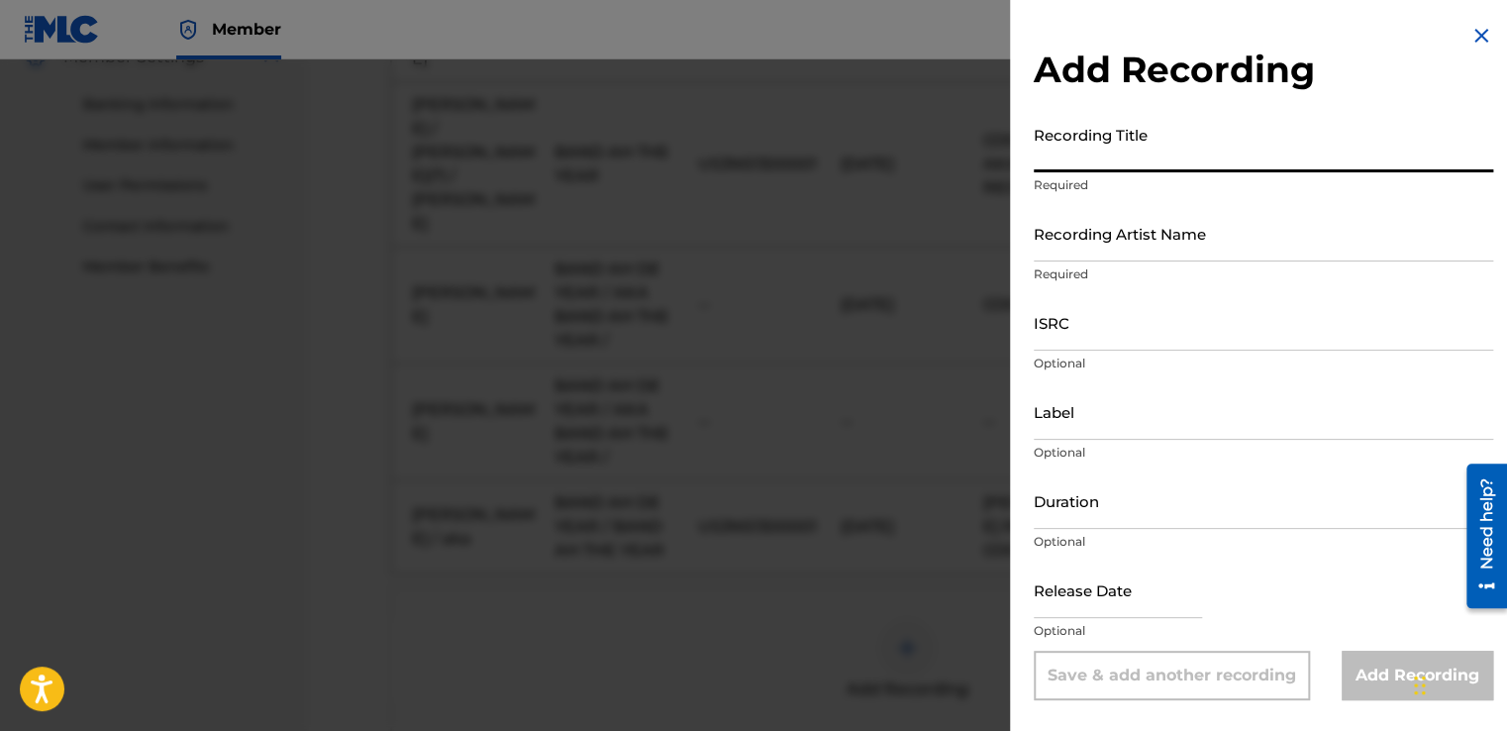
click at [1042, 157] on input "Recording Title" at bounding box center [1263, 144] width 459 height 56
paste input "BAND AH DE YEAR / BAND AH THE YEAR"
type input "BAND AH DE YEAR / BAND AH THE YEAR"
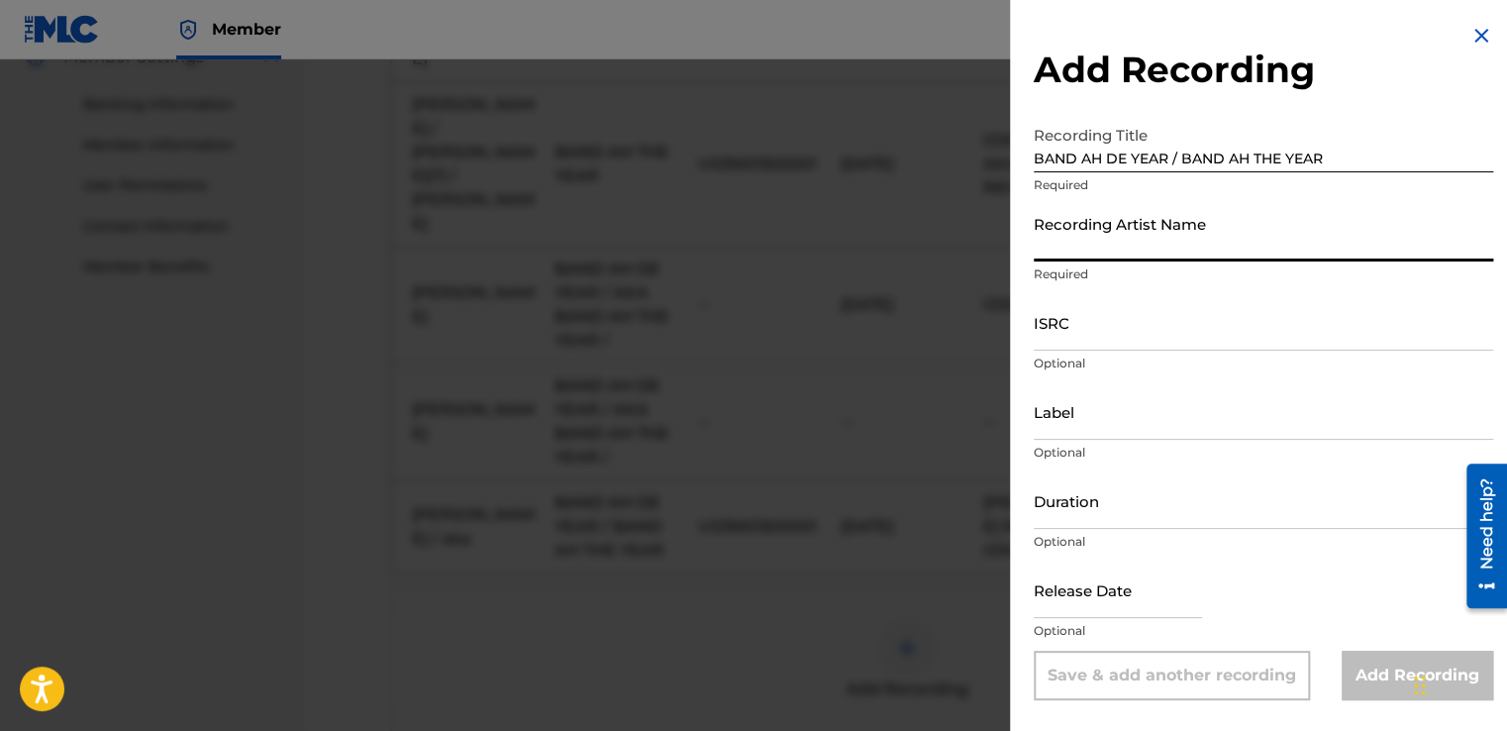
click at [1034, 240] on input "Recording Artist Name" at bounding box center [1263, 233] width 459 height 56
click at [1043, 213] on input "Recording Artist Name" at bounding box center [1263, 233] width 459 height 56
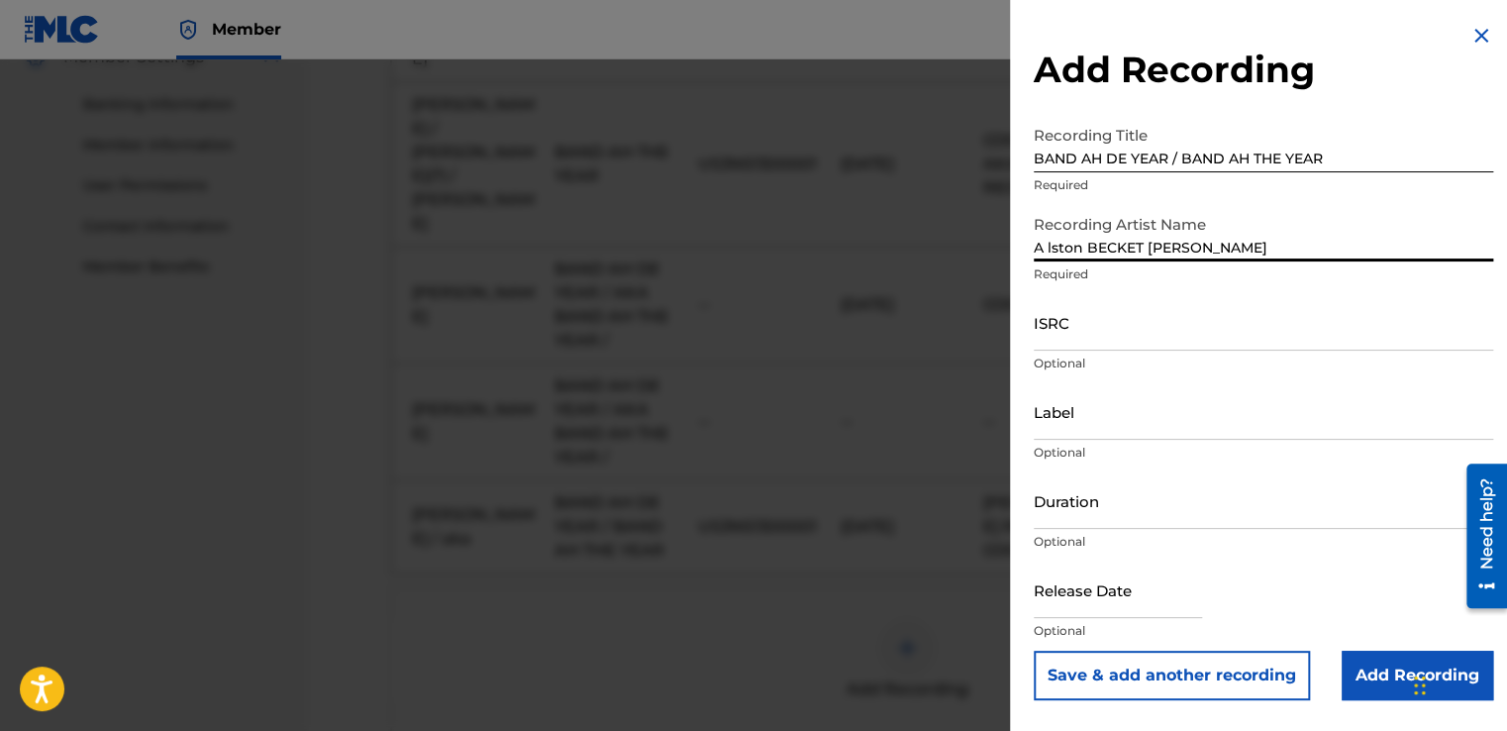
click at [1043, 213] on input "A lston BECKET Cyrus" at bounding box center [1263, 233] width 459 height 56
click at [1188, 245] on input "Alston BECKET Cyrus" at bounding box center [1263, 233] width 459 height 56
drag, startPoint x: 1173, startPoint y: 208, endPoint x: 1164, endPoint y: 164, distance: 44.5
click at [1164, 164] on form "Recording Title BAND AH DE YEAR / BAND AH THE YEAR Required Recording Artist Na…" at bounding box center [1263, 408] width 459 height 584
click at [1214, 242] on input "Alston BECKET Cyrus s" at bounding box center [1263, 233] width 459 height 56
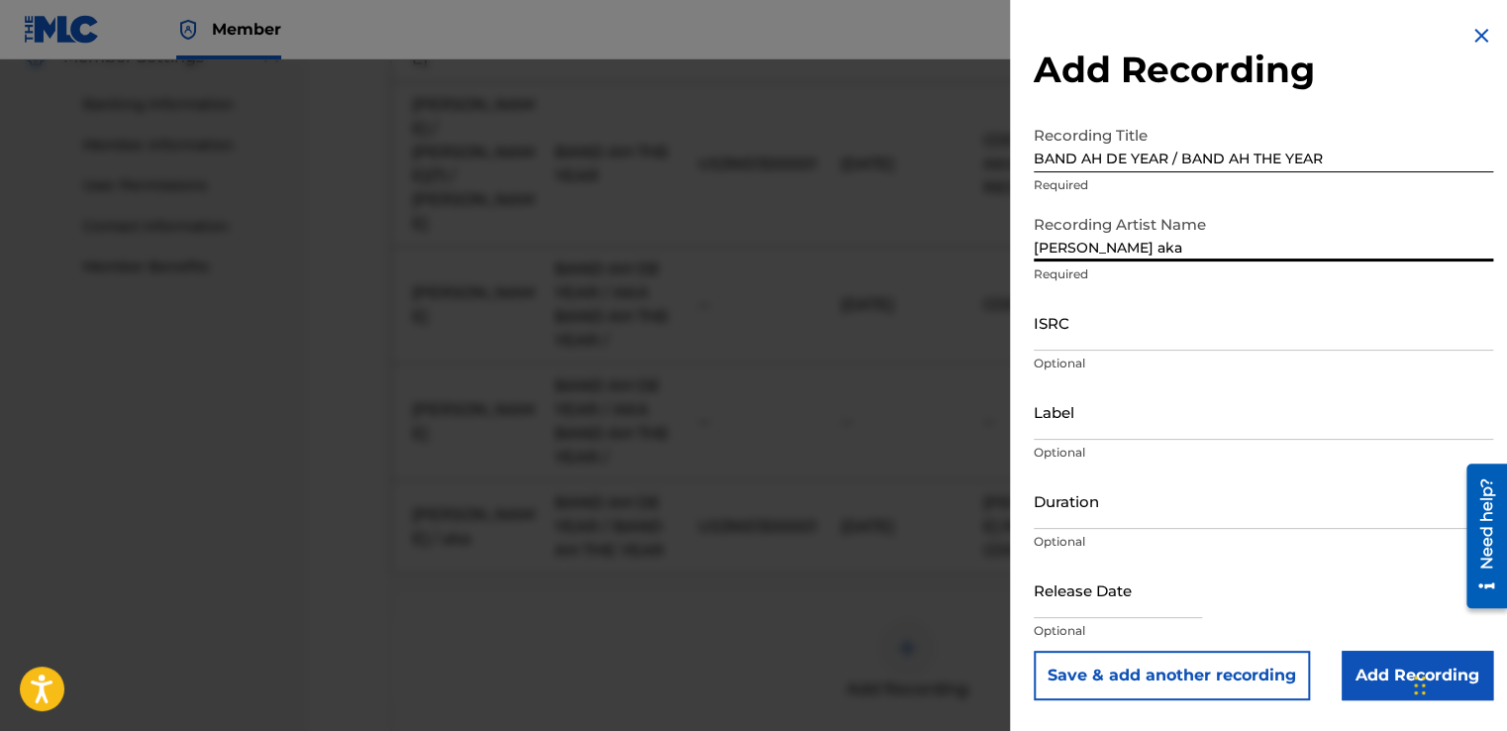
click at [1214, 242] on input "Alston BECKET Cyrus aka" at bounding box center [1263, 233] width 459 height 56
type input "Alston BECKET Cyrus aka BECKET(T) aka BECKET CYRUS"
click at [1099, 347] on input "ISRC" at bounding box center [1263, 322] width 459 height 56
click at [1041, 337] on input "ISRC" at bounding box center [1263, 322] width 459 height 56
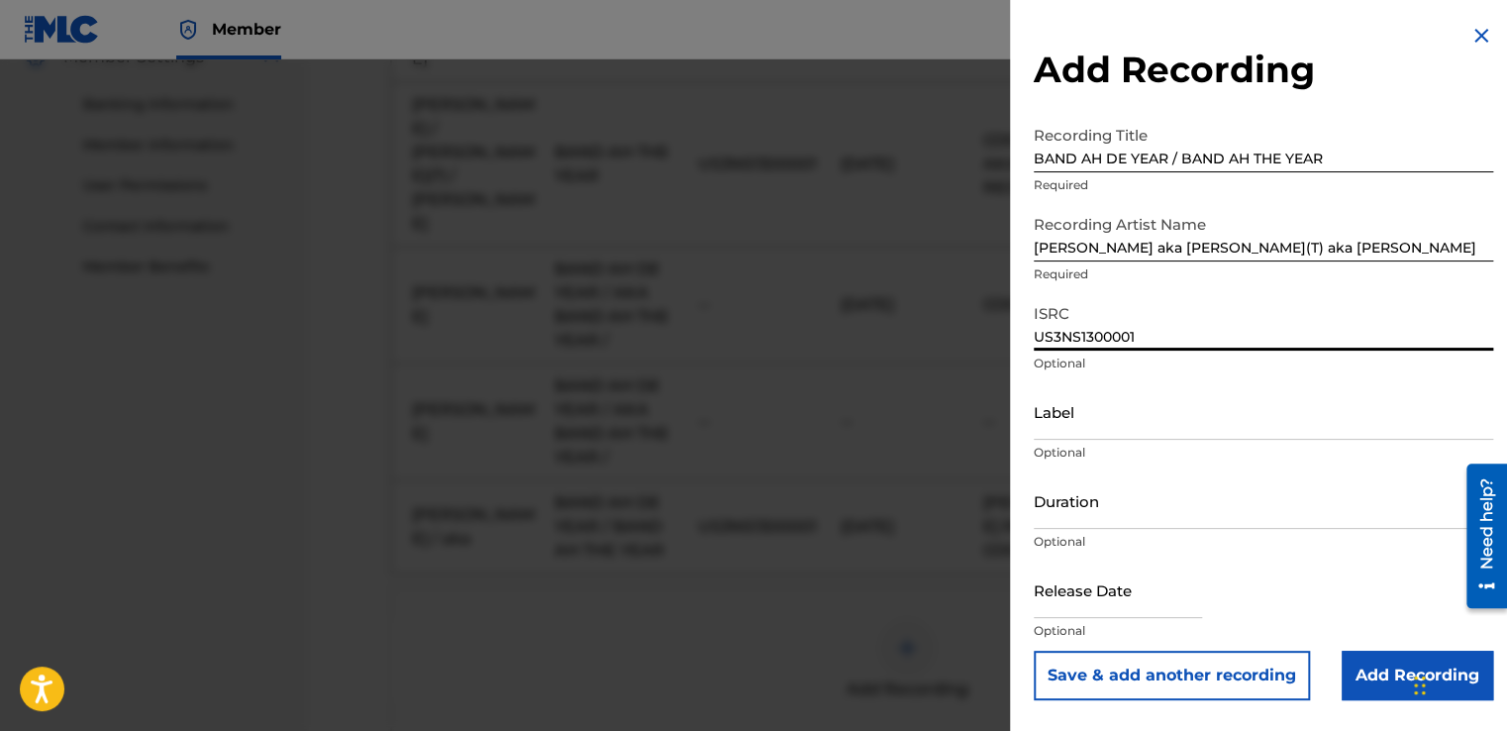
type input "US3NS1300001"
click at [1036, 412] on input "Label" at bounding box center [1263, 411] width 459 height 56
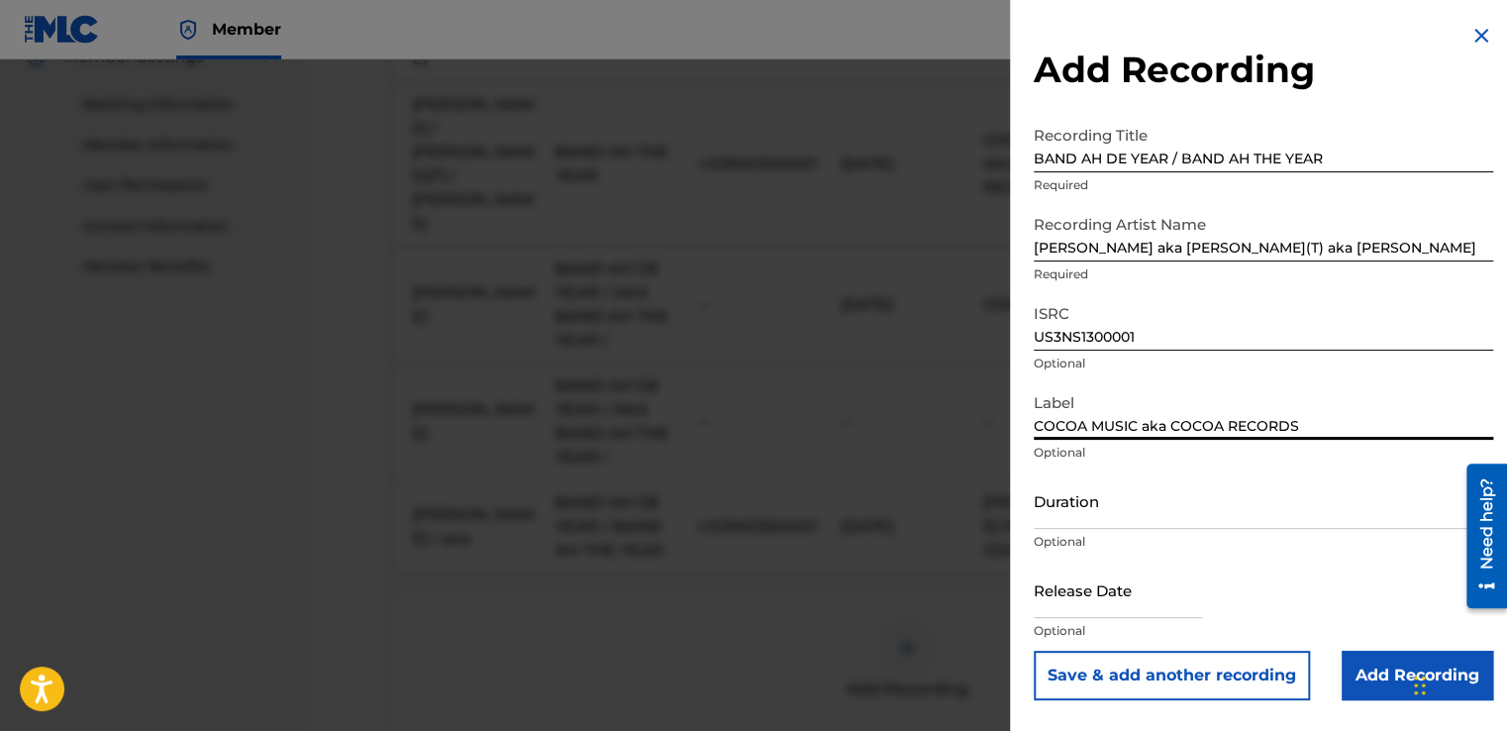
type input "COCOA MUSIC aka COCOA RECORDS"
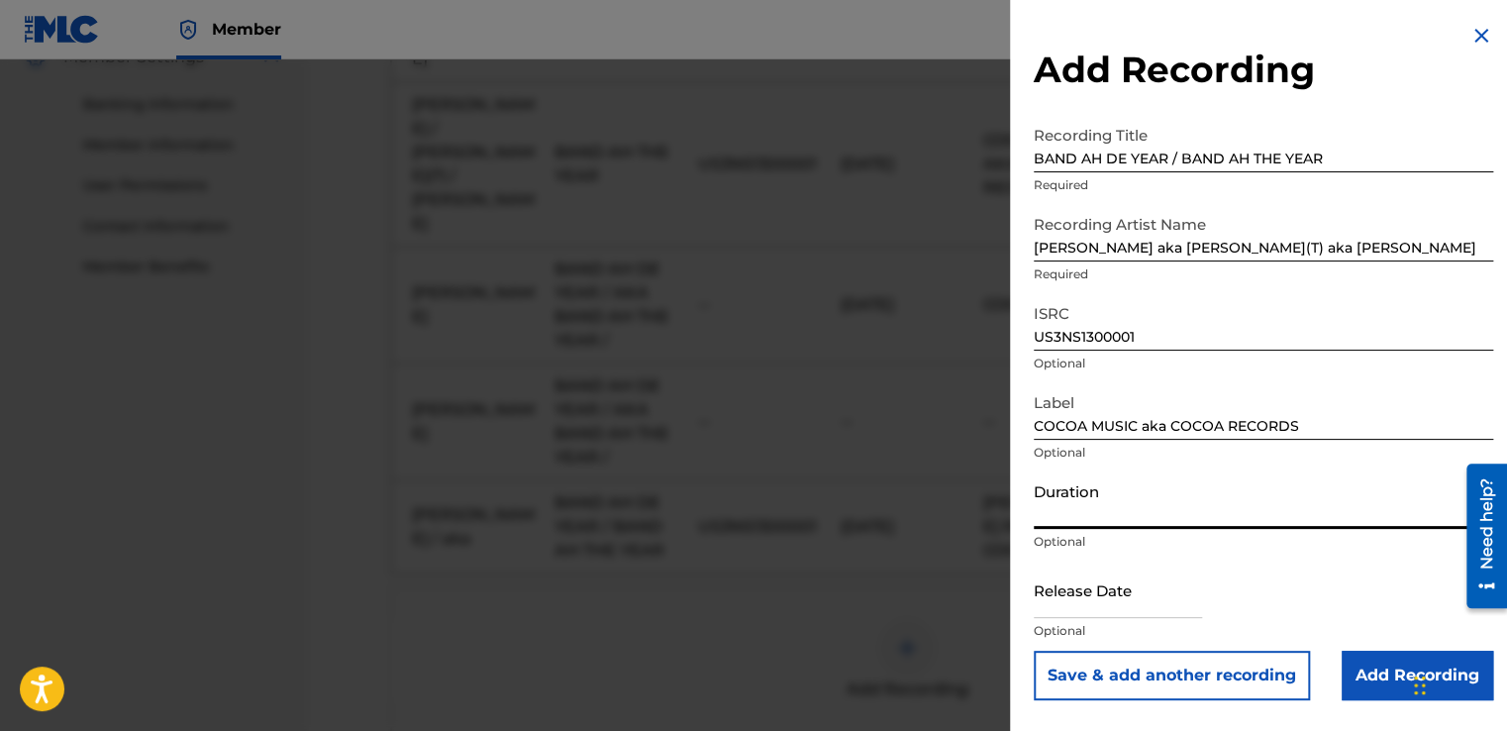
click at [1047, 517] on input "Duration" at bounding box center [1263, 500] width 459 height 56
type input "07:01"
select select "8"
select select "2025"
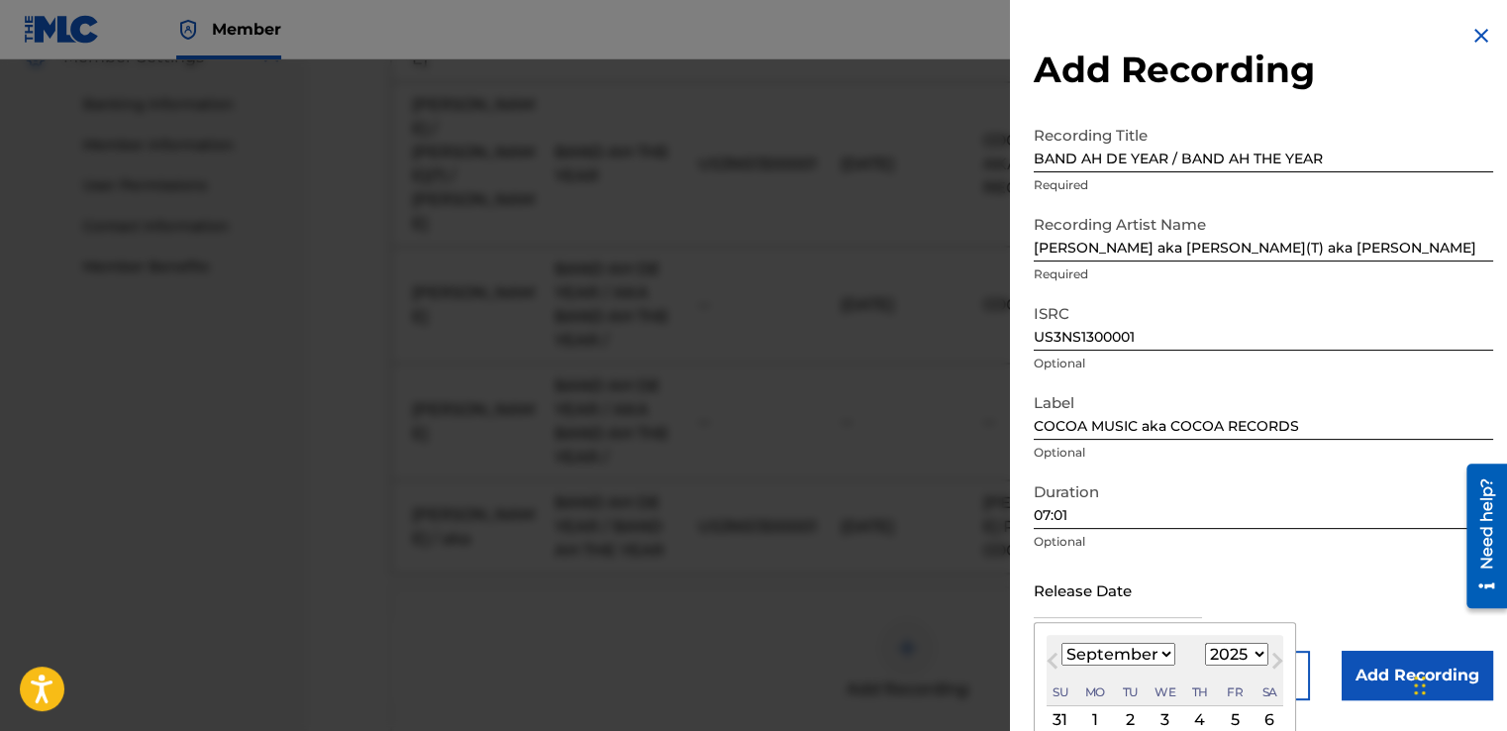
click at [1050, 588] on input "text" at bounding box center [1118, 589] width 168 height 56
type input "15"
click at [1156, 654] on select "January February March April May June July August September October November De…" at bounding box center [1118, 654] width 114 height 23
click at [1162, 650] on select "January February March April May June July August September October November De…" at bounding box center [1118, 654] width 114 height 23
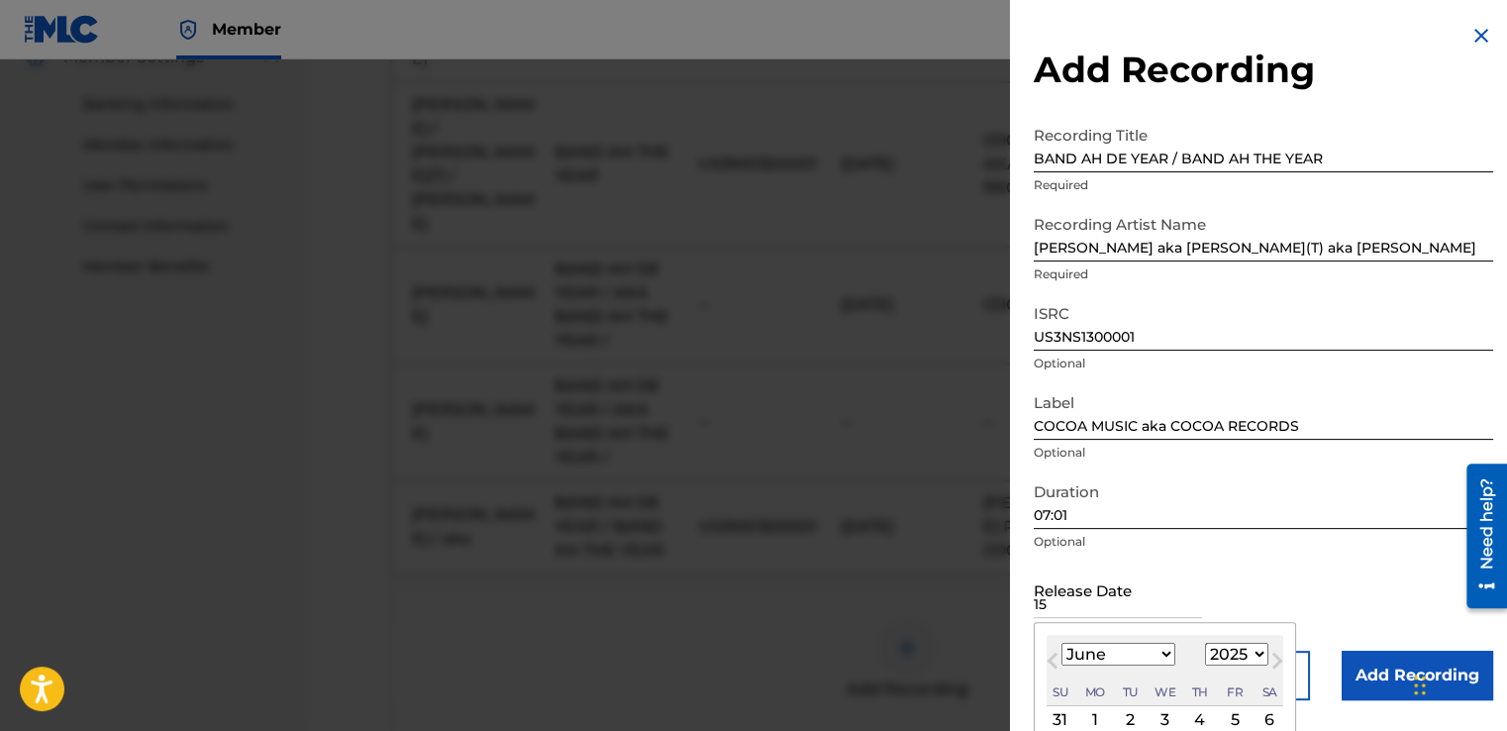
click at [1061, 643] on select "January February March April May June July August September October November De…" at bounding box center [1118, 654] width 114 height 23
select select "11"
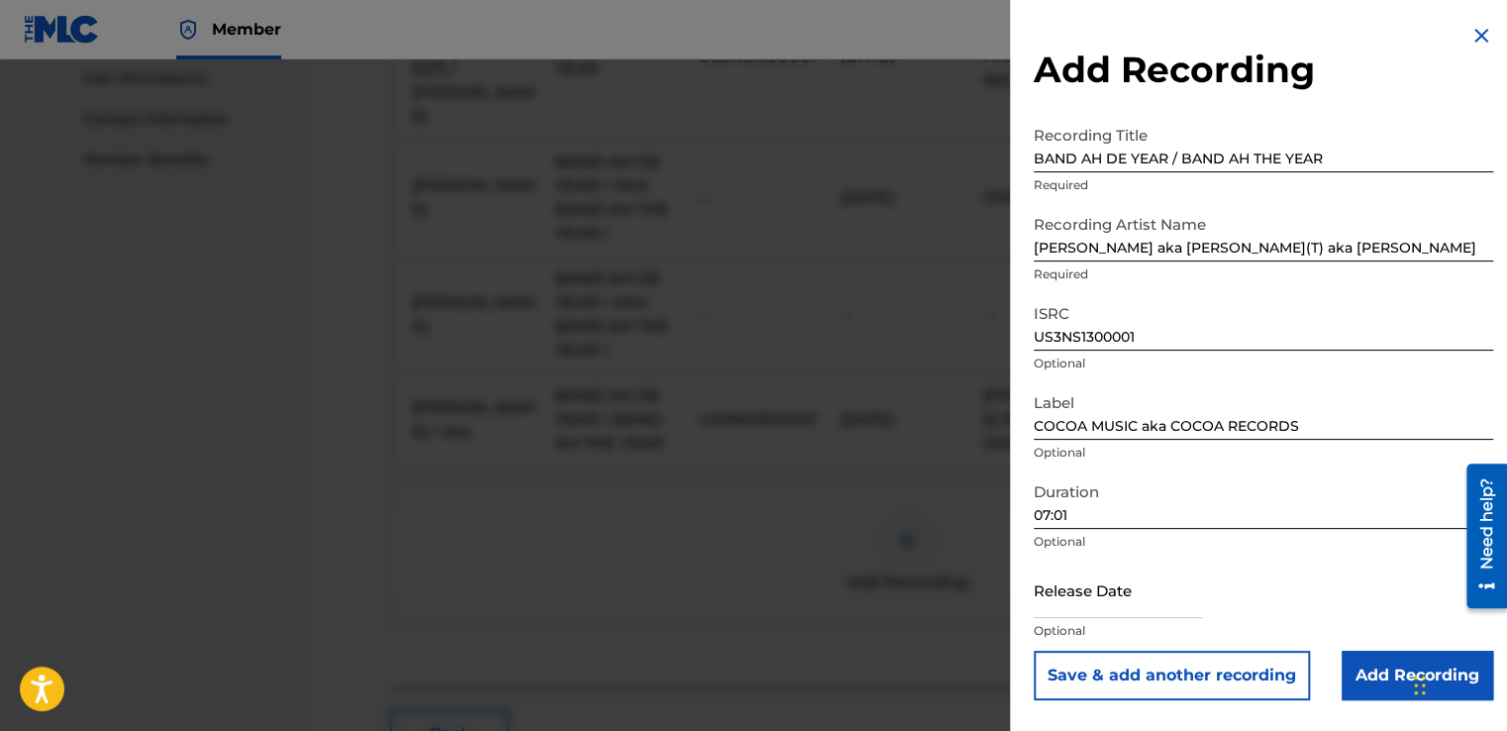
scroll to position [950, 0]
select select "8"
select select "2025"
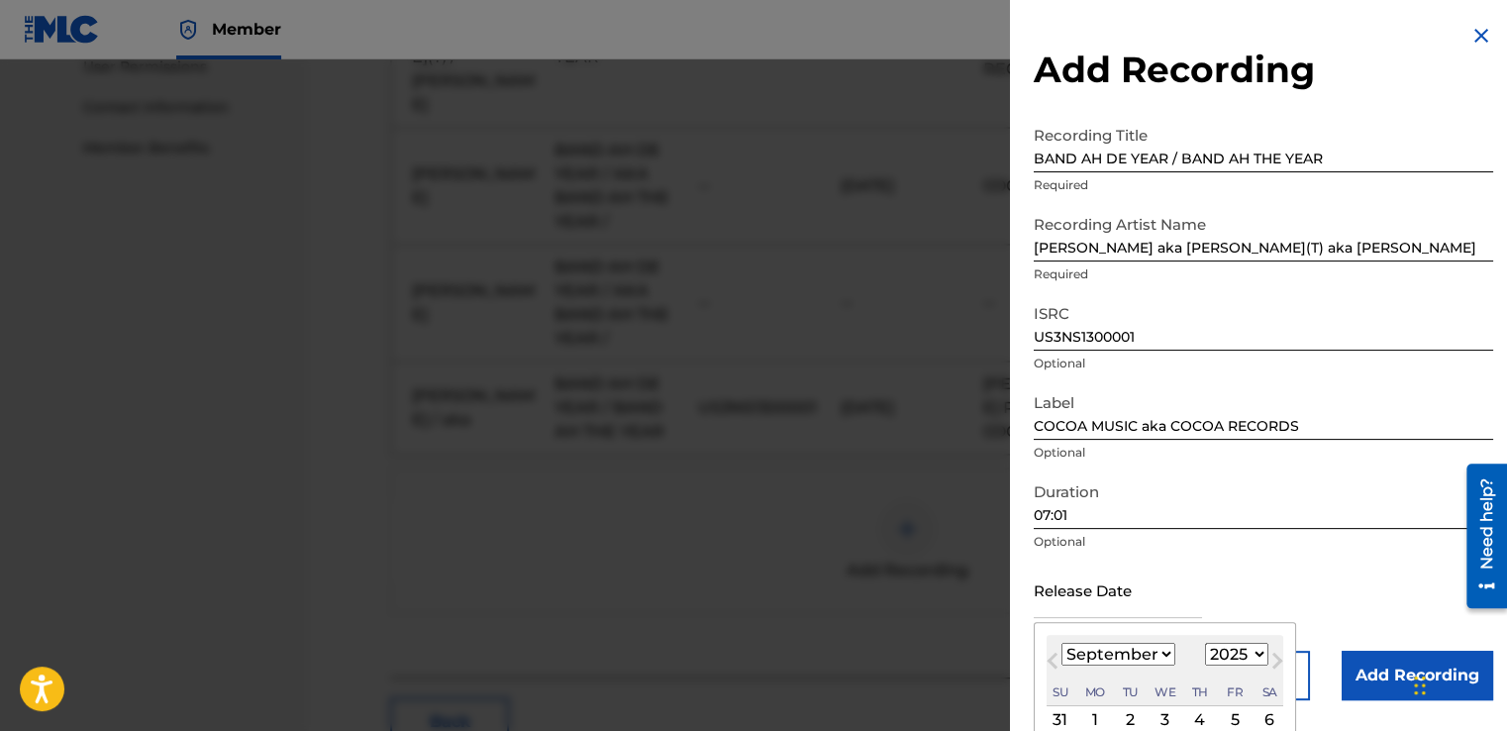
click at [1057, 609] on input "text" at bounding box center [1118, 589] width 168 height 56
click at [1163, 652] on select "January February March April May June July August September October November De…" at bounding box center [1118, 654] width 114 height 23
click at [1166, 651] on select "January February March April May June July August September October November De…" at bounding box center [1118, 654] width 114 height 23
click at [1061, 643] on select "January February March April May June July August September October November De…" at bounding box center [1118, 654] width 114 height 23
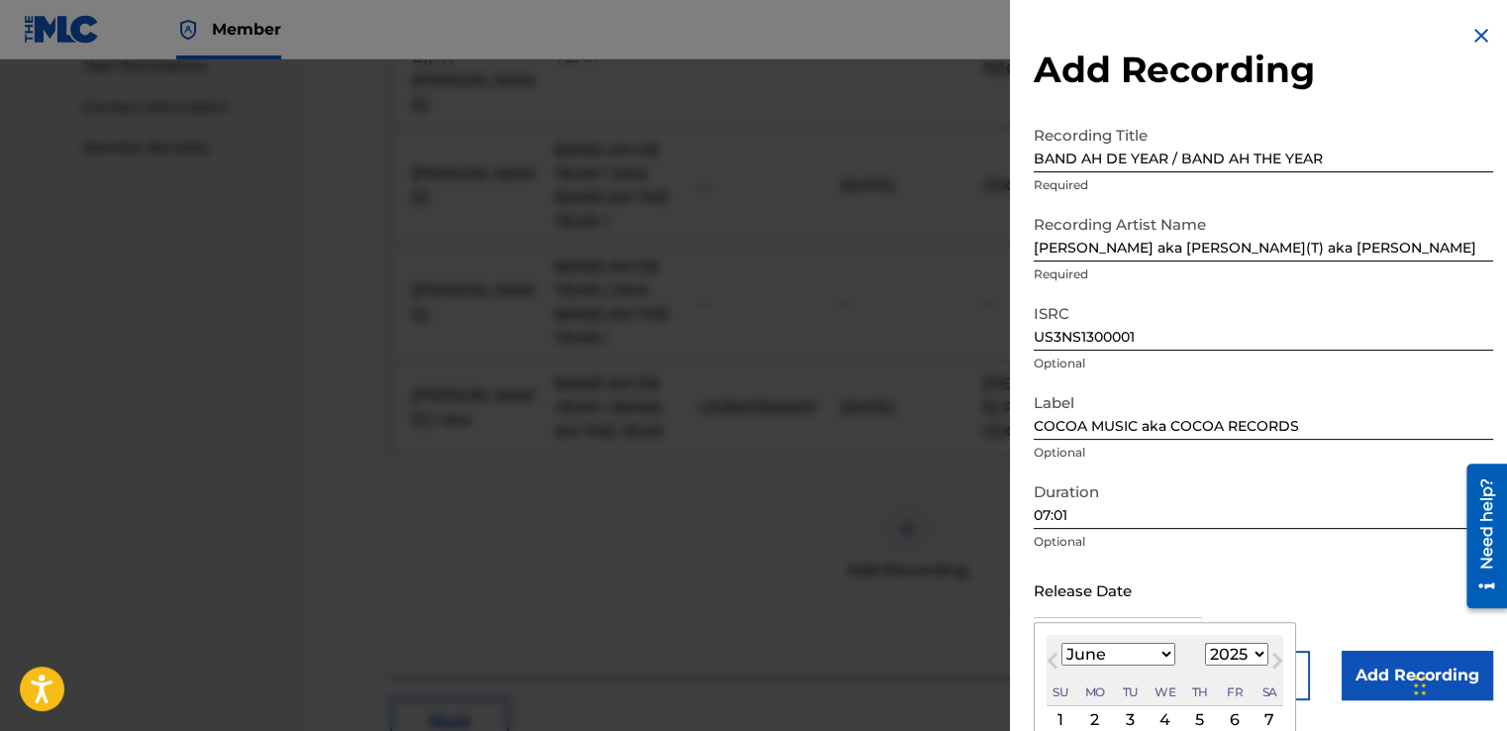
click at [1154, 693] on div "We" at bounding box center [1165, 692] width 24 height 24
click at [1164, 657] on select "January February March April May June July August September October November De…" at bounding box center [1118, 654] width 114 height 23
click at [1061, 643] on select "January February March April May June July August September October November De…" at bounding box center [1118, 654] width 114 height 23
click at [1261, 656] on button "Next Month" at bounding box center [1277, 664] width 32 height 32
select select "6"
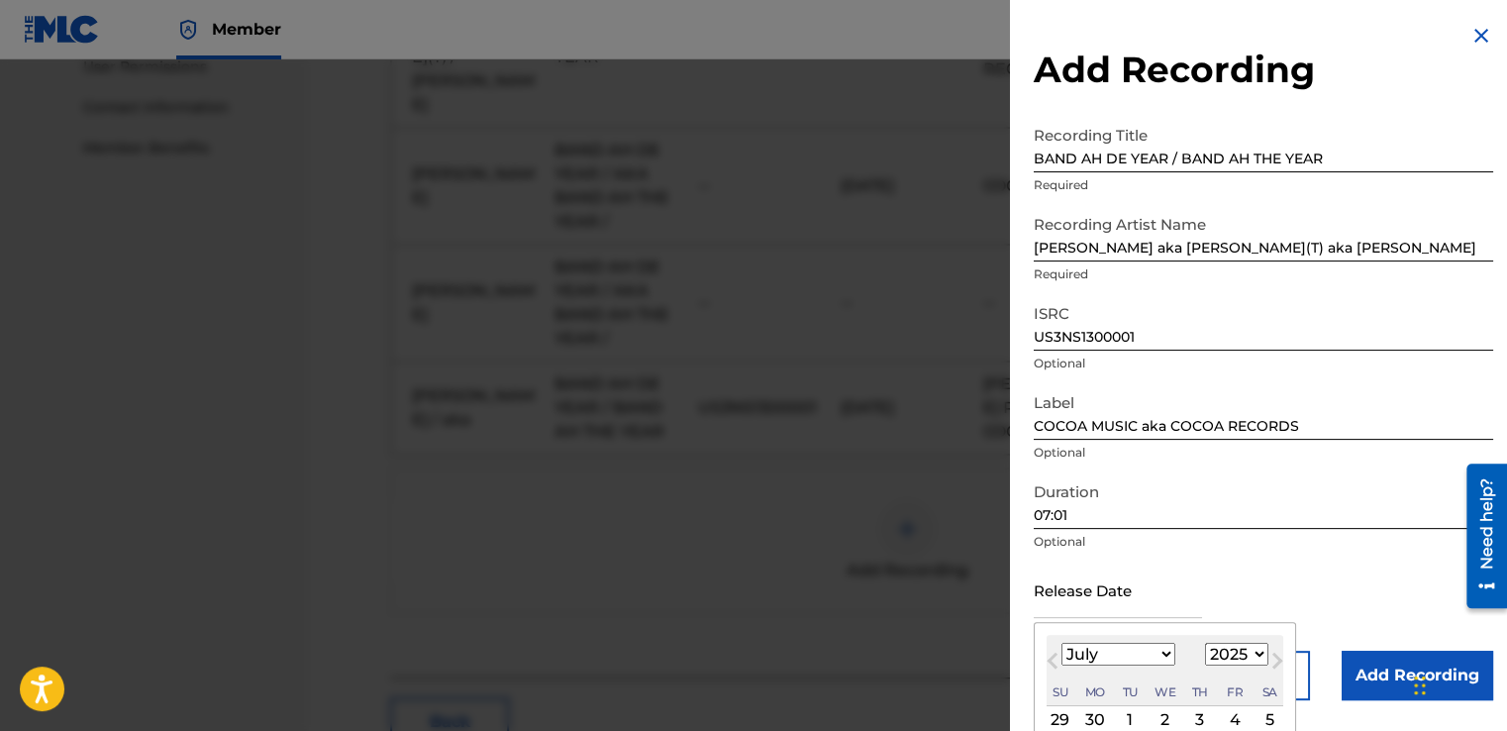
click at [1251, 655] on select "1899 1900 1901 1902 1903 1904 1905 1906 1907 1908 1909 1910 1911 1912 1913 1914…" at bounding box center [1236, 654] width 63 height 23
select select "2013"
click at [1205, 643] on select "1899 1900 1901 1902 1903 1904 1905 1906 1907 1908 1909 1910 1911 1912 1913 1914…" at bounding box center [1236, 654] width 63 height 23
click at [1160, 654] on select "January February March April May June July August September October November De…" at bounding box center [1118, 654] width 114 height 23
select select "5"
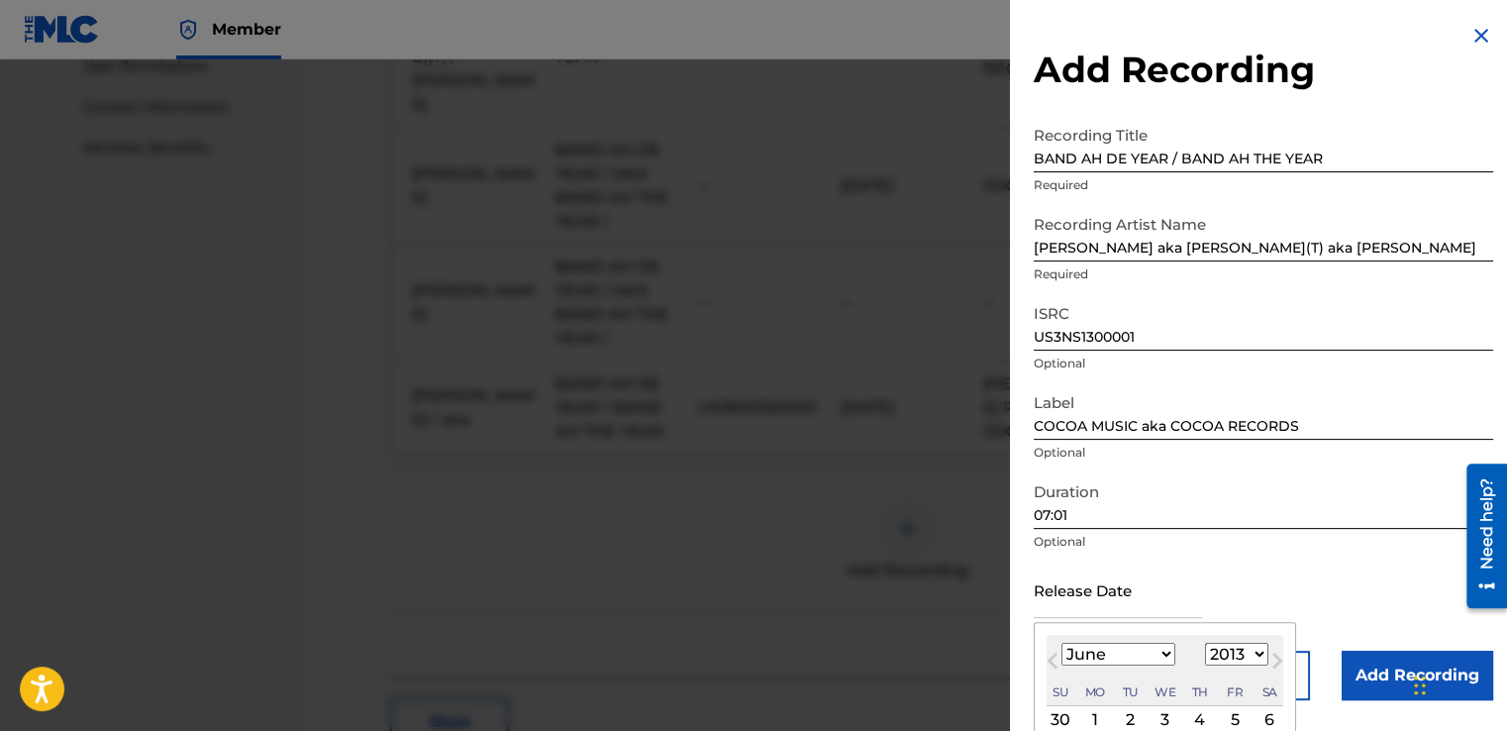
click at [1061, 643] on select "January February March April May June July August September October November De…" at bounding box center [1118, 654] width 114 height 23
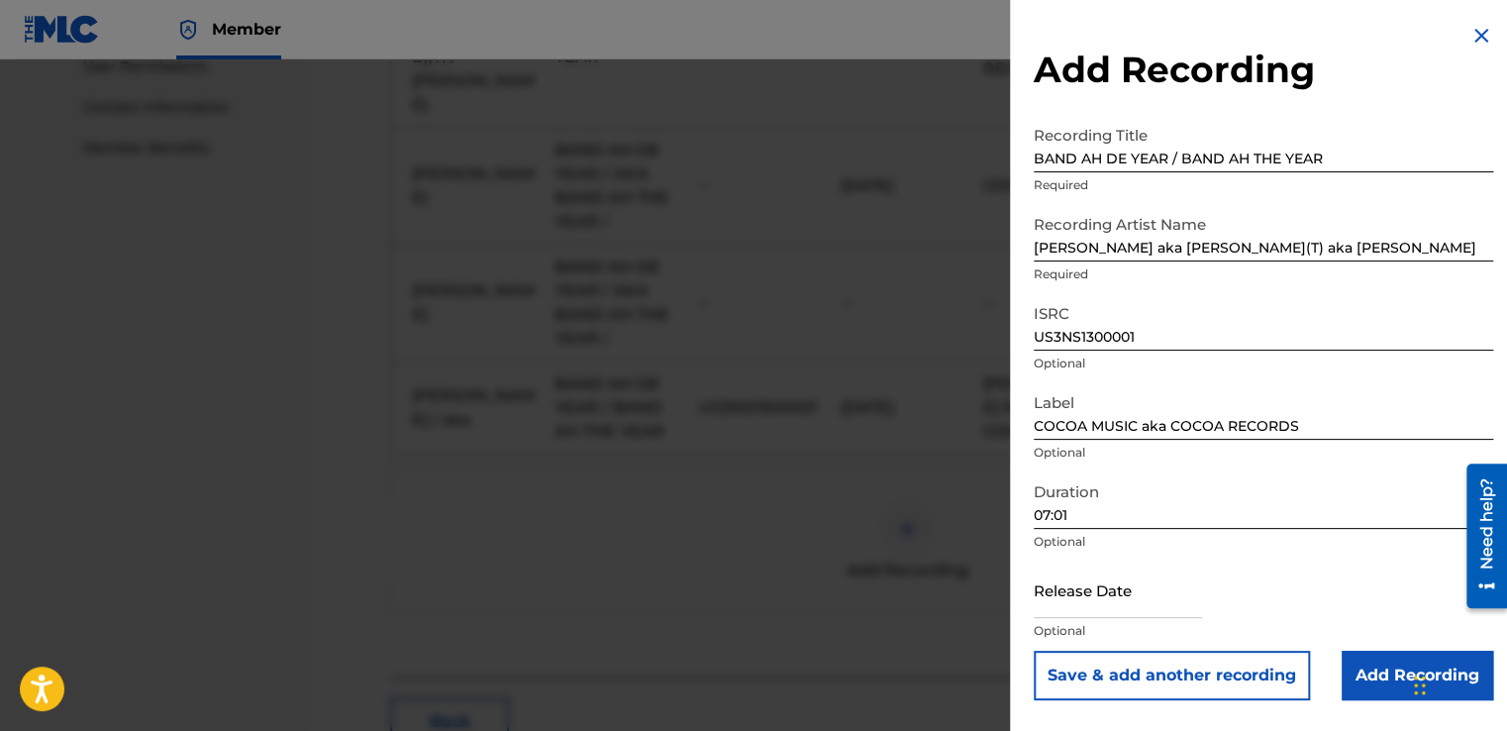
select select "8"
select select "2025"
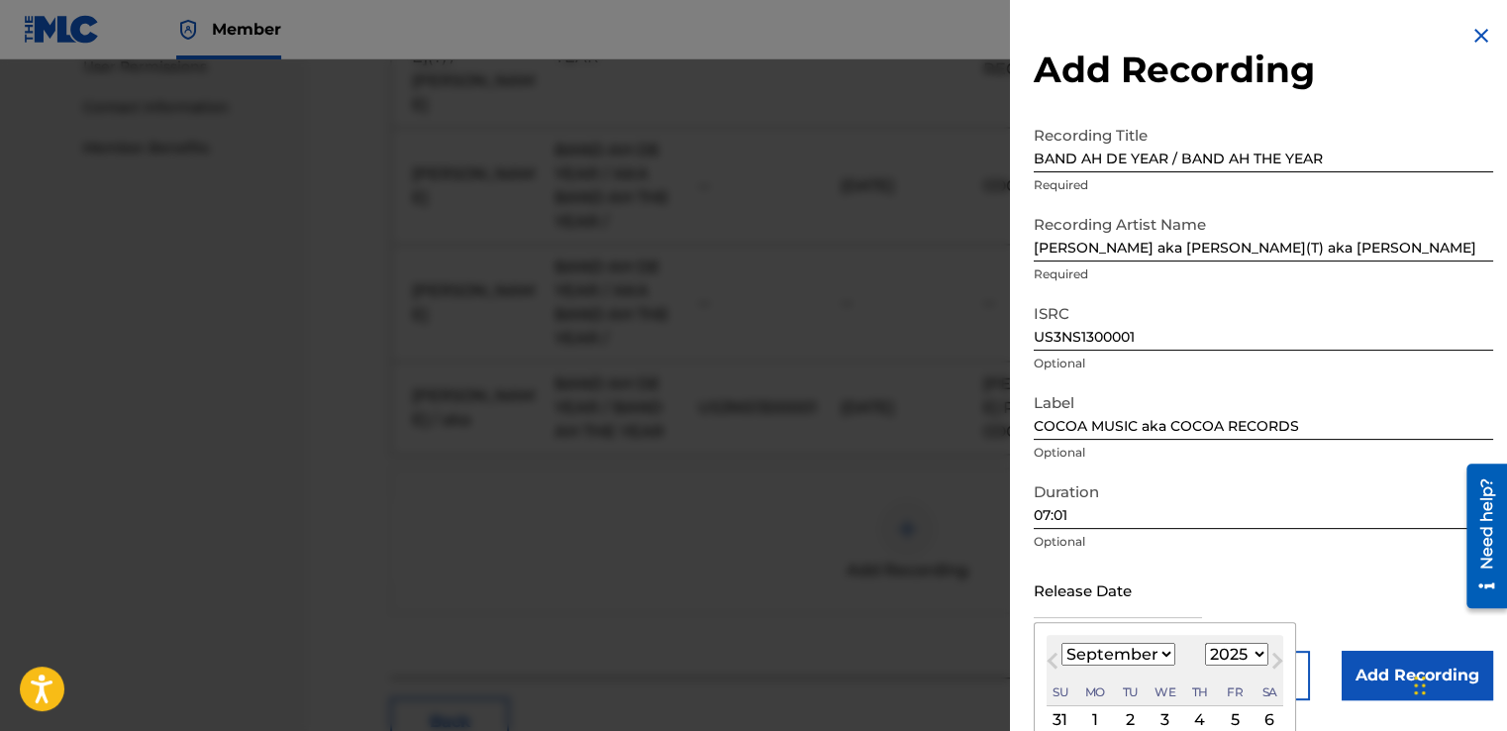
click at [1059, 616] on input "text" at bounding box center [1118, 589] width 168 height 56
type input "06/15/2013"
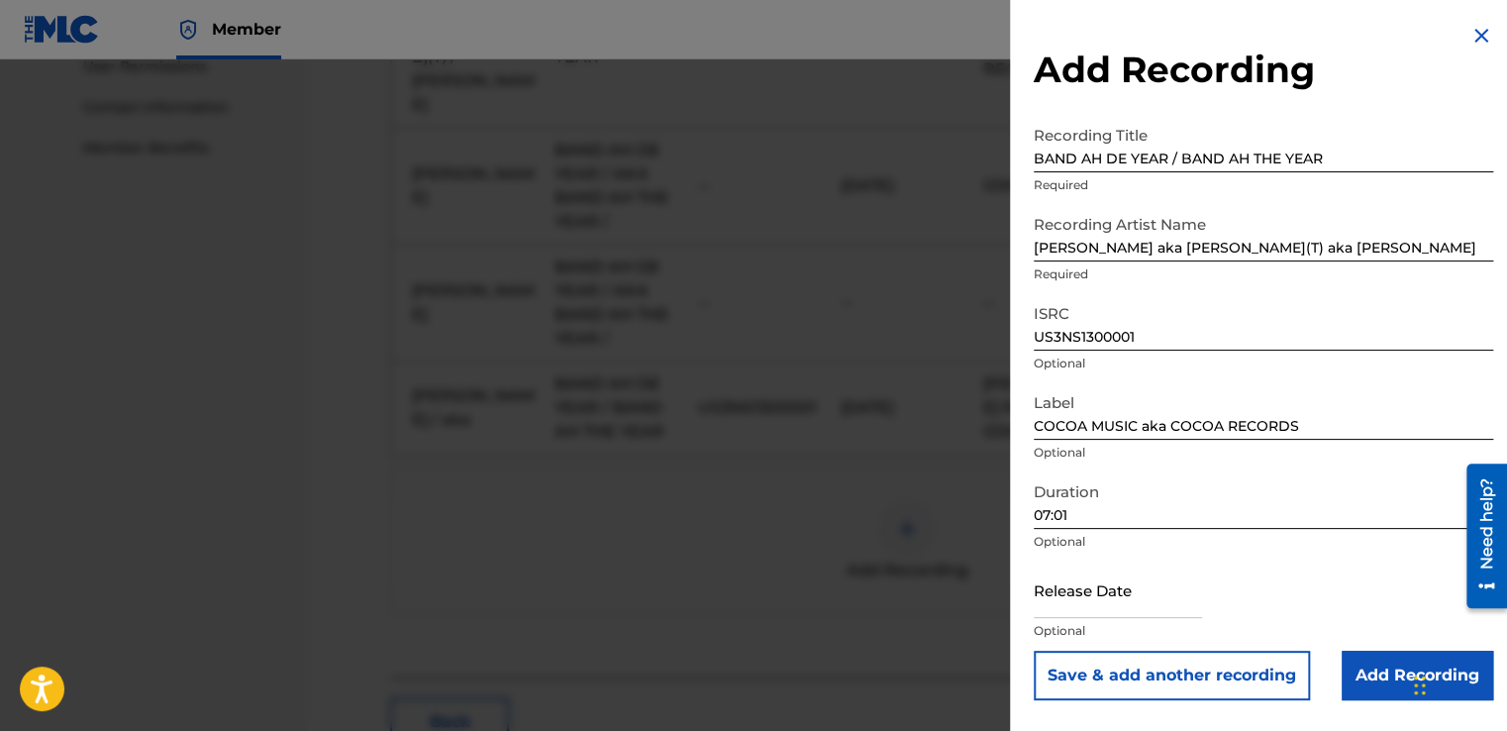
click at [1375, 667] on input "Add Recording" at bounding box center [1417, 675] width 151 height 50
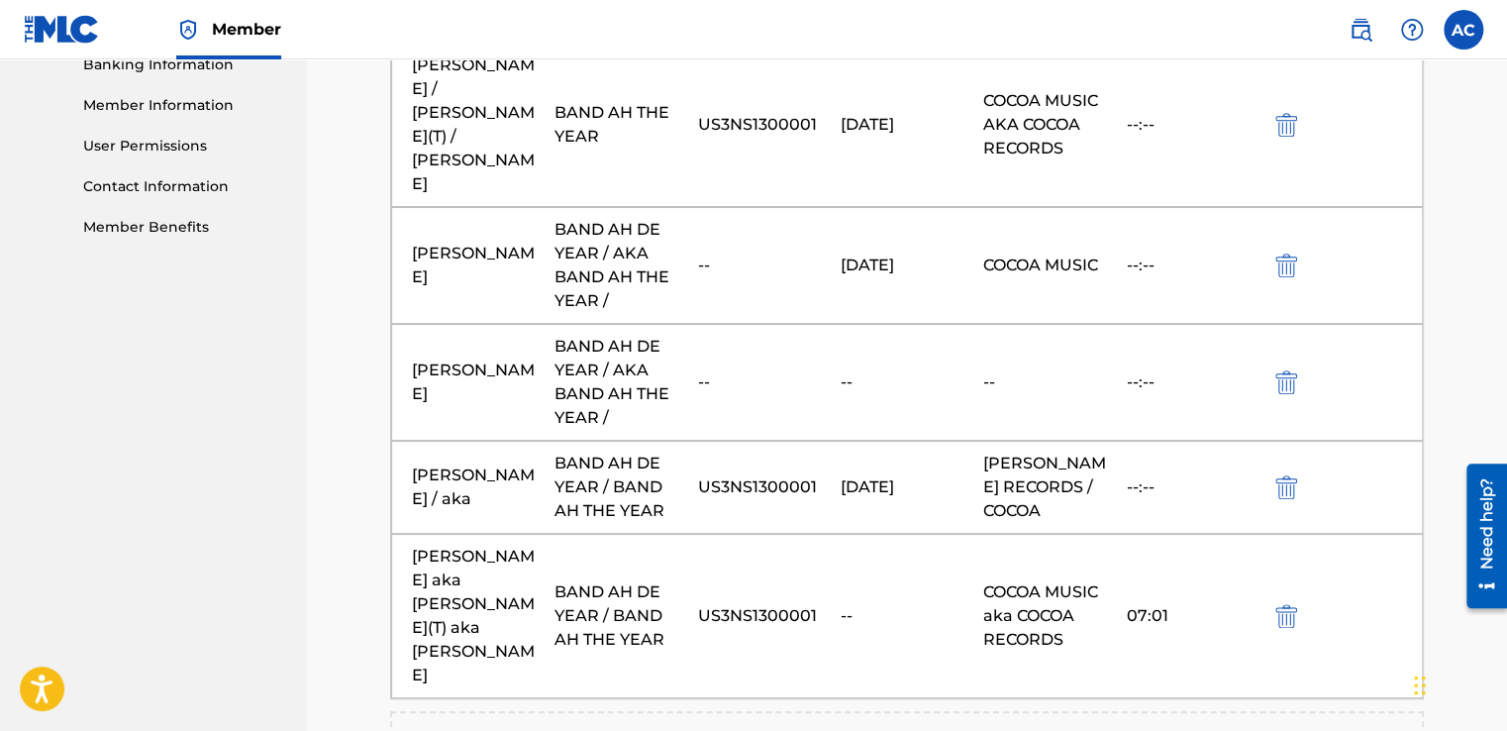
scroll to position [886, 0]
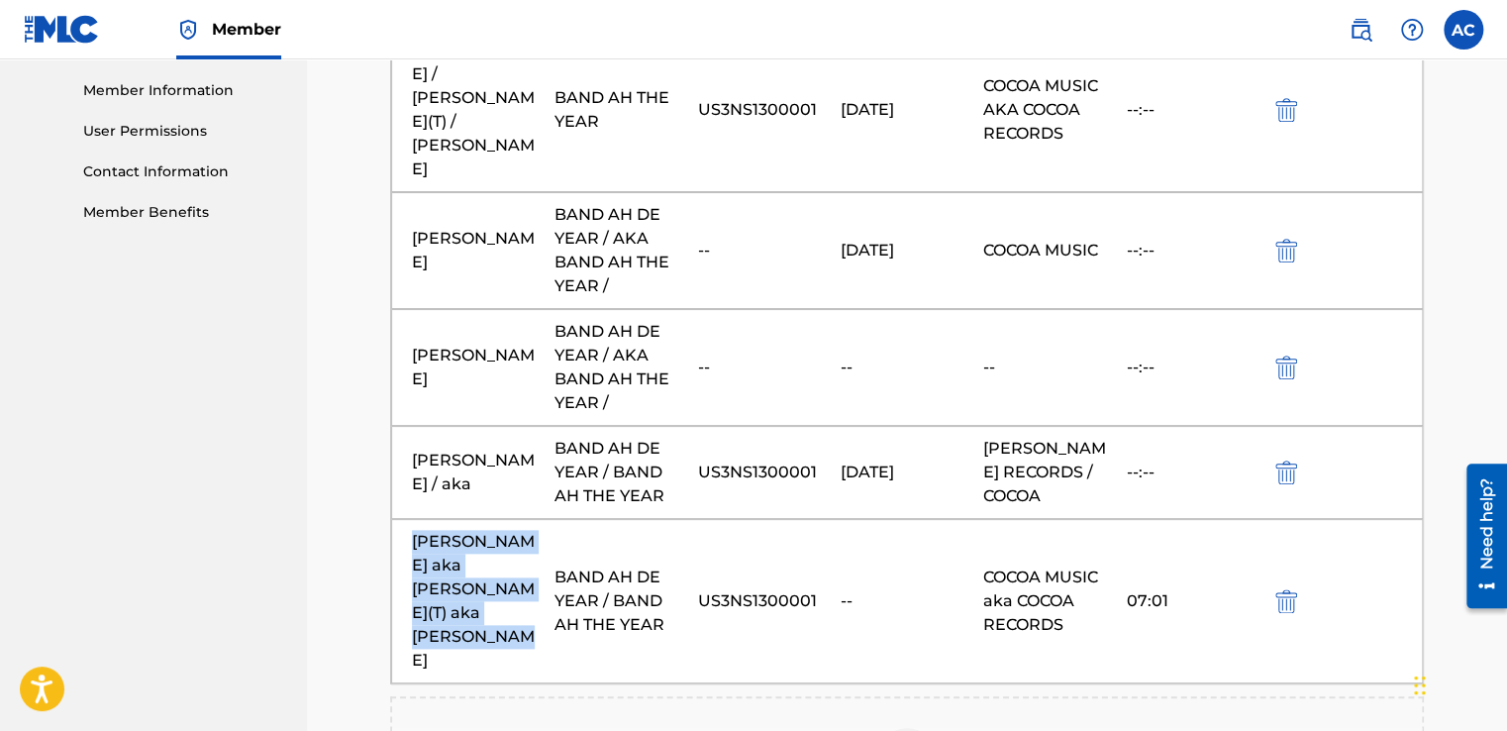
drag, startPoint x: 538, startPoint y: 507, endPoint x: 412, endPoint y: 443, distance: 141.2
click at [412, 530] on div "Alston BECKET Cyrus aka BECKET(T) aka BECKET CYRUS" at bounding box center [478, 601] width 133 height 143
drag, startPoint x: 412, startPoint y: 443, endPoint x: 446, endPoint y: 474, distance: 46.2
copy div "Alston BECKET Cyrus aka BECKET(T) aka BECKET CYRUS"
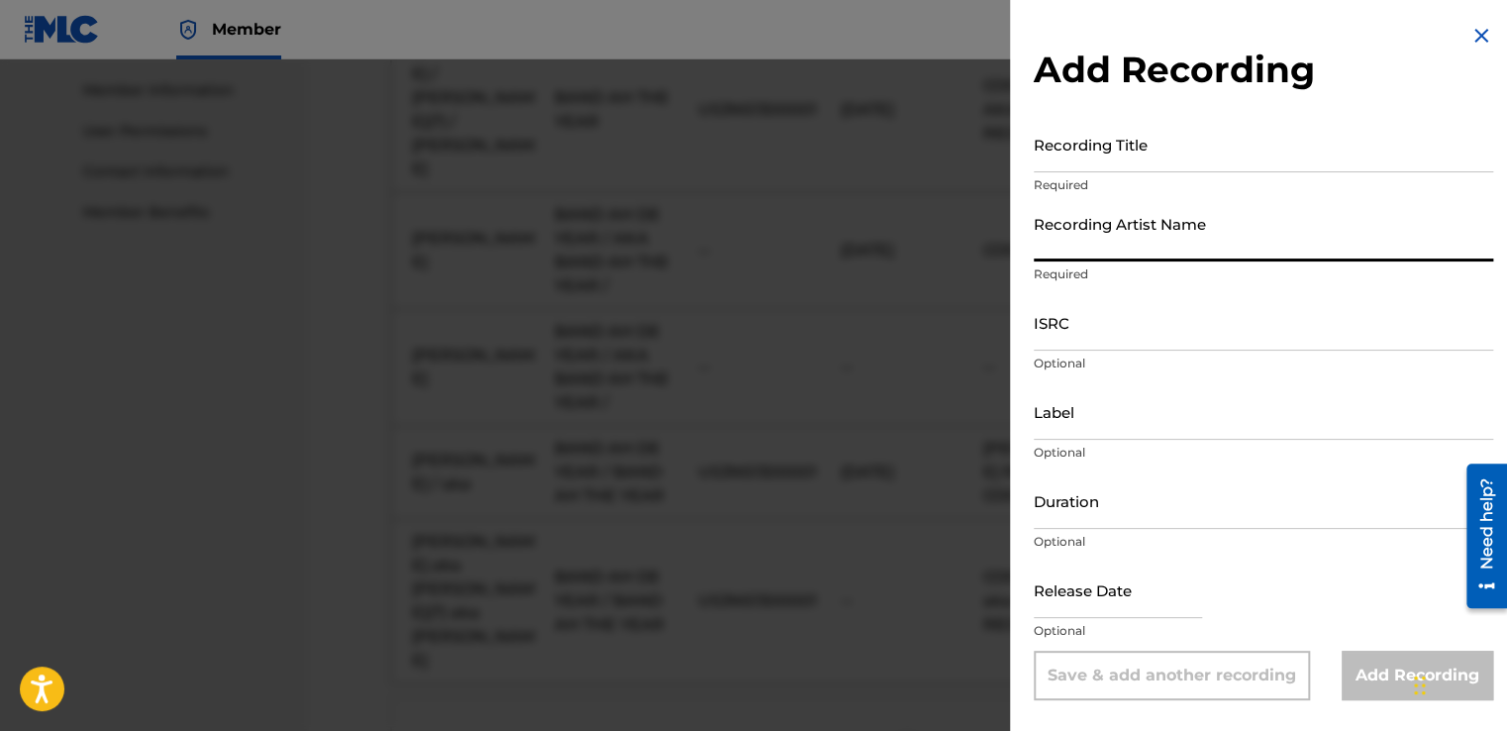
click at [1038, 240] on input "Recording Artist Name" at bounding box center [1263, 233] width 459 height 56
type input "Alston BECKET Cyrus aka BECKET(T) aka BECKET CYRUS"
type input "COCOA MUSIC aka COCOA RECORDS"
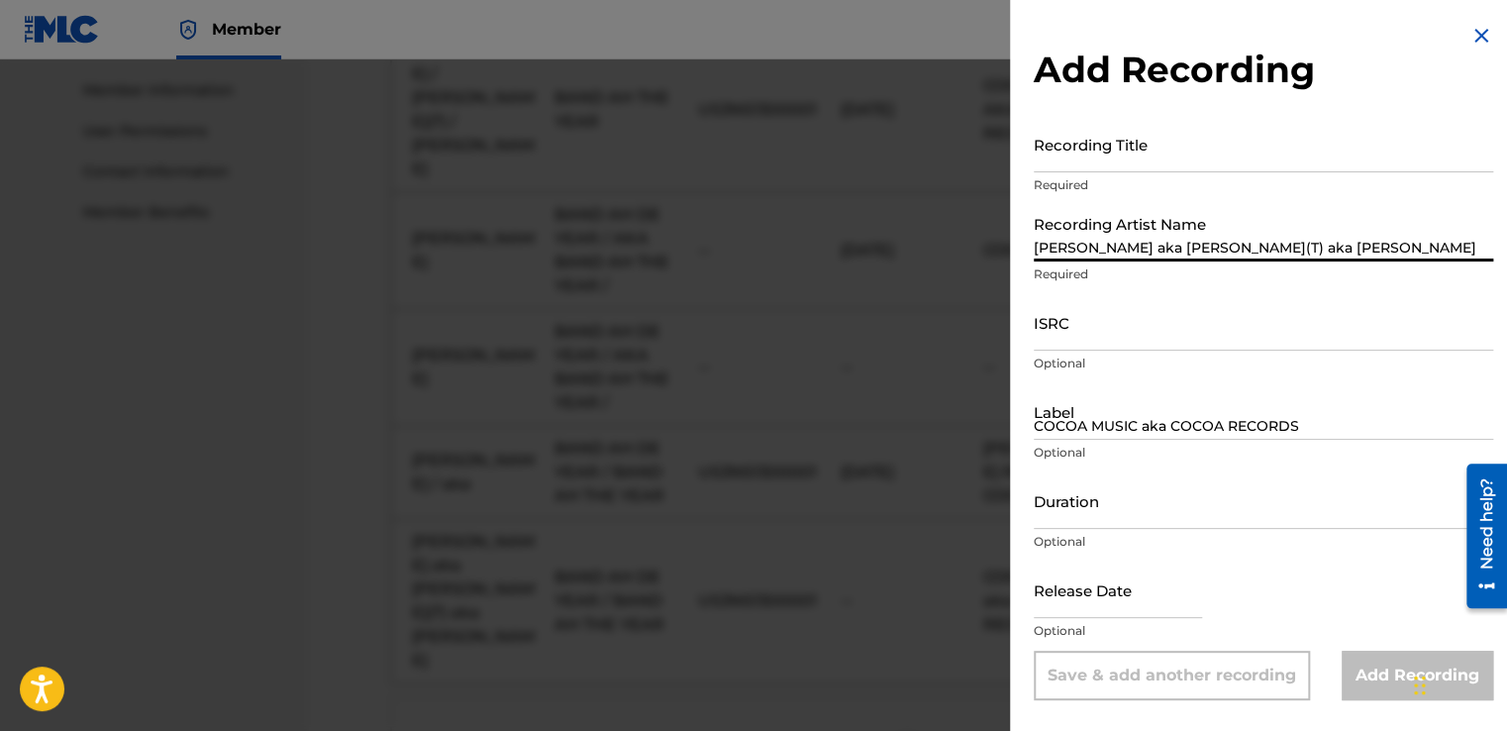
type input "07:01"
click at [1034, 160] on input "Recording Title" at bounding box center [1263, 144] width 459 height 56
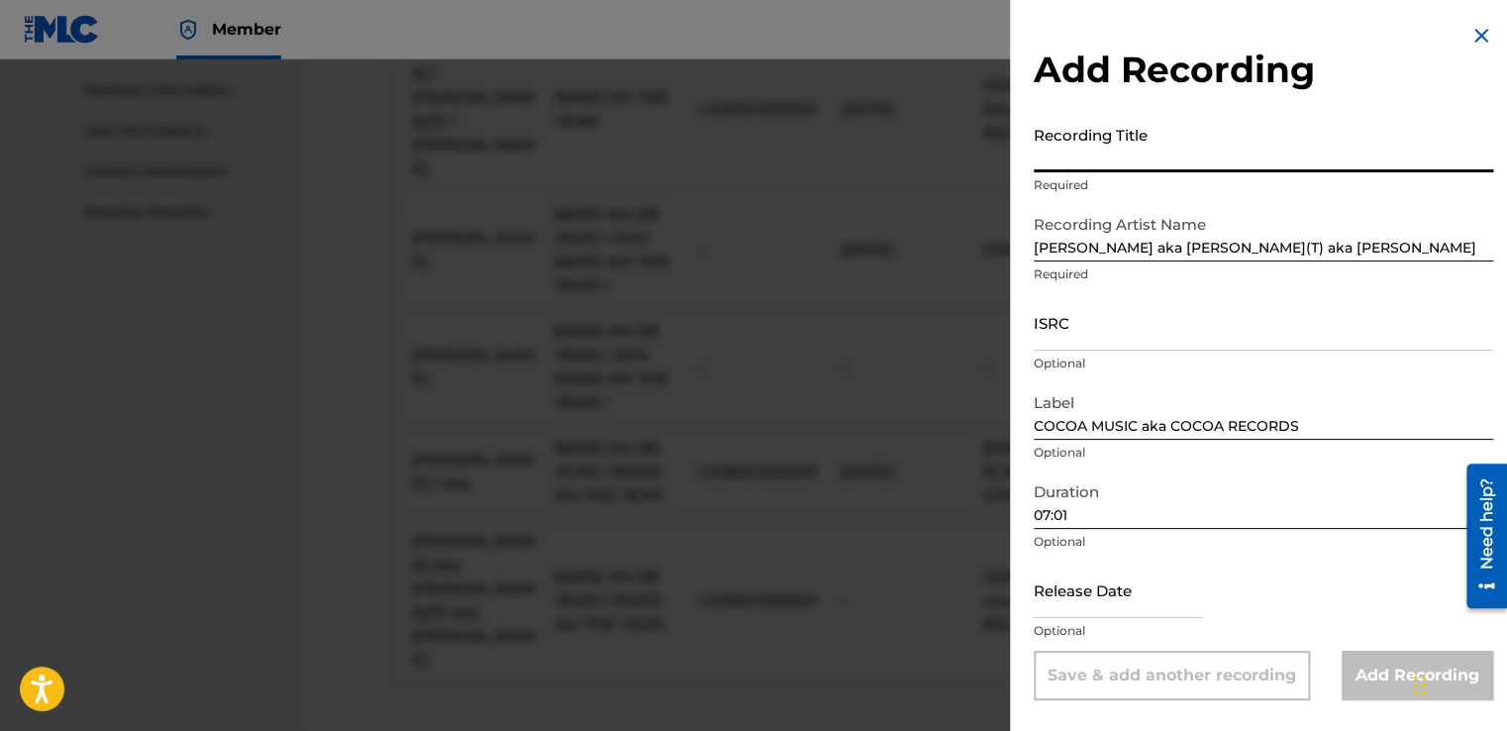
drag, startPoint x: 1043, startPoint y: 145, endPoint x: 1036, endPoint y: 154, distance: 12.1
click at [1036, 154] on input "Recording Title" at bounding box center [1263, 144] width 459 height 56
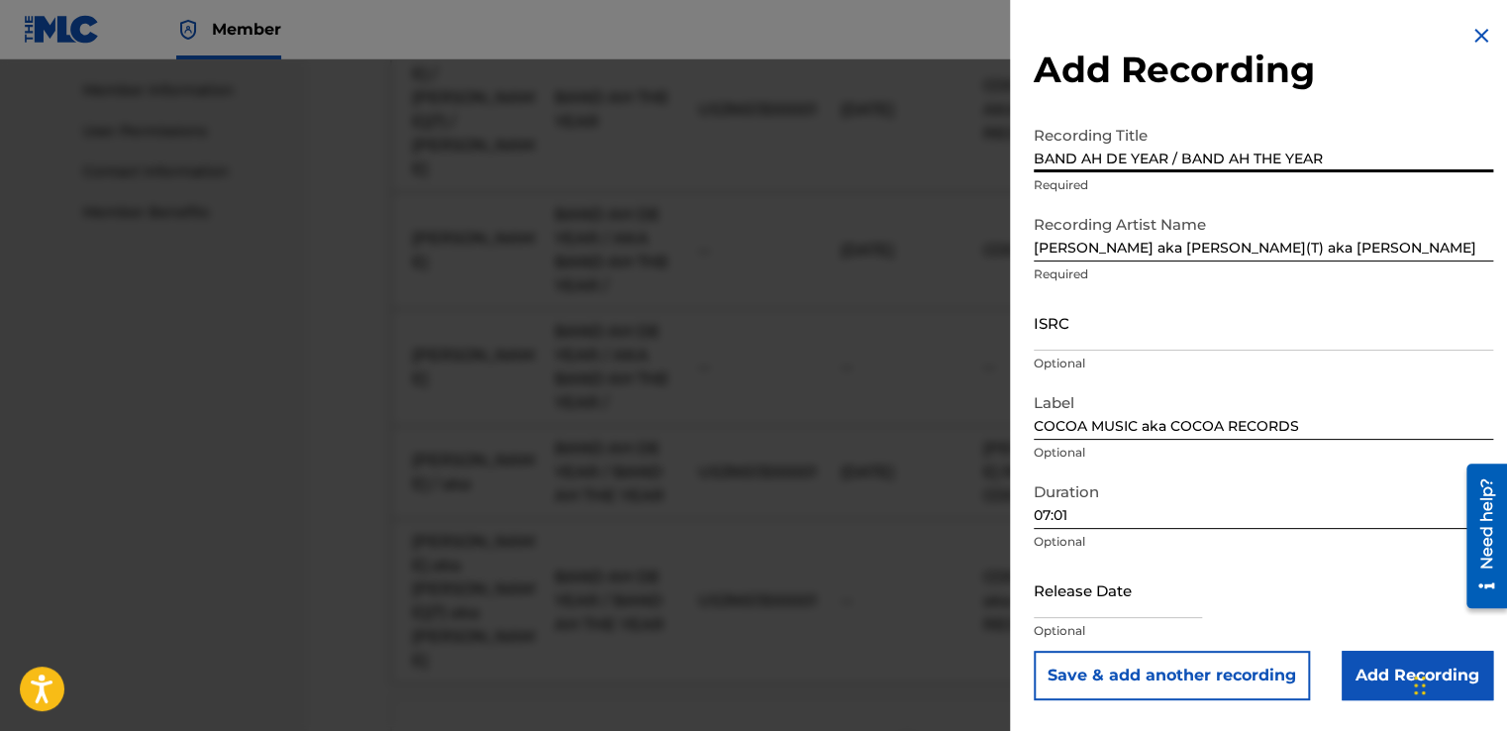
click at [1338, 153] on input "BAND AH DE YEAR / BAND AH THE YEAR" at bounding box center [1263, 144] width 459 height 56
click at [1117, 155] on input "BAND AH DE YEAR / BAND AH THE YEAR" at bounding box center [1263, 144] width 459 height 56
click at [1276, 154] on input "BAND AH THE YEAR / BAND AH THE YEAR" at bounding box center [1263, 144] width 459 height 56
type input "BAND AH THE YEAR / BAND AH DE YEAR"
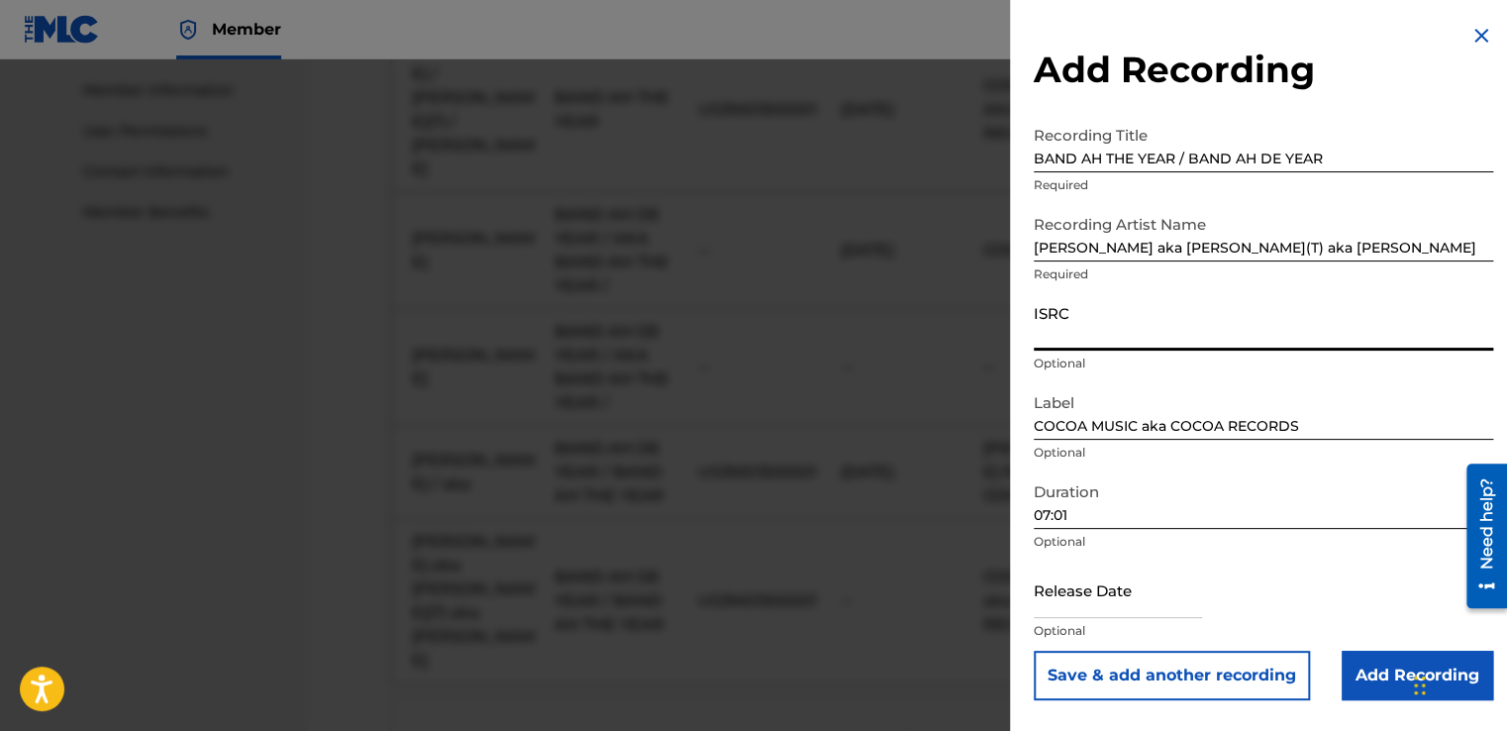
click at [1057, 343] on input "ISRC" at bounding box center [1263, 322] width 459 height 56
type input "US3NS1300001"
click at [1081, 449] on p "Optional" at bounding box center [1263, 453] width 459 height 18
select select "8"
select select "2025"
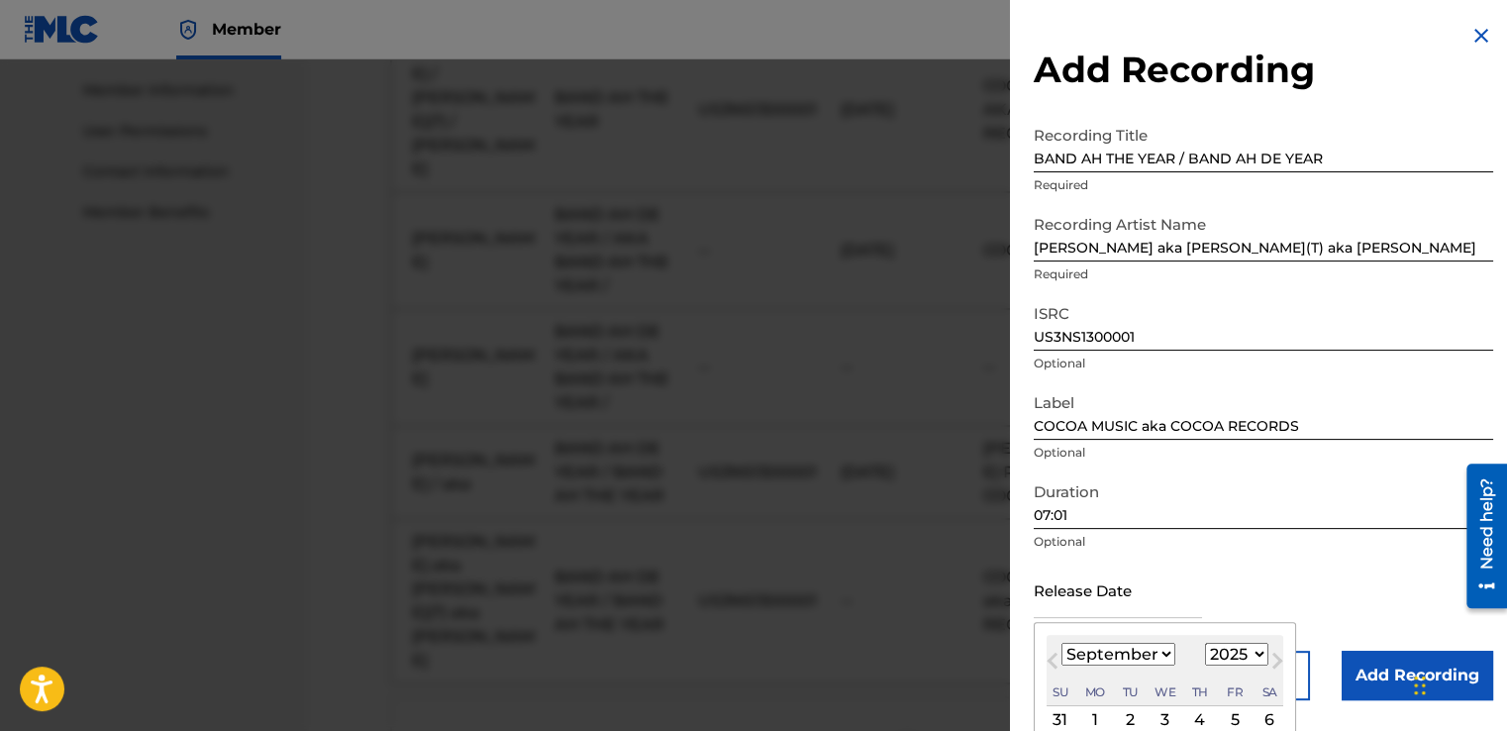
drag, startPoint x: 1112, startPoint y: 565, endPoint x: 1045, endPoint y: 612, distance: 81.0
click at [1045, 612] on input "text" at bounding box center [1118, 589] width 168 height 56
click at [1163, 652] on select "January February March April May June July August September October November De…" at bounding box center [1118, 654] width 114 height 23
select select "5"
click at [1061, 643] on select "January February March April May June July August September October November De…" at bounding box center [1118, 654] width 114 height 23
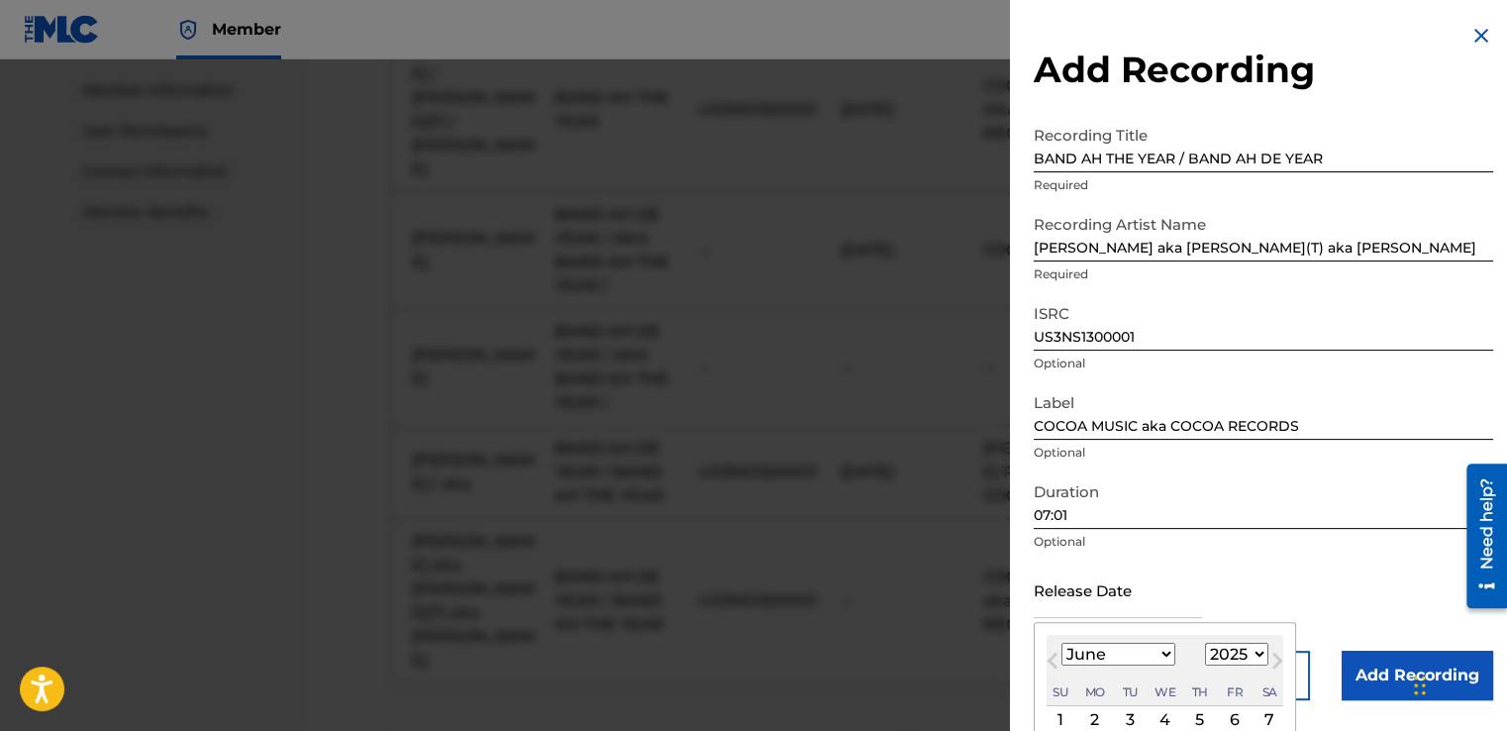
click at [1251, 653] on select "1899 1900 1901 1902 1903 1904 1905 1906 1907 1908 1909 1910 1911 1912 1913 1914…" at bounding box center [1236, 654] width 63 height 23
select select "2013"
click at [1205, 643] on select "1899 1900 1901 1902 1903 1904 1905 1906 1907 1908 1909 1910 1911 1912 1913 1914…" at bounding box center [1236, 654] width 63 height 23
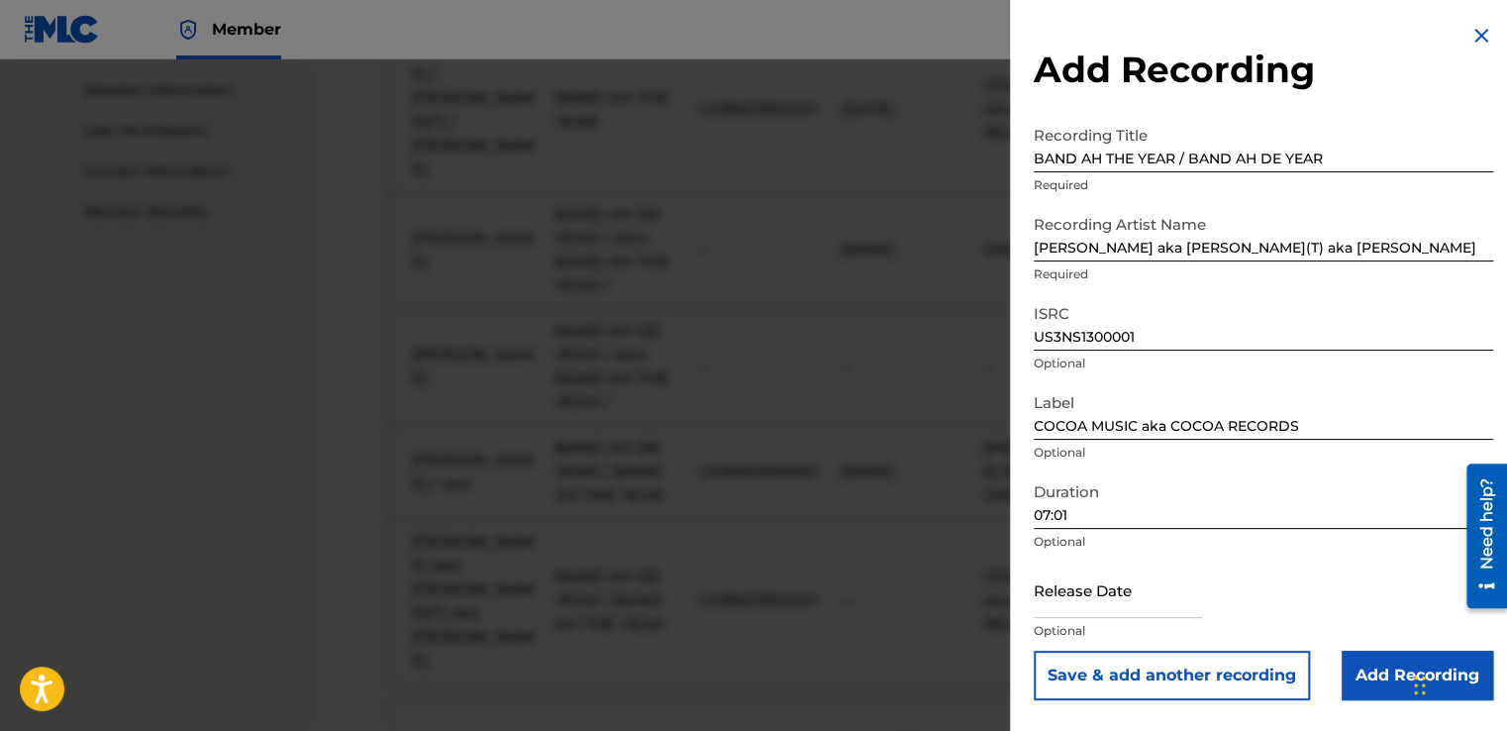
click at [1386, 665] on input "Add Recording" at bounding box center [1417, 675] width 151 height 50
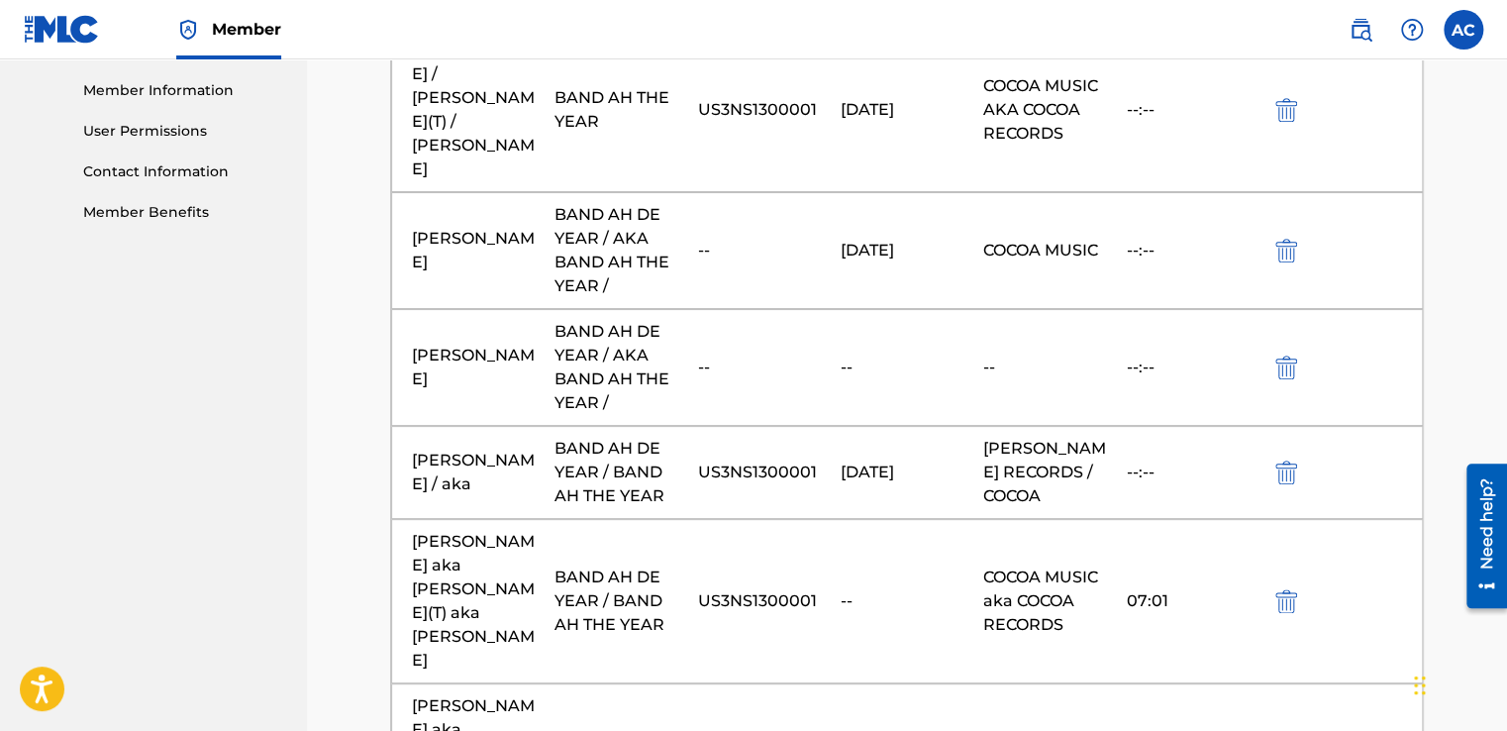
click at [1287, 460] on img "submit" at bounding box center [1286, 472] width 22 height 24
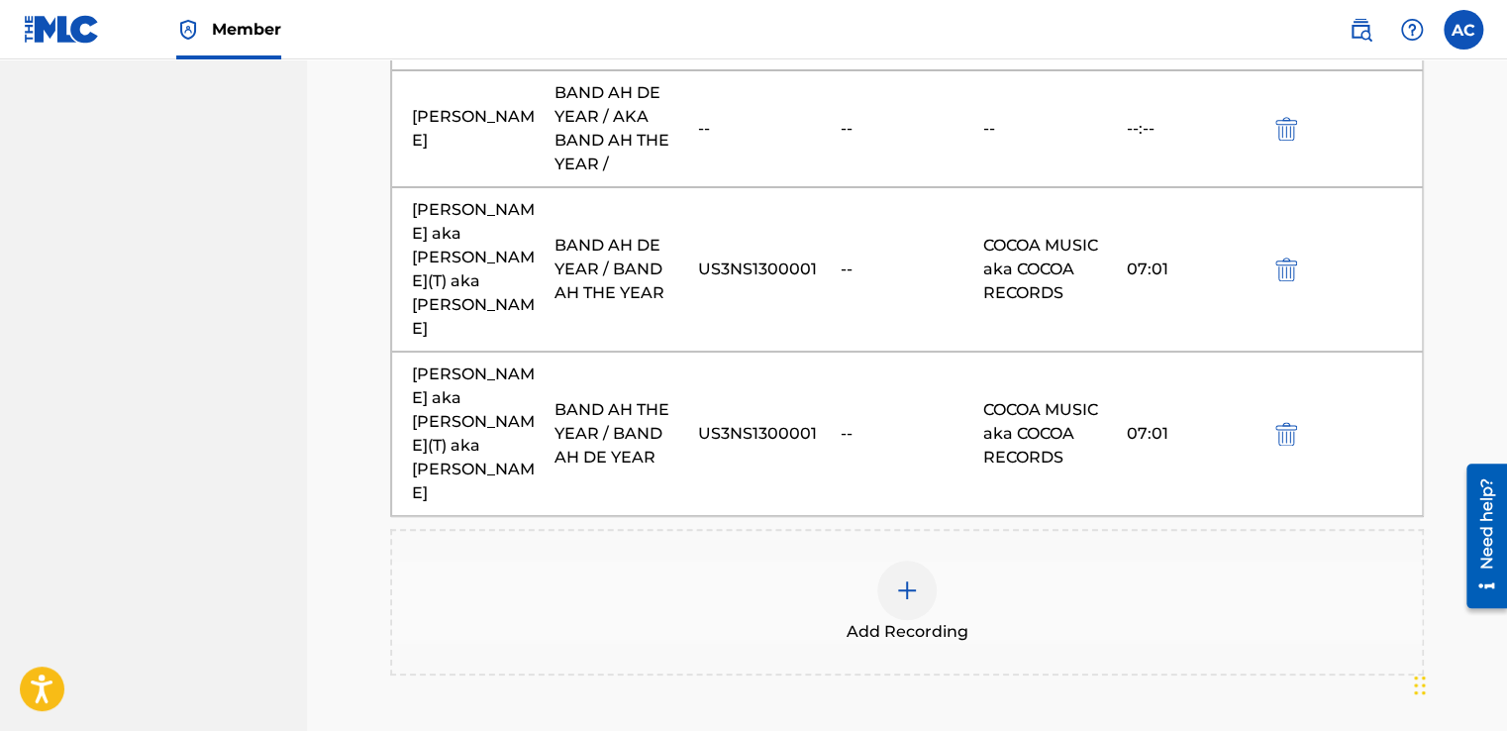
scroll to position [1133, 0]
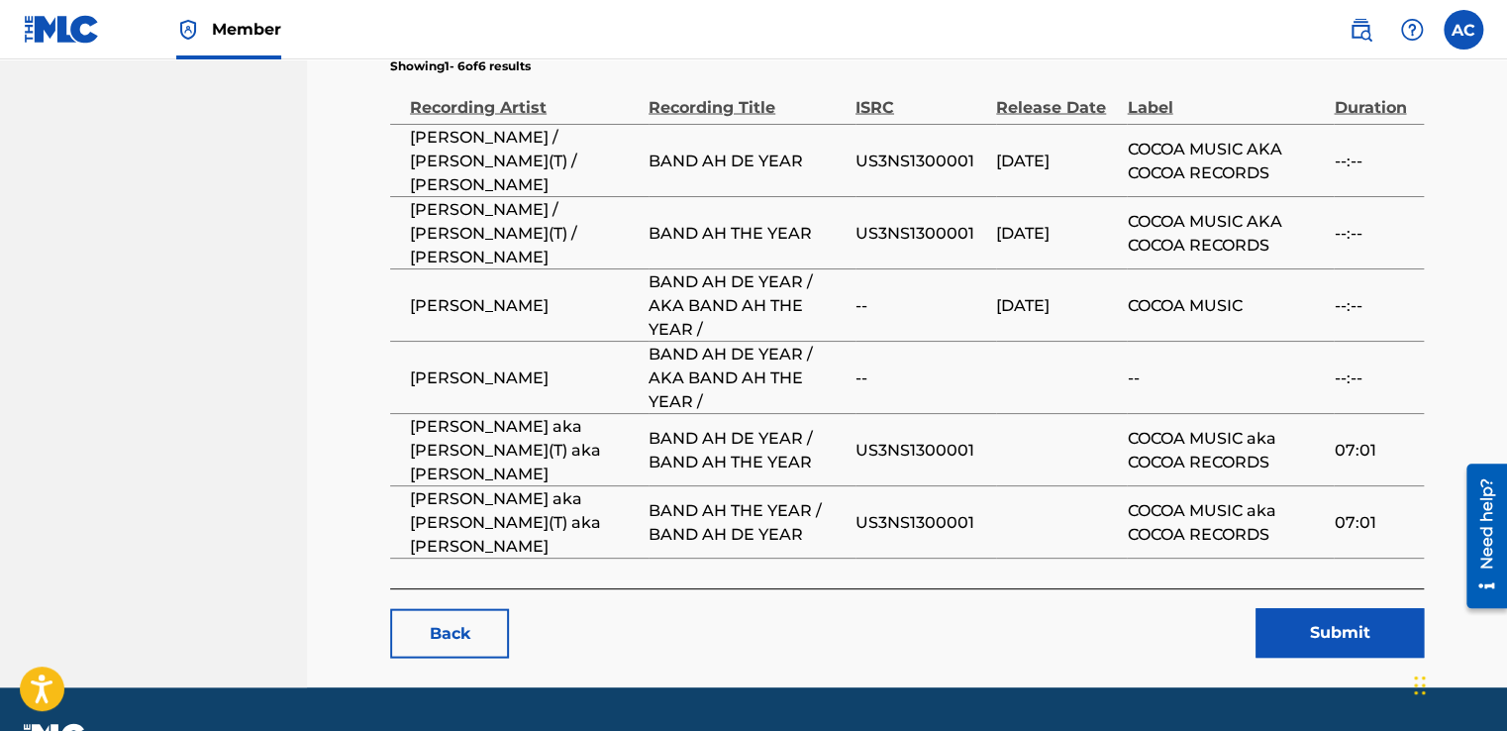
scroll to position [1829, 0]
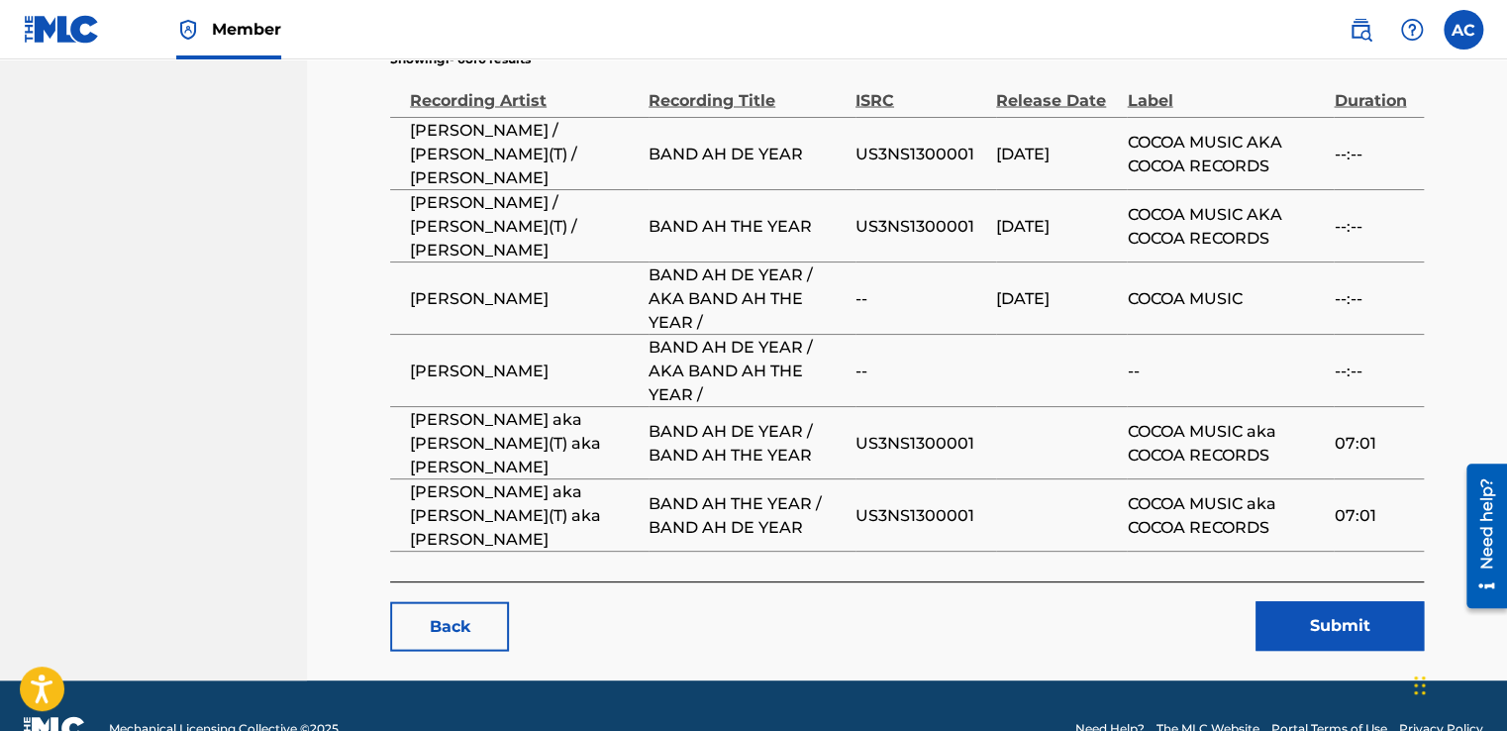
drag, startPoint x: 1320, startPoint y: 572, endPoint x: 1386, endPoint y: 469, distance: 122.5
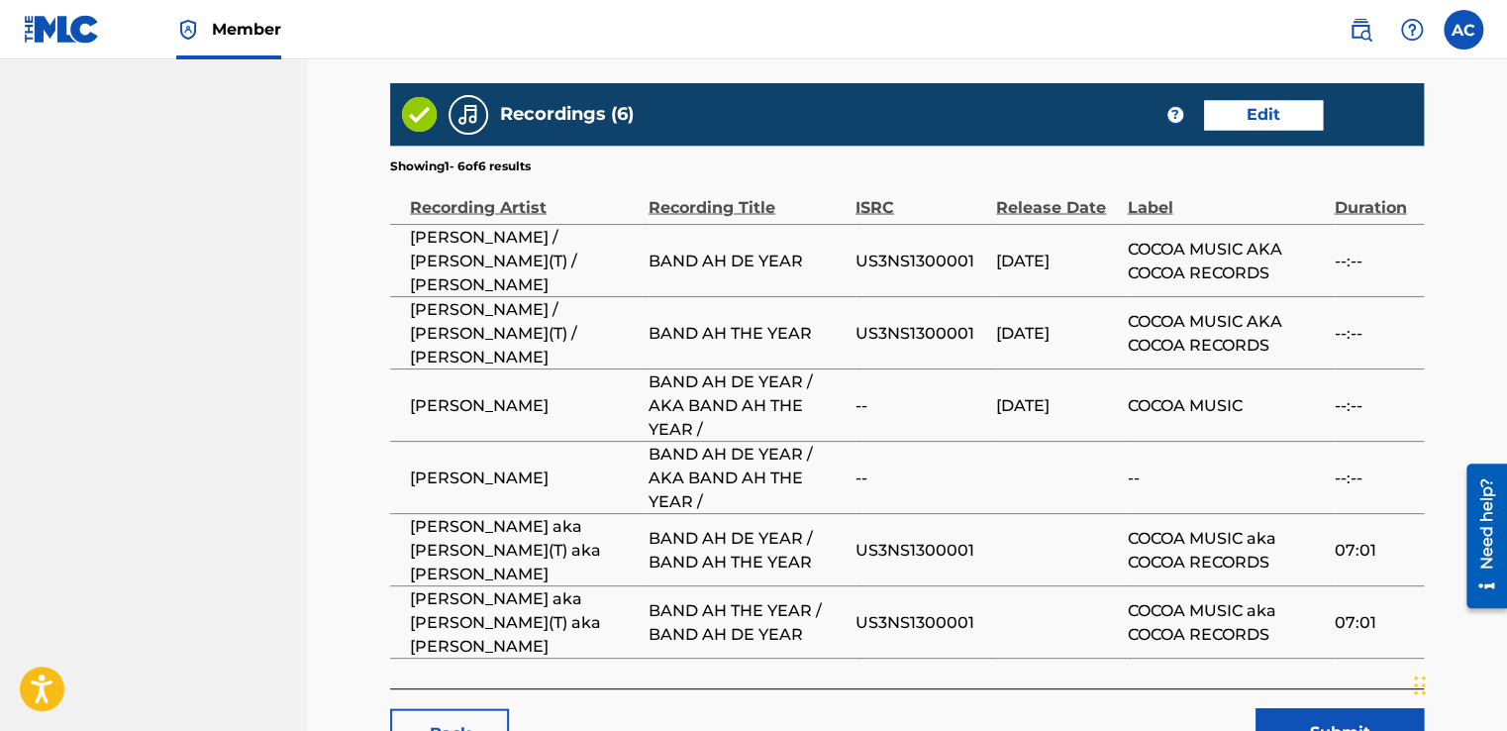
scroll to position [1761, 0]
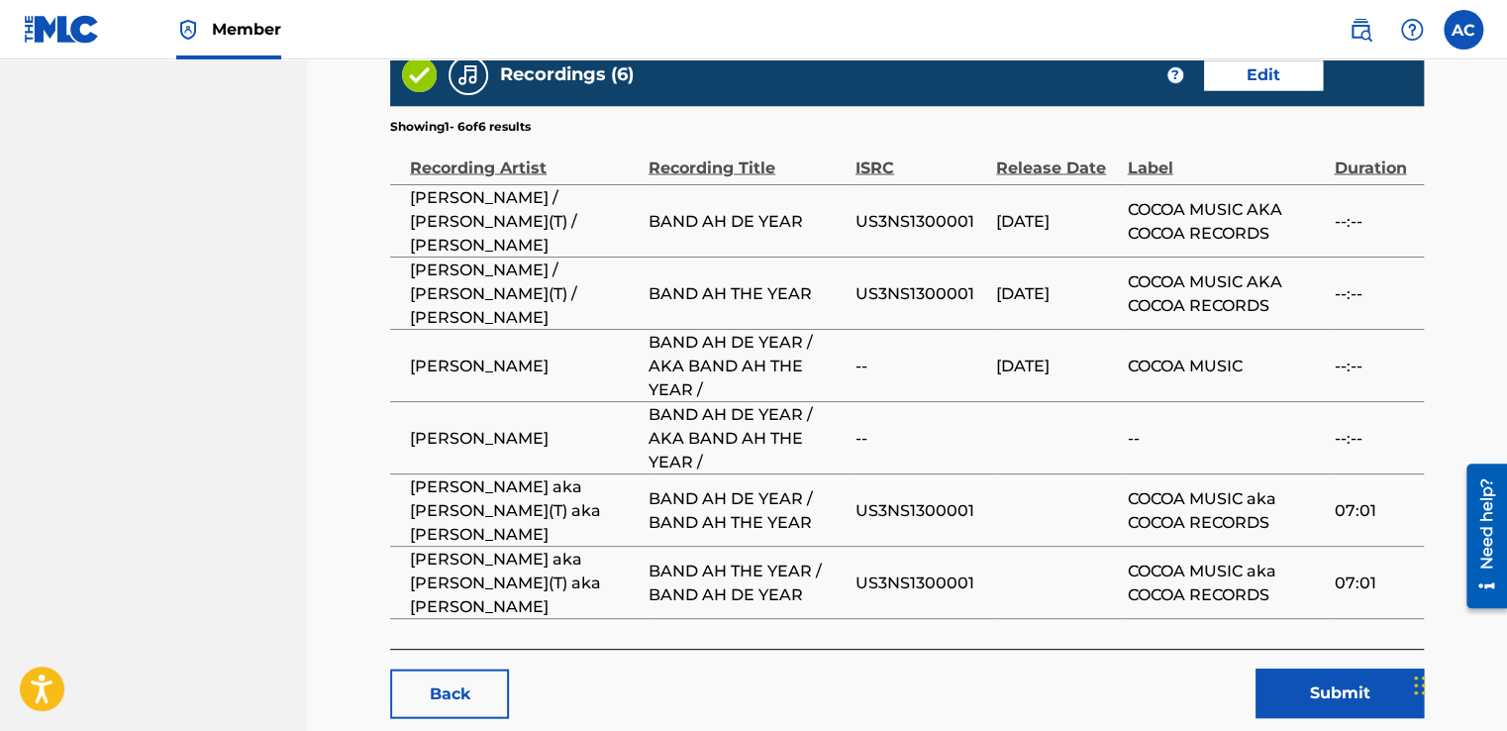
click at [1325, 668] on button "Submit" at bounding box center [1339, 693] width 168 height 50
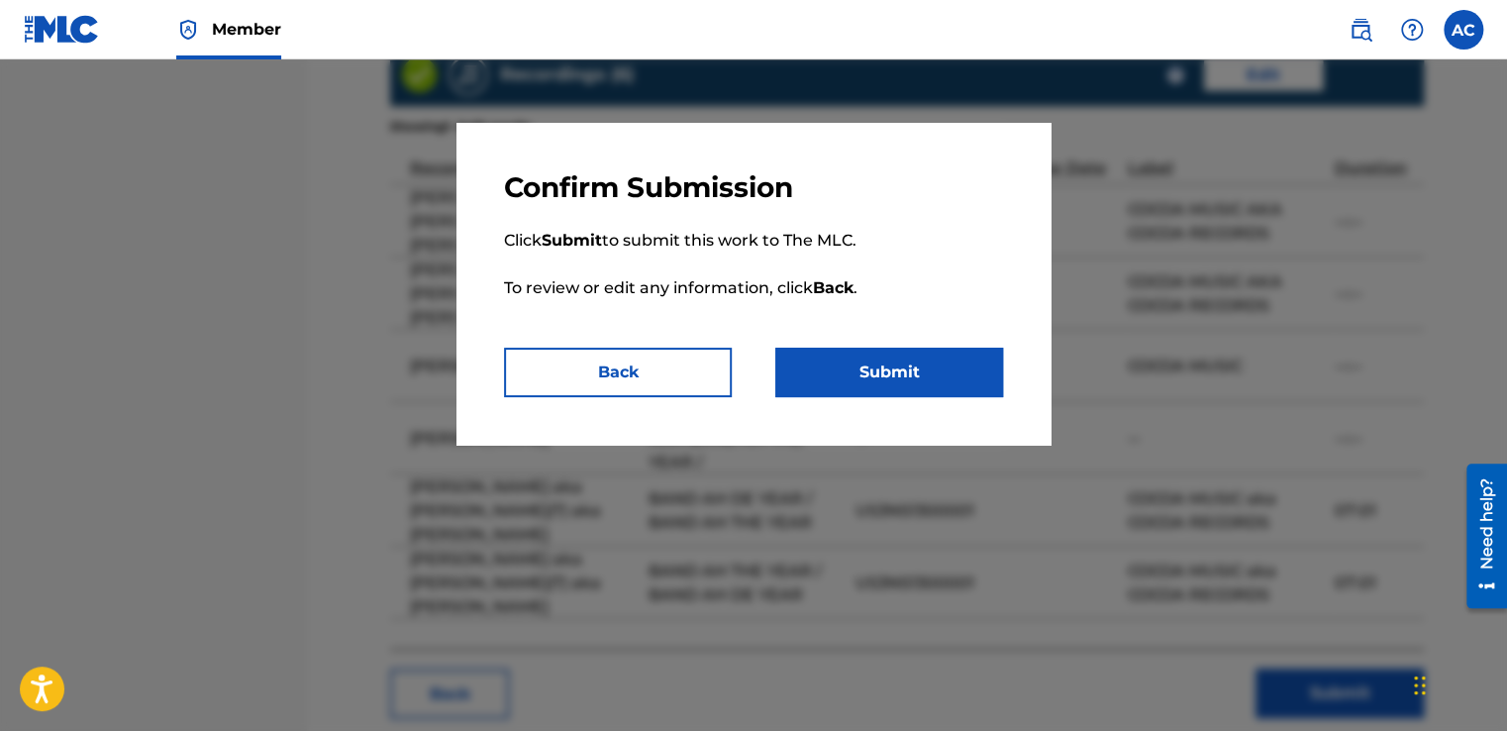
click at [913, 358] on button "Submit" at bounding box center [889, 373] width 228 height 50
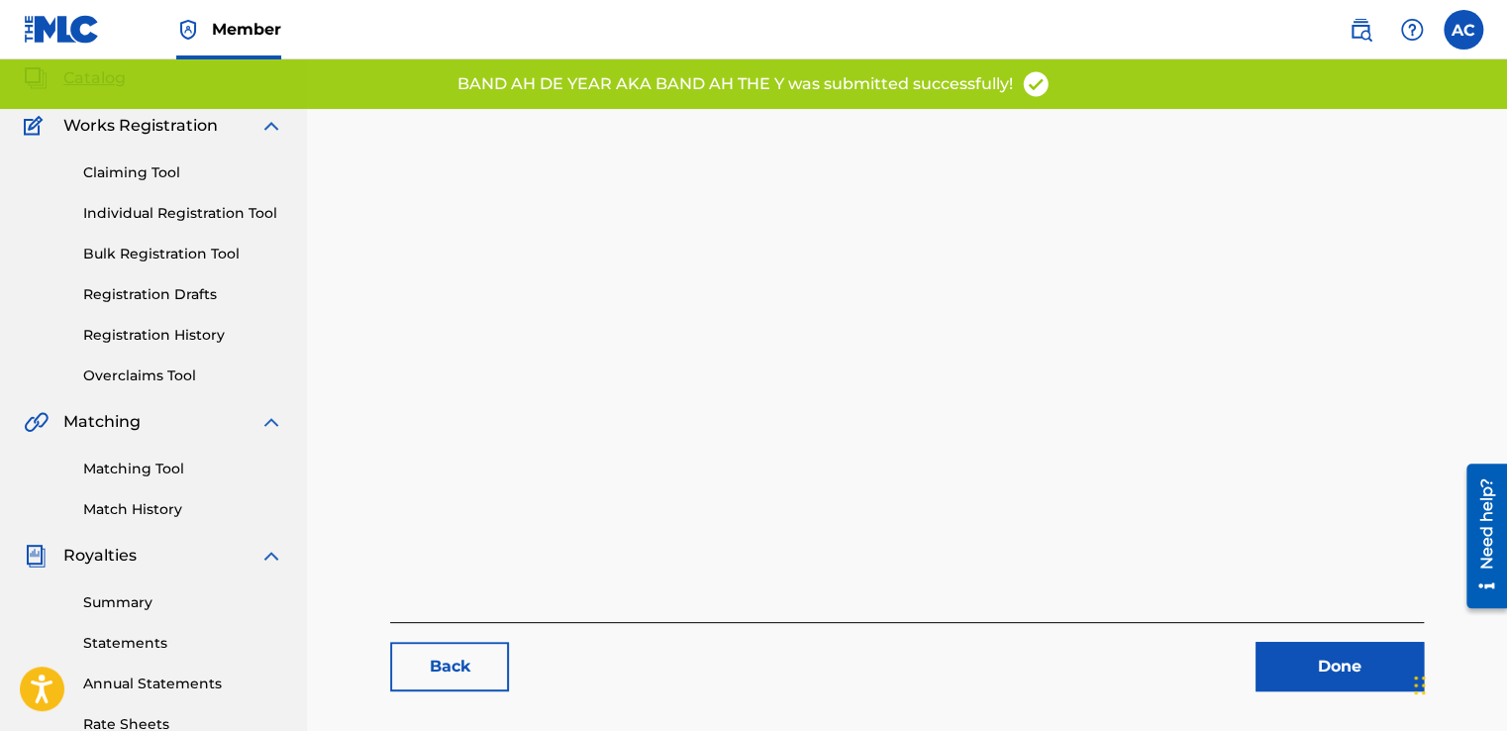
scroll to position [158, 0]
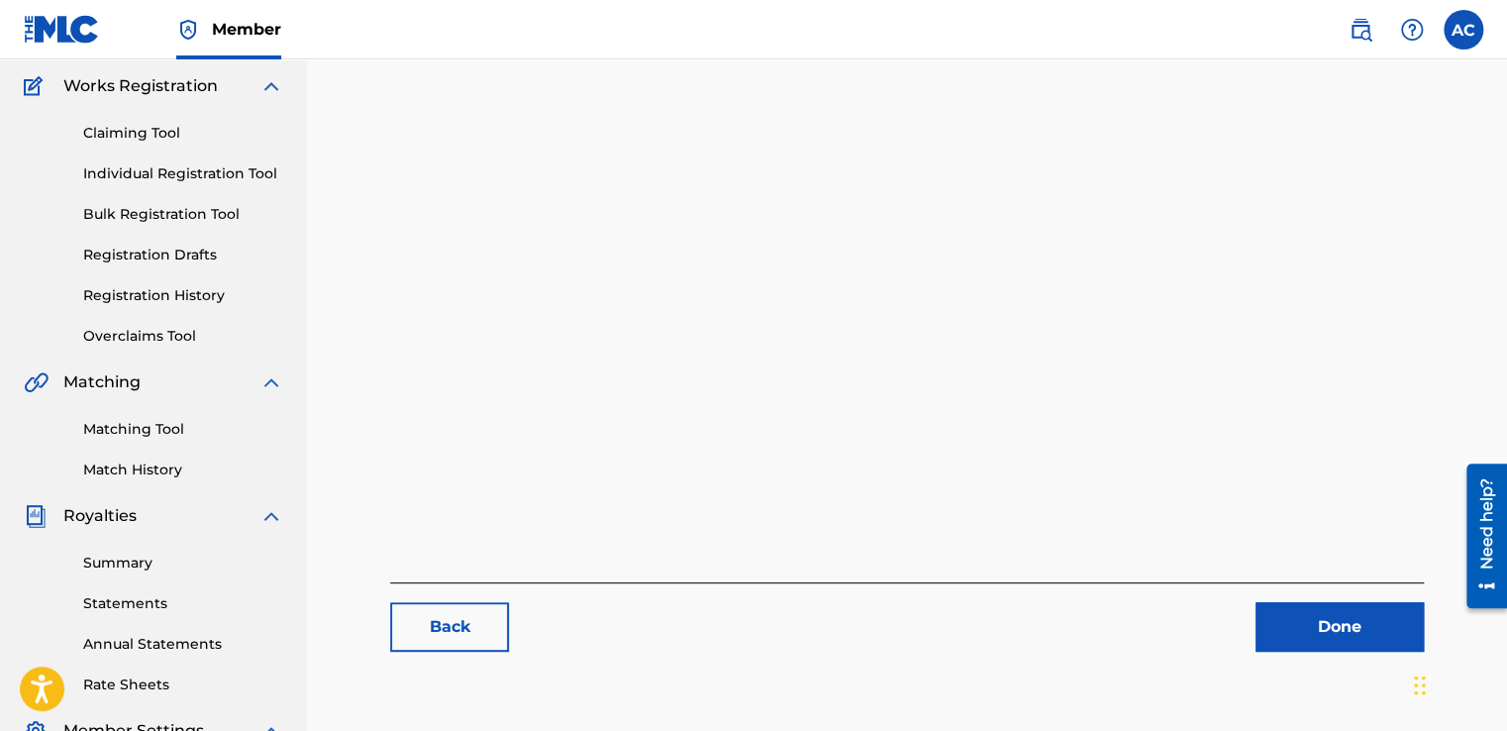
click at [1318, 618] on link "Done" at bounding box center [1339, 627] width 168 height 50
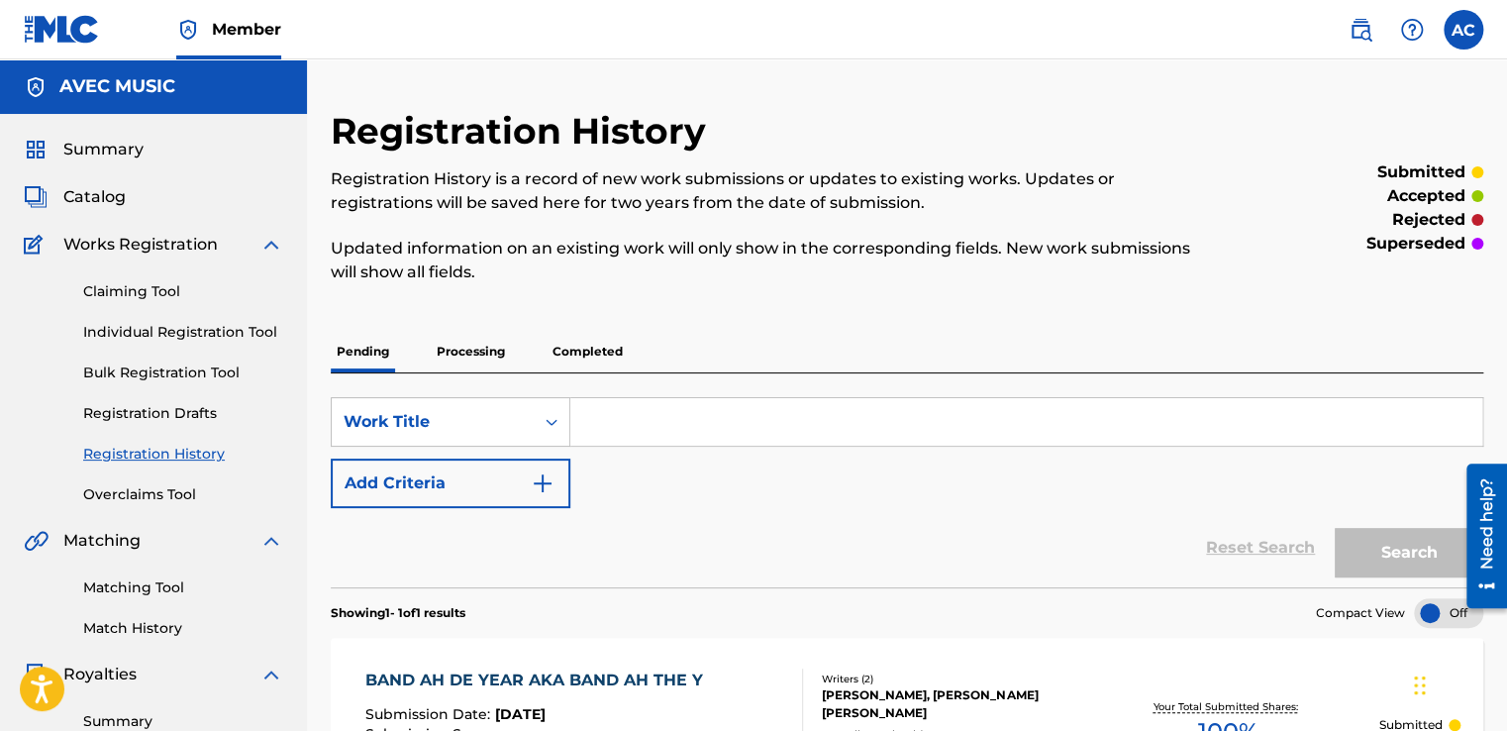
click at [584, 347] on p "Completed" at bounding box center [588, 352] width 82 height 42
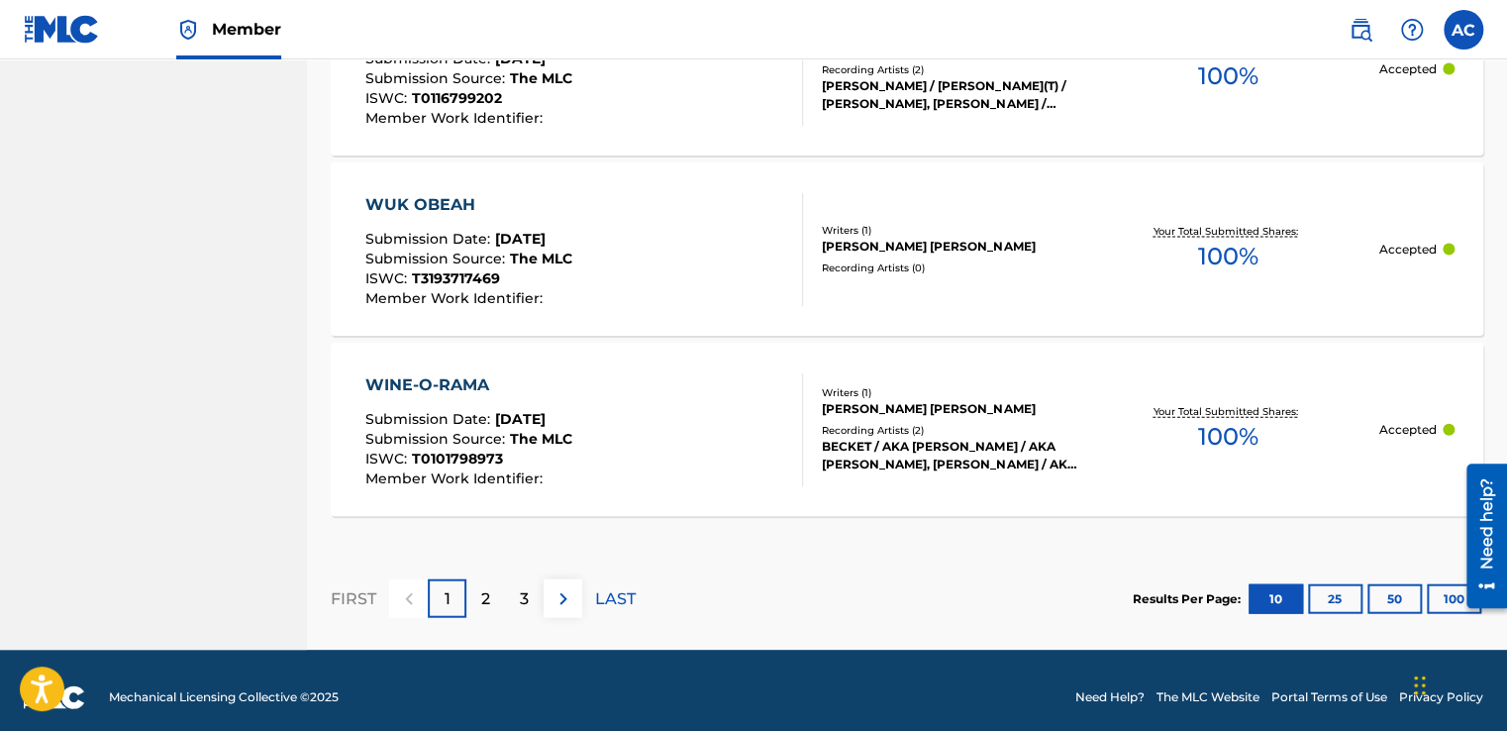
scroll to position [2032, 0]
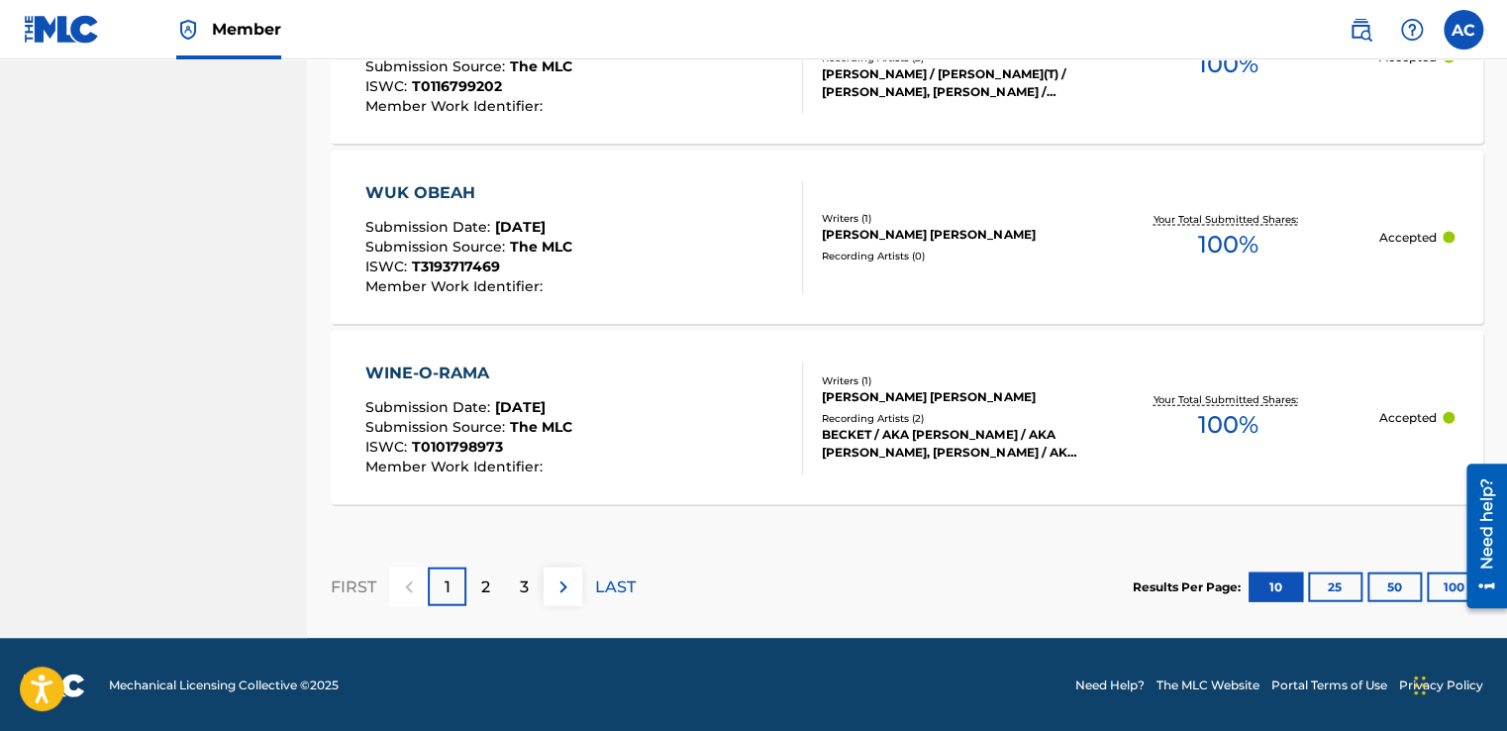
click at [603, 594] on p "LAST" at bounding box center [615, 587] width 41 height 24
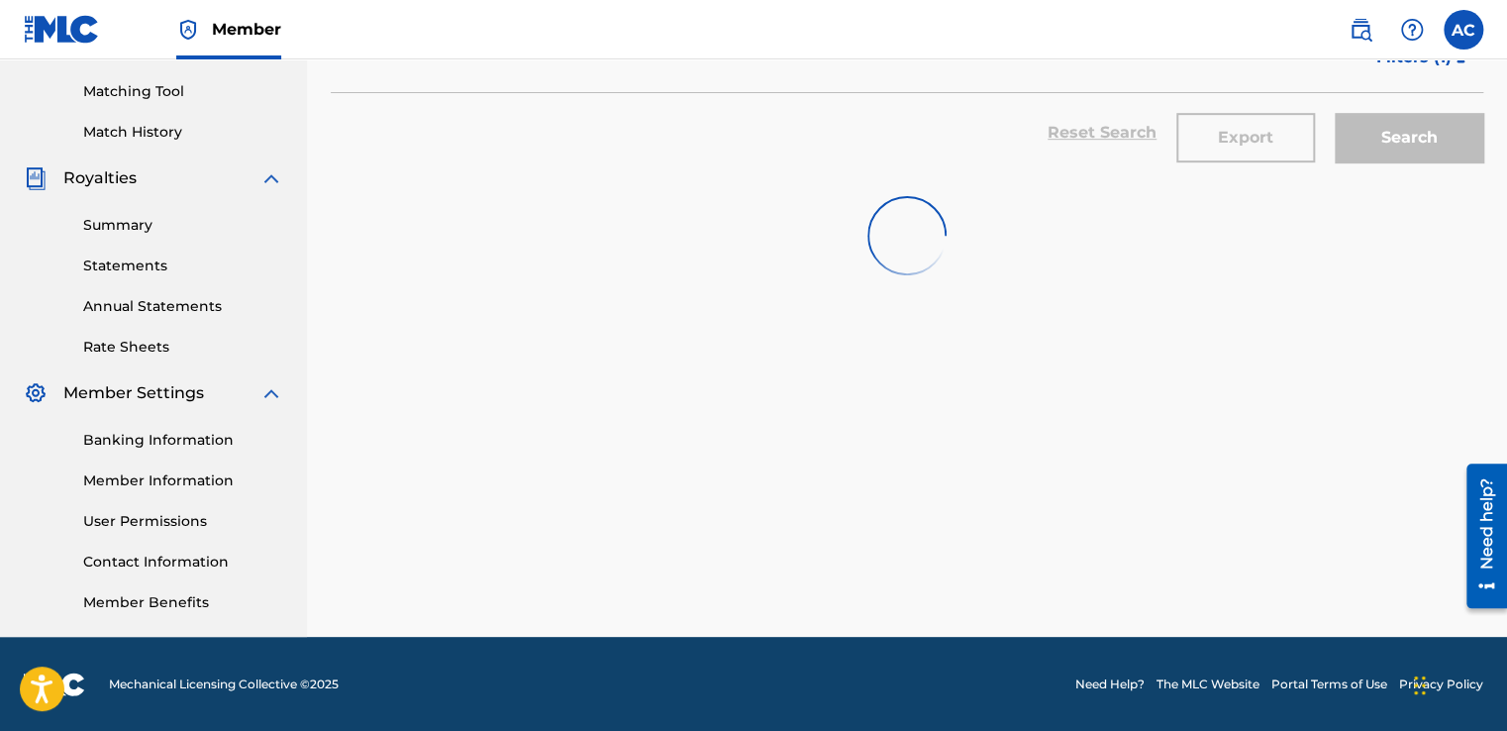
scroll to position [748, 0]
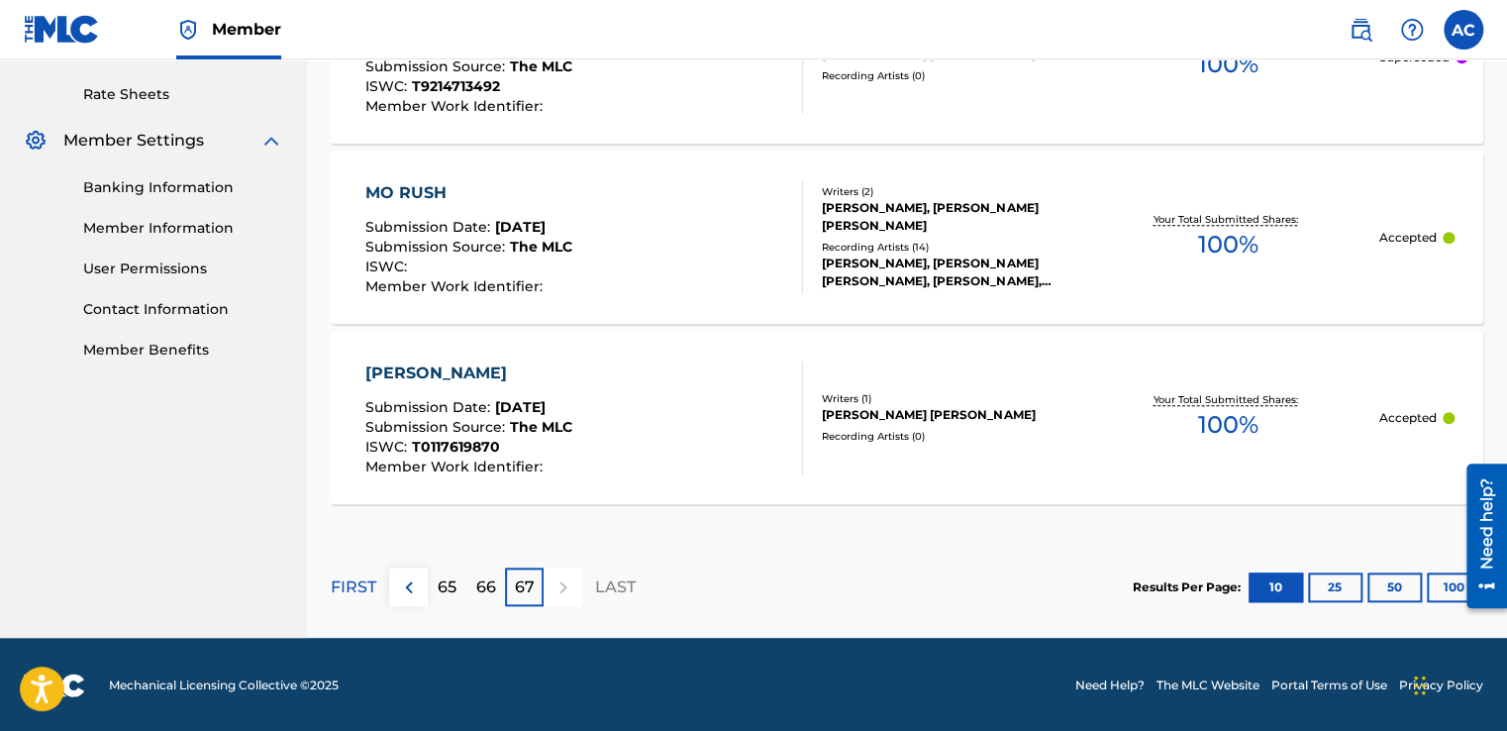
click at [476, 592] on p "66" at bounding box center [486, 587] width 20 height 24
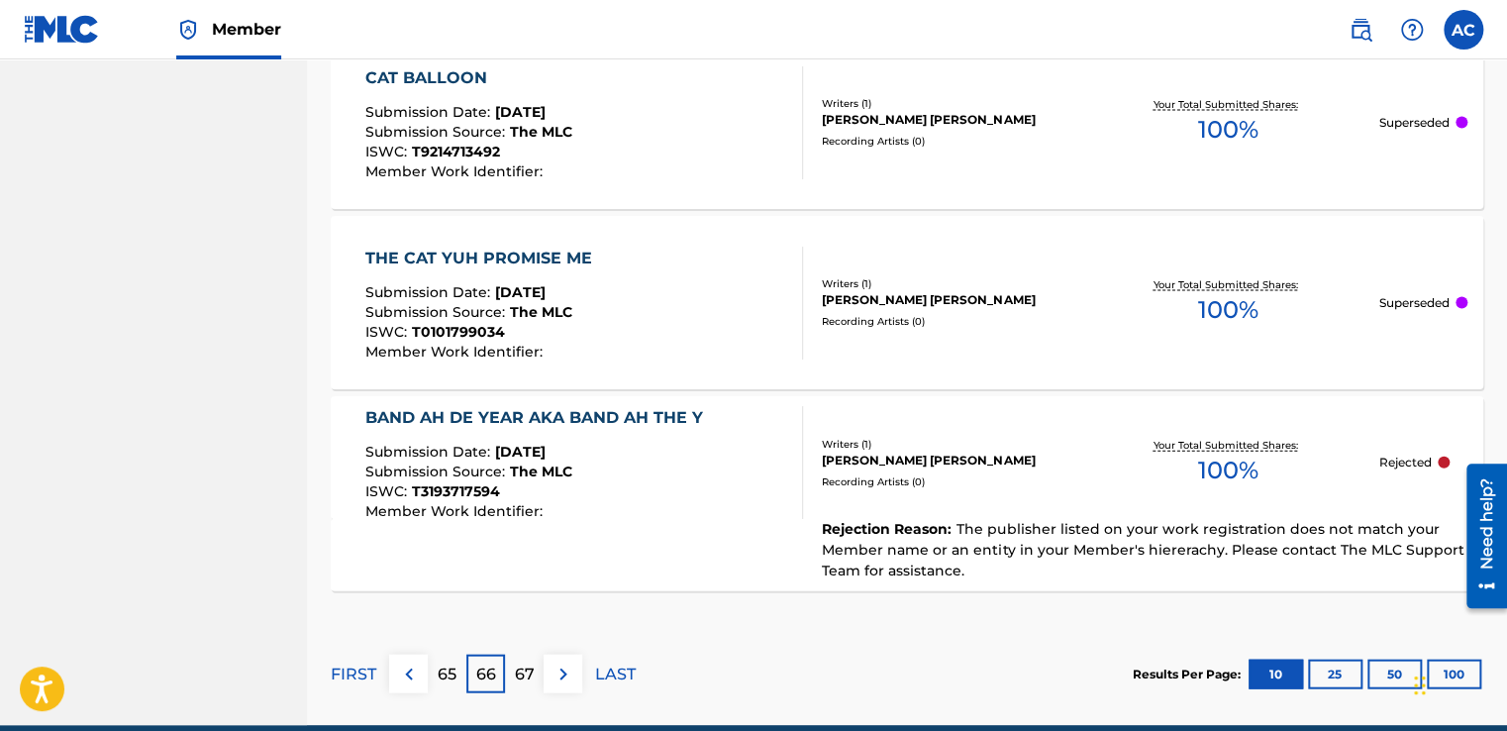
scroll to position [2032, 0]
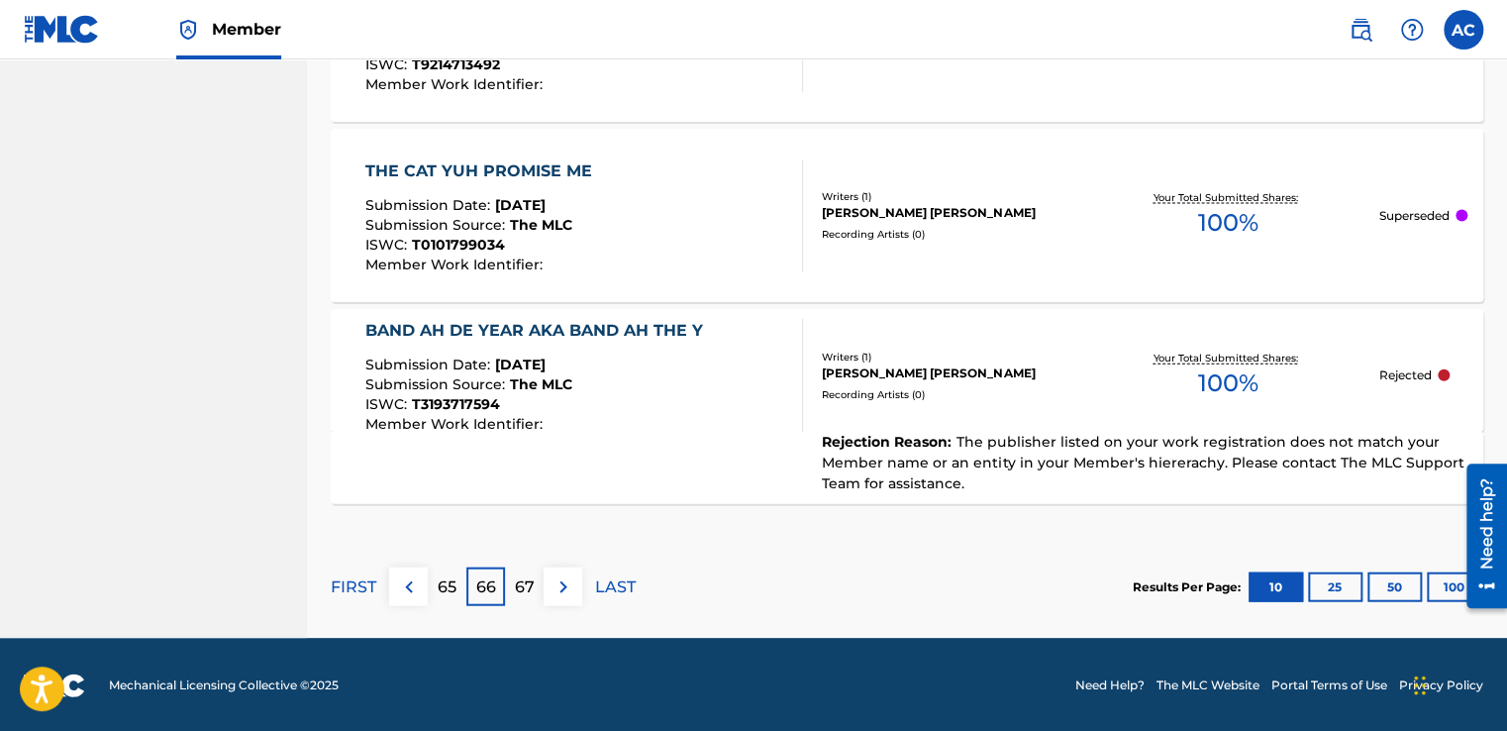
click at [436, 588] on div "65" at bounding box center [447, 586] width 39 height 39
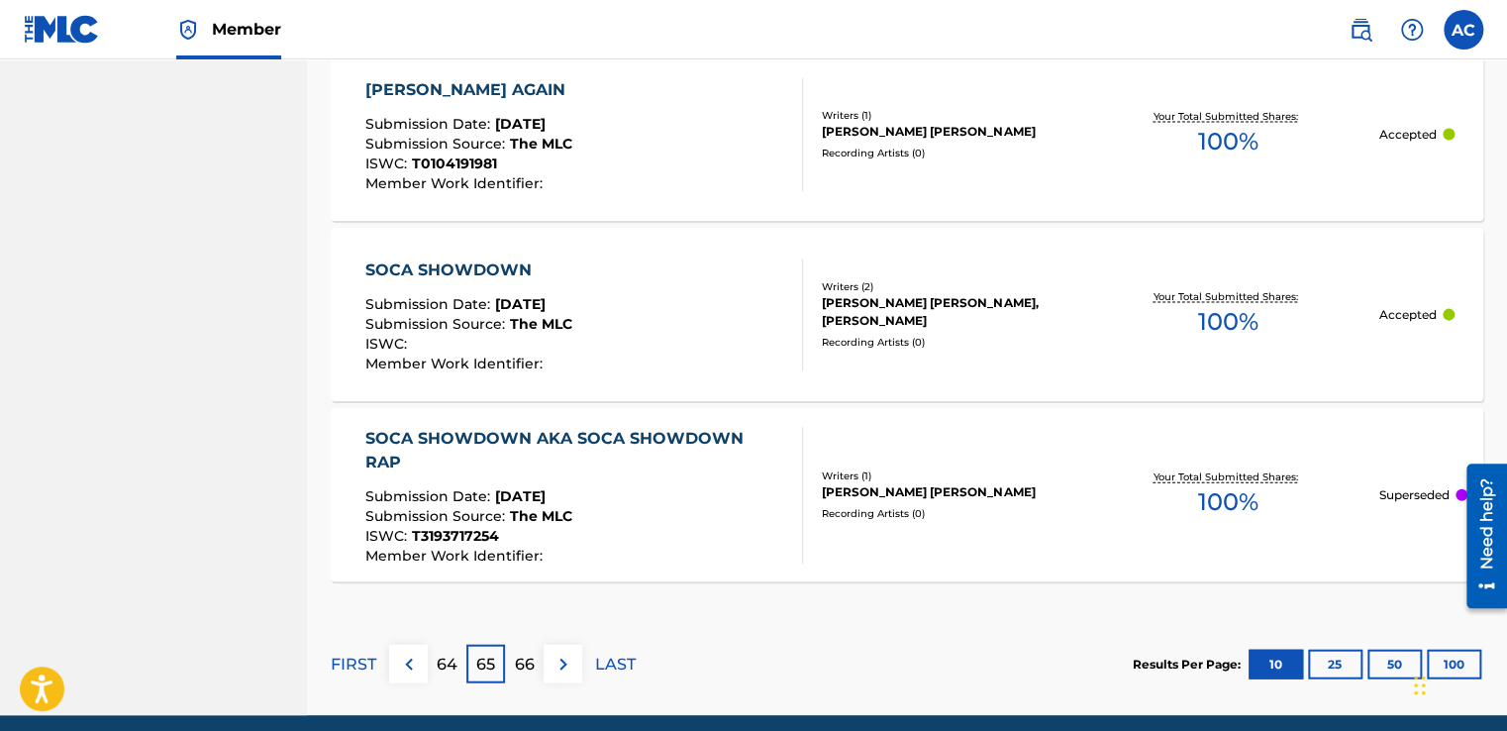
scroll to position [2098, 0]
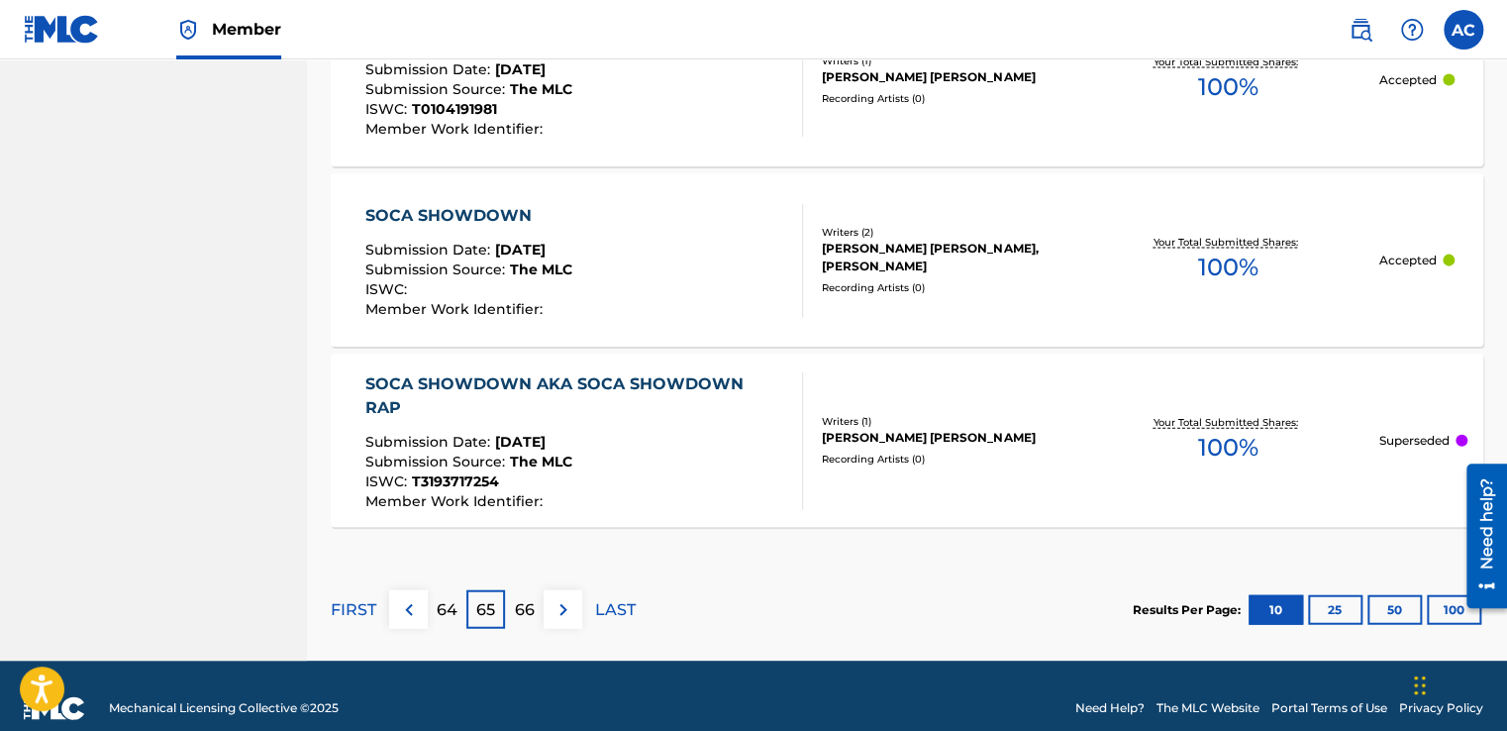
click at [501, 590] on div "65" at bounding box center [485, 609] width 39 height 39
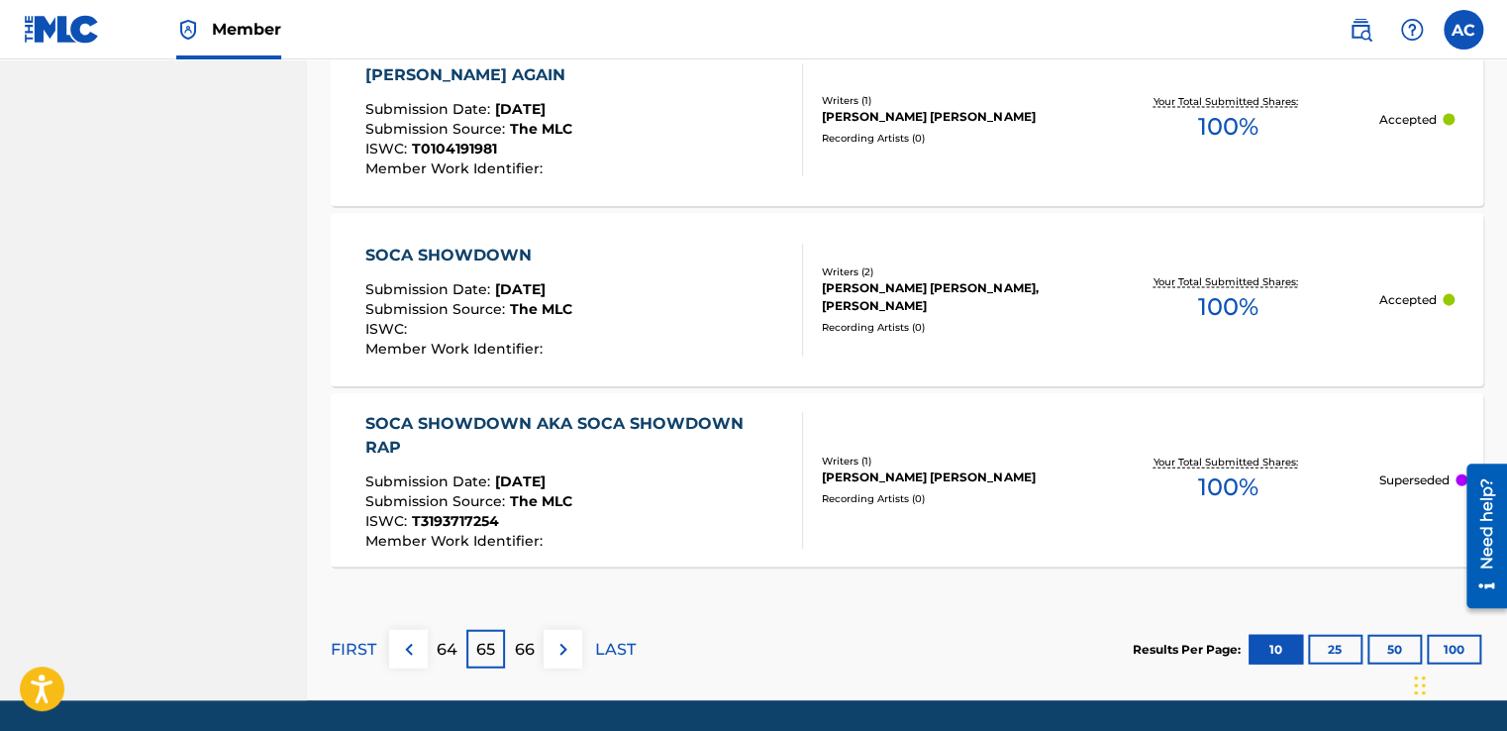
click at [517, 638] on p "66" at bounding box center [525, 650] width 20 height 24
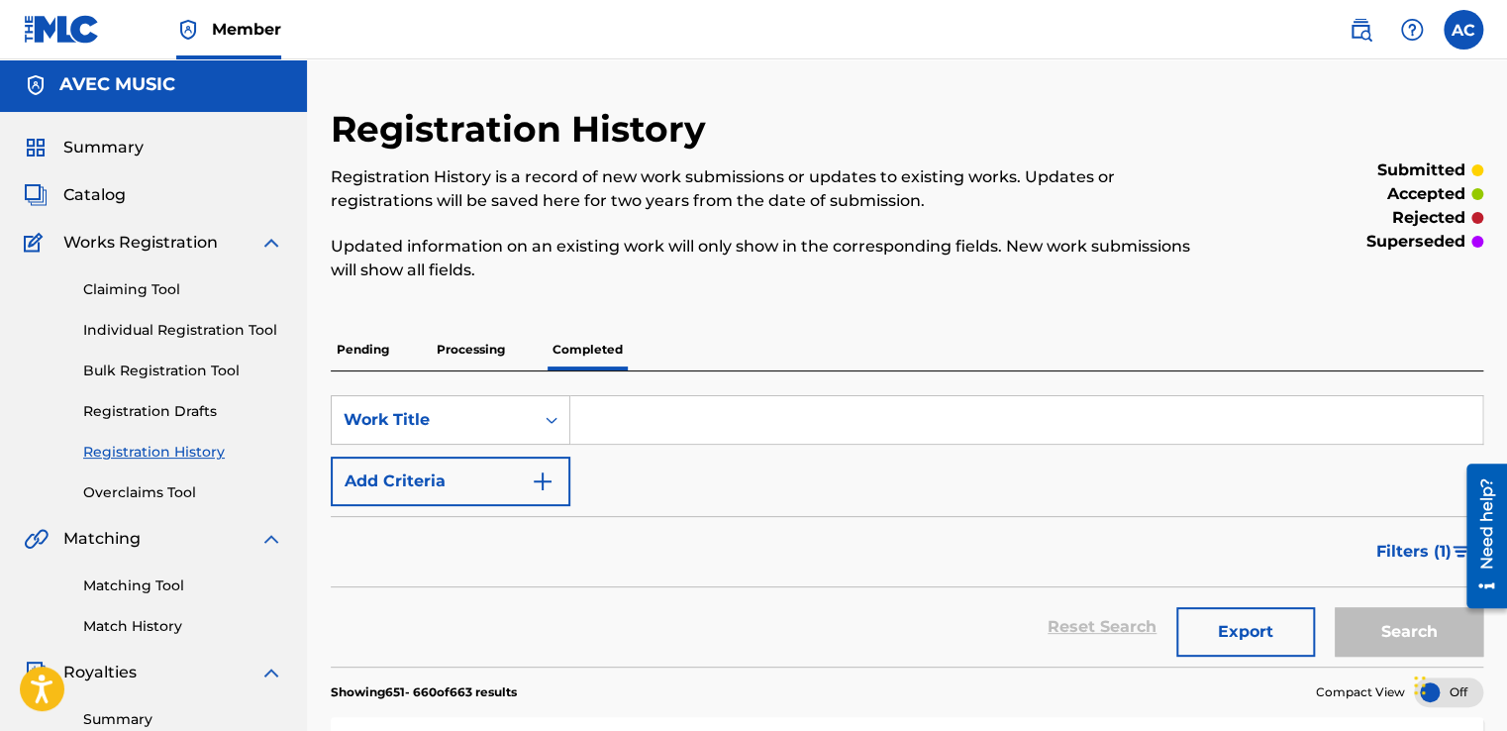
scroll to position [0, 0]
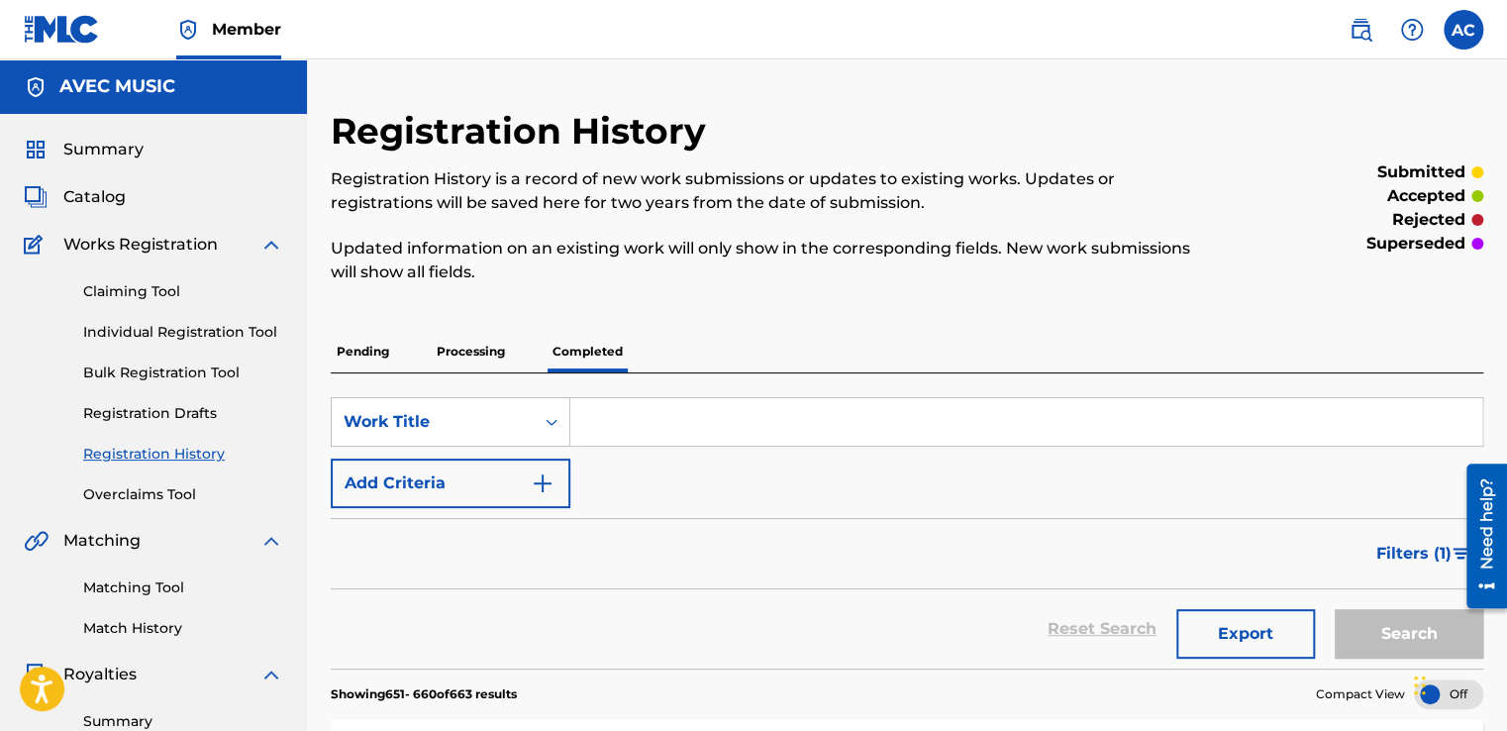
click at [352, 347] on p "Pending" at bounding box center [363, 352] width 64 height 42
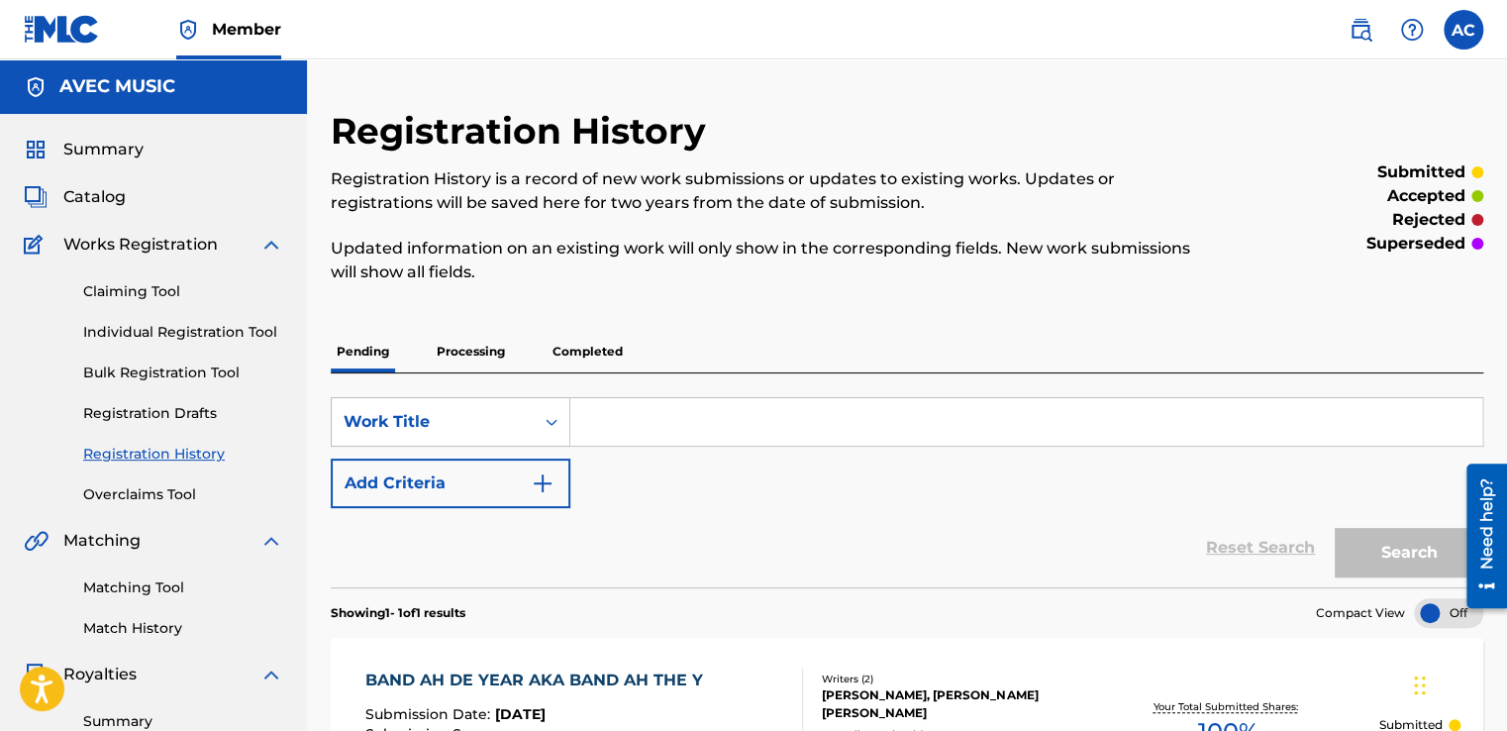
click at [549, 683] on div "BAND AH DE YEAR AKA BAND AH THE Y" at bounding box center [539, 680] width 348 height 24
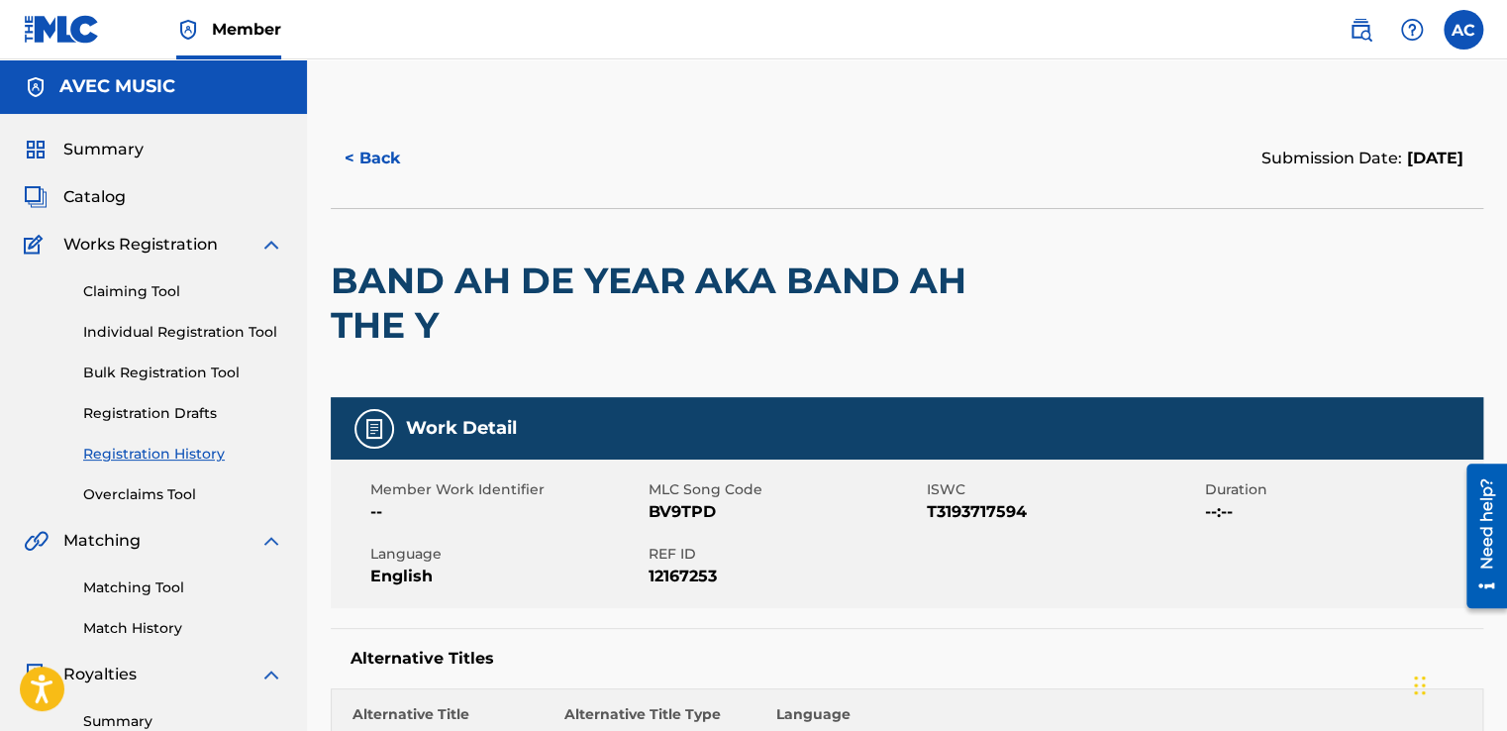
click at [372, 155] on button "< Back" at bounding box center [390, 159] width 119 height 50
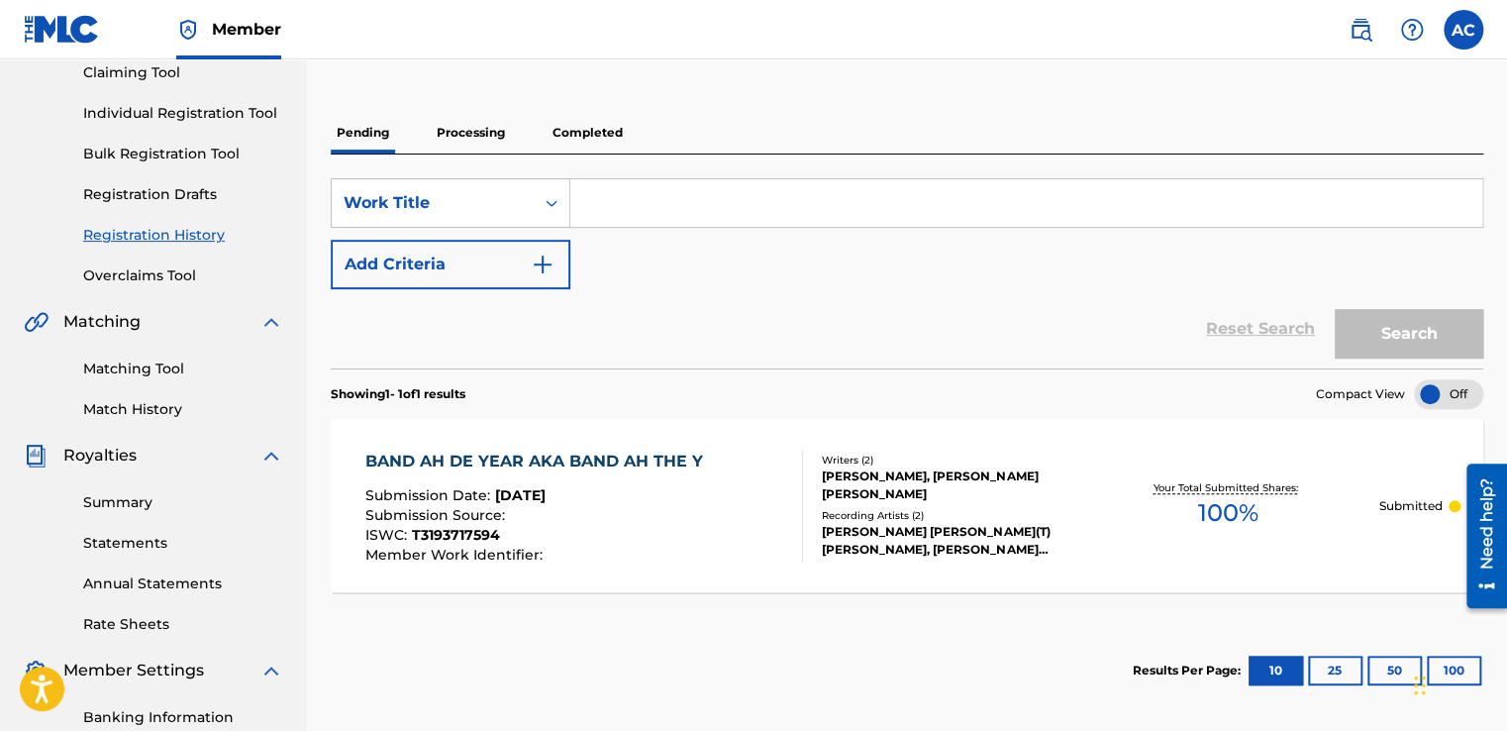
scroll to position [179, 0]
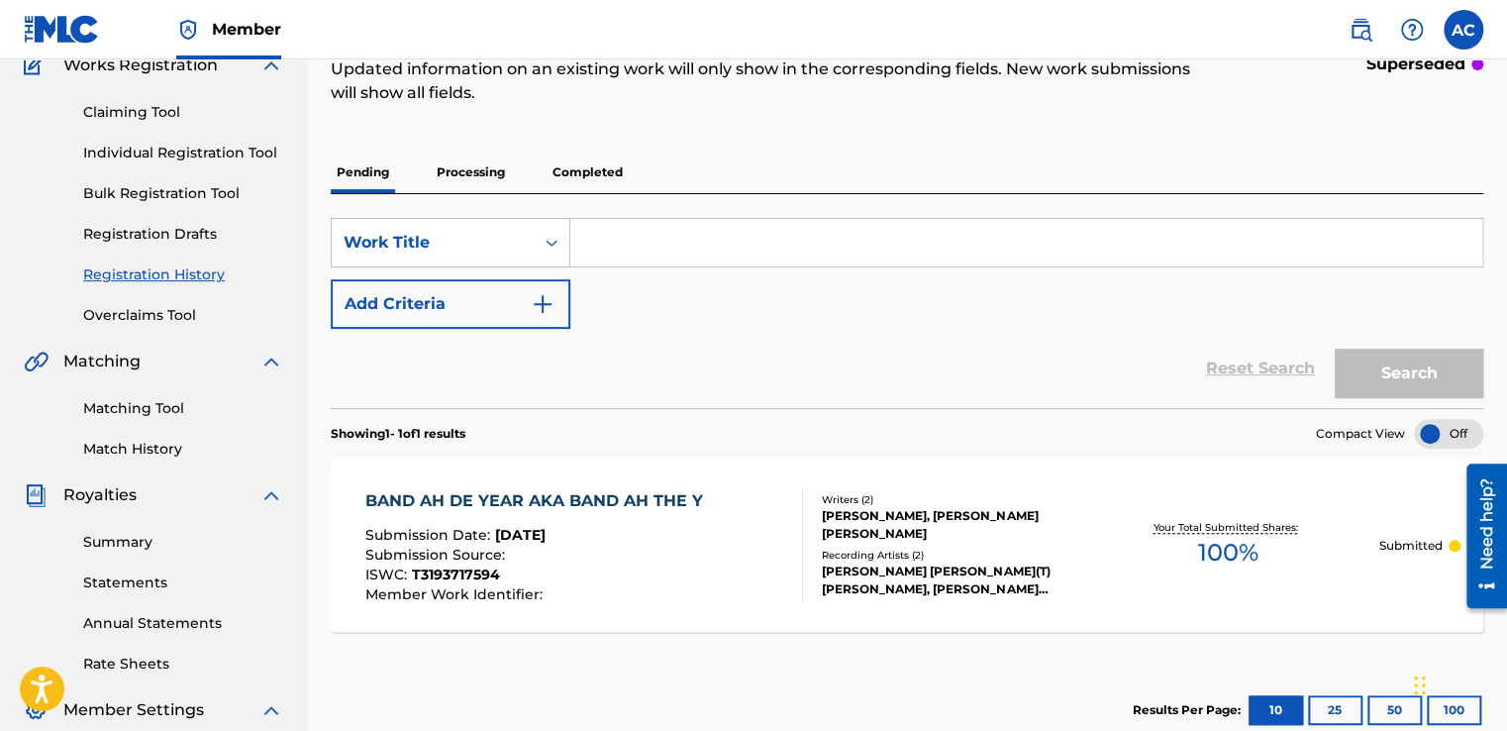
click at [584, 178] on p "Completed" at bounding box center [588, 172] width 82 height 42
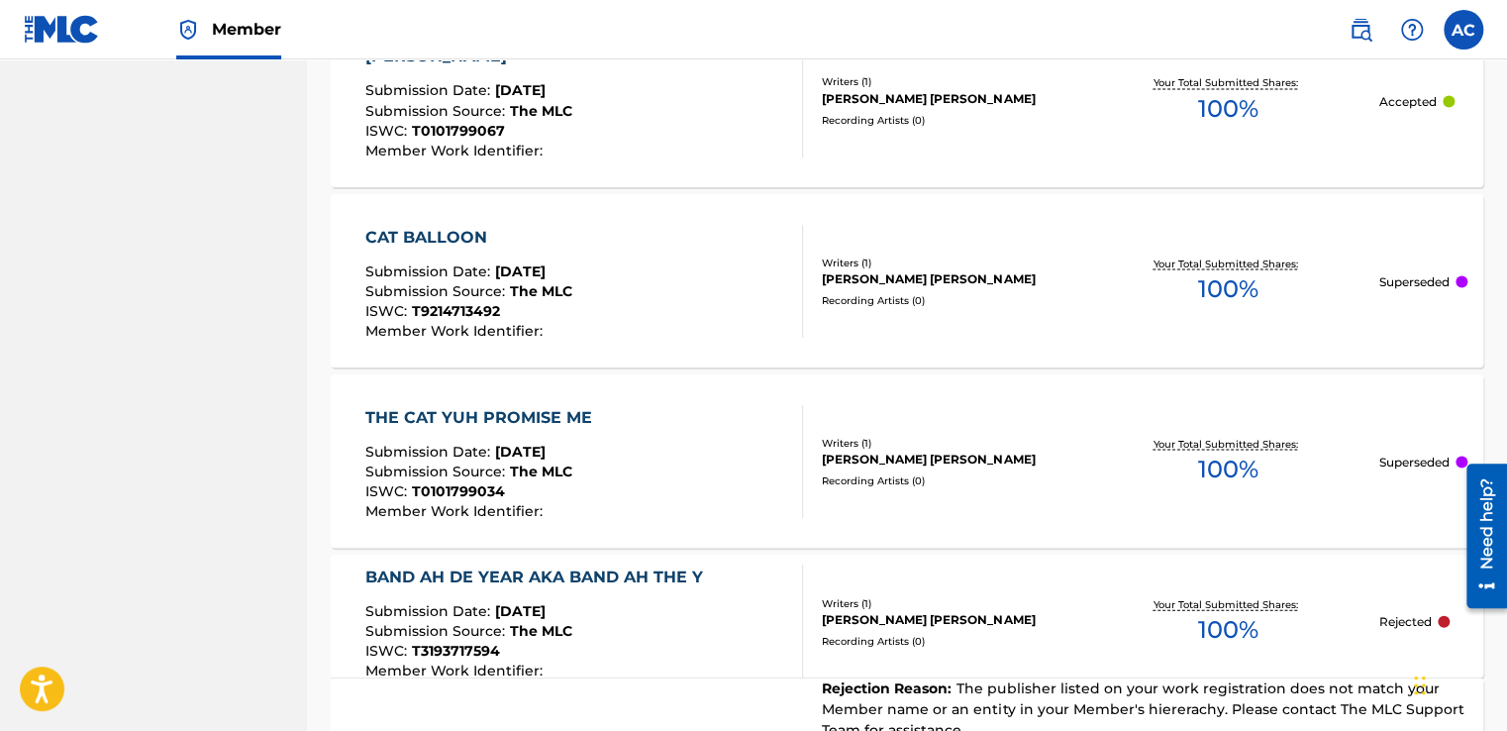
scroll to position [2032, 0]
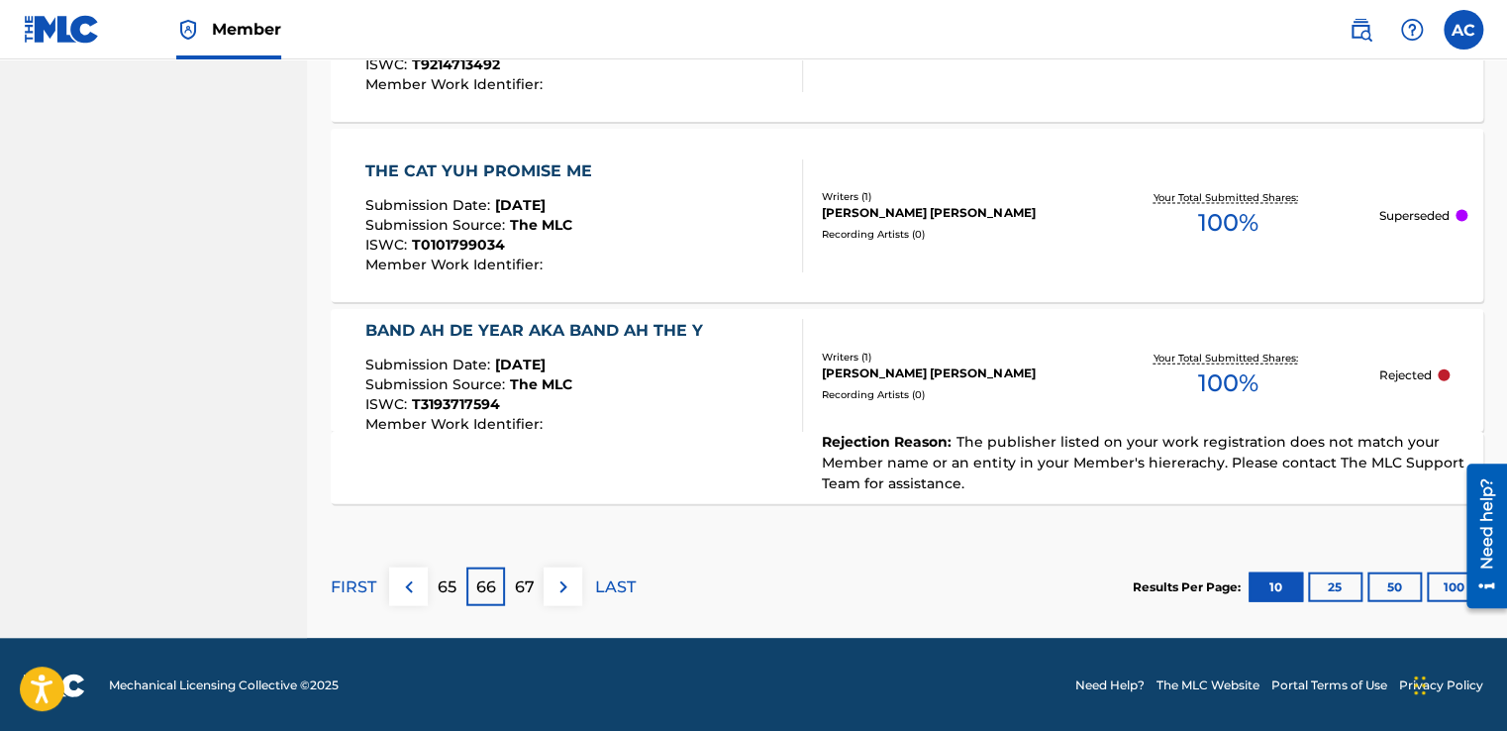
click at [617, 589] on p "LAST" at bounding box center [615, 587] width 41 height 24
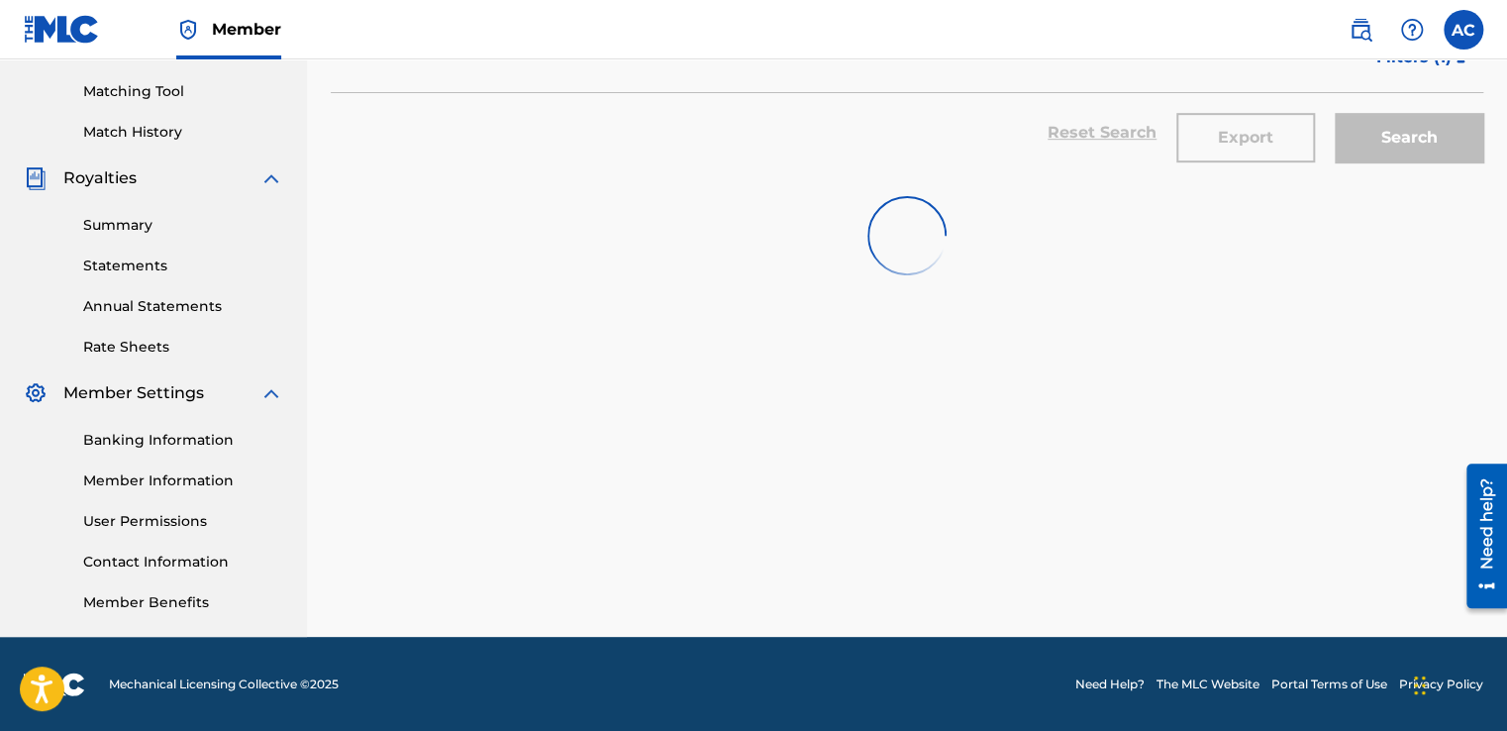
scroll to position [748, 0]
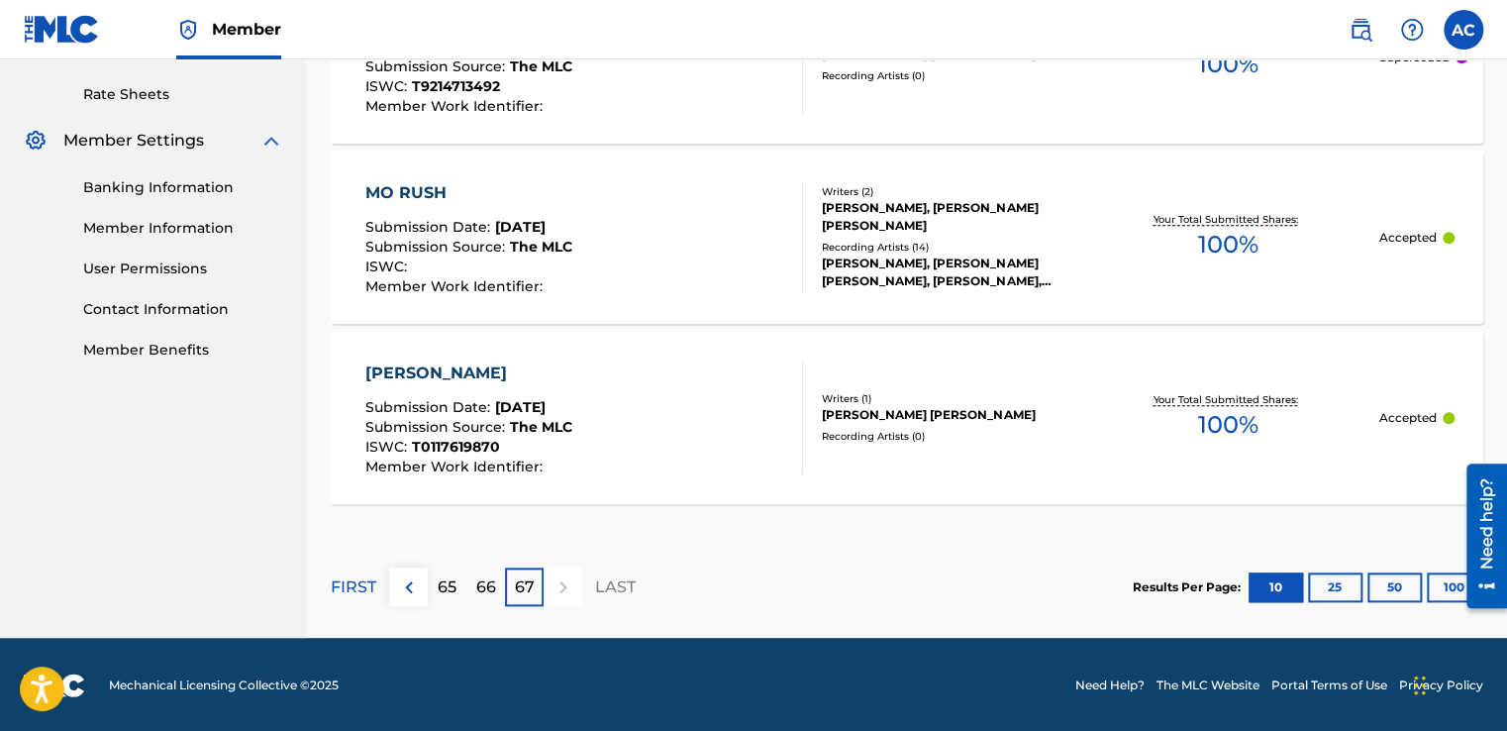
click at [484, 585] on p "66" at bounding box center [486, 587] width 20 height 24
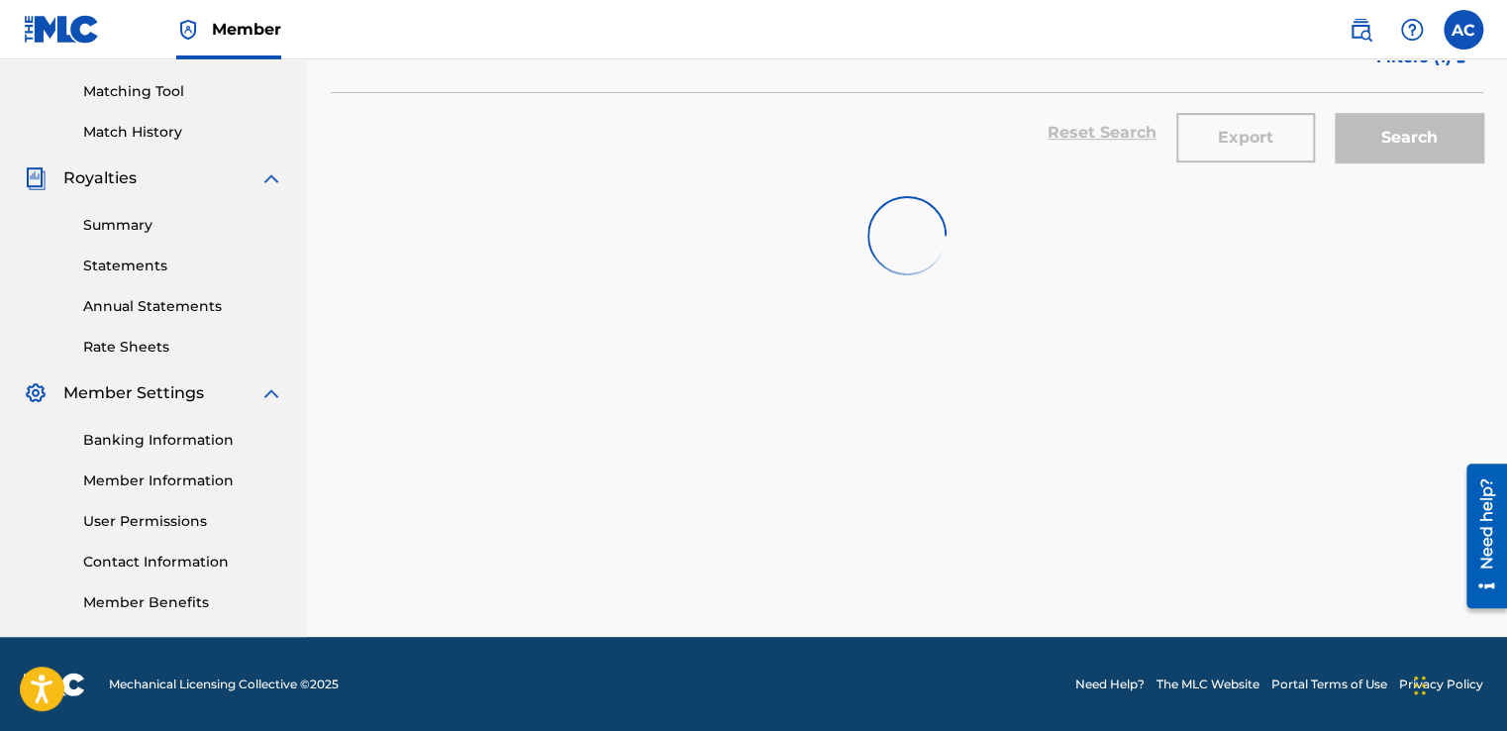
scroll to position [2032, 0]
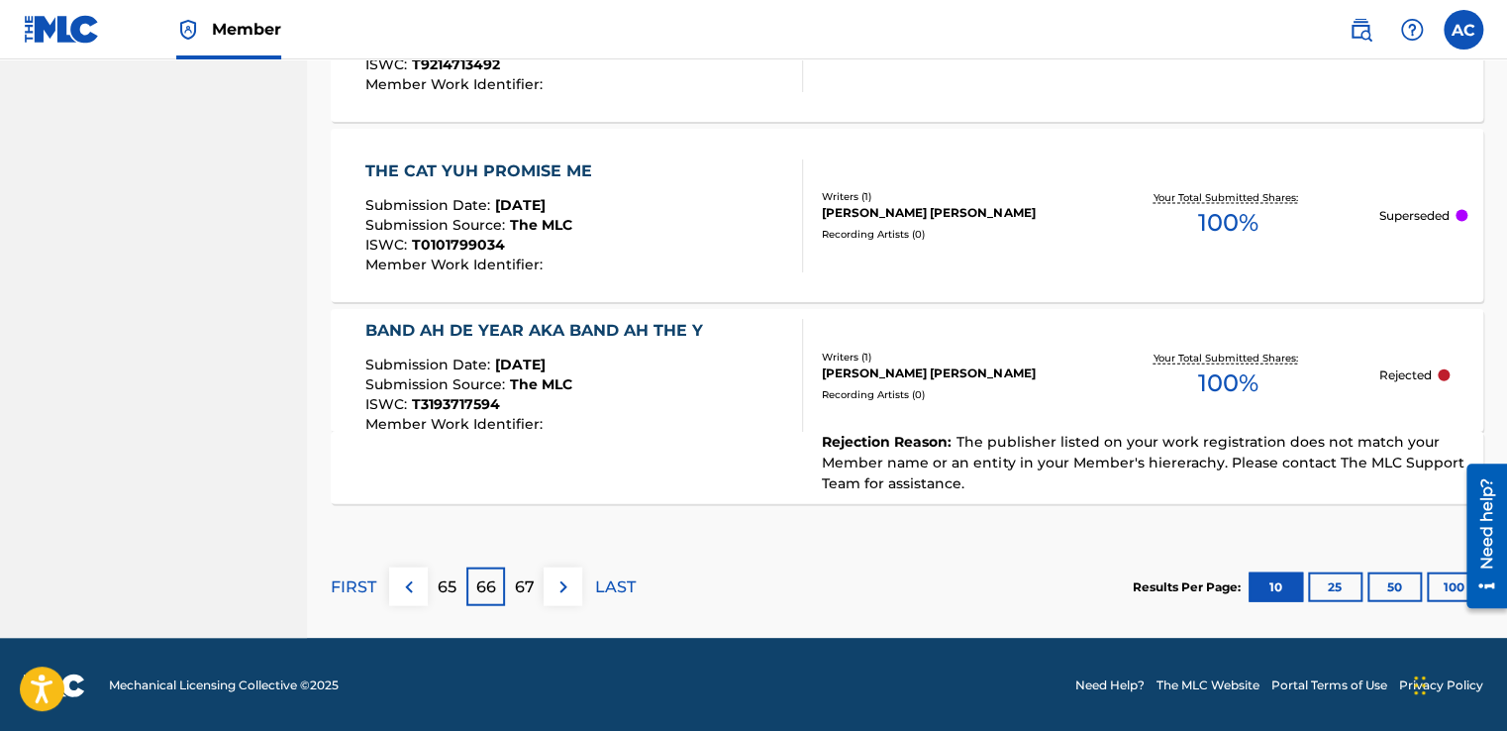
click at [484, 585] on p "66" at bounding box center [486, 587] width 20 height 24
click at [438, 580] on p "65" at bounding box center [447, 587] width 19 height 24
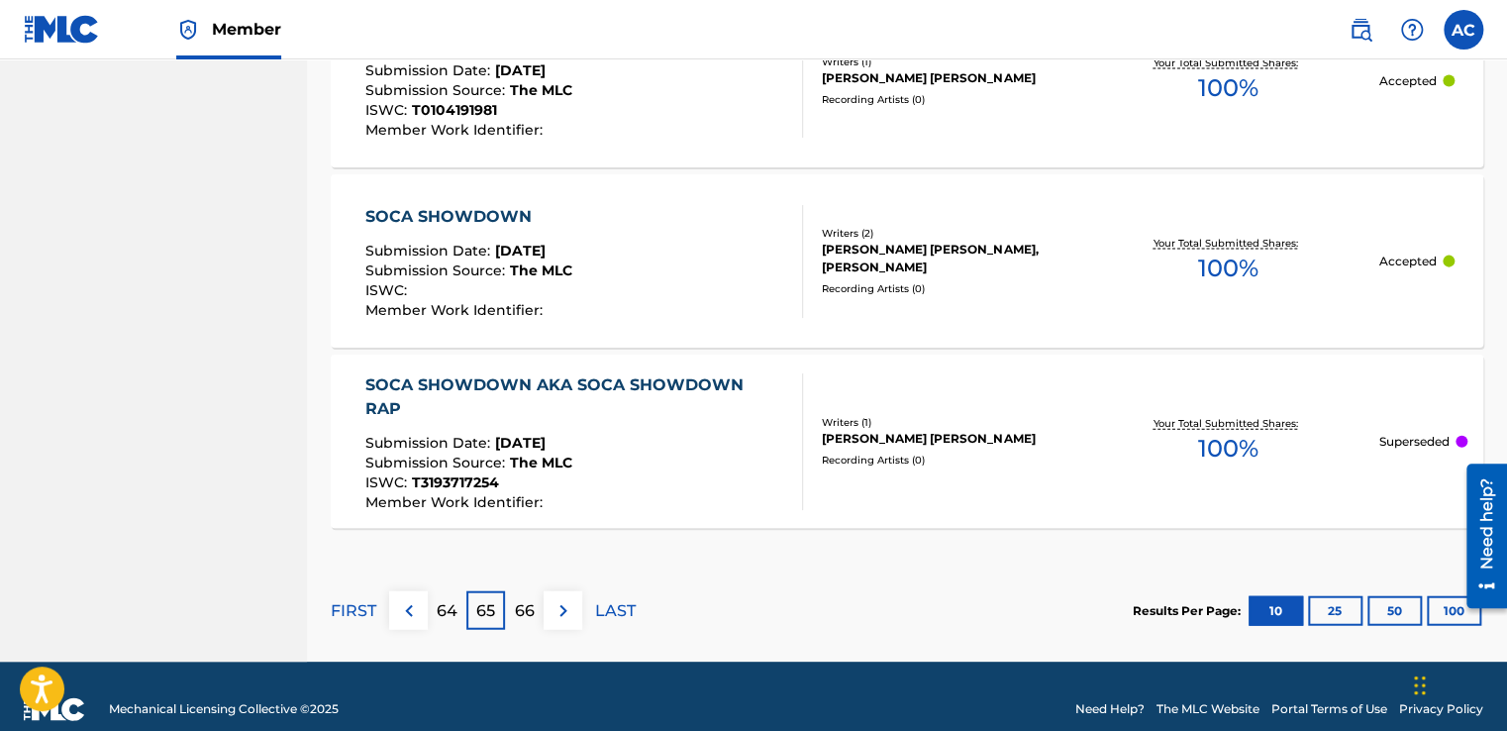
scroll to position [2098, 0]
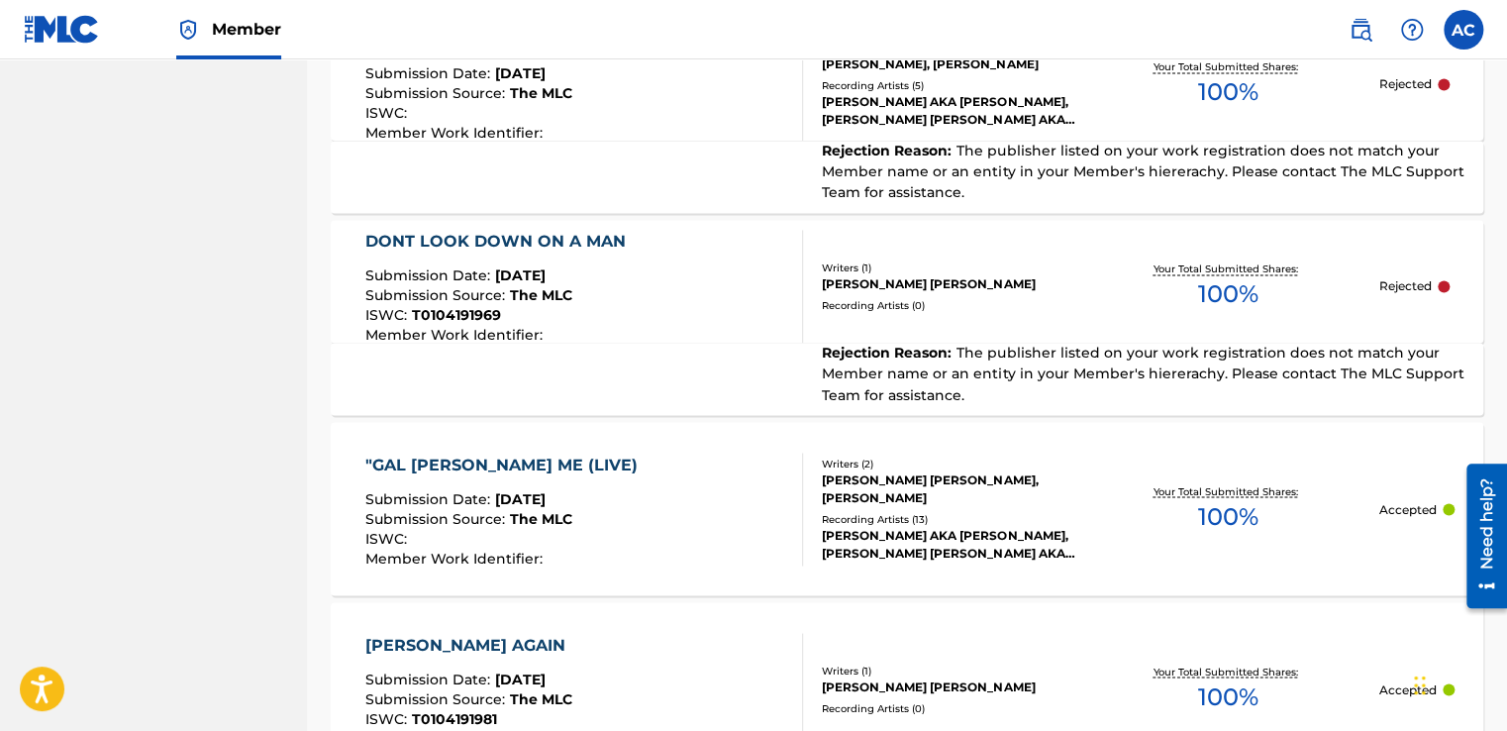
scroll to position [1464, 0]
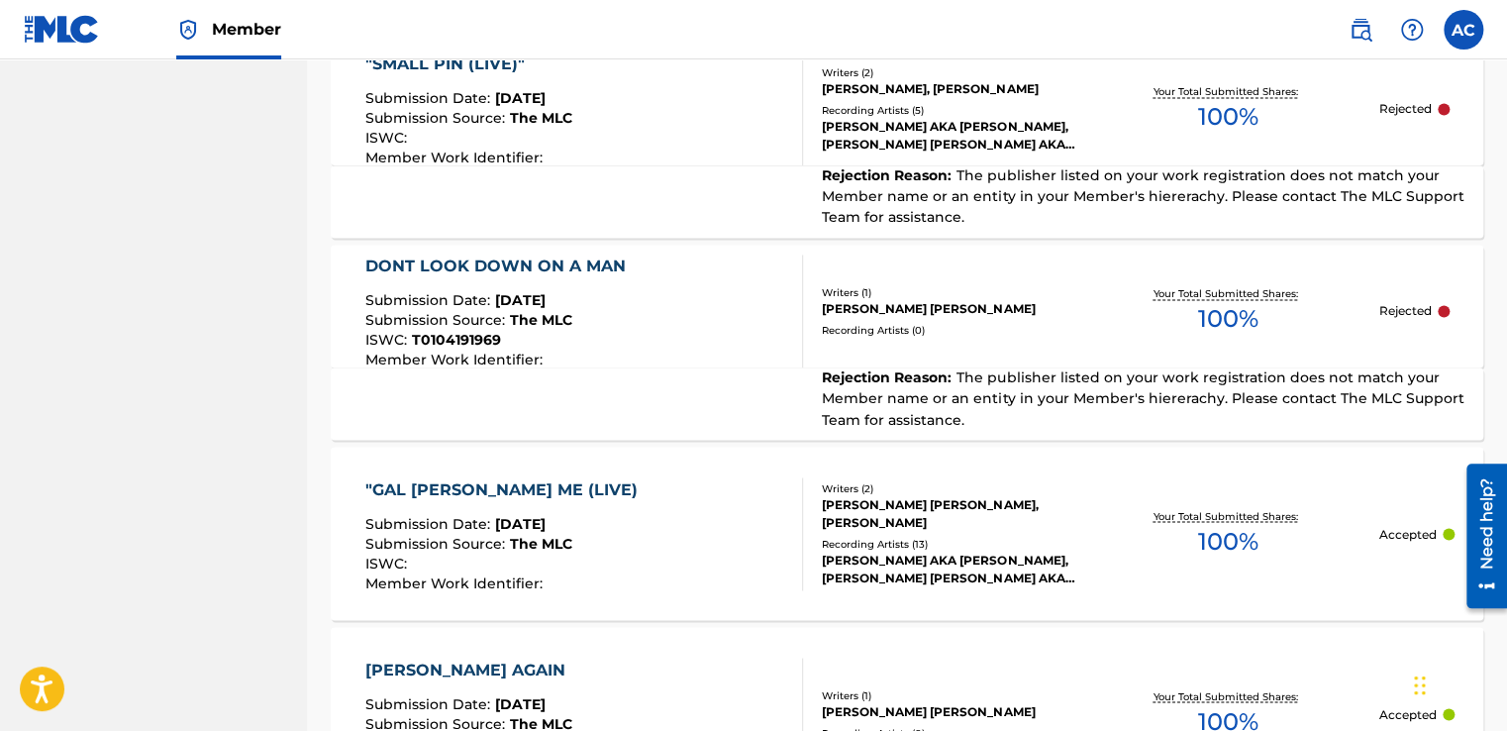
click at [801, 513] on div at bounding box center [794, 533] width 16 height 113
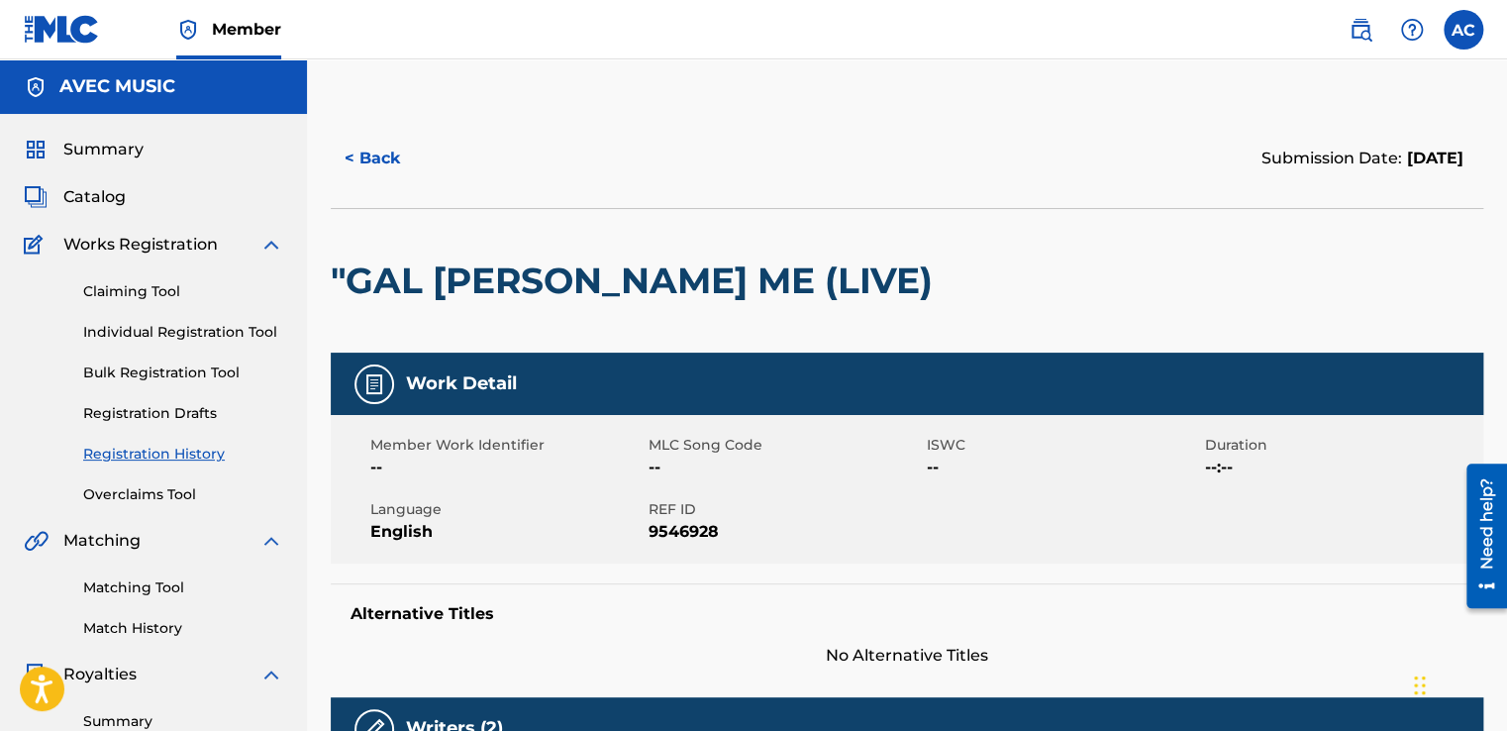
click at [380, 155] on button "< Back" at bounding box center [390, 159] width 119 height 50
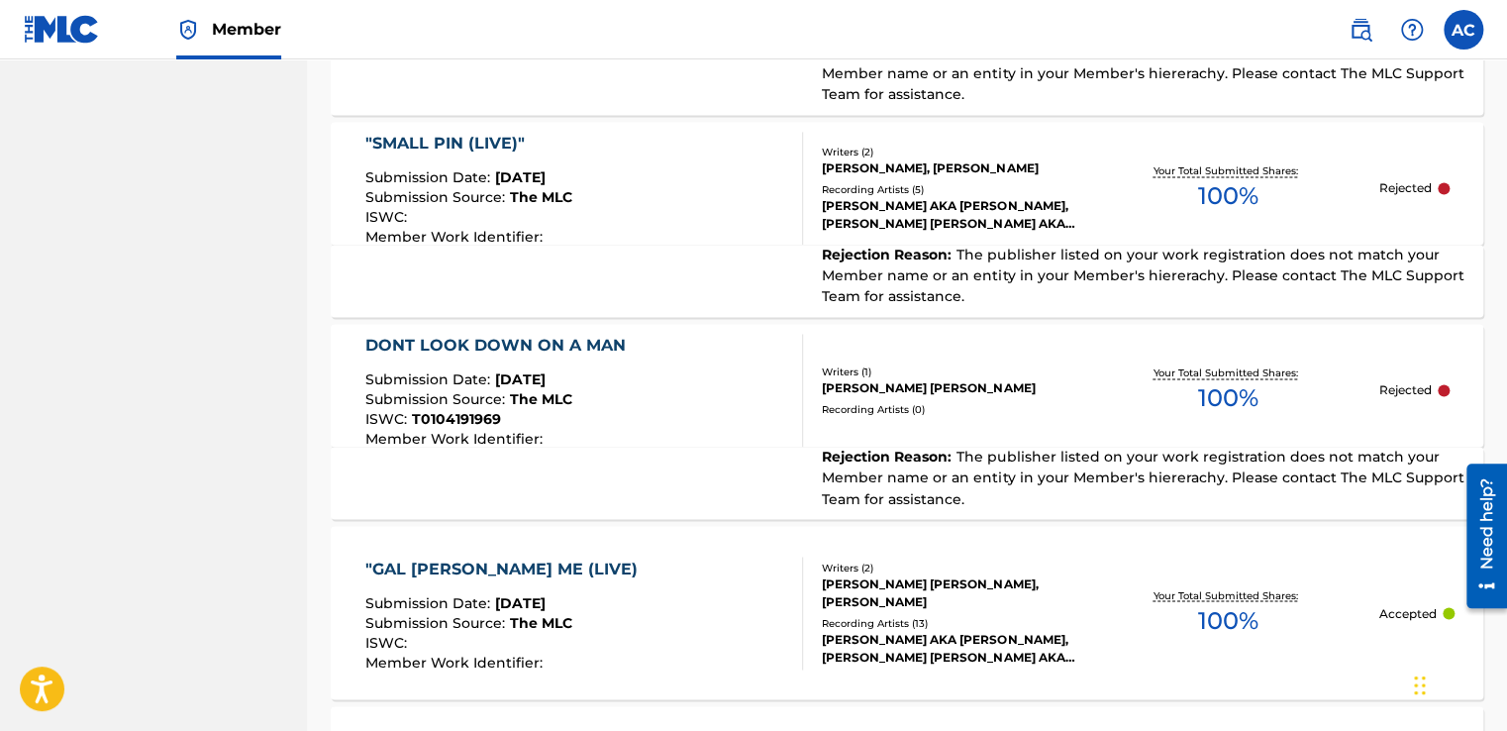
scroll to position [1345, 0]
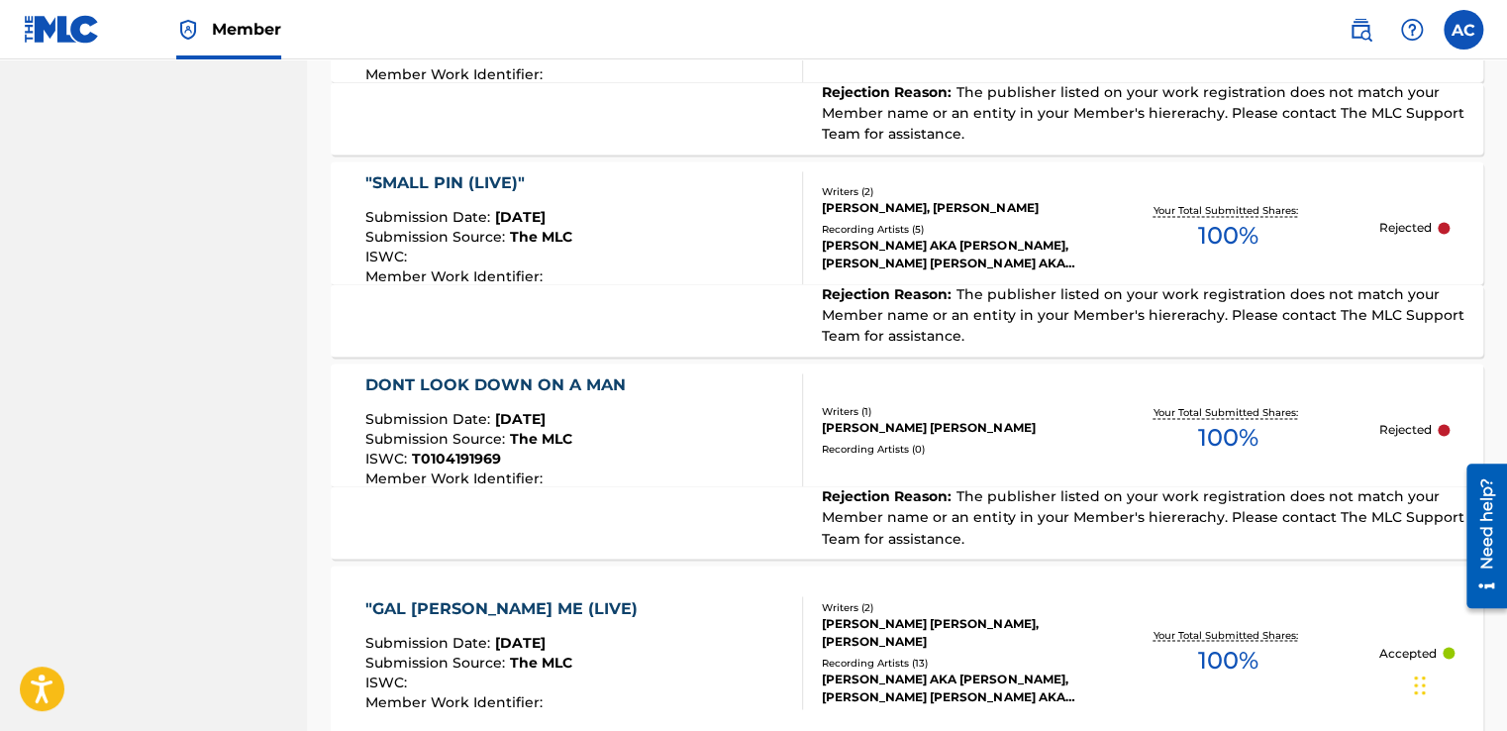
click at [499, 373] on div "DONT LOOK DOWN ON A MAN" at bounding box center [500, 385] width 270 height 24
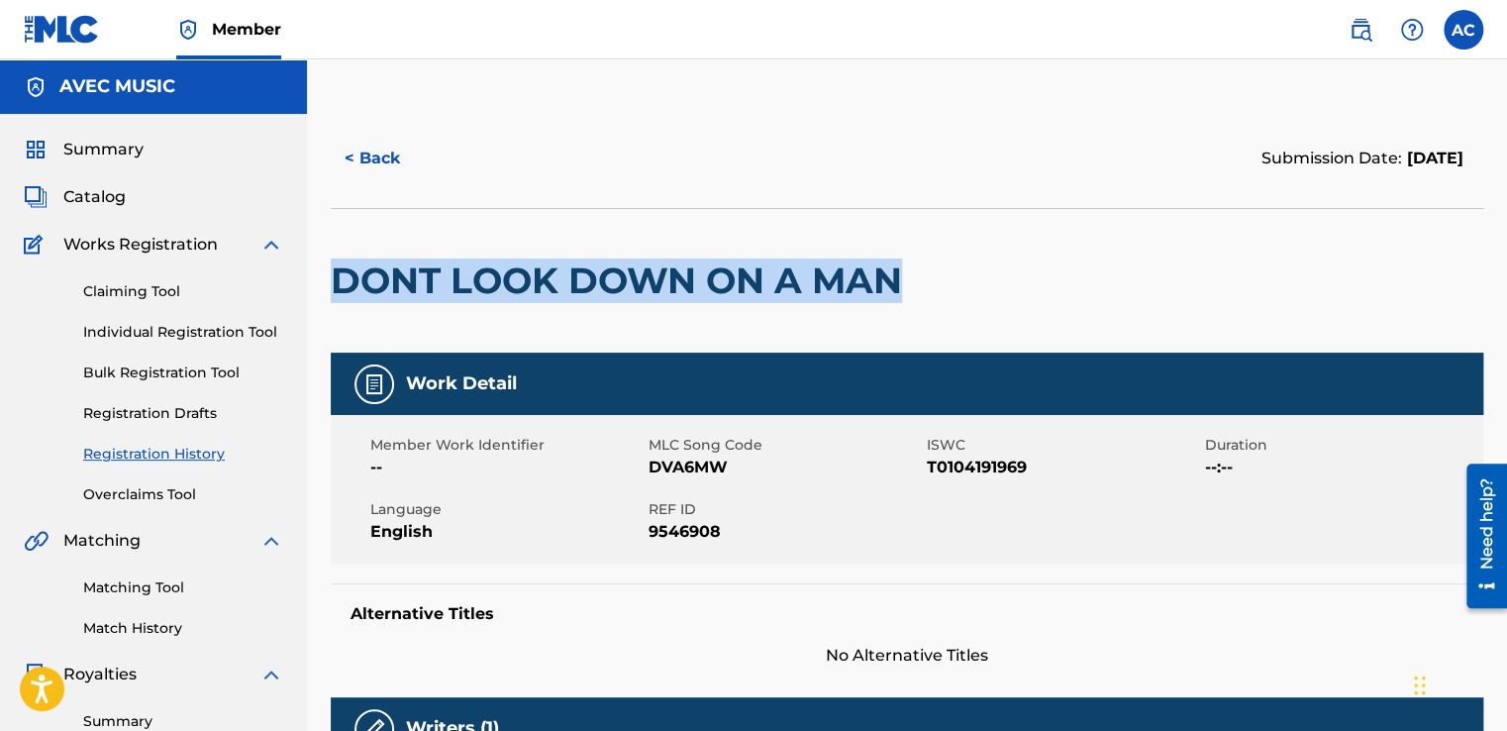
drag, startPoint x: 904, startPoint y: 275, endPoint x: 310, endPoint y: 281, distance: 594.1
drag, startPoint x: 310, startPoint y: 281, endPoint x: 357, endPoint y: 275, distance: 47.9
copy h2 "DONT LOOK DOWN ON A MAN"
click at [78, 196] on span "Catalog" at bounding box center [94, 197] width 62 height 24
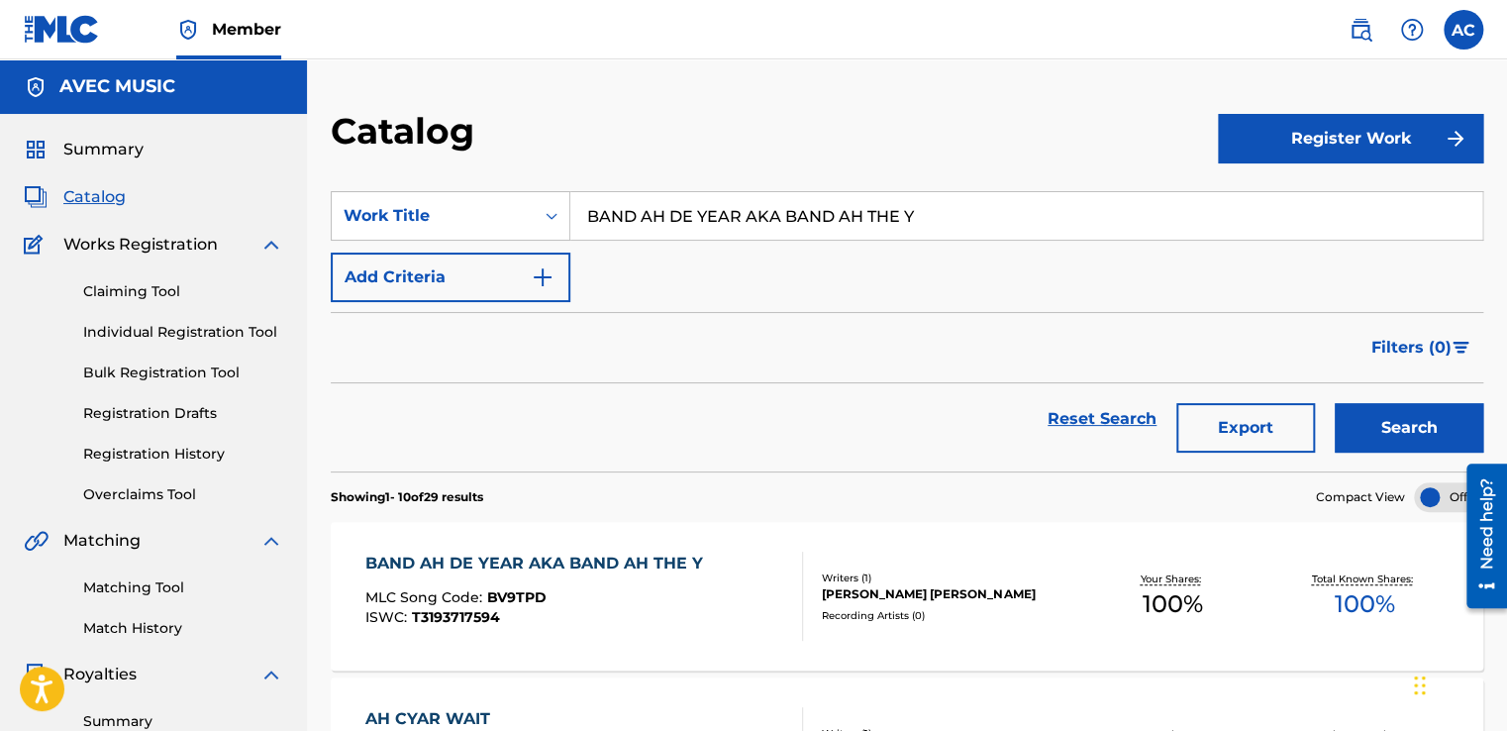
click at [634, 212] on input "BAND AH DE YEAR AKA BAND AH THE Y" at bounding box center [1026, 216] width 912 height 48
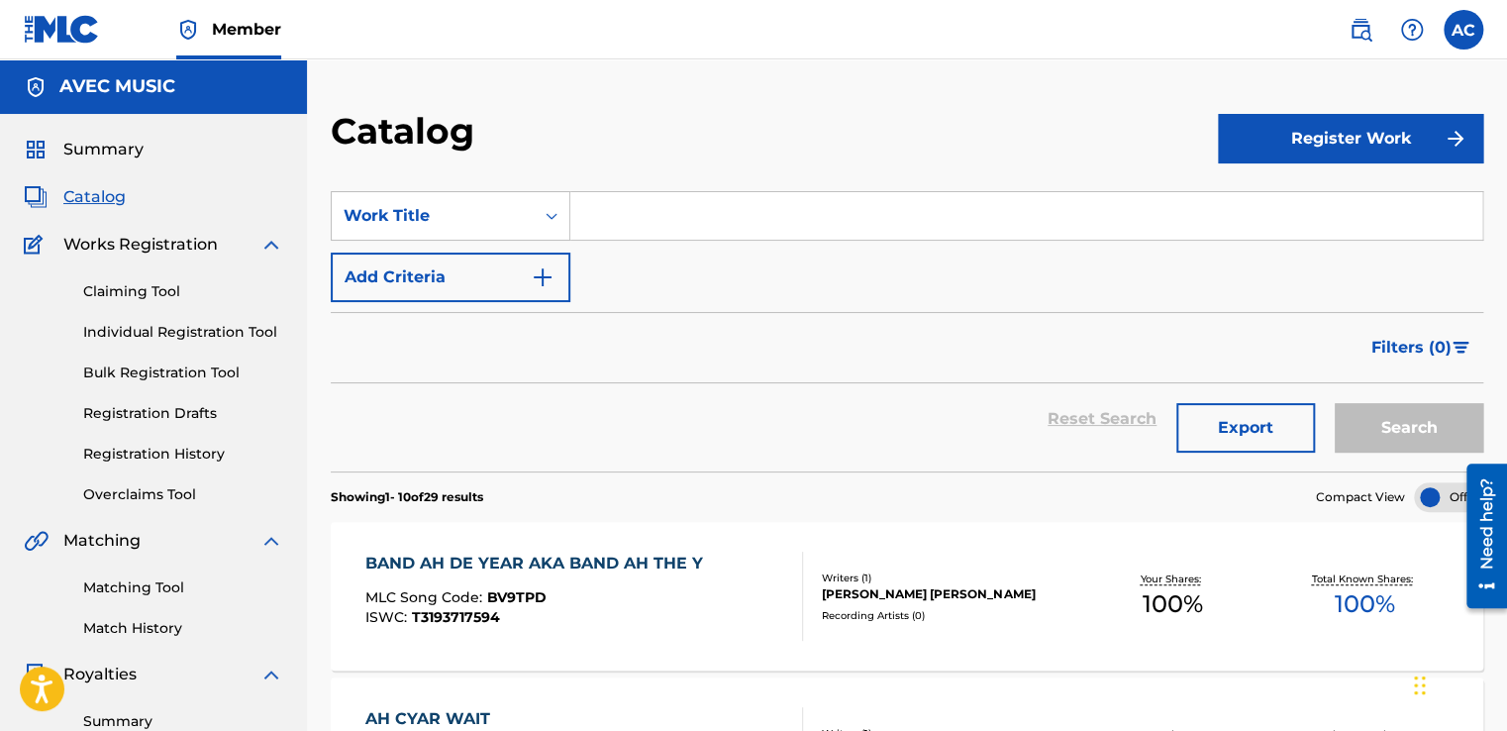
paste input "DONT LOOK DOWN ON A MAN"
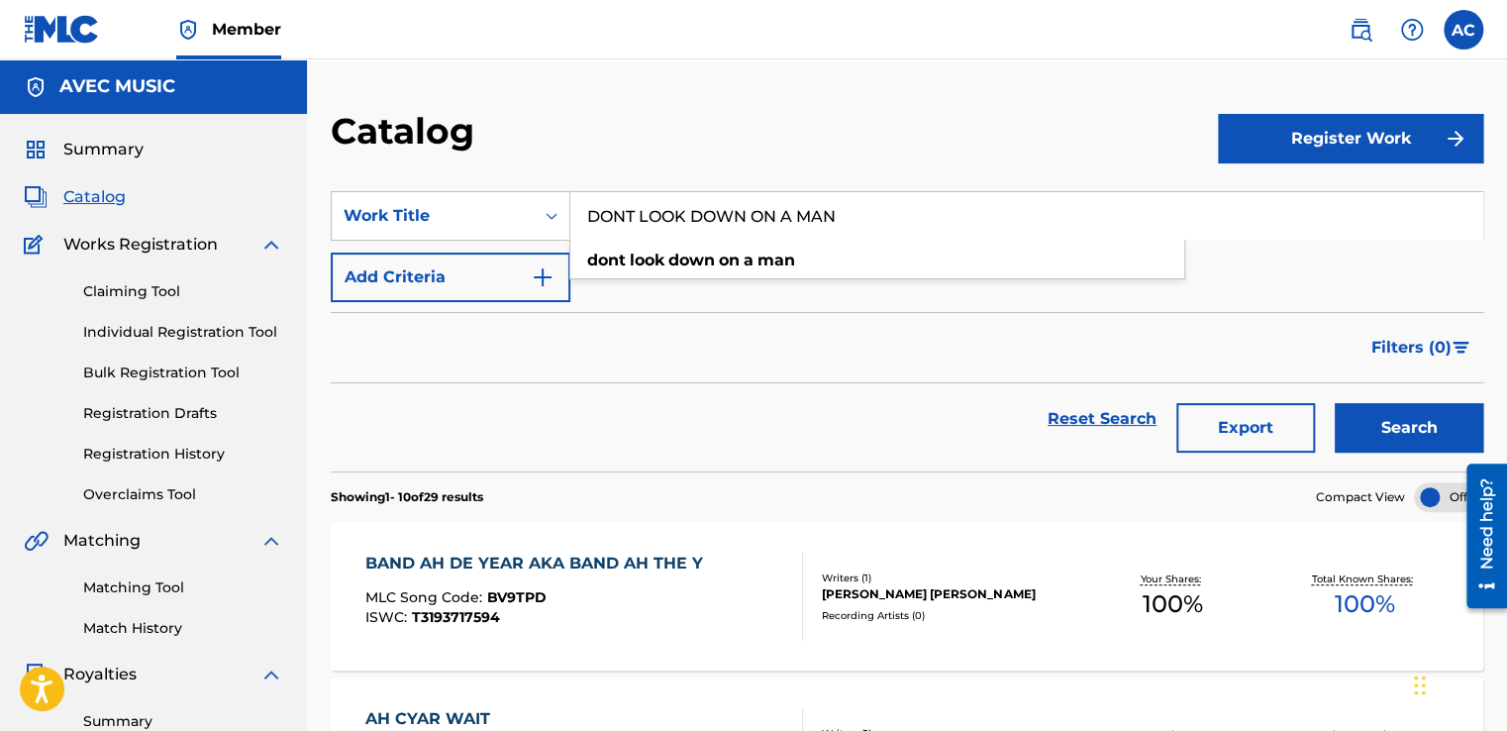
type input "DONT LOOK DOWN ON A MAN"
click at [1386, 425] on button "Search" at bounding box center [1409, 428] width 149 height 50
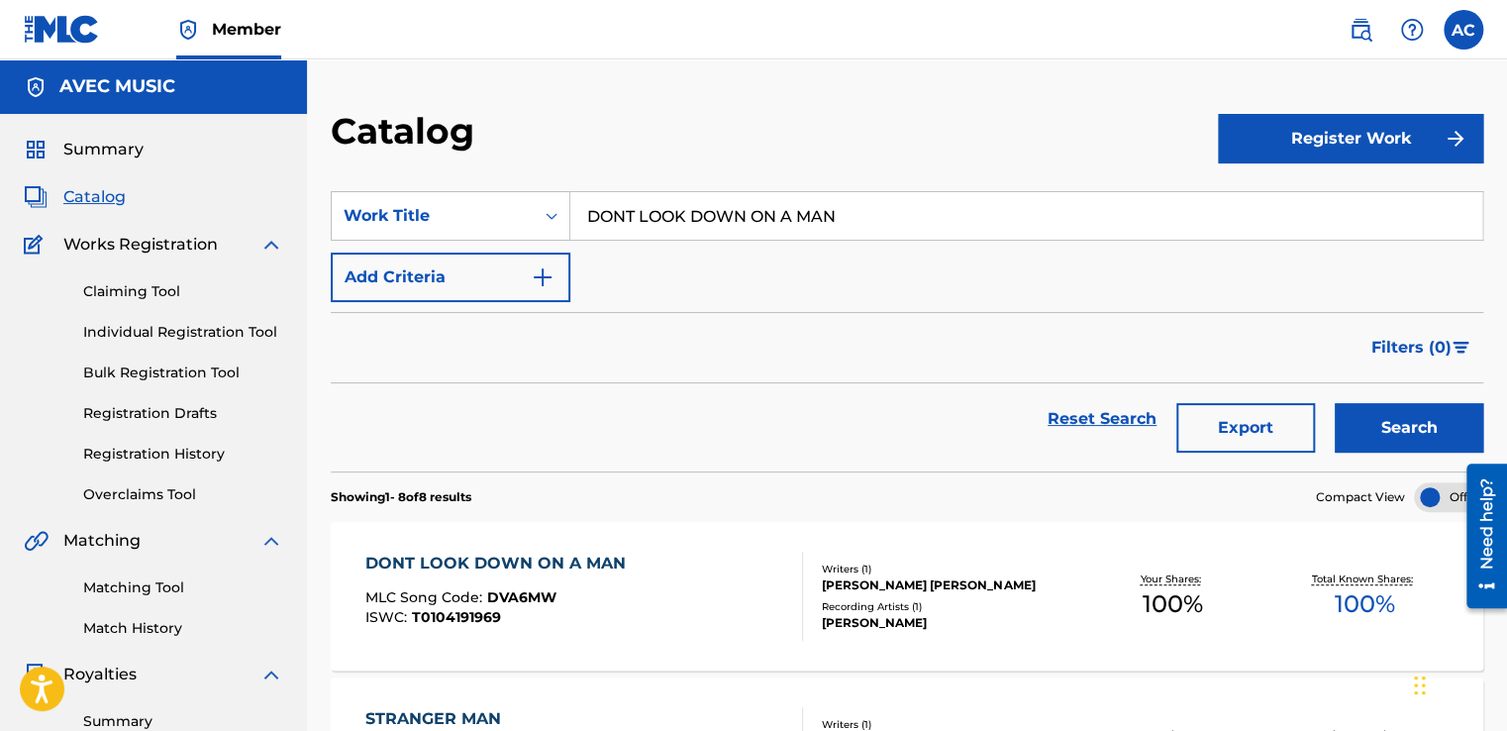
click at [438, 559] on div "DONT LOOK DOWN ON A MAN" at bounding box center [500, 563] width 270 height 24
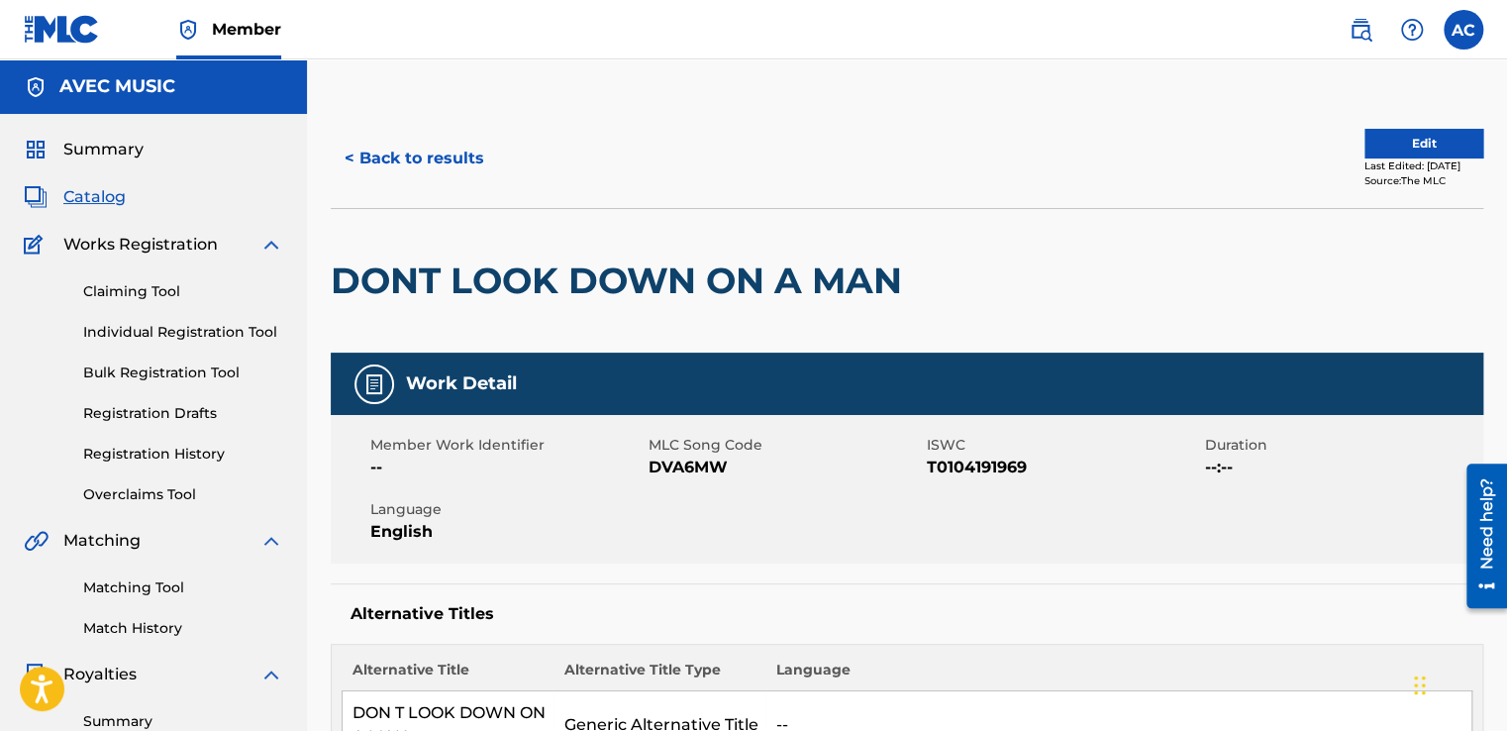
click at [1417, 138] on button "Edit" at bounding box center [1423, 144] width 119 height 30
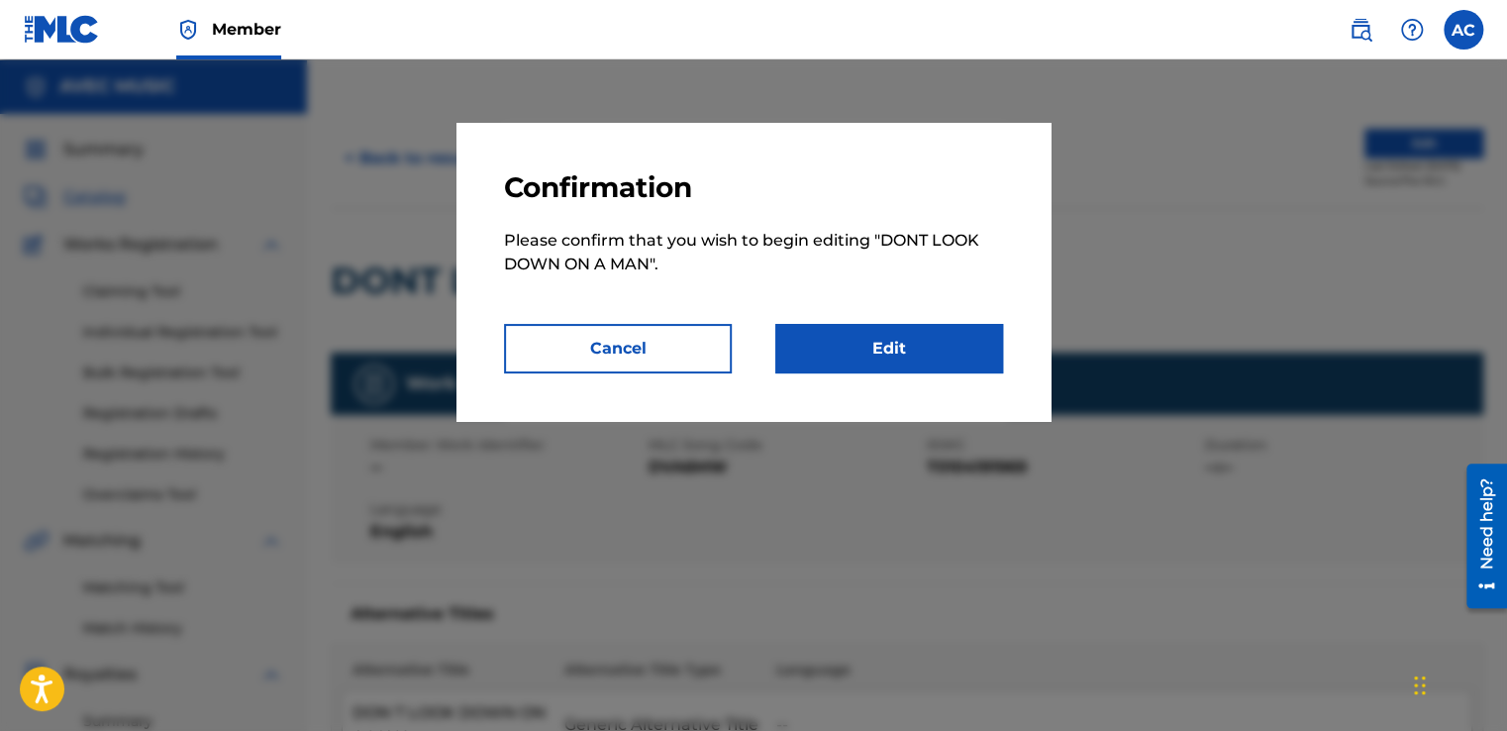
click at [916, 339] on link "Edit" at bounding box center [889, 349] width 228 height 50
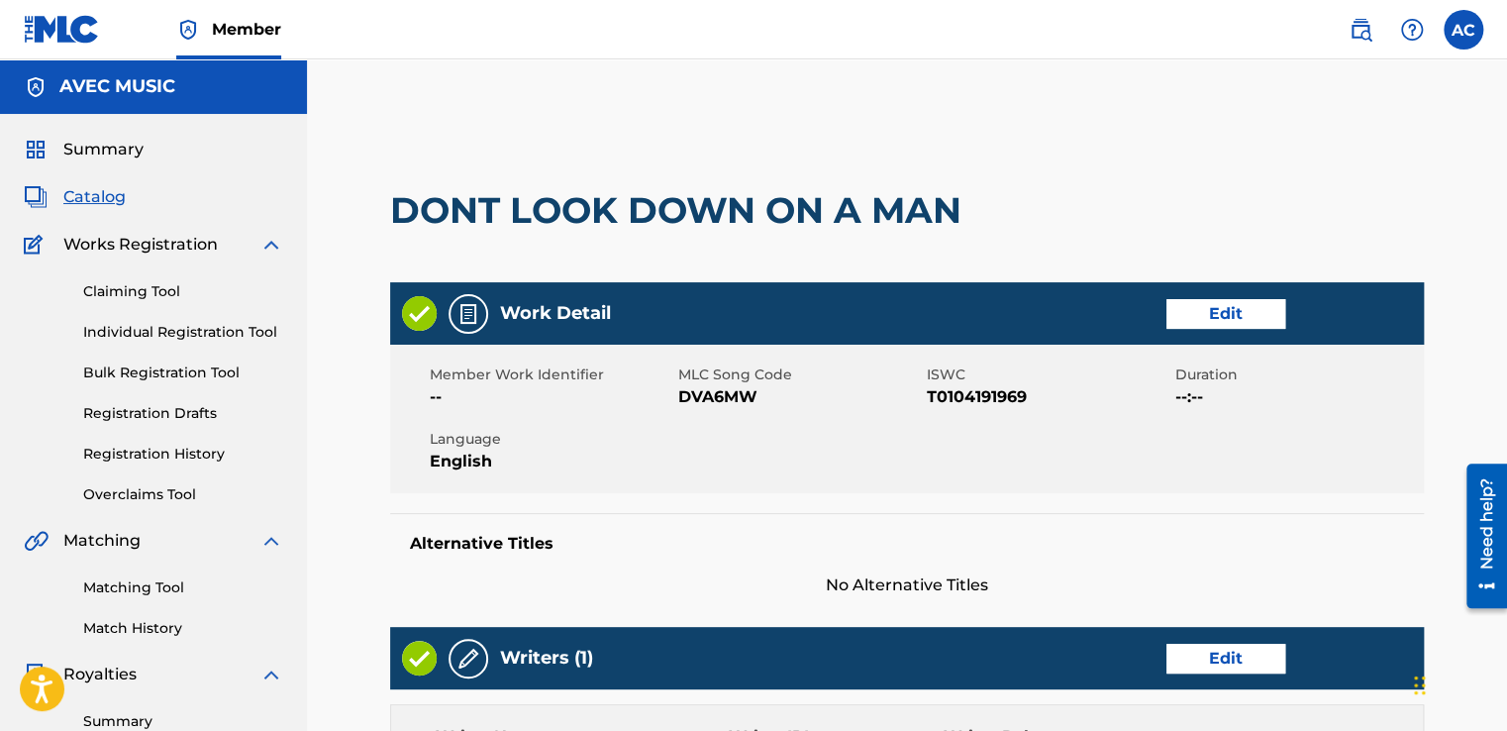
click at [1197, 310] on link "Edit" at bounding box center [1225, 314] width 119 height 30
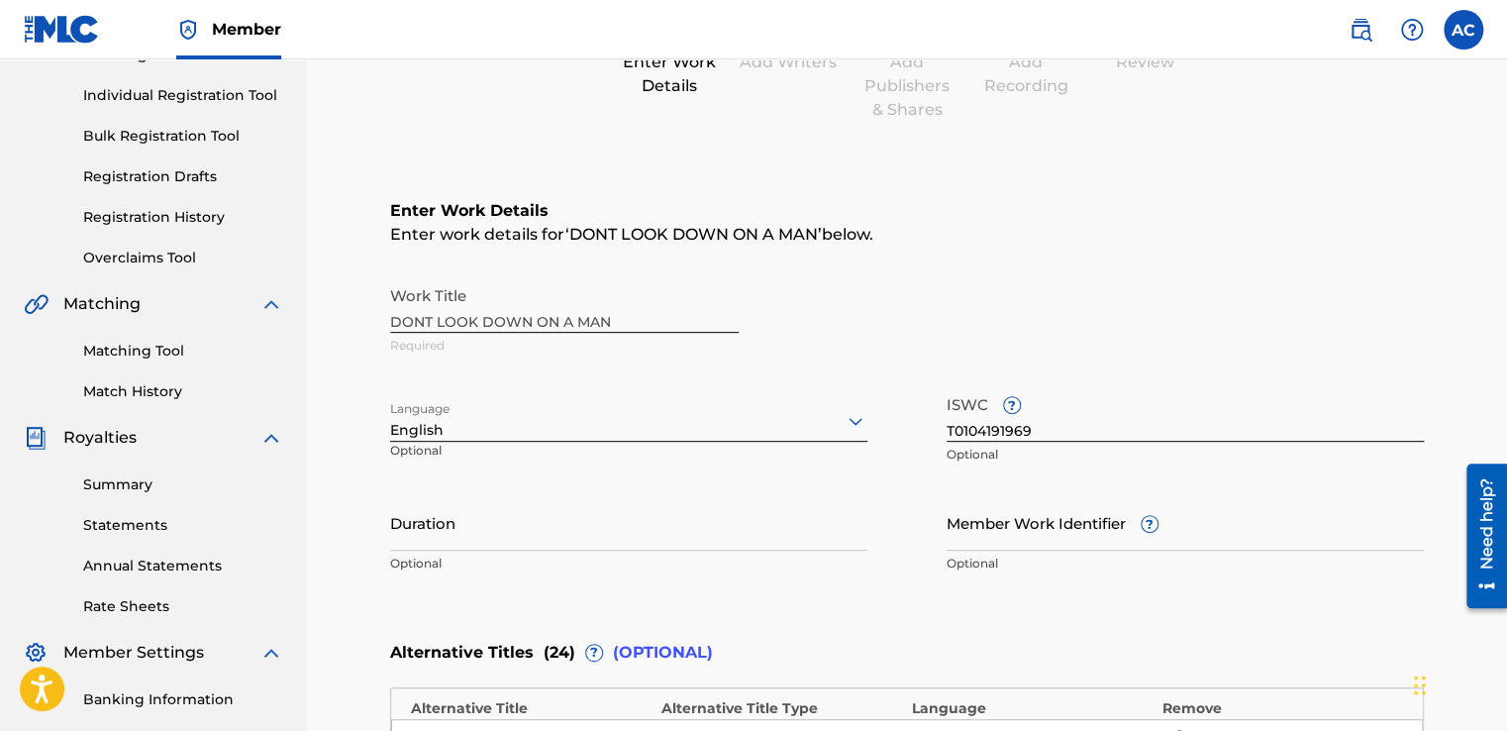
scroll to position [238, 0]
click at [966, 639] on div "Alternative Titles ( 24 ) ? (OPTIONAL)" at bounding box center [907, 652] width 1034 height 44
drag, startPoint x: 966, startPoint y: 639, endPoint x: 960, endPoint y: 620, distance: 19.7
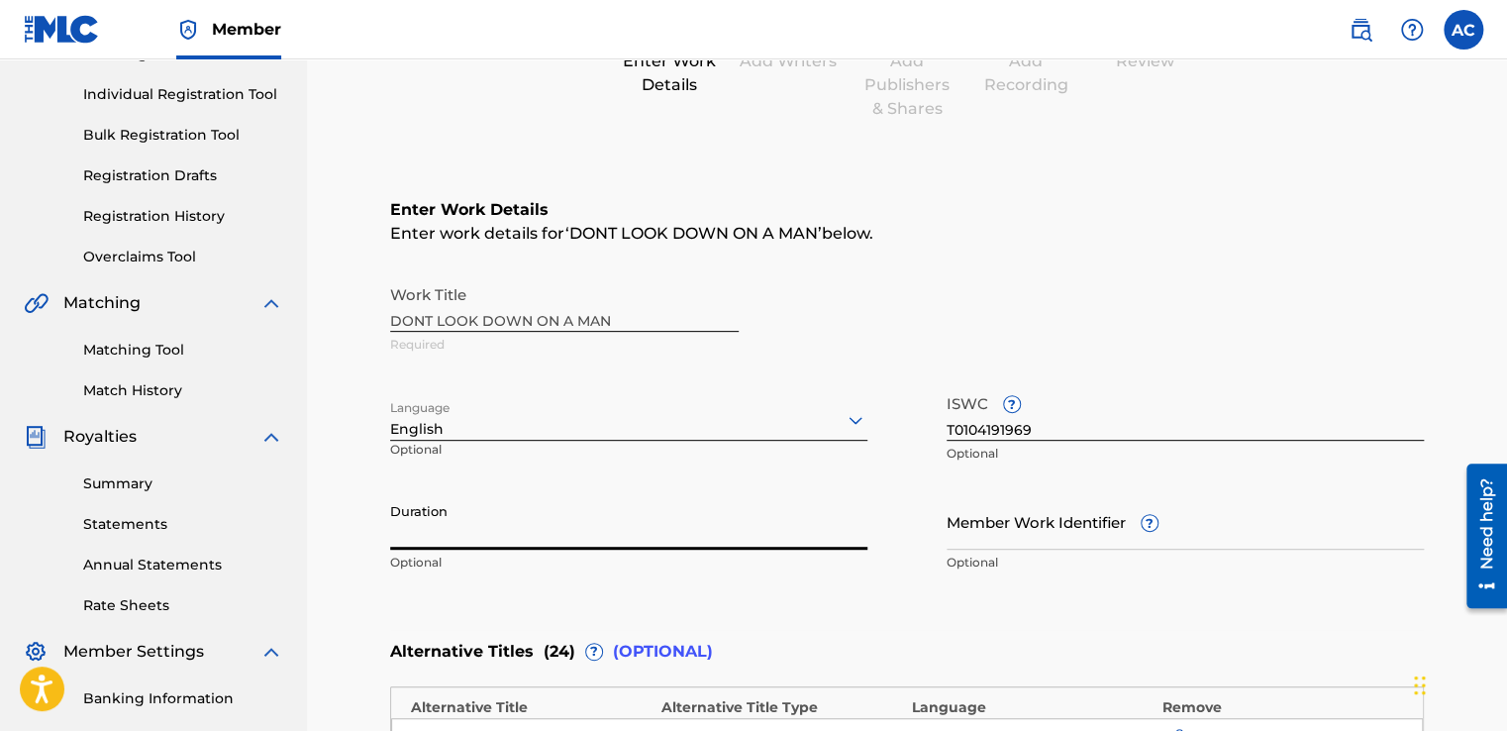
click at [398, 542] on input "Duration" at bounding box center [628, 521] width 477 height 56
click at [585, 517] on input "07:05" at bounding box center [628, 521] width 477 height 56
type input "07:05"
click at [571, 565] on p "Optional" at bounding box center [628, 562] width 477 height 18
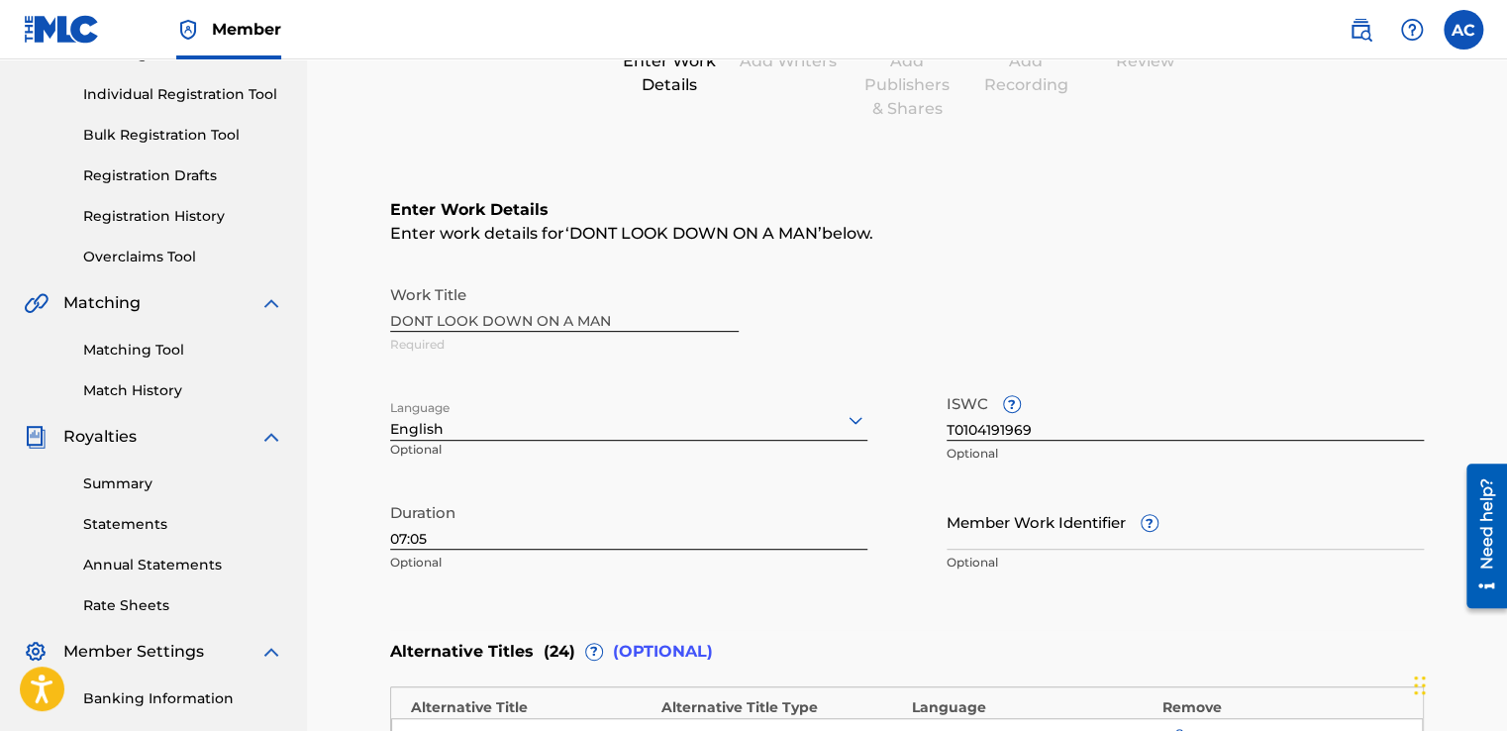
click at [571, 565] on p "Optional" at bounding box center [628, 562] width 477 height 18
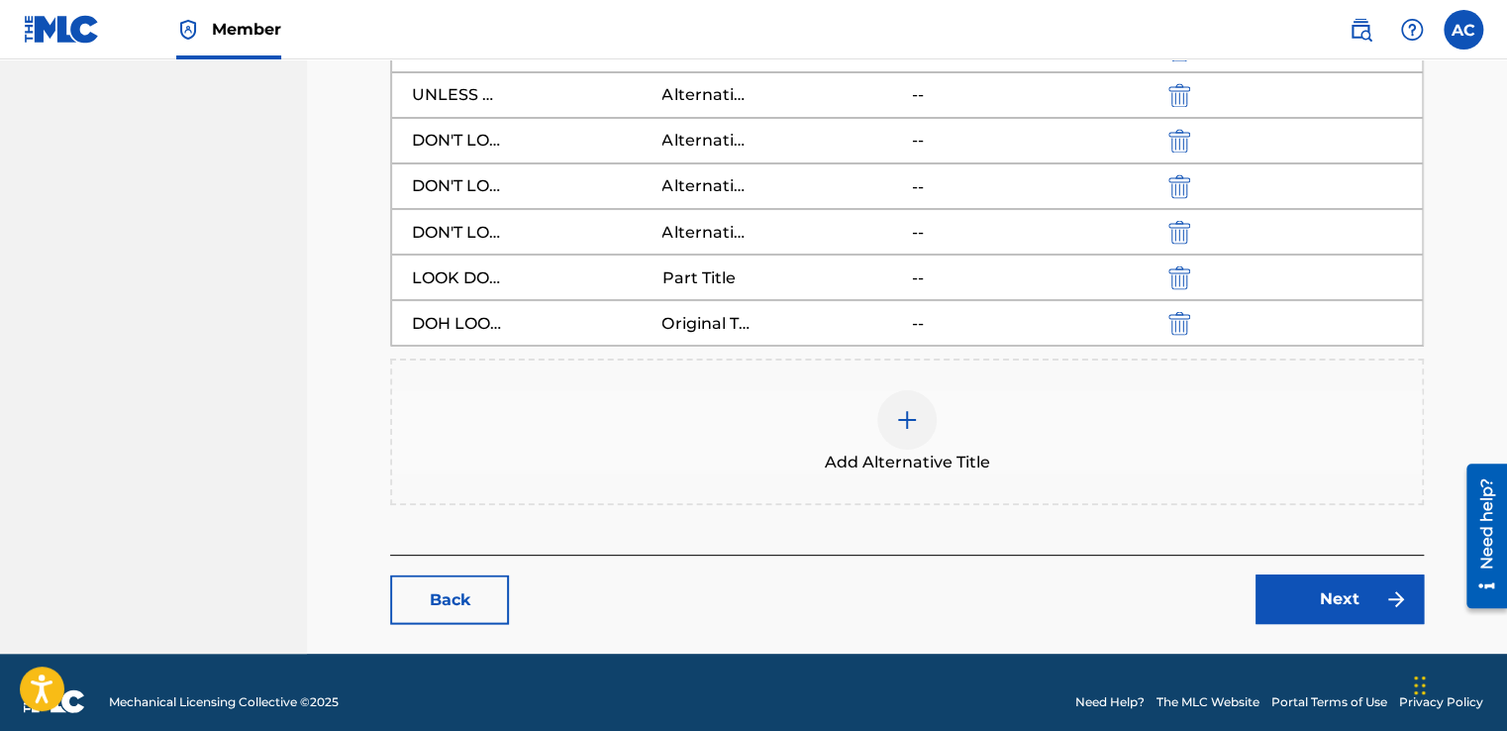
scroll to position [1710, 0]
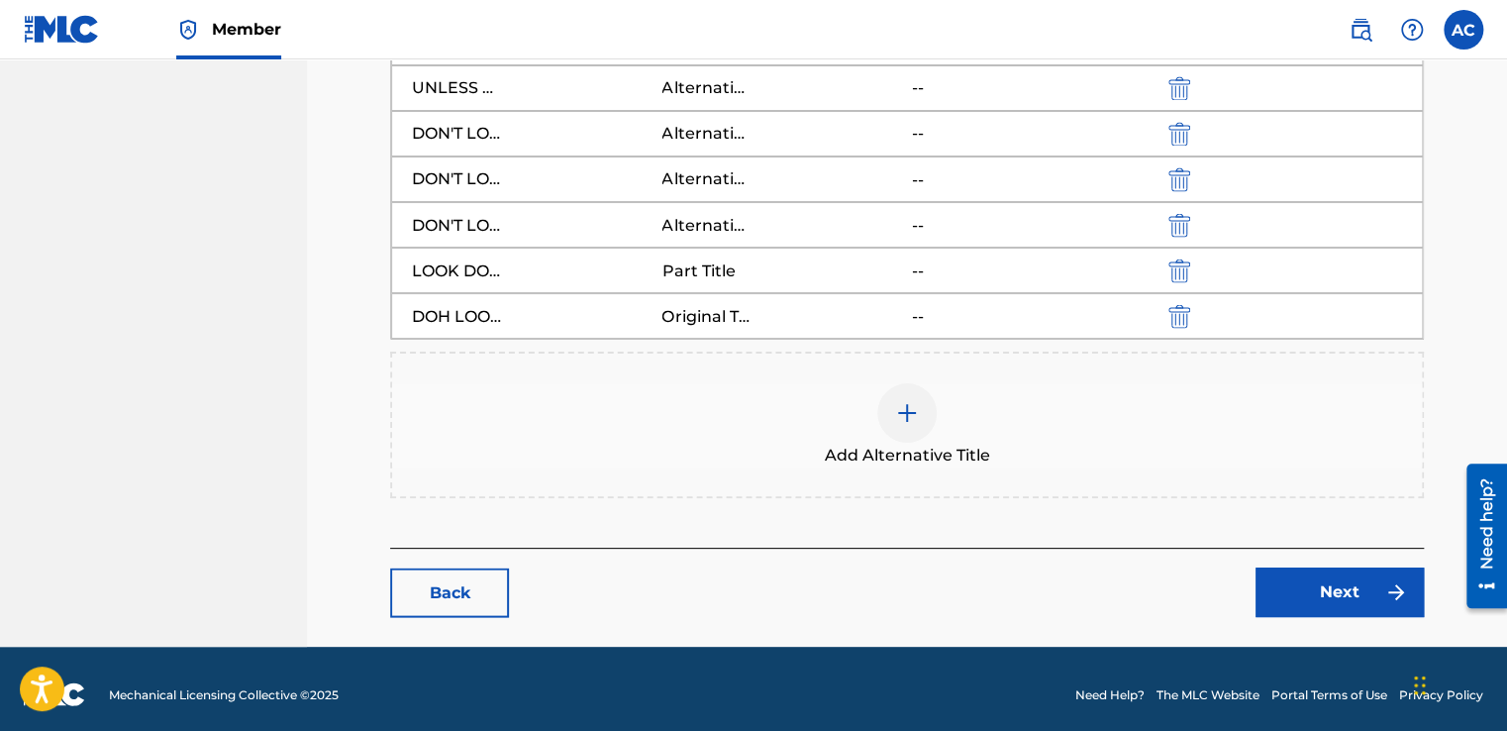
click at [1314, 572] on link "Next" at bounding box center [1339, 592] width 168 height 50
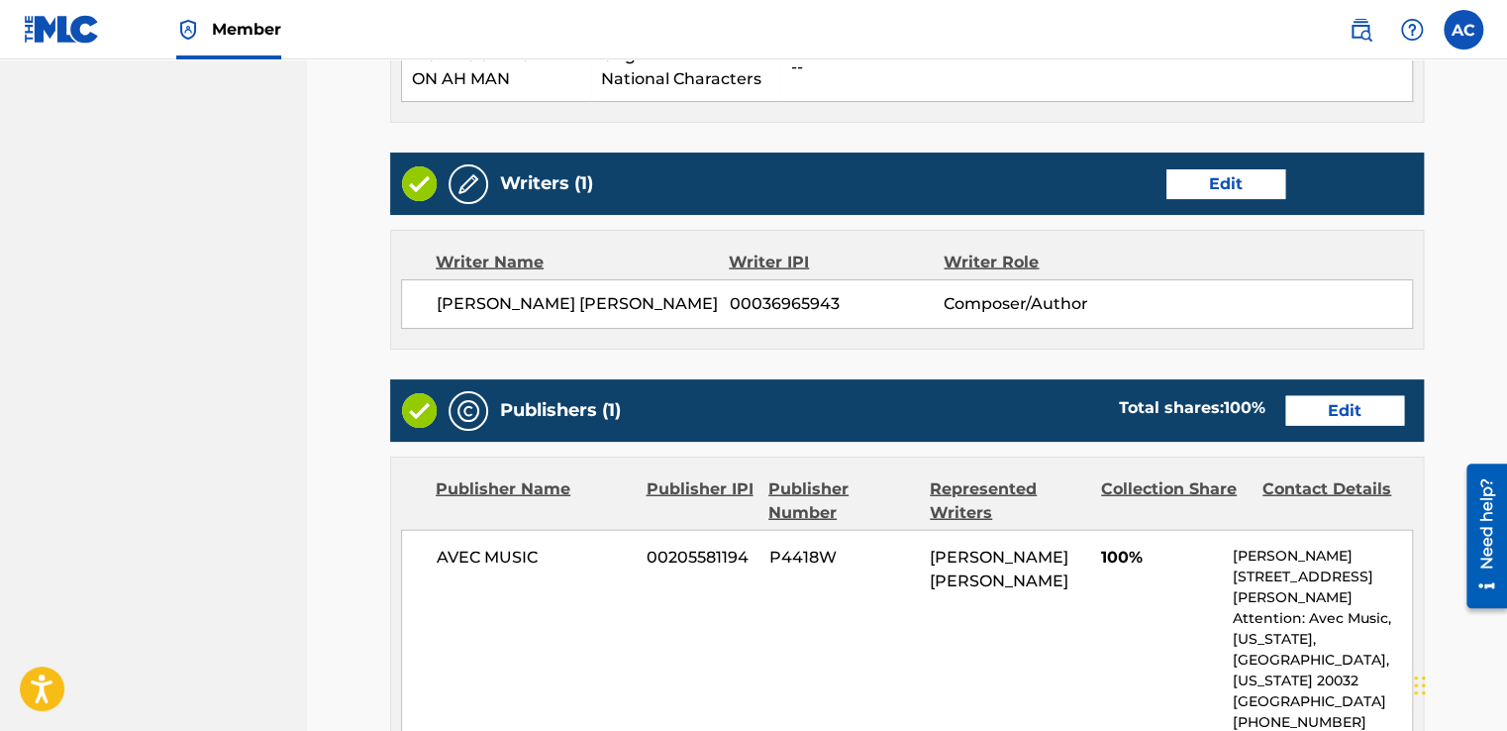
scroll to position [2020, 0]
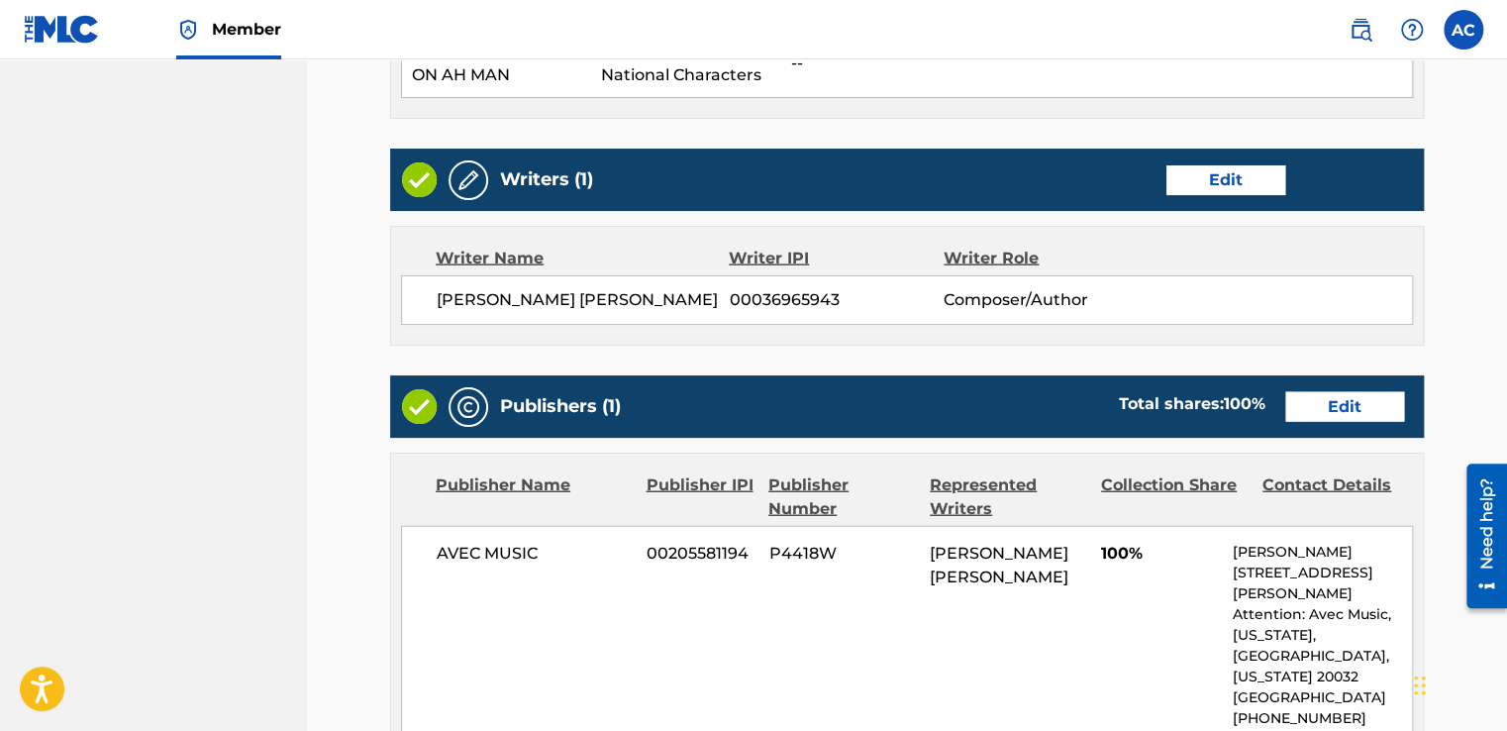
click at [1219, 195] on link "Edit" at bounding box center [1225, 180] width 119 height 30
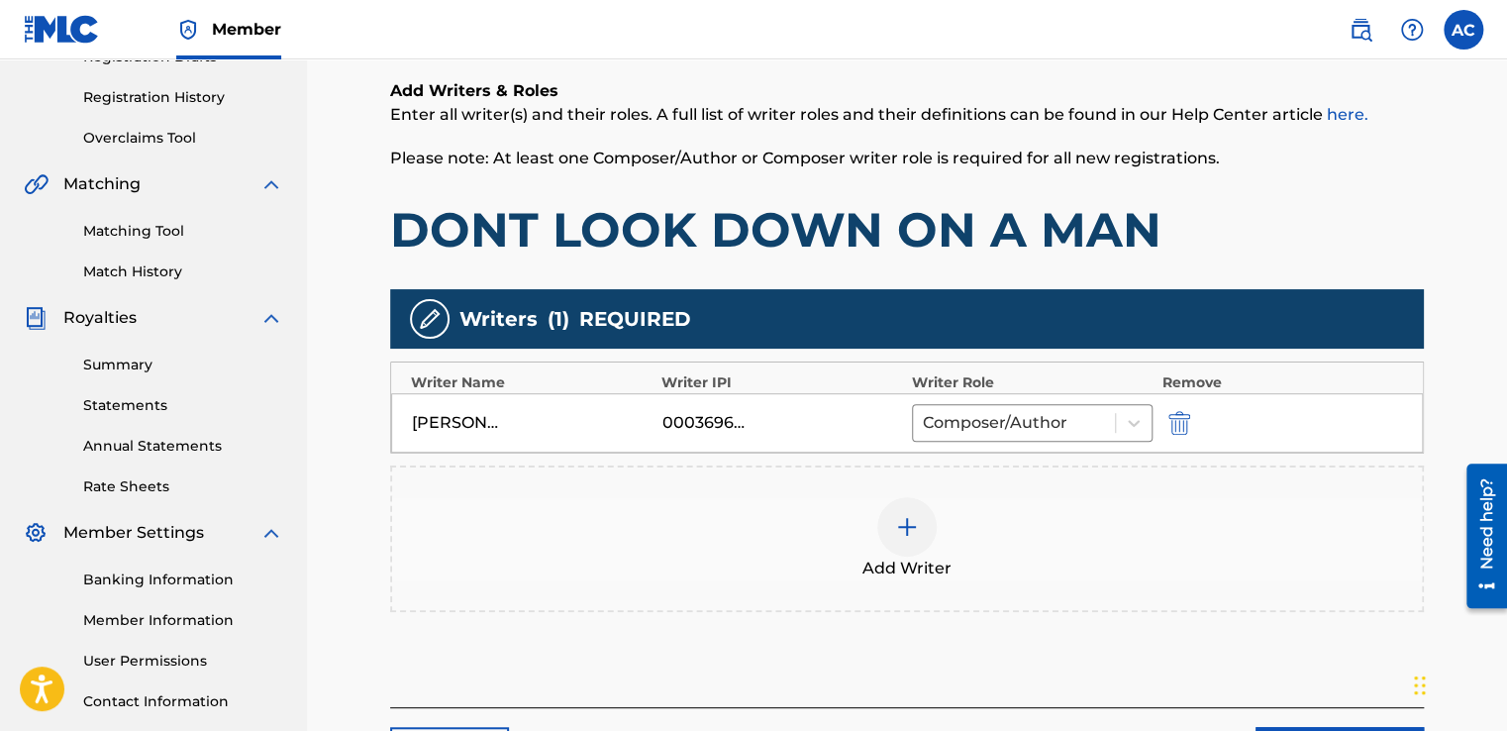
scroll to position [396, 0]
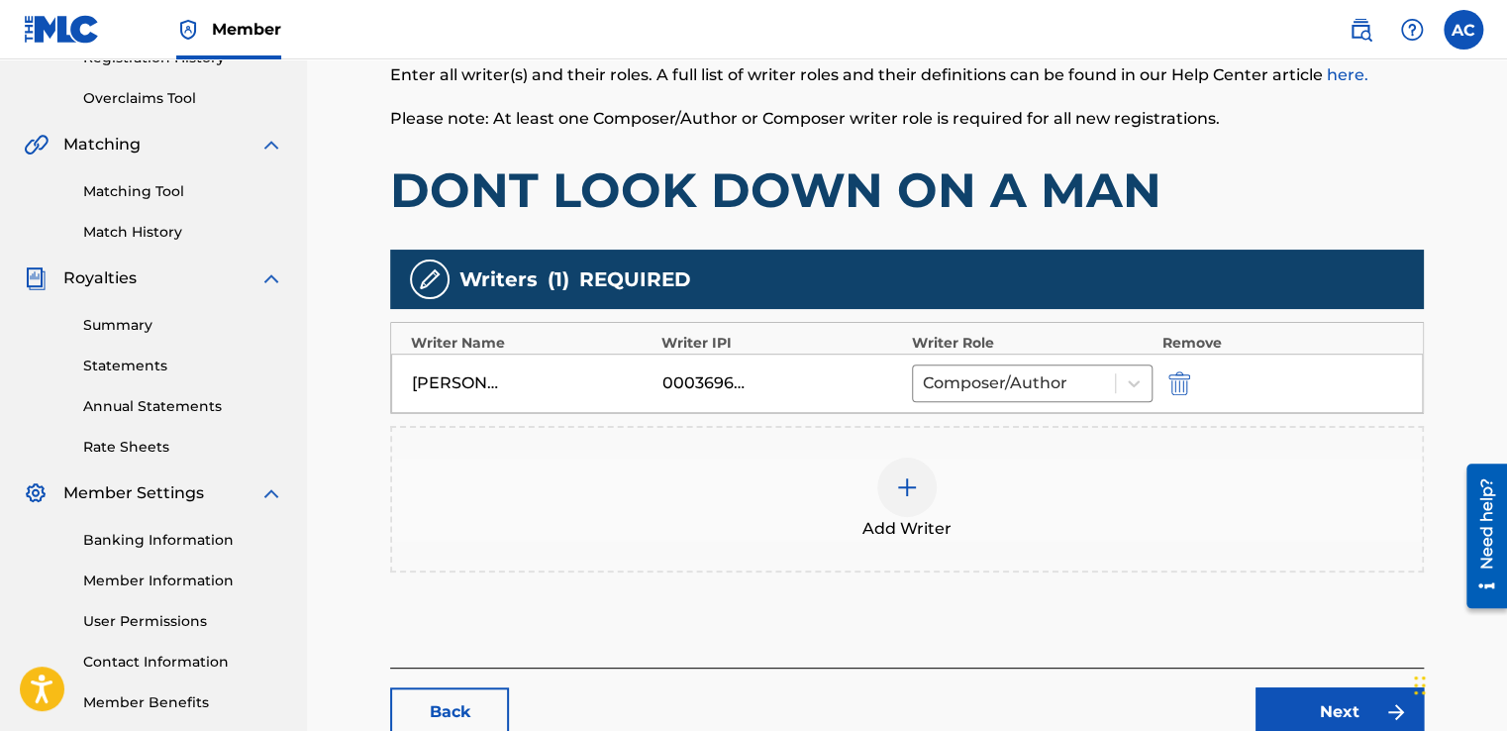
click at [901, 488] on img at bounding box center [907, 487] width 24 height 24
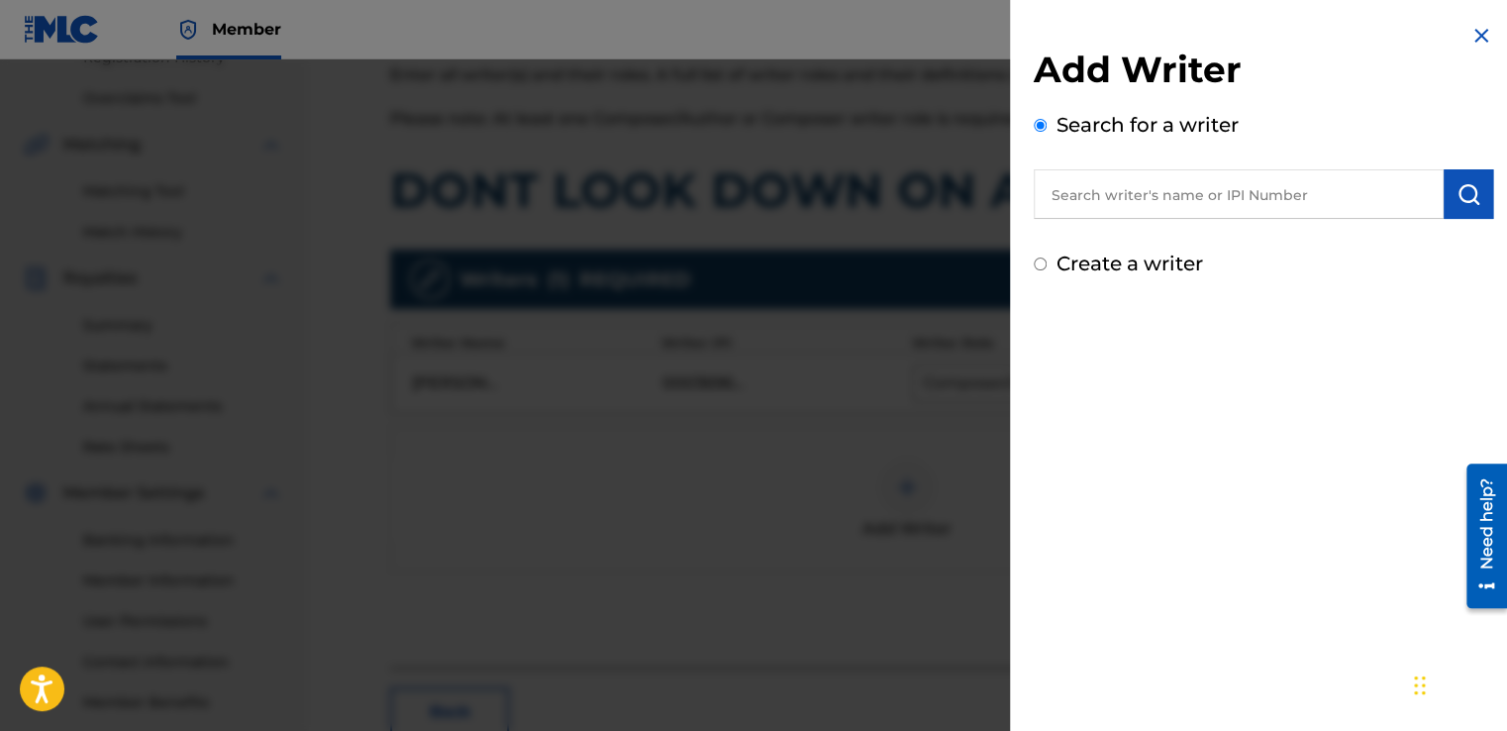
click at [1086, 197] on input "text" at bounding box center [1239, 194] width 410 height 50
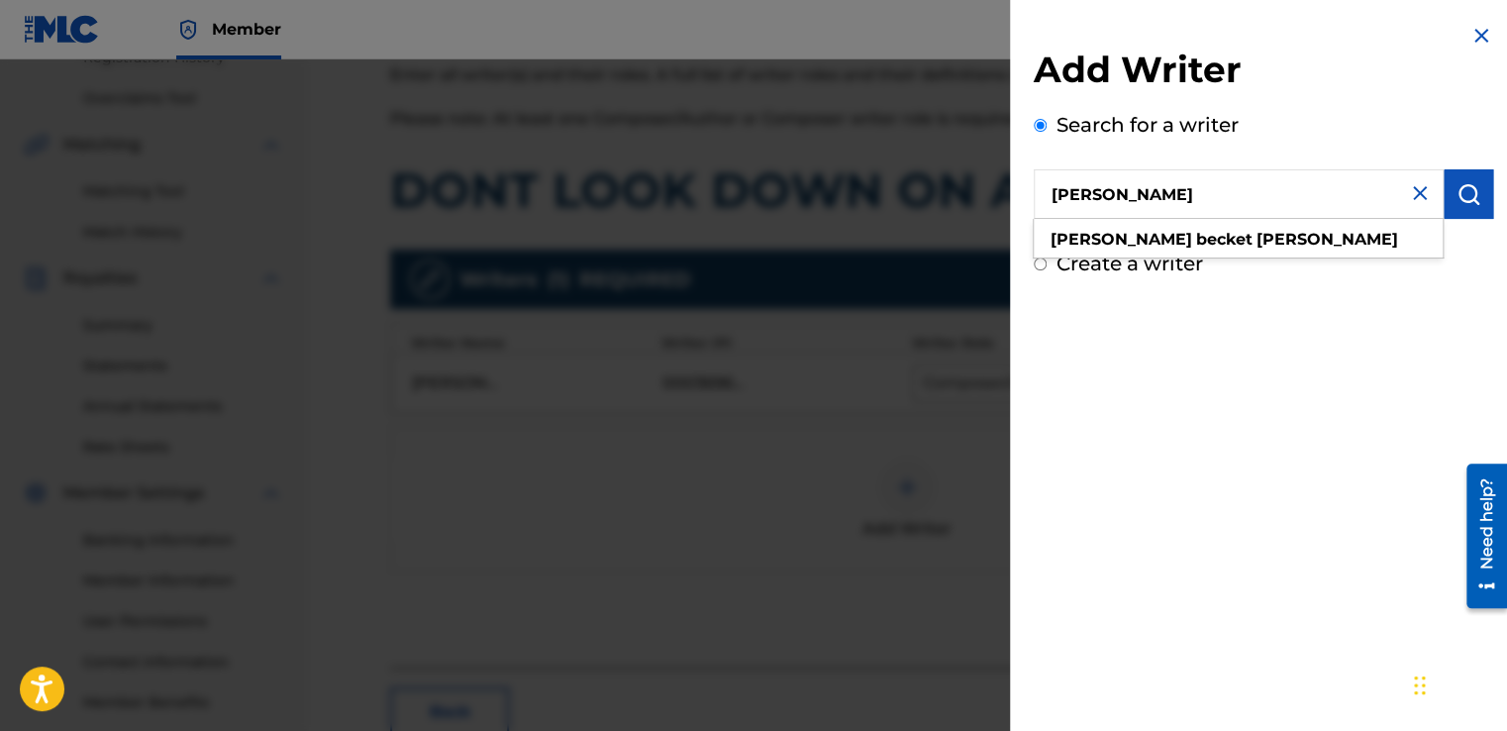
type input "Alston BECKET Cyrus"
click at [1456, 185] on img "submit" at bounding box center [1468, 194] width 24 height 24
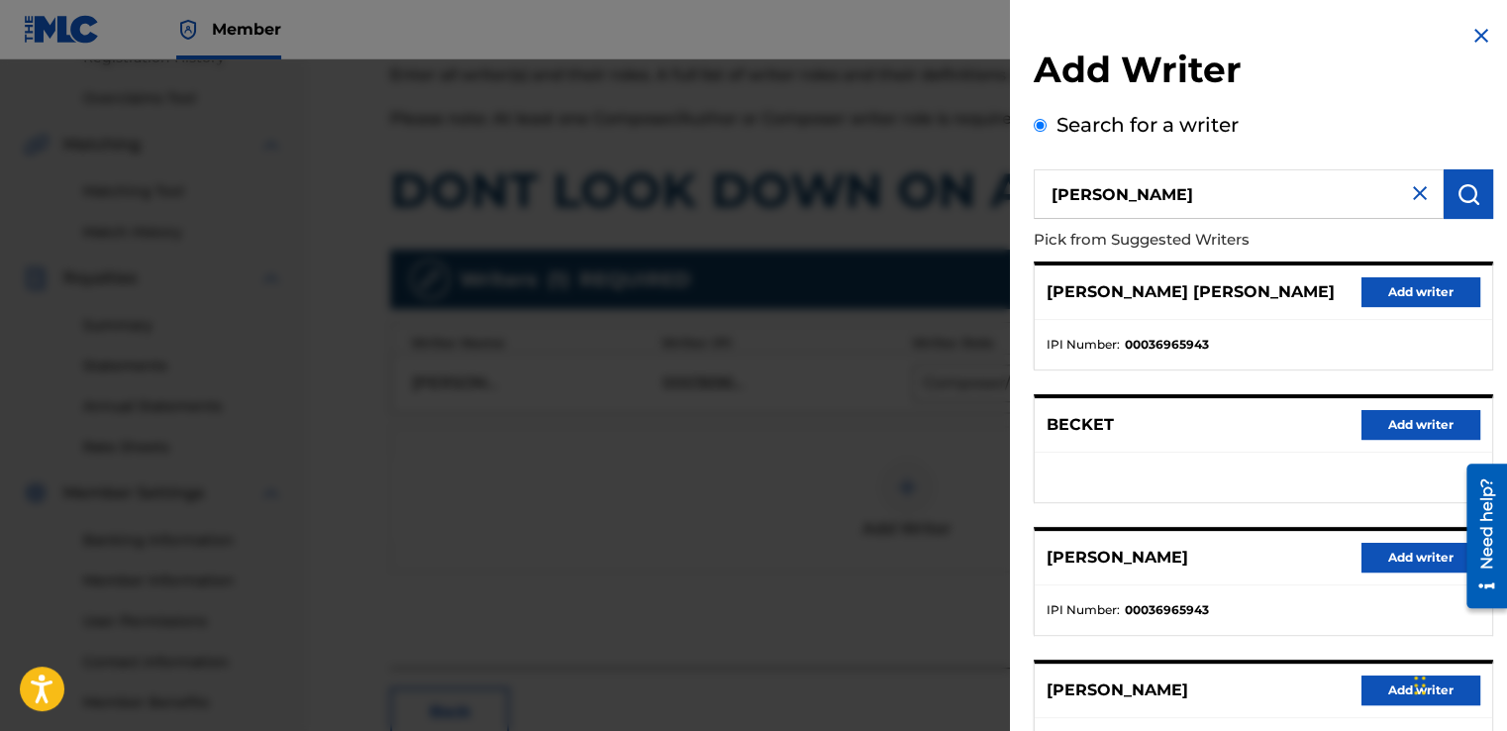
click at [1456, 185] on img "submit" at bounding box center [1468, 194] width 24 height 24
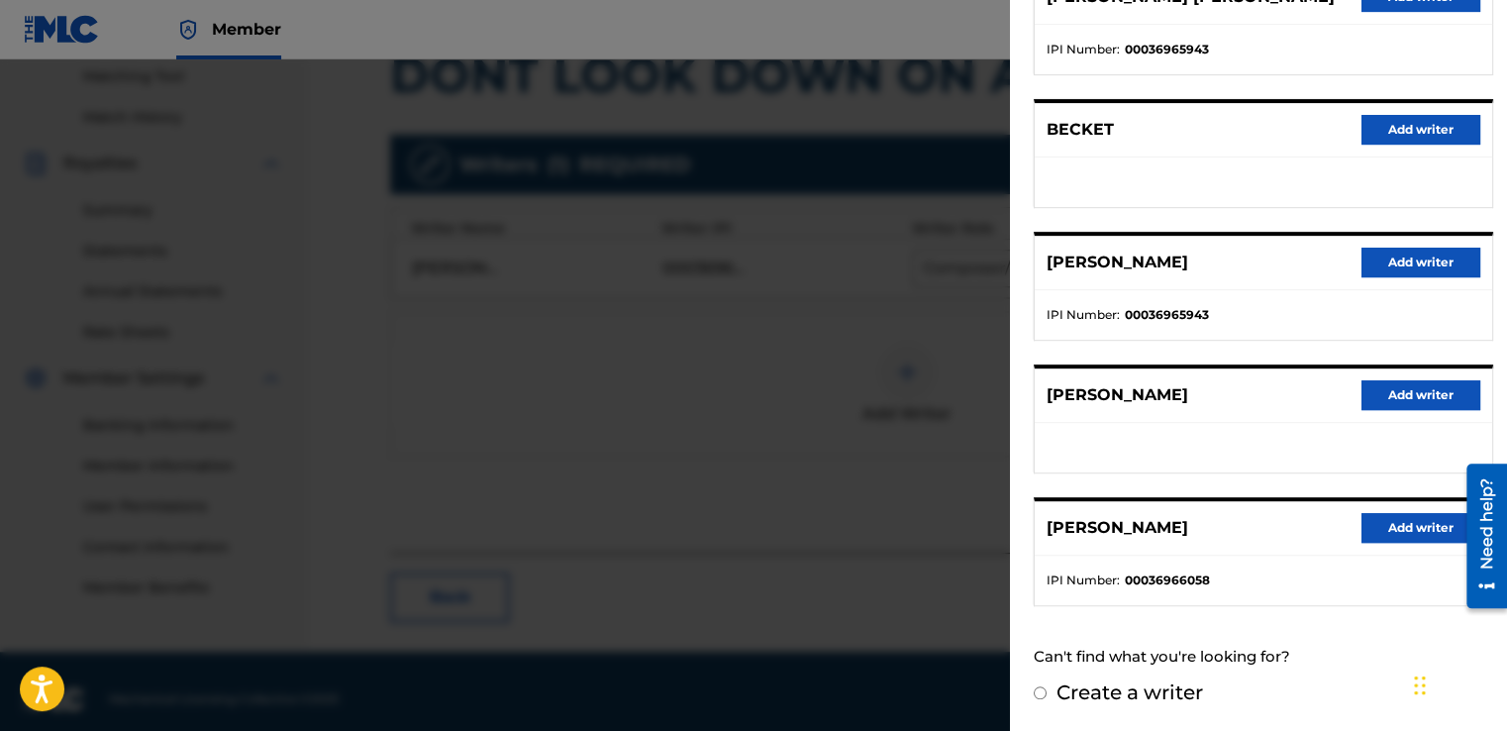
scroll to position [515, 0]
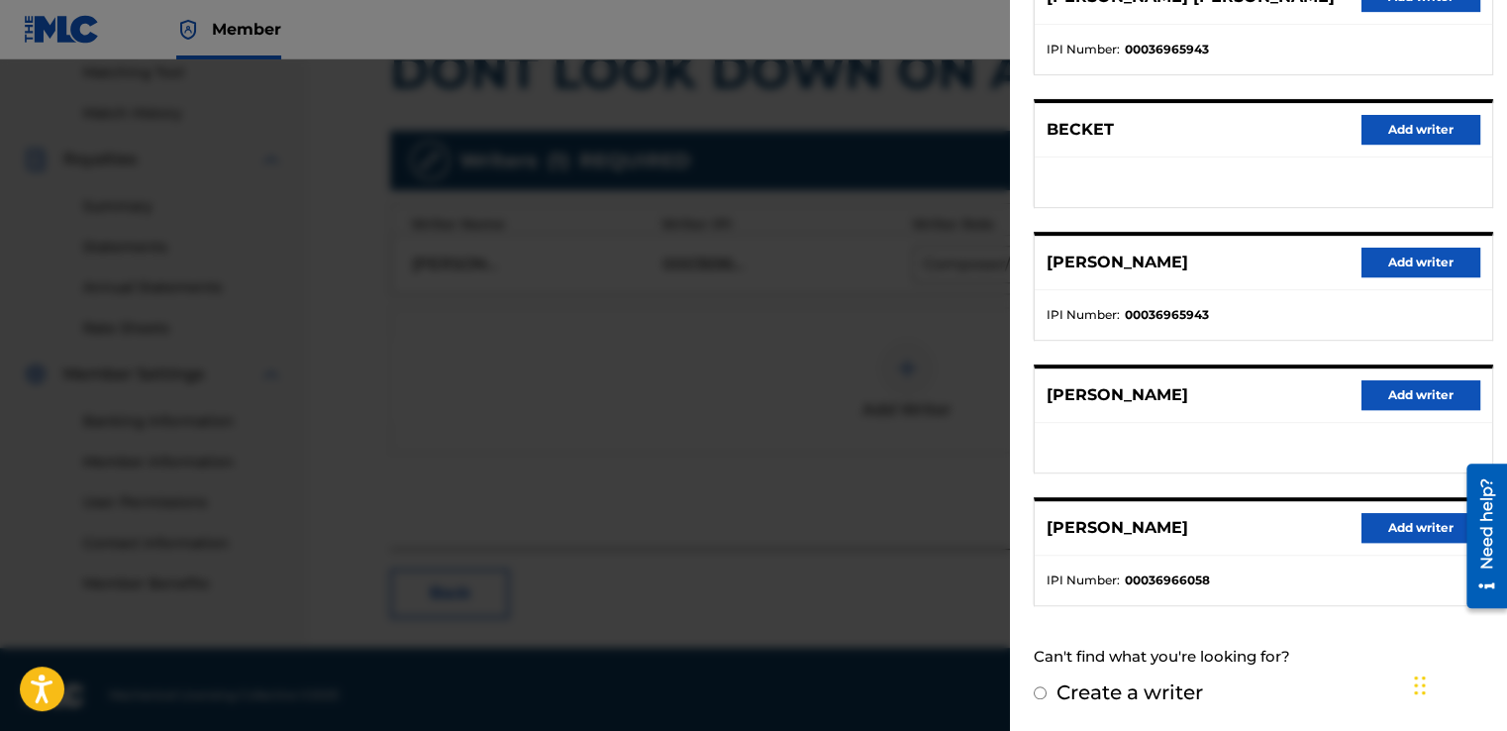
click at [1405, 528] on button "Add writer" at bounding box center [1420, 528] width 119 height 30
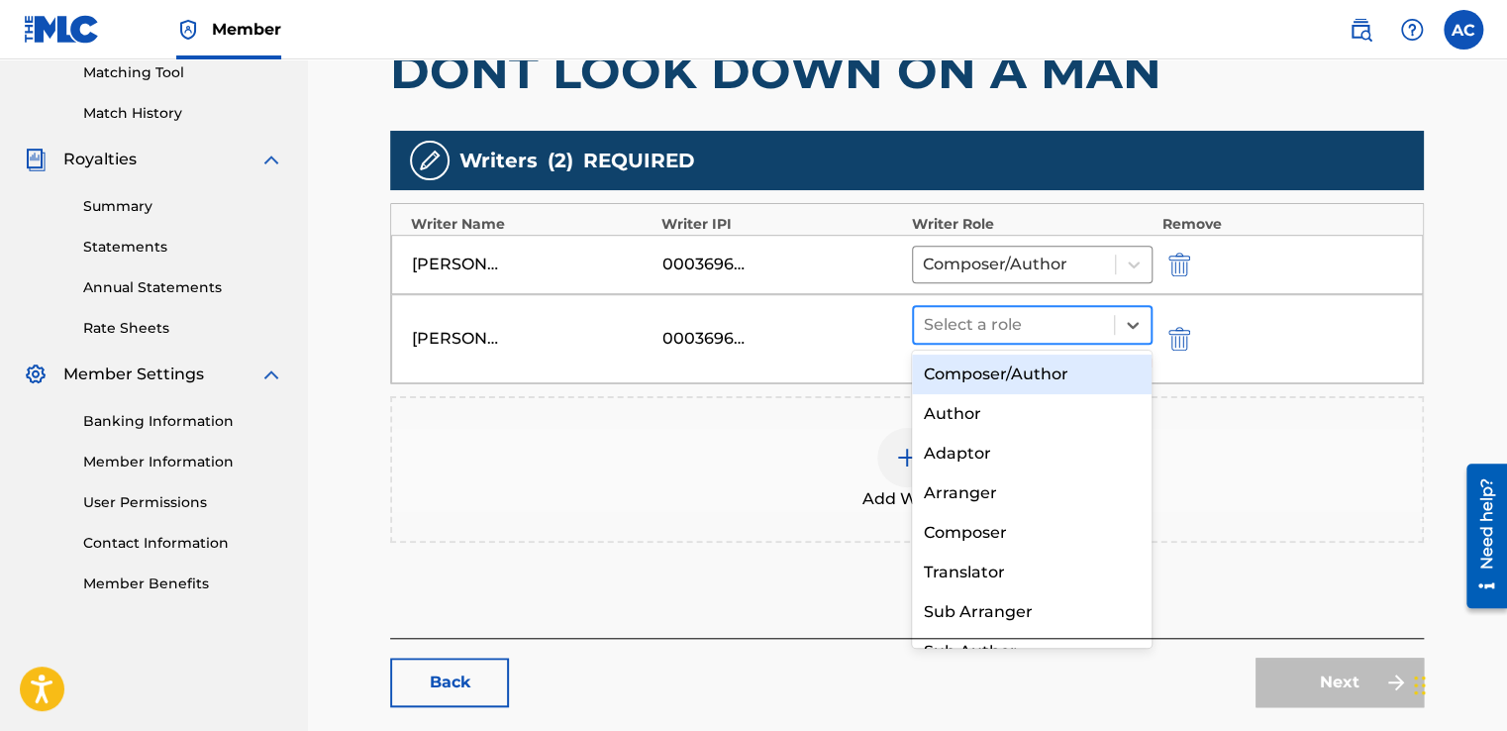
click at [963, 319] on div at bounding box center [1014, 325] width 180 height 28
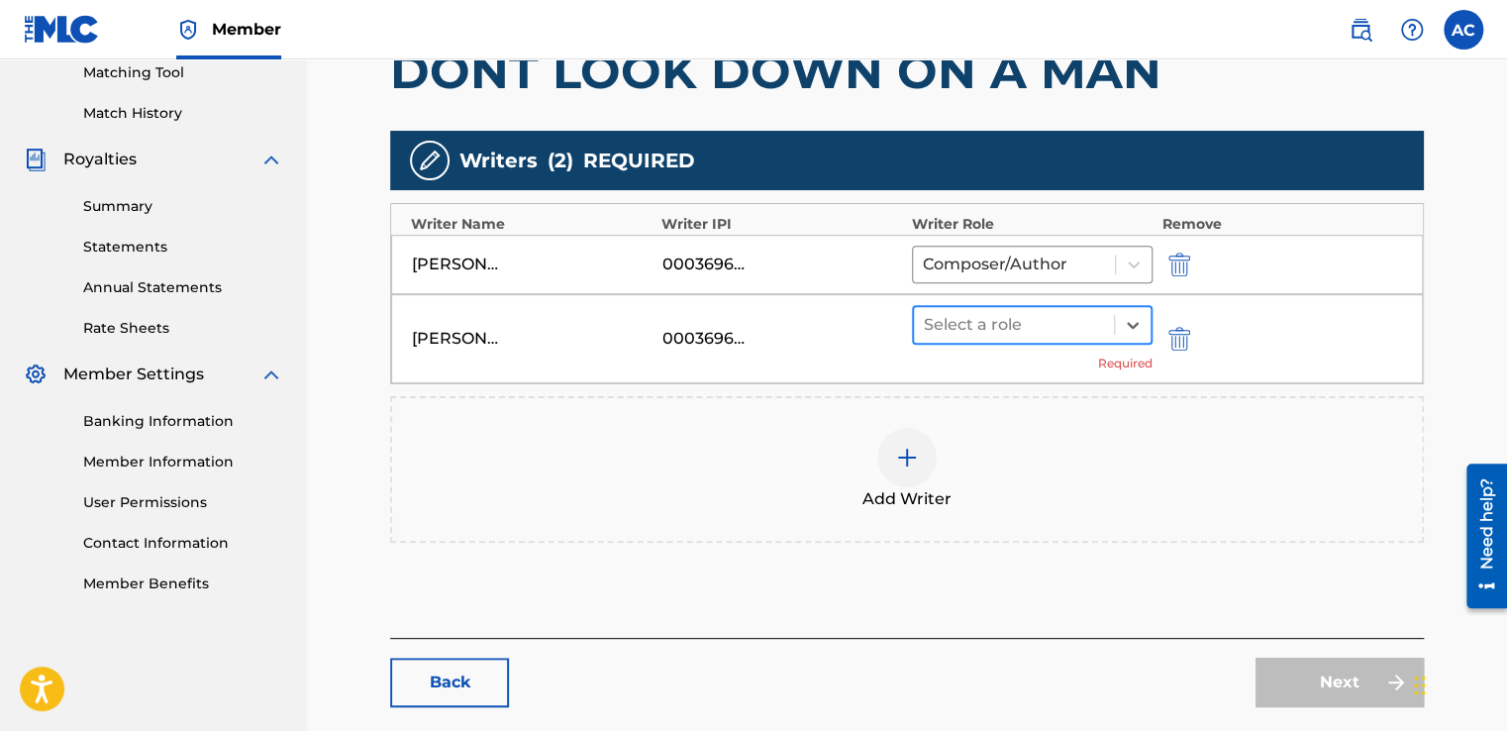
click at [963, 319] on div at bounding box center [1014, 325] width 180 height 28
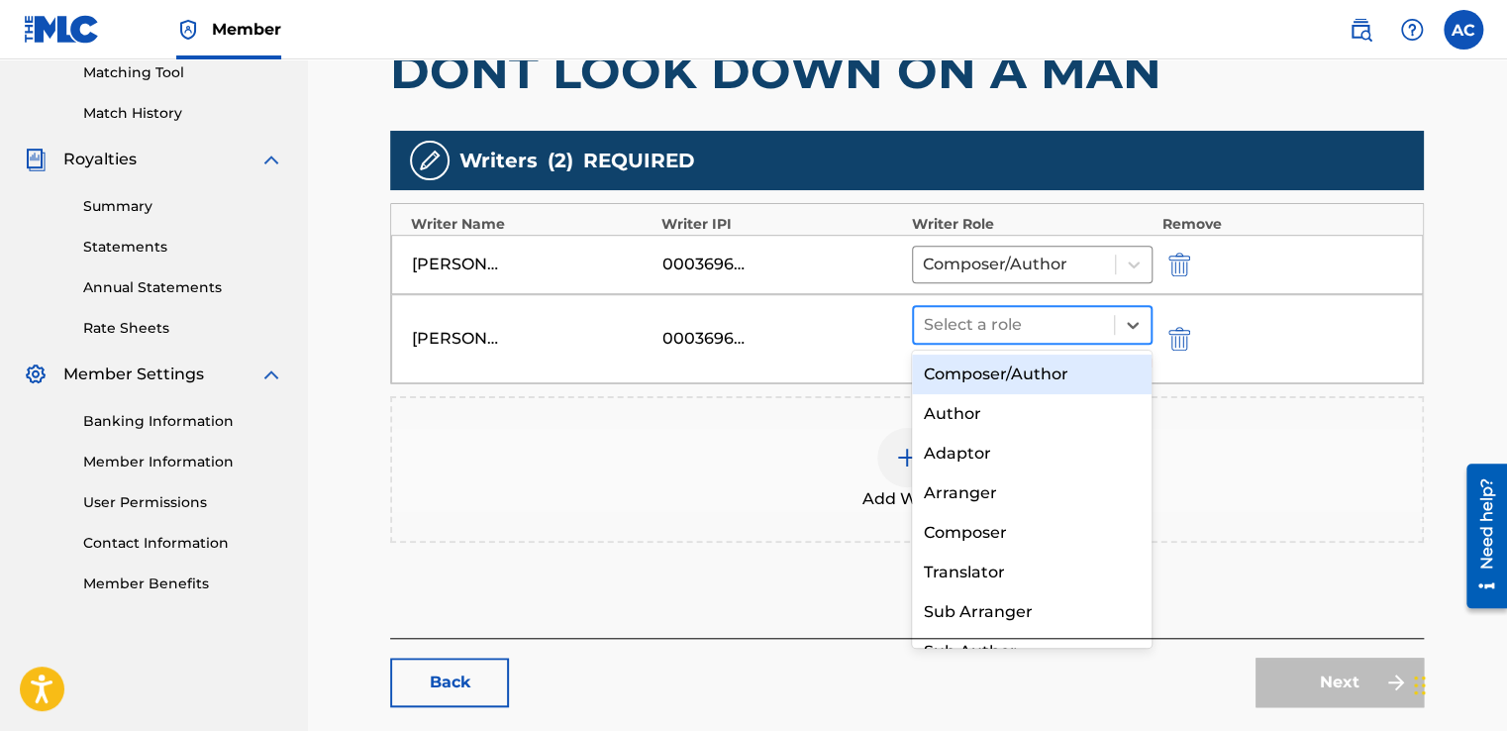
click at [963, 319] on div at bounding box center [1014, 325] width 180 height 28
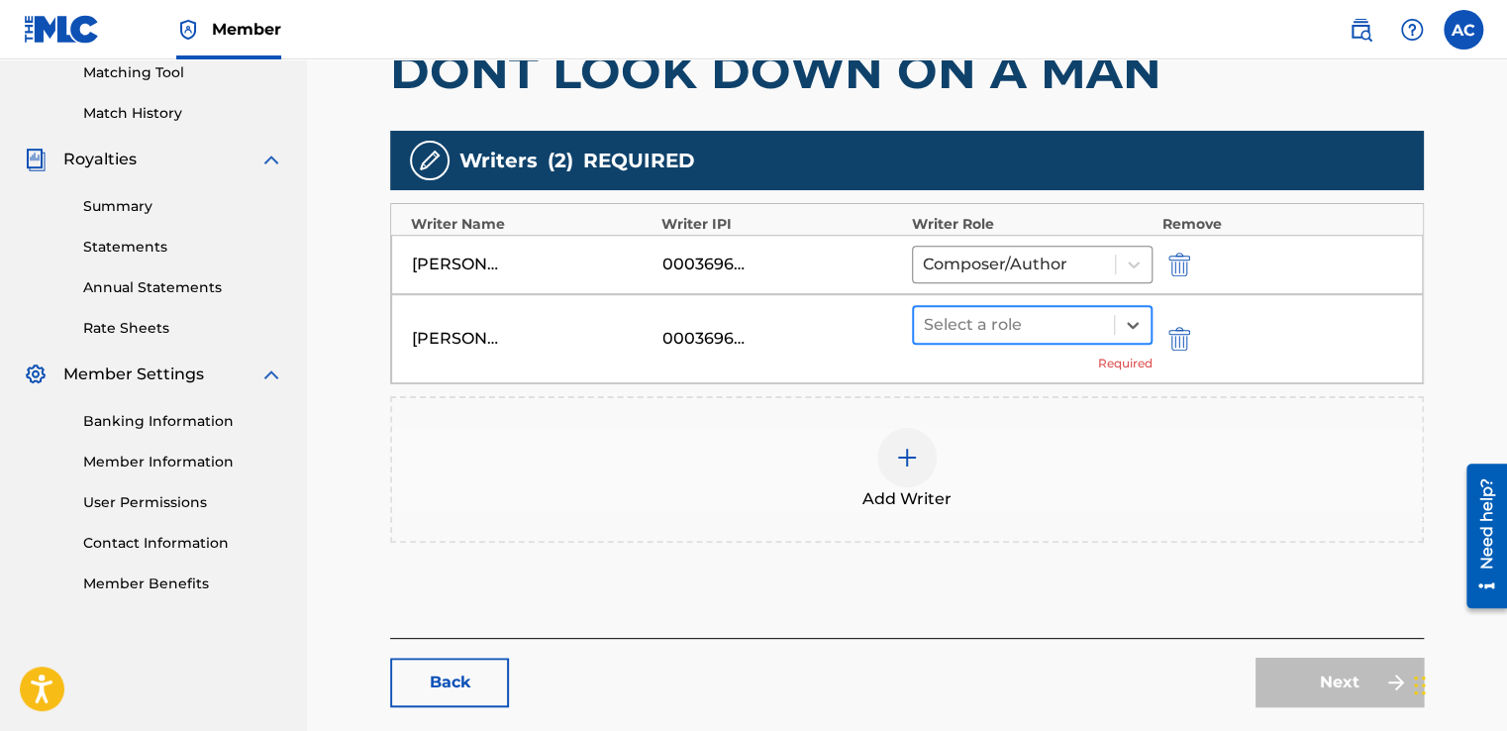
click at [963, 319] on div at bounding box center [1014, 325] width 180 height 28
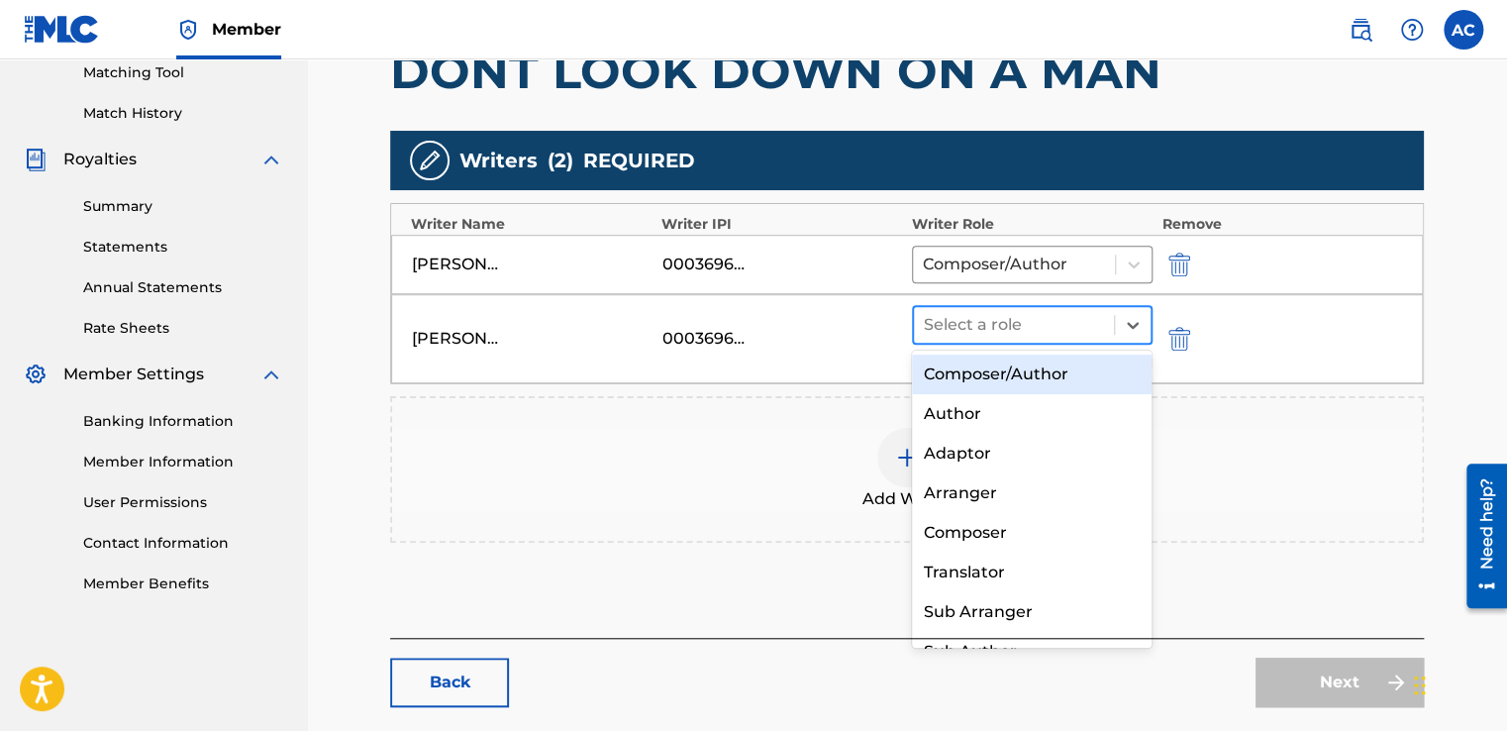
click at [963, 319] on div at bounding box center [1014, 325] width 180 height 28
click at [966, 381] on div "Composer/Author" at bounding box center [1032, 374] width 241 height 40
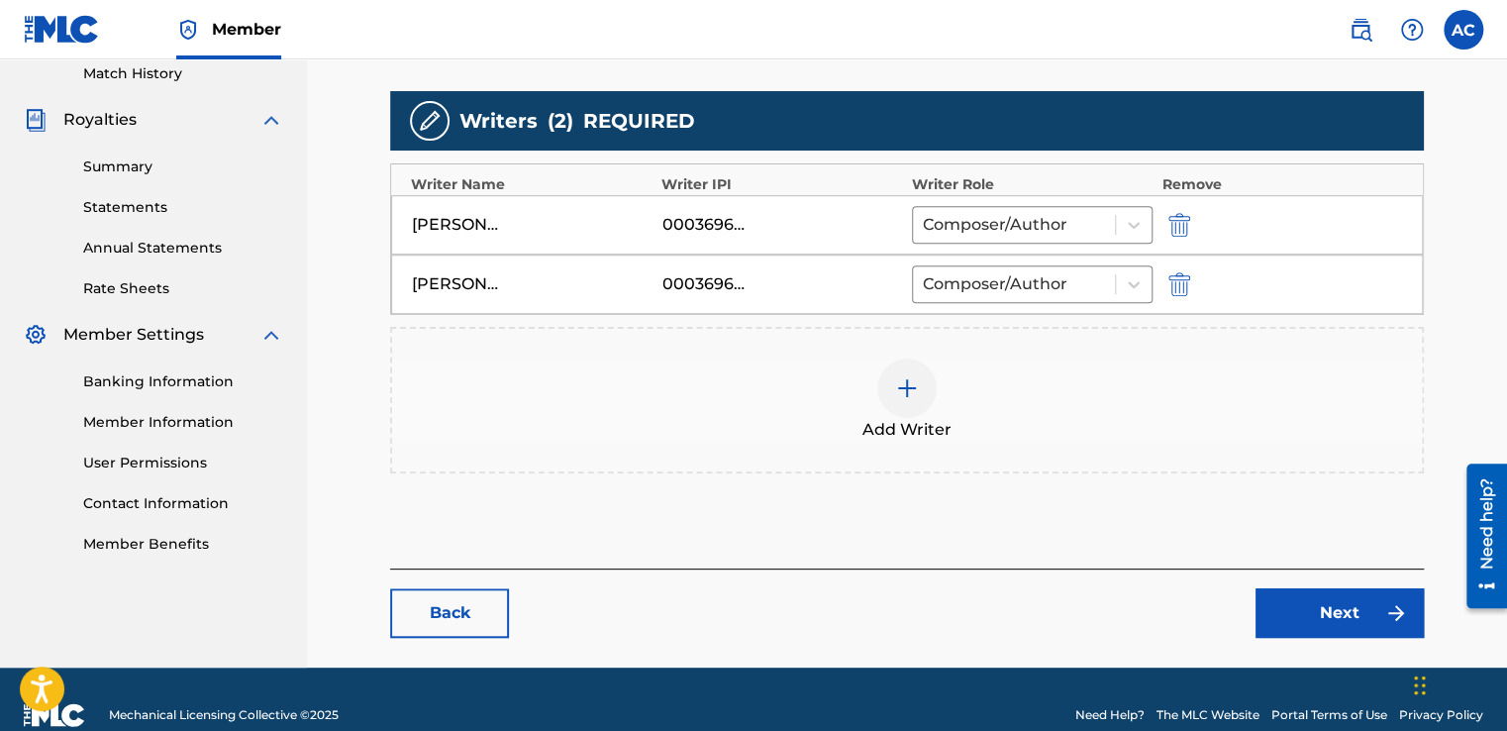
scroll to position [583, 0]
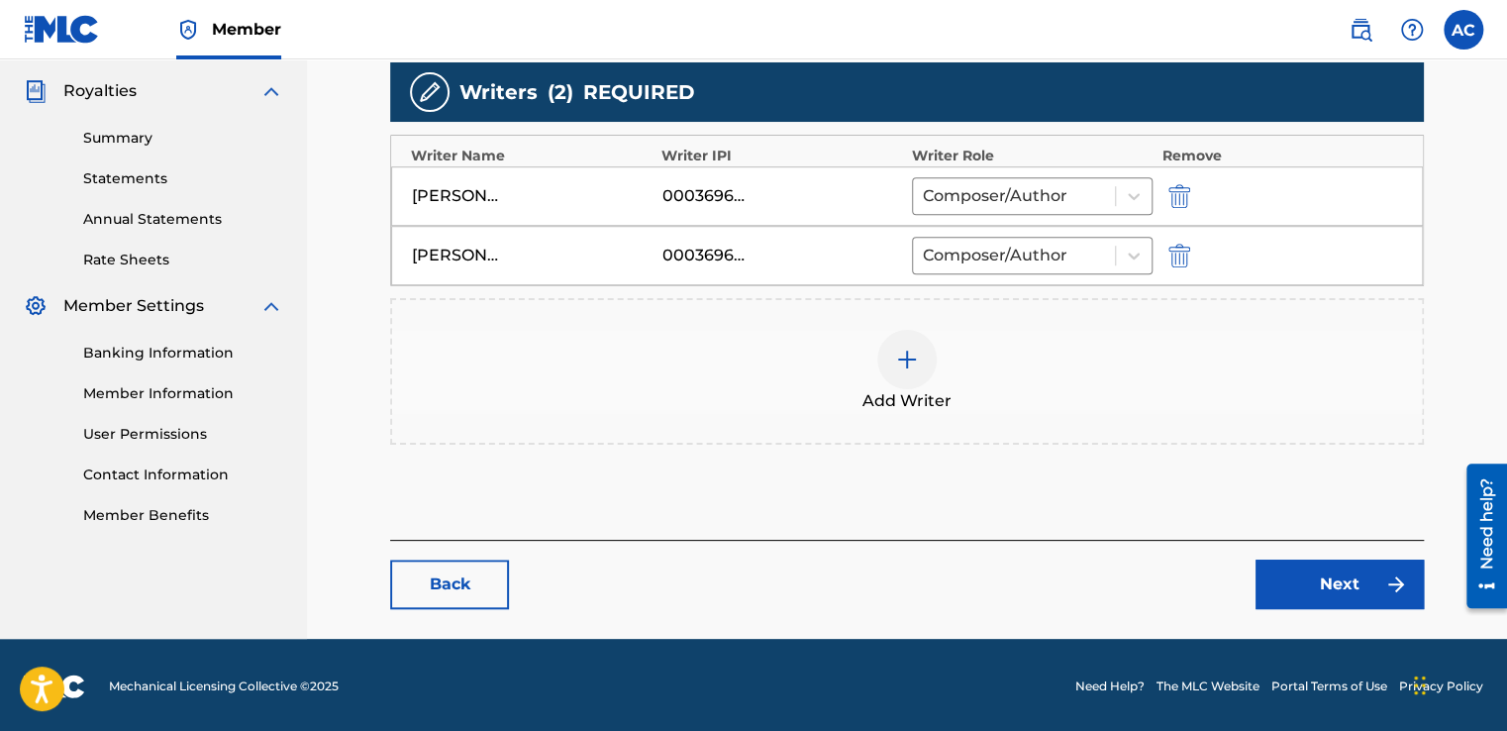
click at [1327, 584] on link "Next" at bounding box center [1339, 584] width 168 height 50
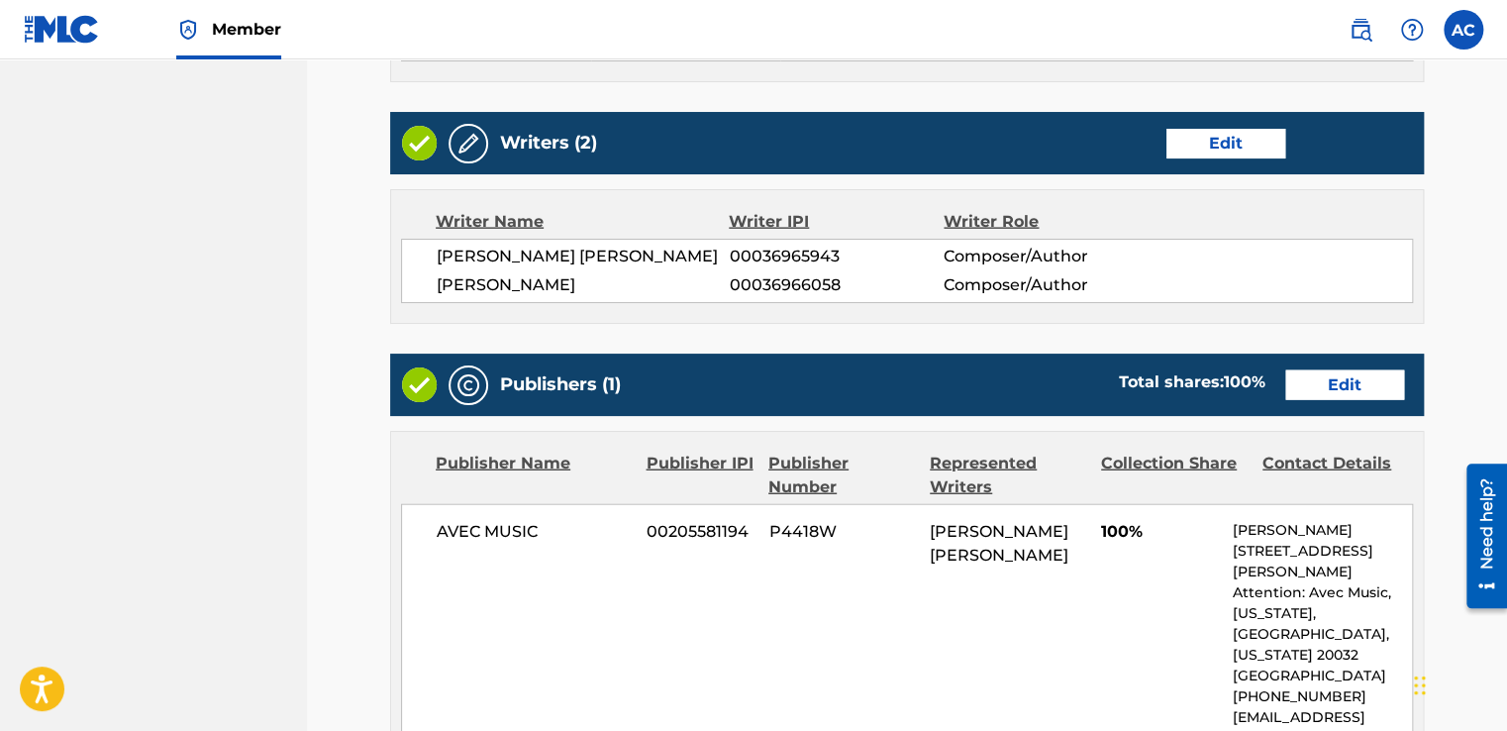
scroll to position [2059, 0]
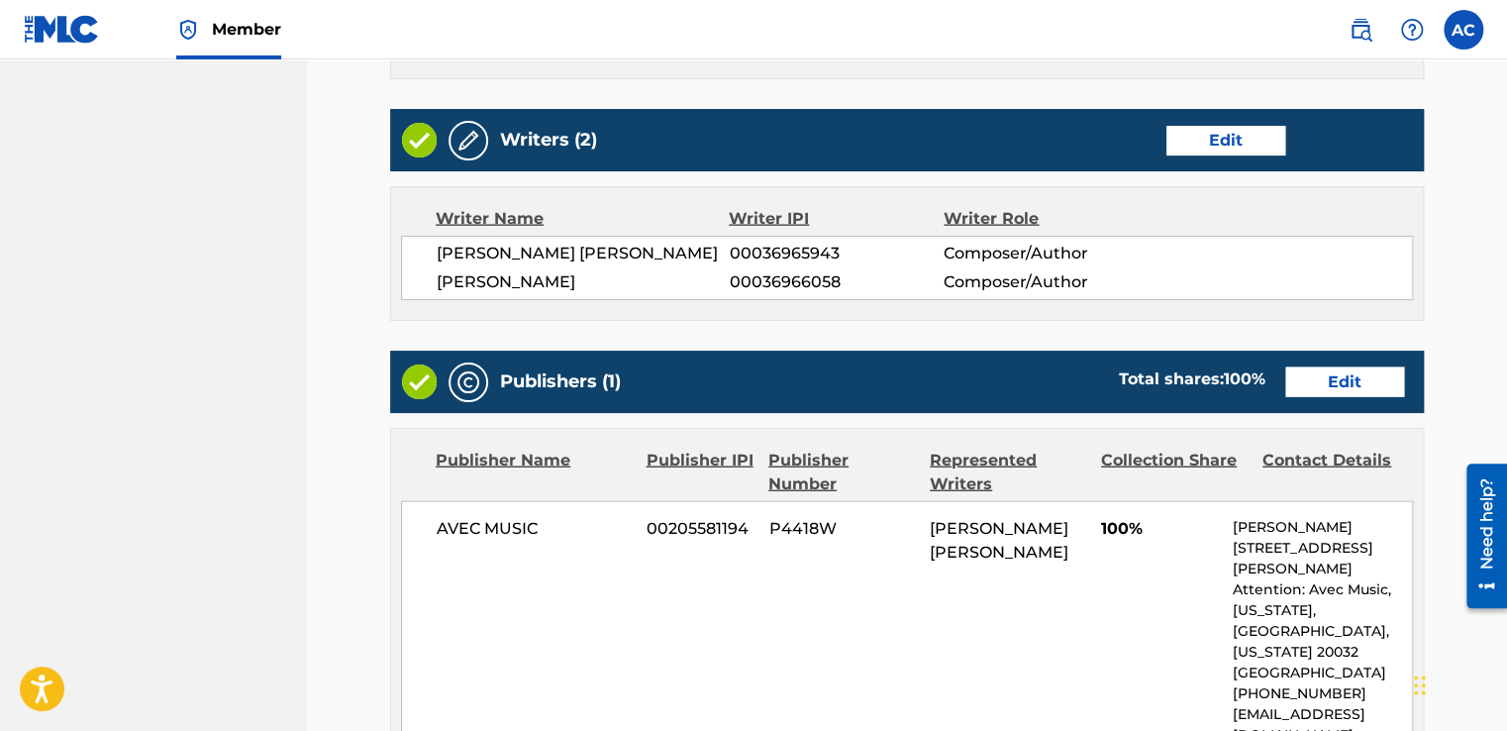
click at [1350, 397] on link "Edit" at bounding box center [1344, 382] width 119 height 30
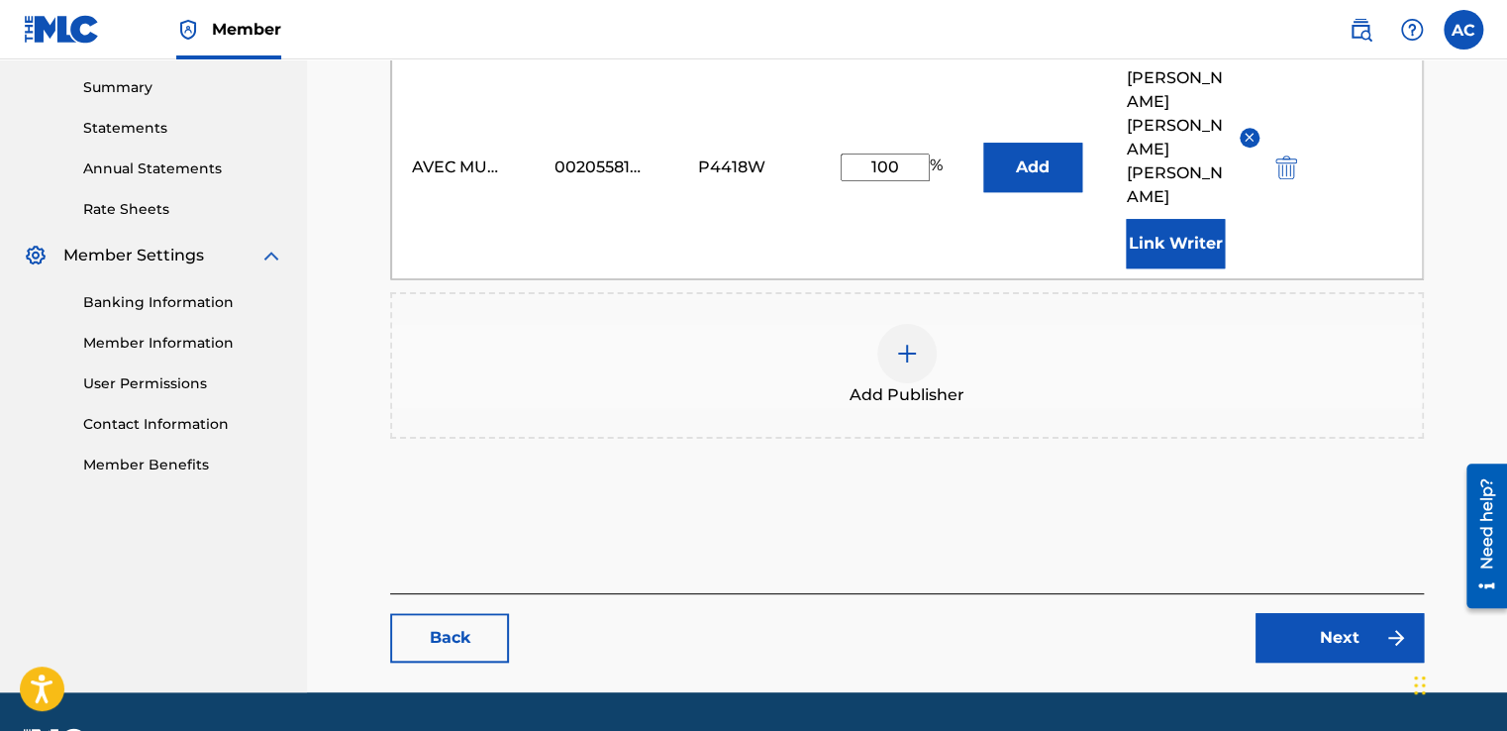
scroll to position [641, 0]
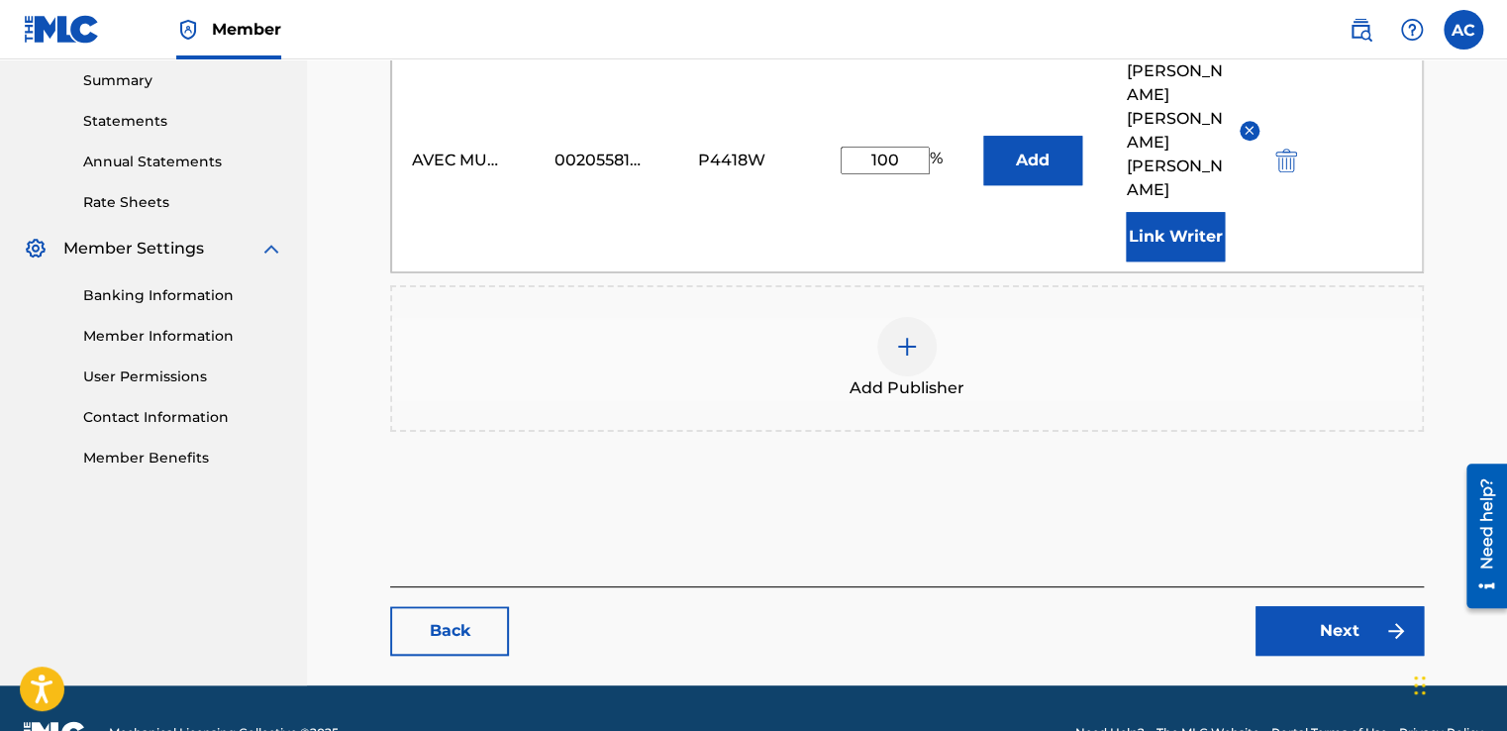
click at [903, 335] on img at bounding box center [907, 347] width 24 height 24
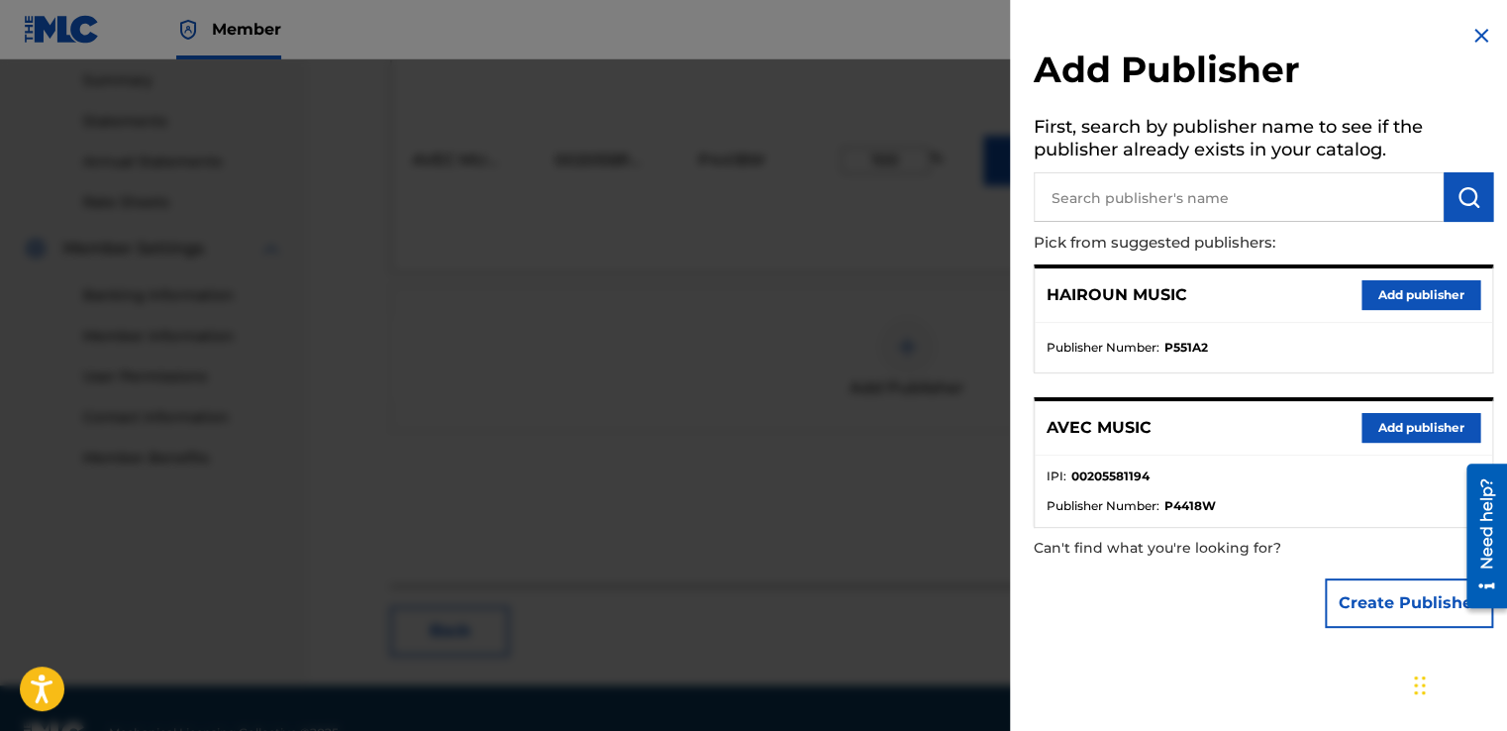
click at [1401, 432] on button "Add publisher" at bounding box center [1420, 428] width 119 height 30
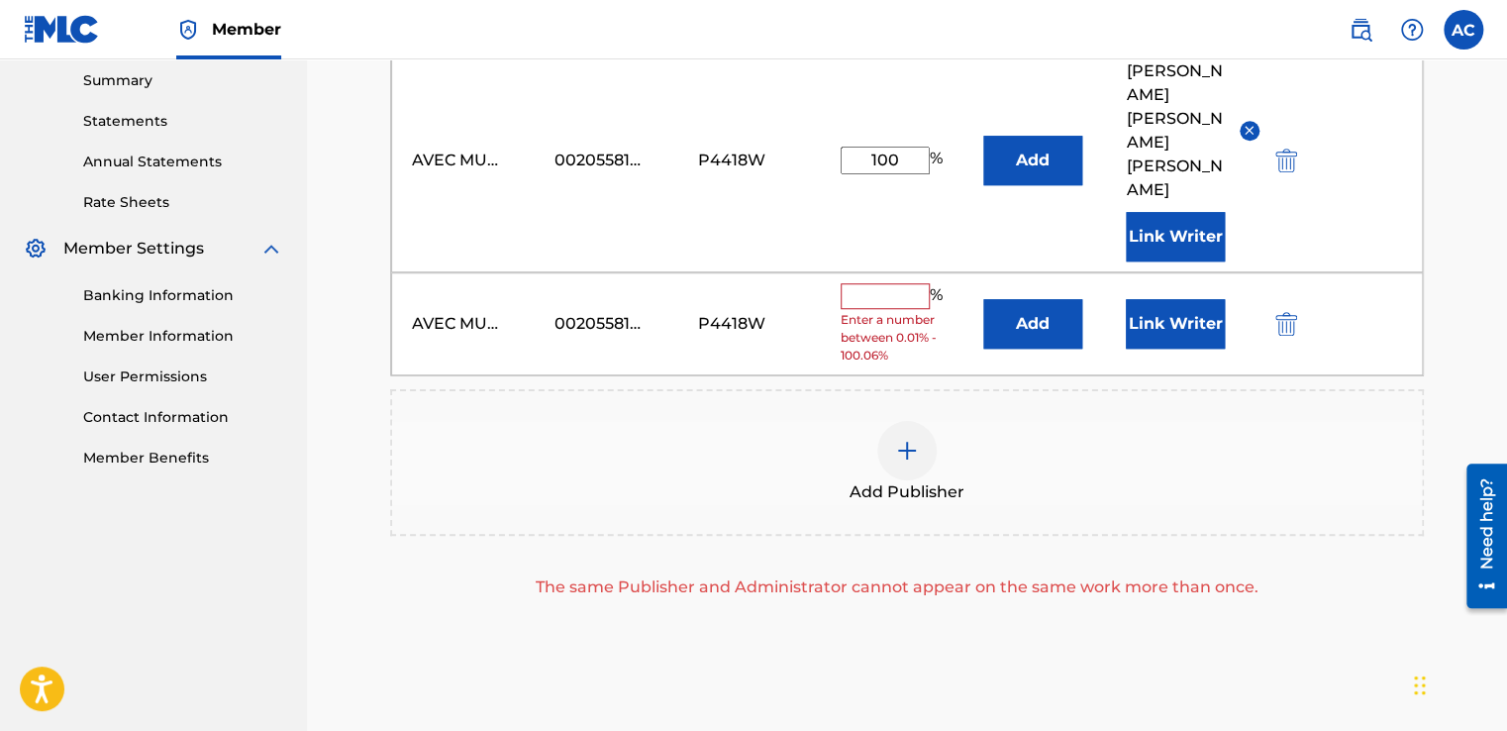
click at [1287, 312] on img "submit" at bounding box center [1286, 324] width 22 height 24
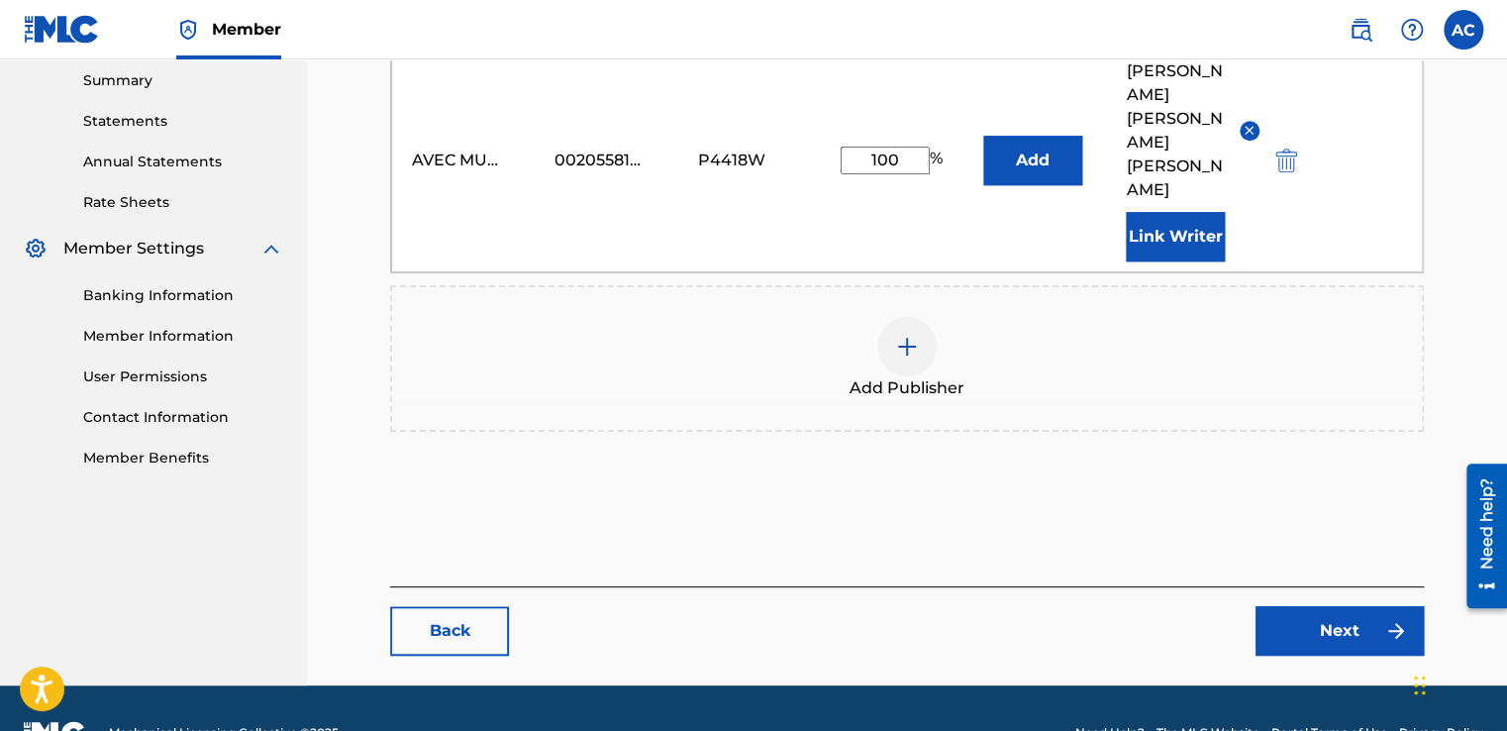
click at [1175, 212] on button "Link Writer" at bounding box center [1175, 237] width 99 height 50
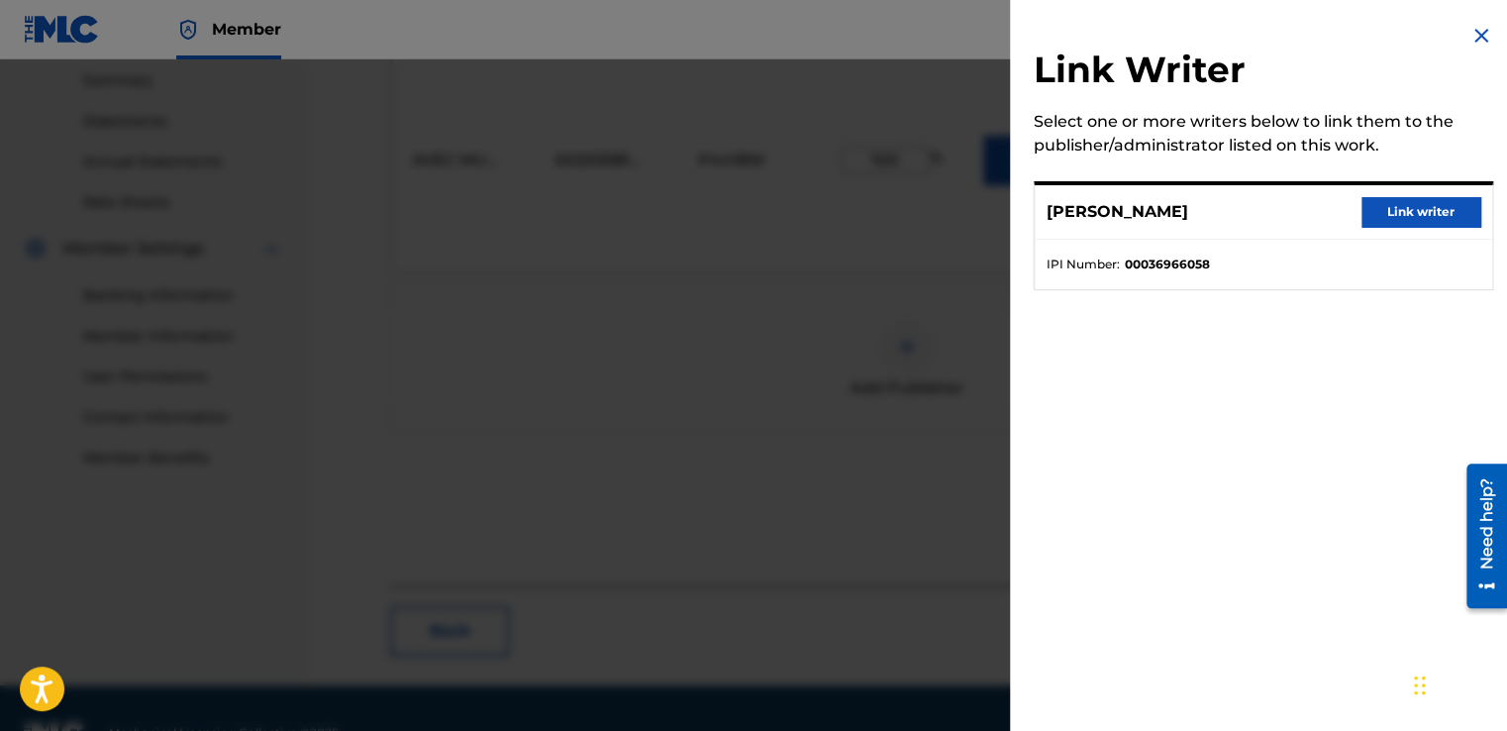
click at [1386, 212] on button "Link writer" at bounding box center [1420, 212] width 119 height 30
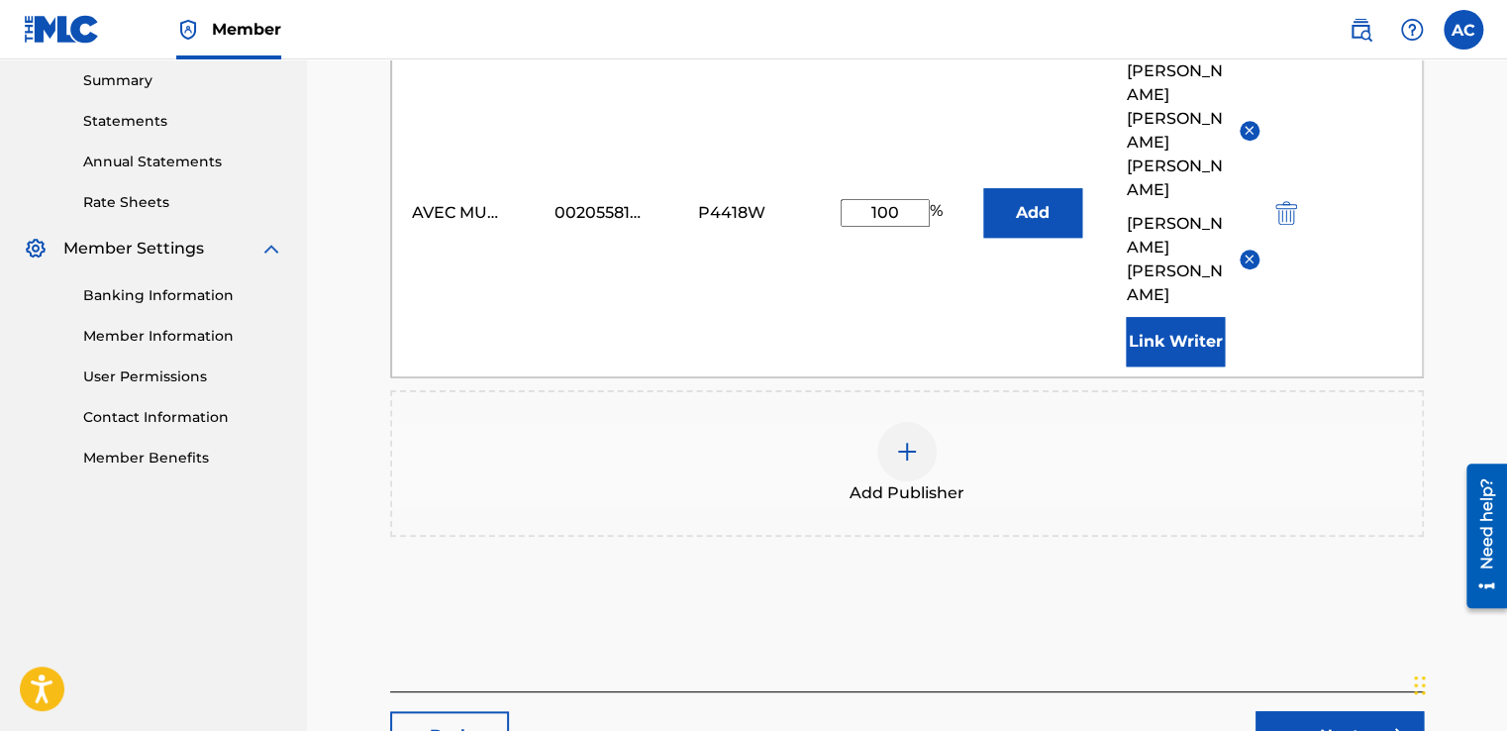
click at [1336, 711] on link "Next" at bounding box center [1339, 736] width 168 height 50
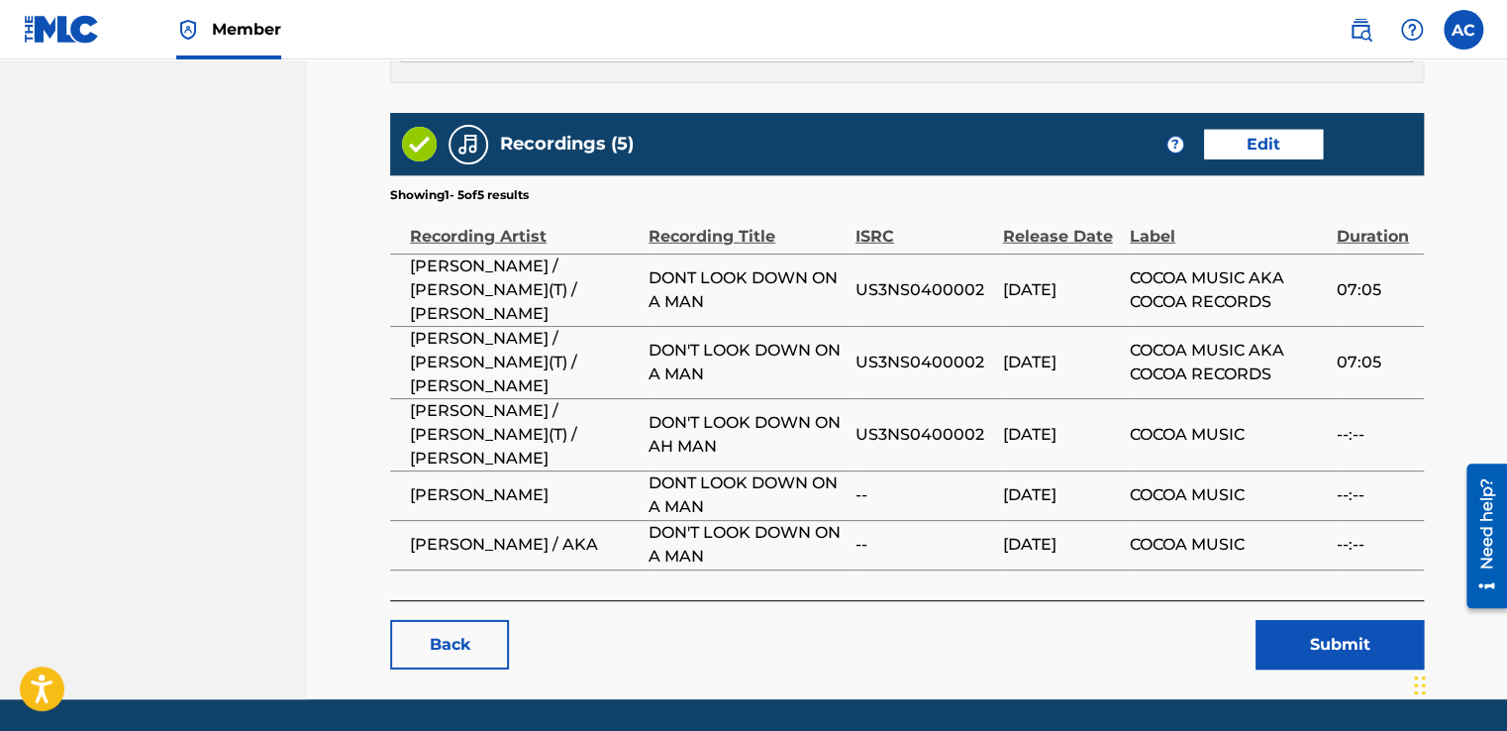
scroll to position [2798, 0]
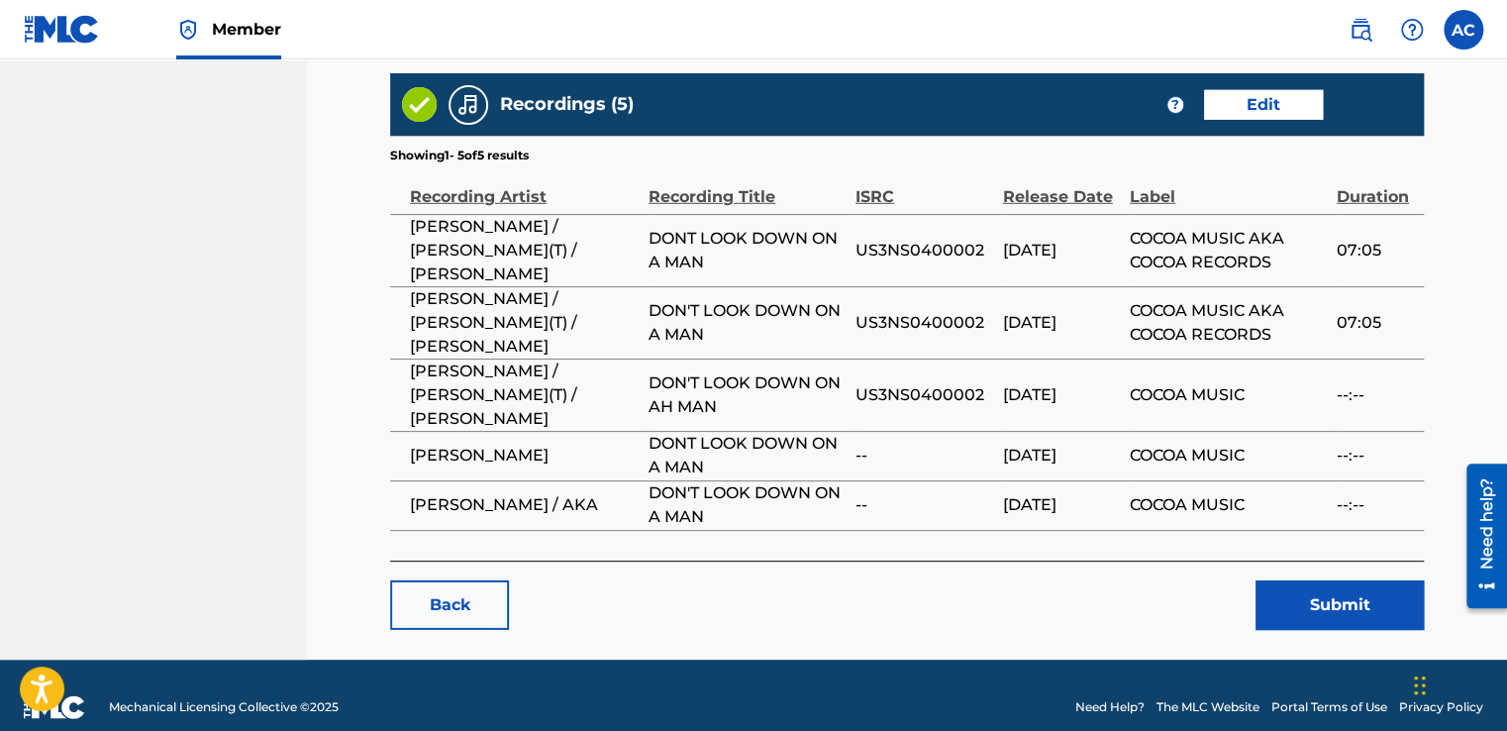
click at [1334, 580] on button "Submit" at bounding box center [1339, 605] width 168 height 50
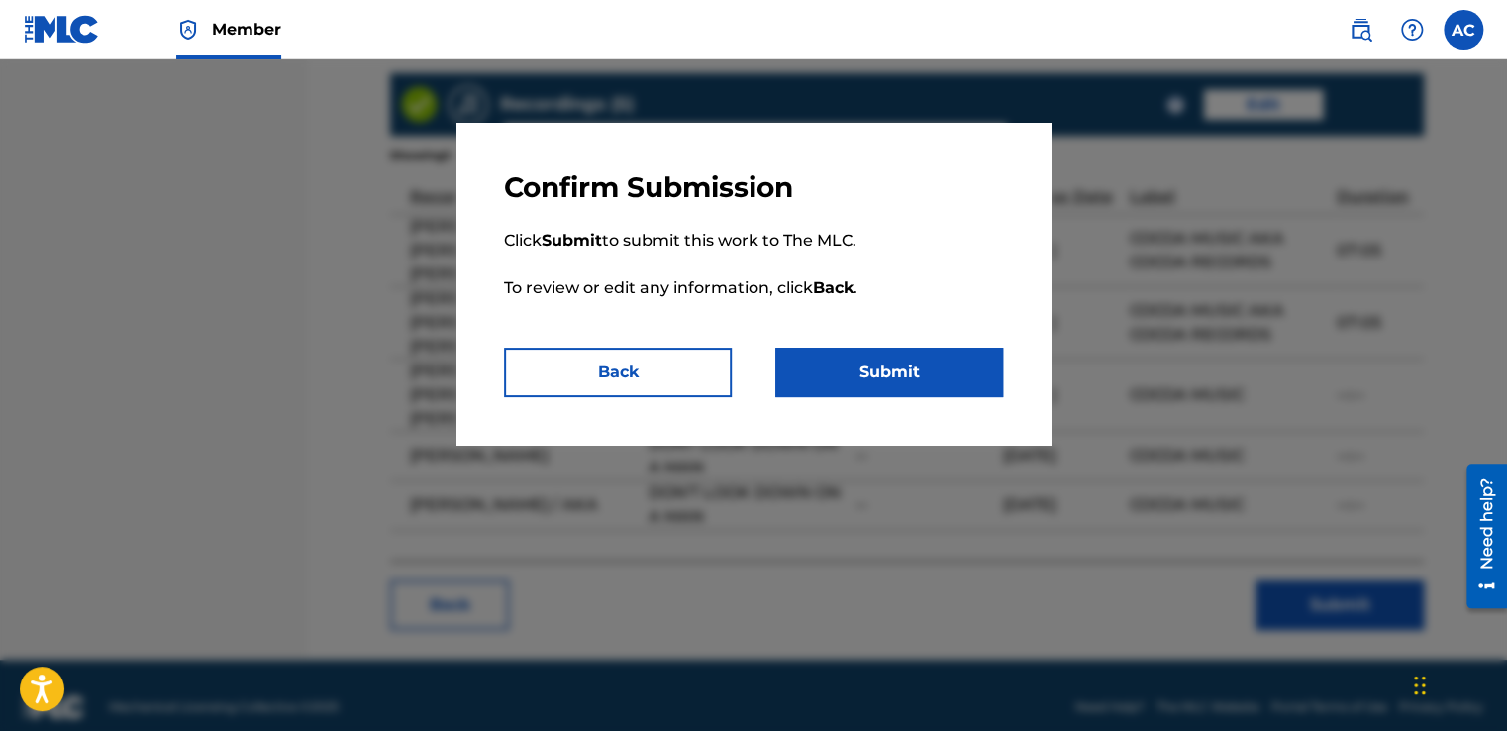
click at [888, 377] on button "Submit" at bounding box center [889, 373] width 228 height 50
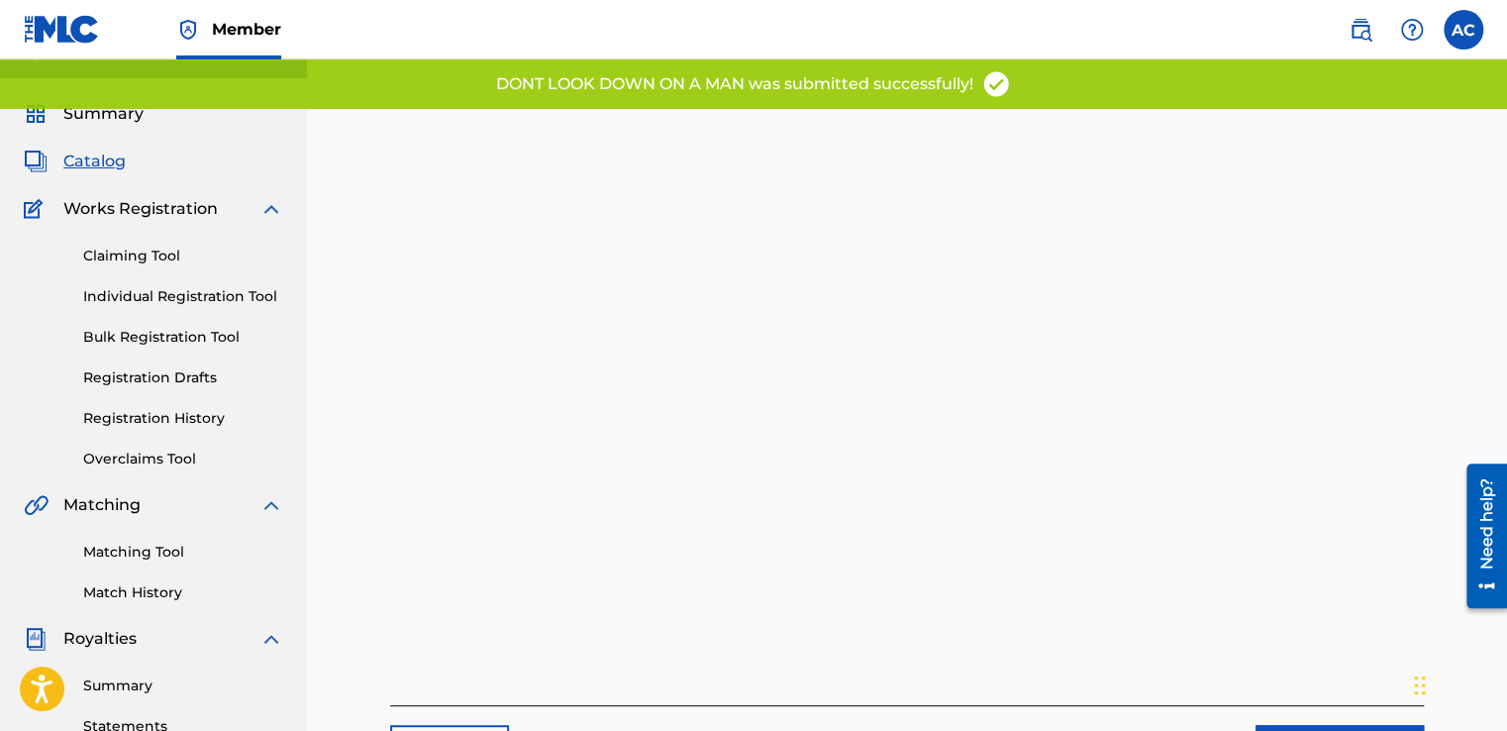
scroll to position [79, 0]
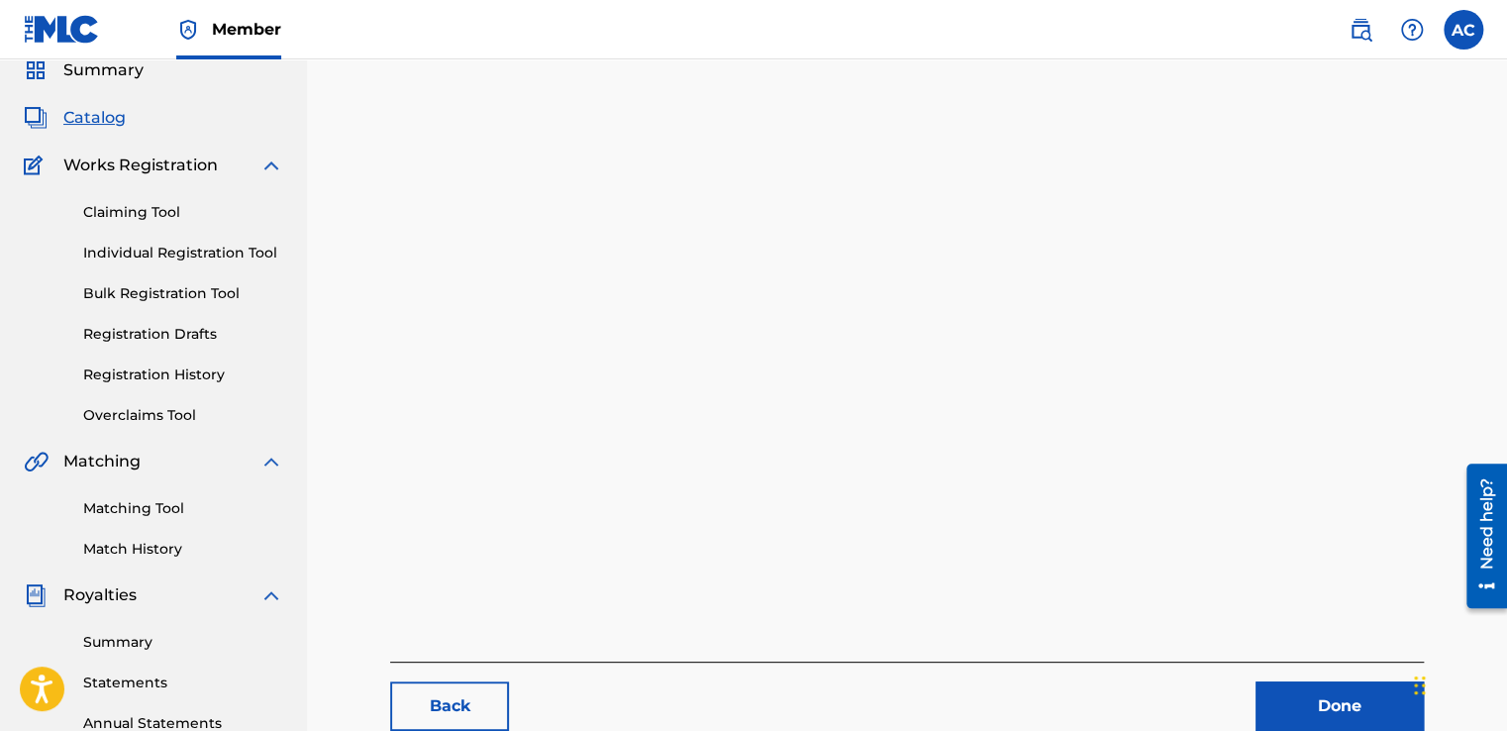
click at [1327, 693] on link "Done" at bounding box center [1339, 706] width 168 height 50
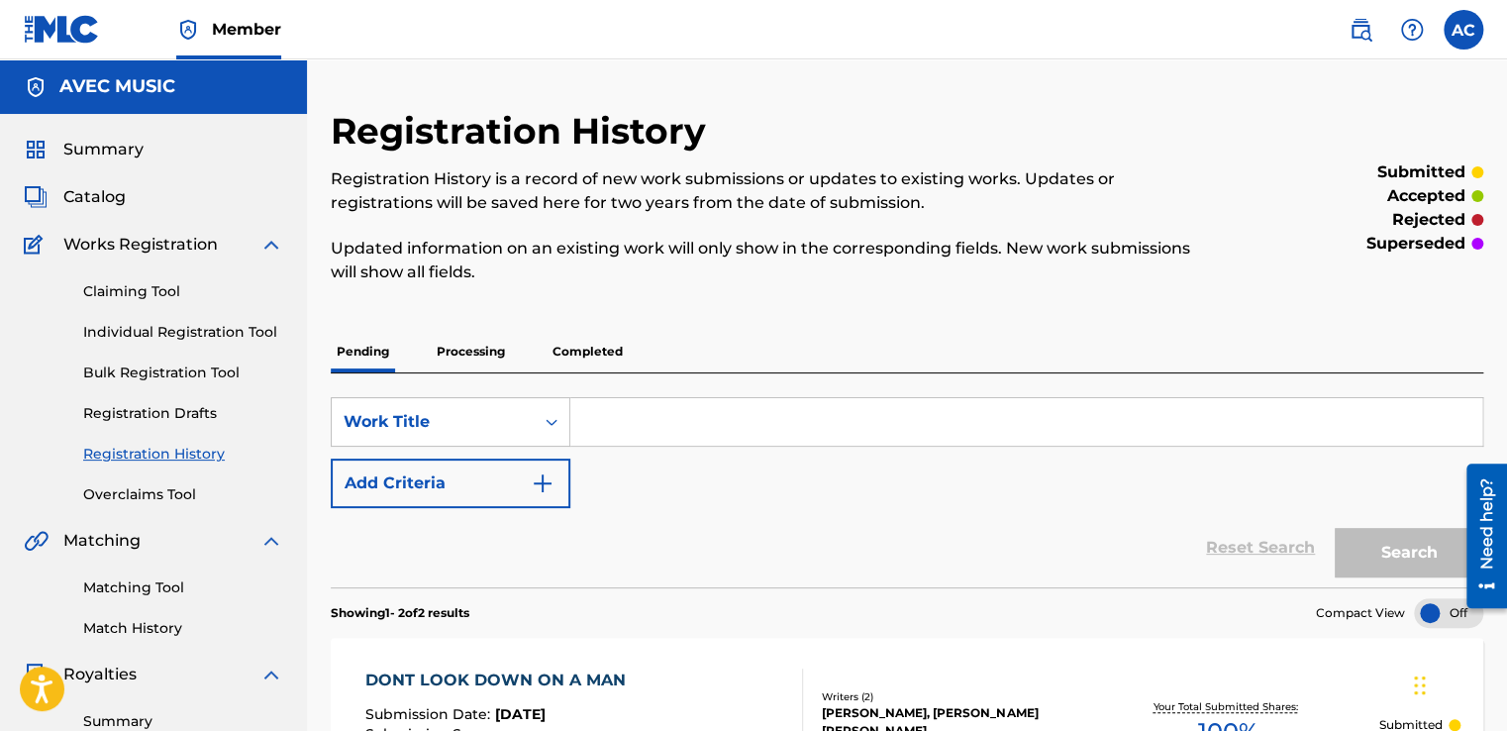
click at [569, 356] on p "Completed" at bounding box center [588, 352] width 82 height 42
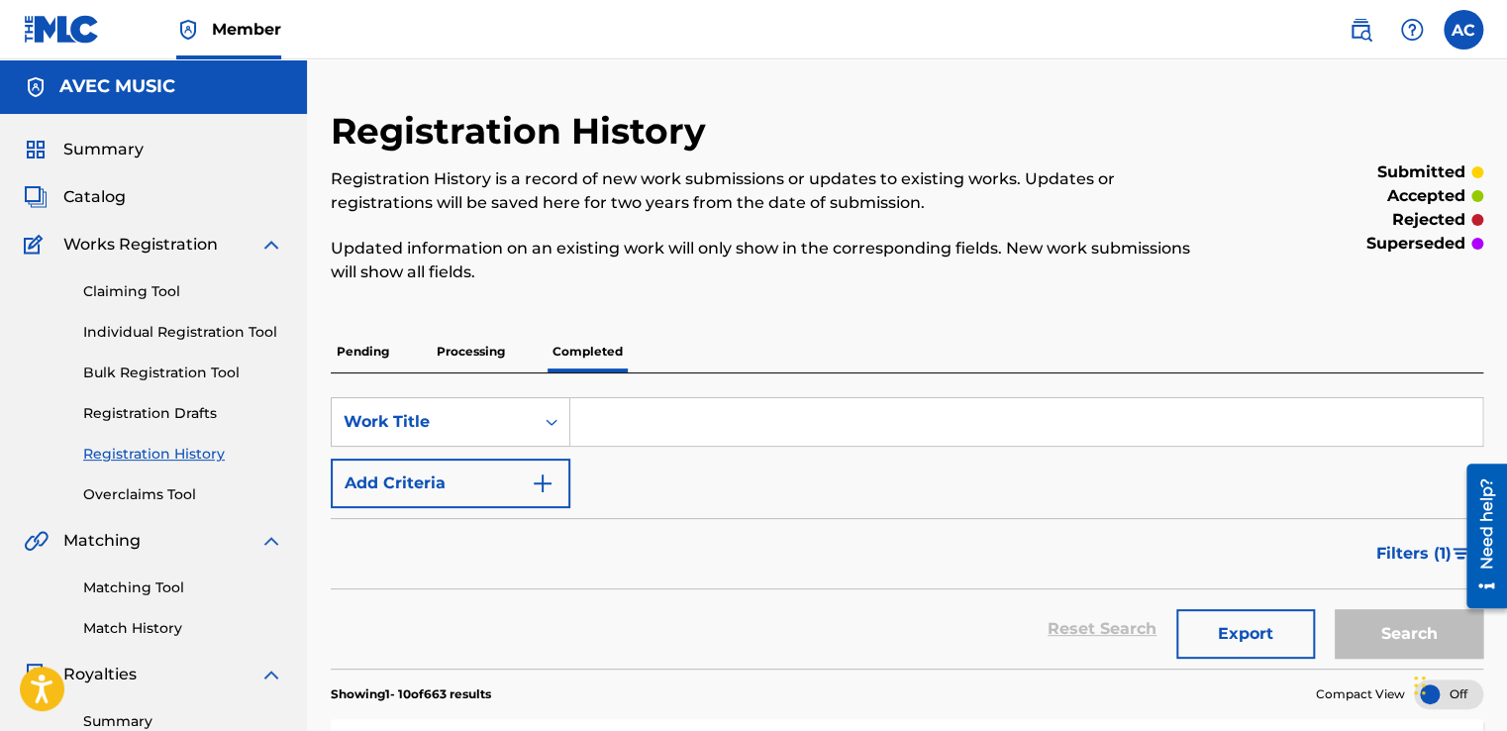
click at [88, 197] on span "Catalog" at bounding box center [94, 197] width 62 height 24
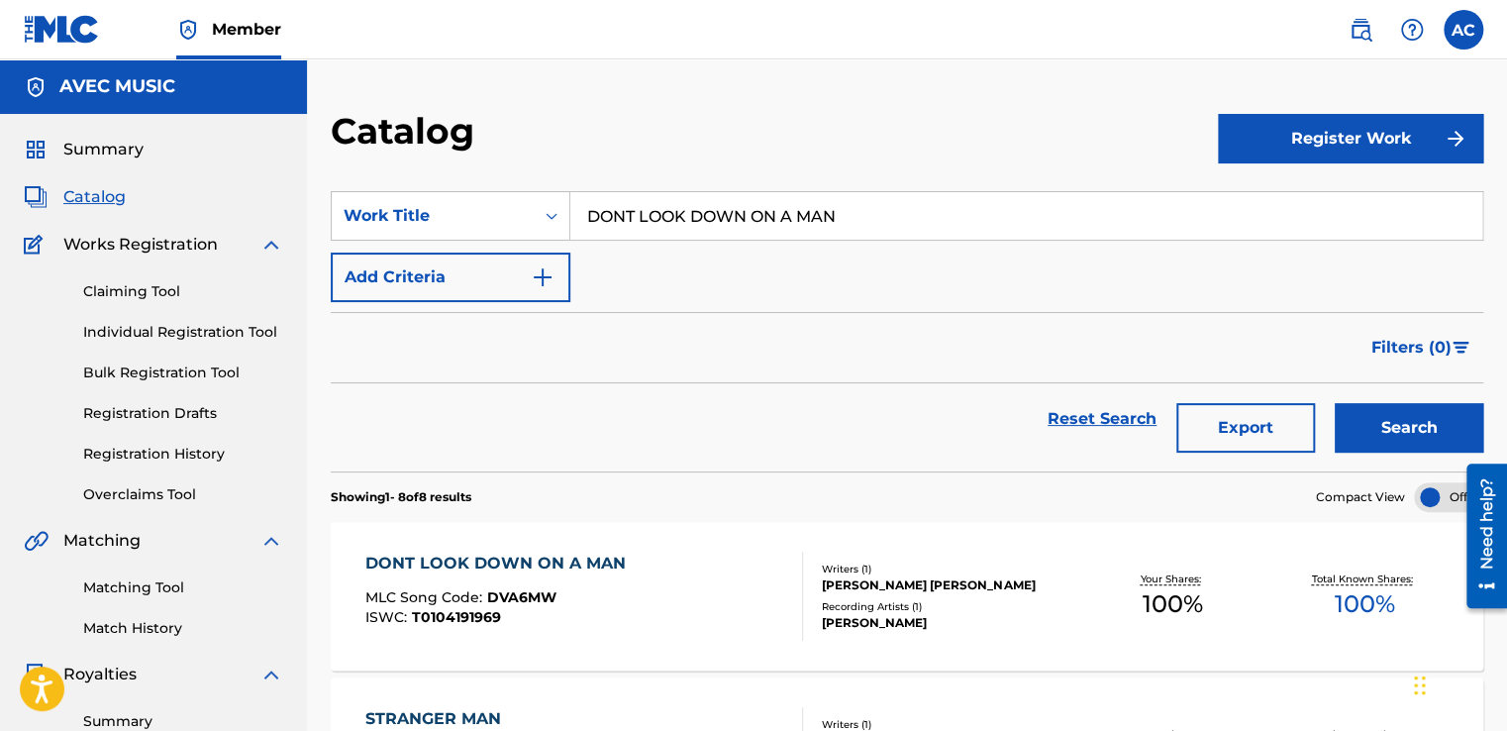
click at [129, 208] on div "Catalog" at bounding box center [153, 197] width 259 height 24
click at [89, 194] on span "Catalog" at bounding box center [94, 197] width 62 height 24
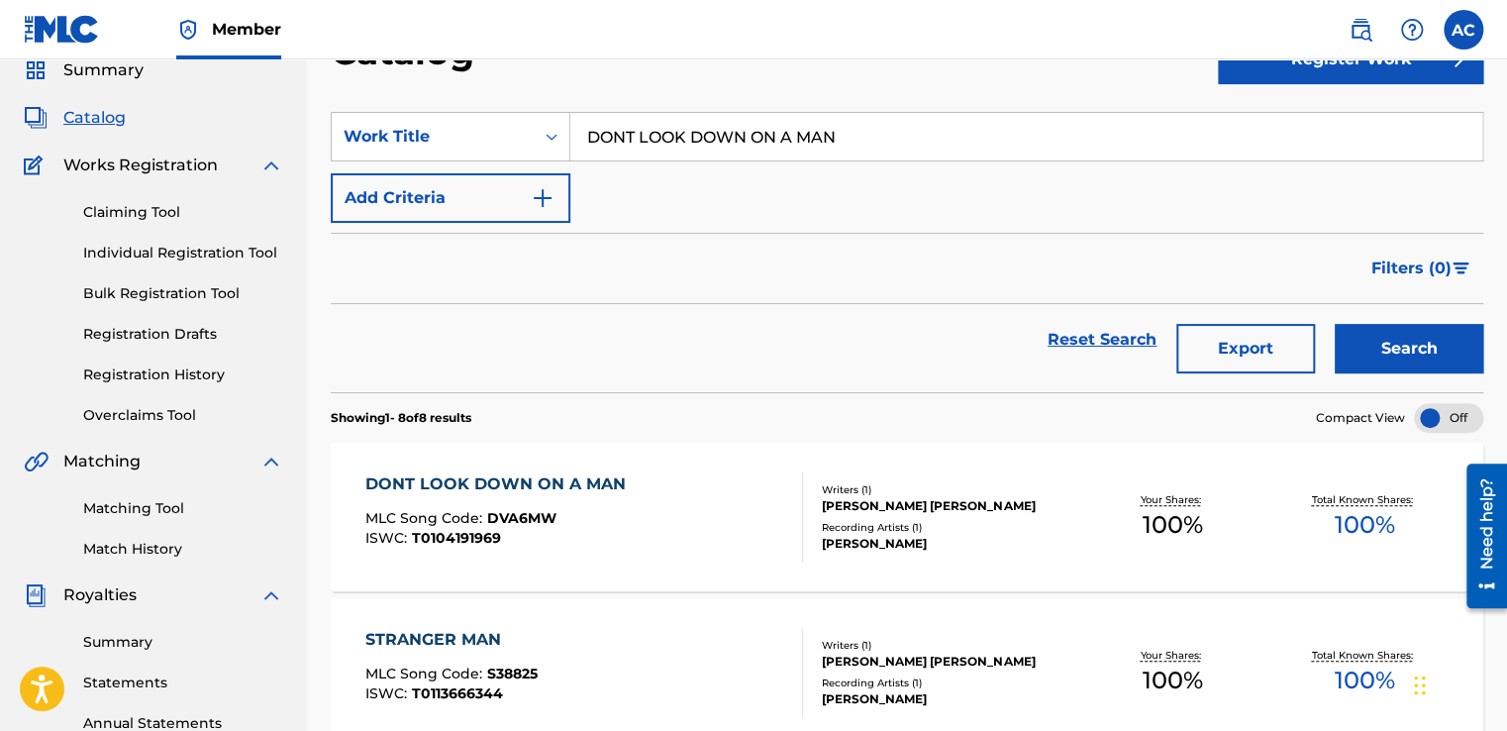
scroll to position [119, 0]
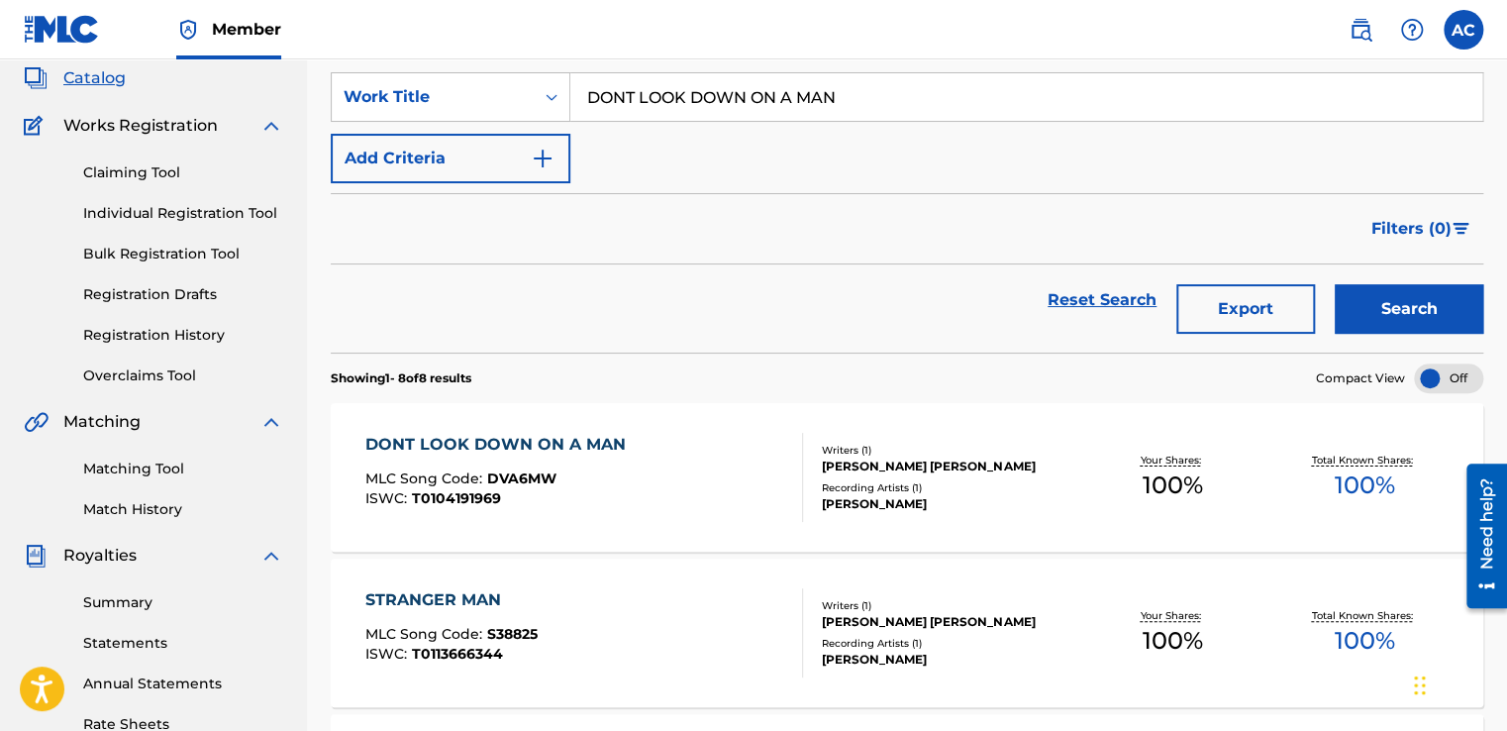
click at [115, 334] on link "Registration History" at bounding box center [183, 335] width 200 height 21
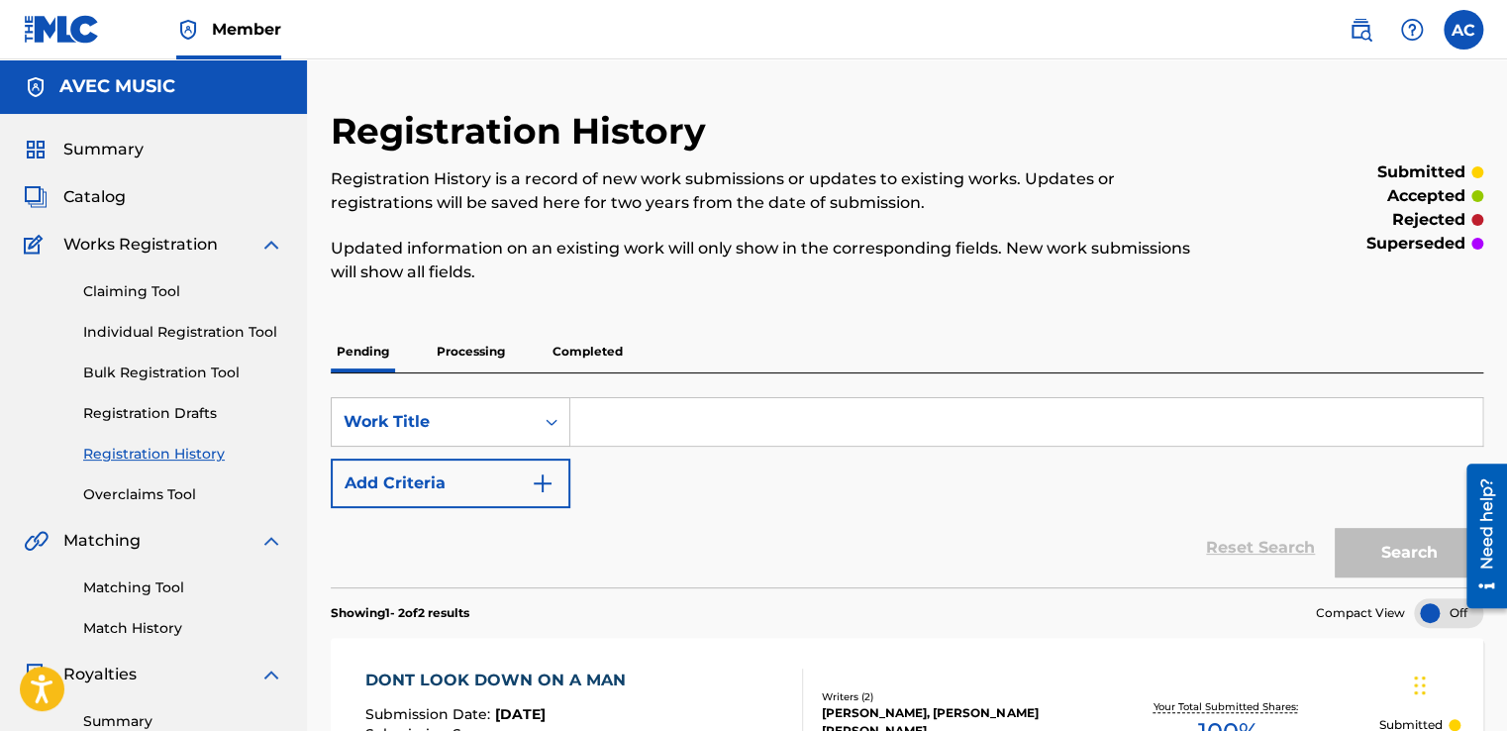
click at [599, 353] on p "Completed" at bounding box center [588, 352] width 82 height 42
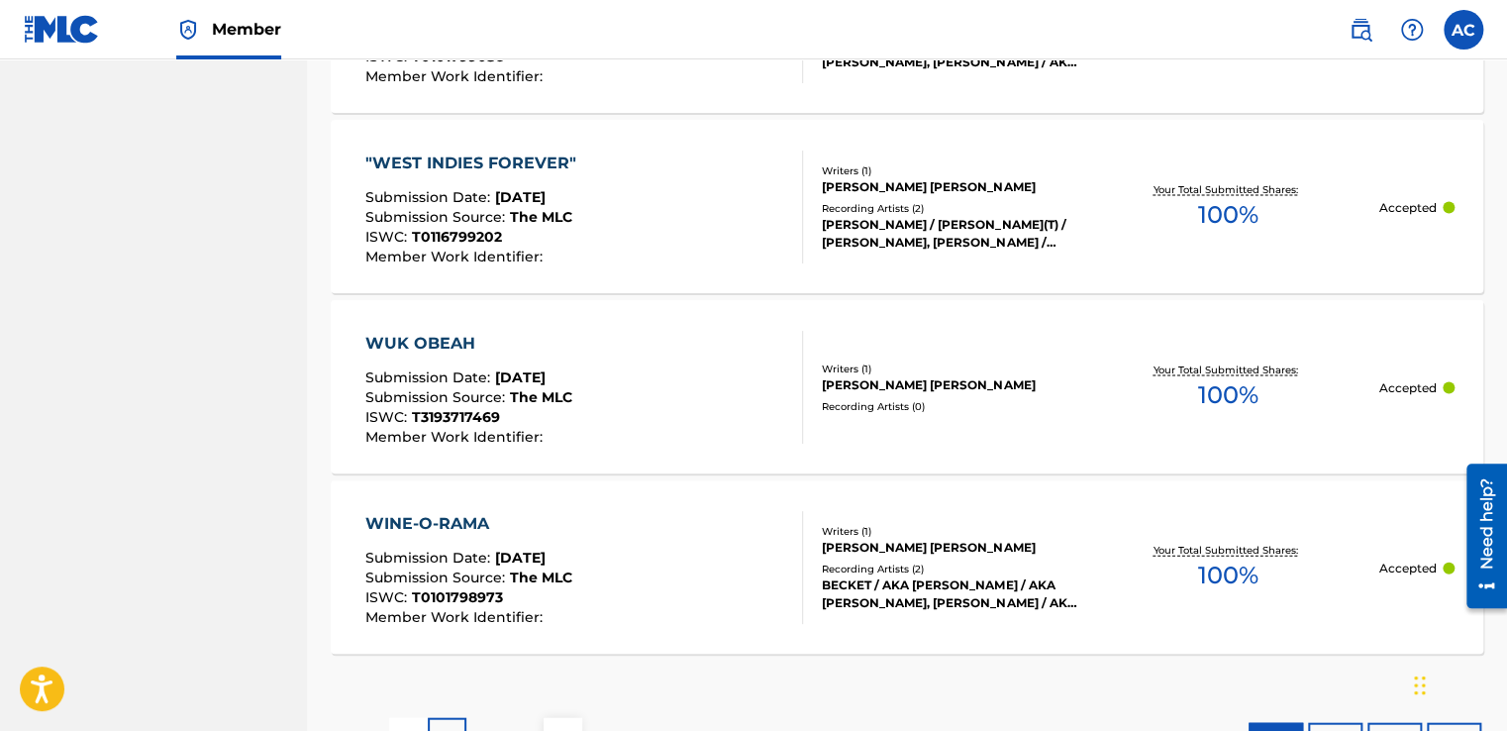
scroll to position [2032, 0]
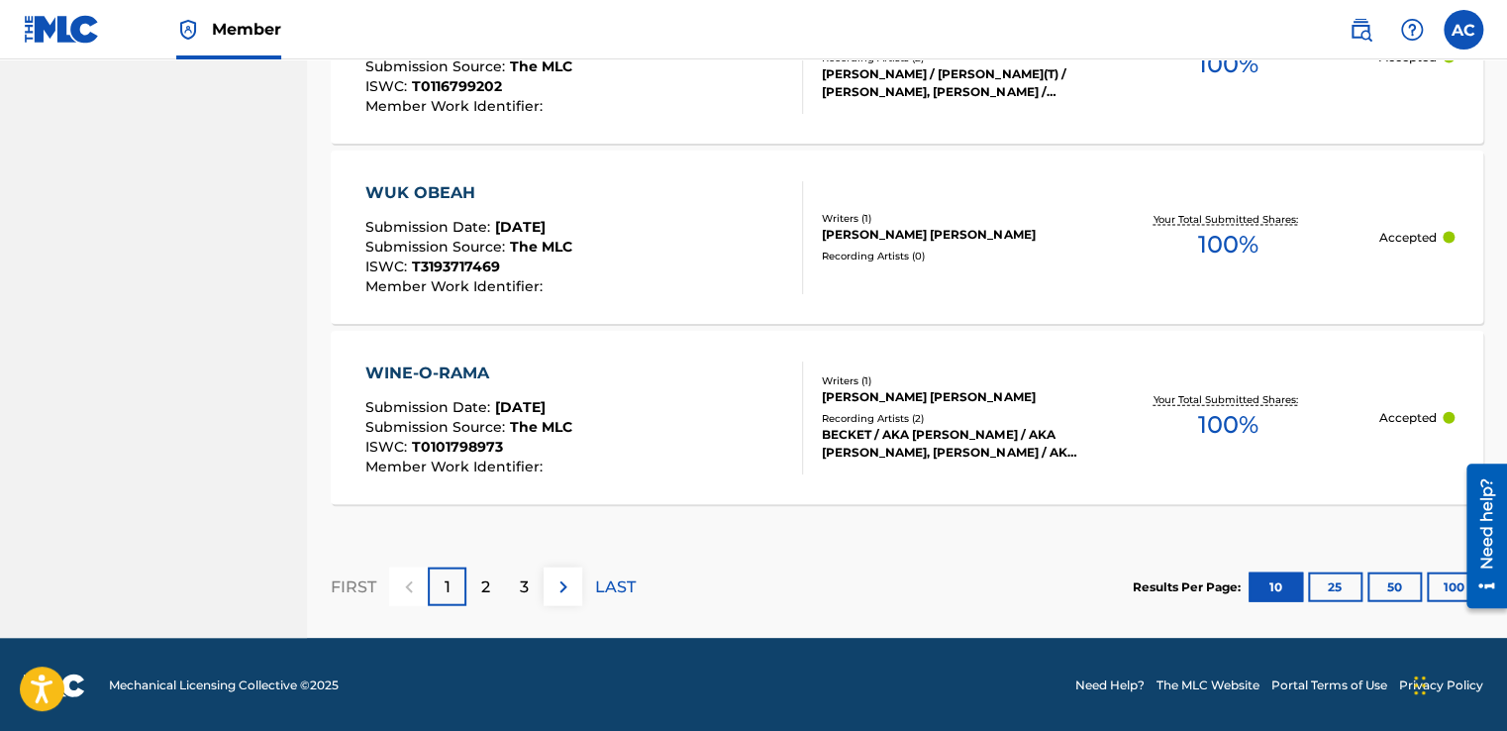
click at [612, 584] on p "LAST" at bounding box center [615, 587] width 41 height 24
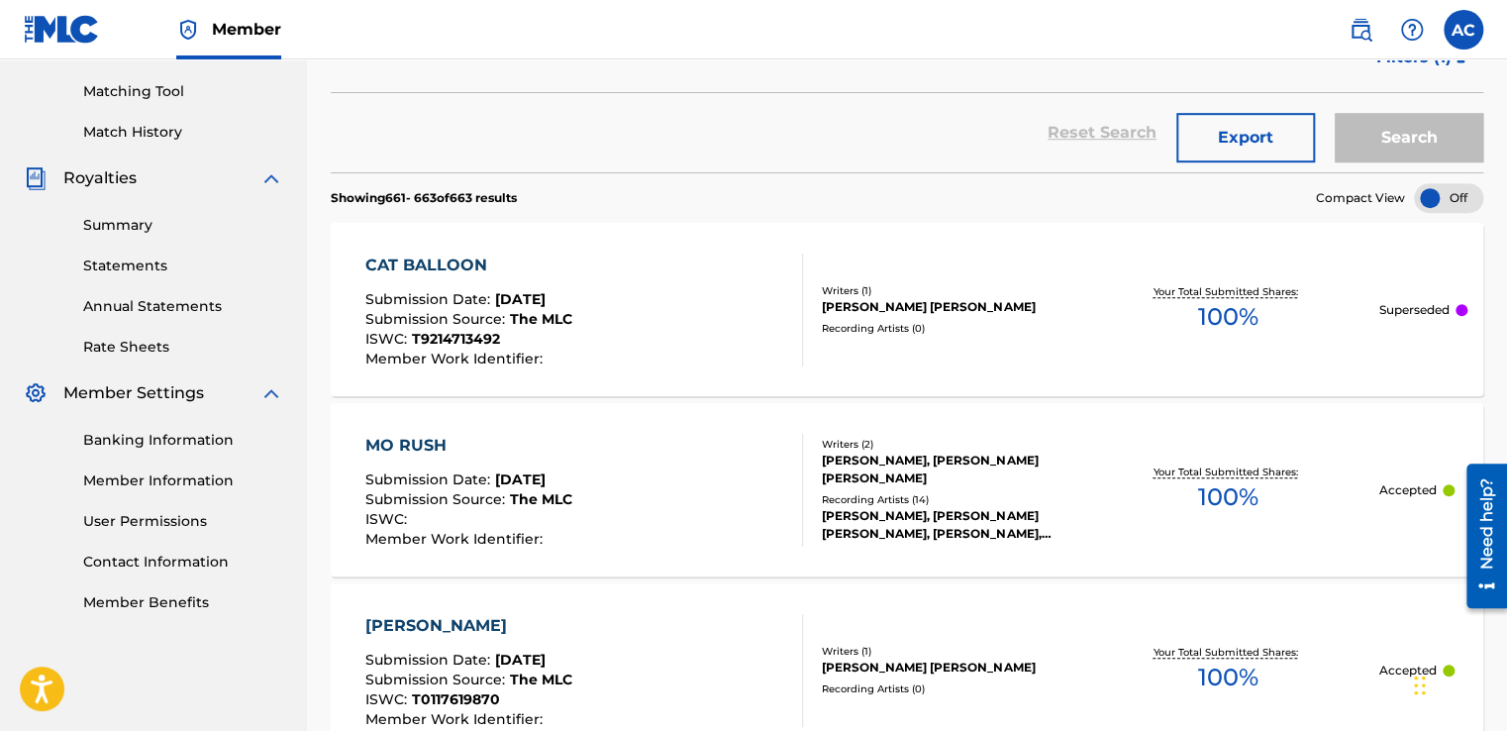
scroll to position [748, 0]
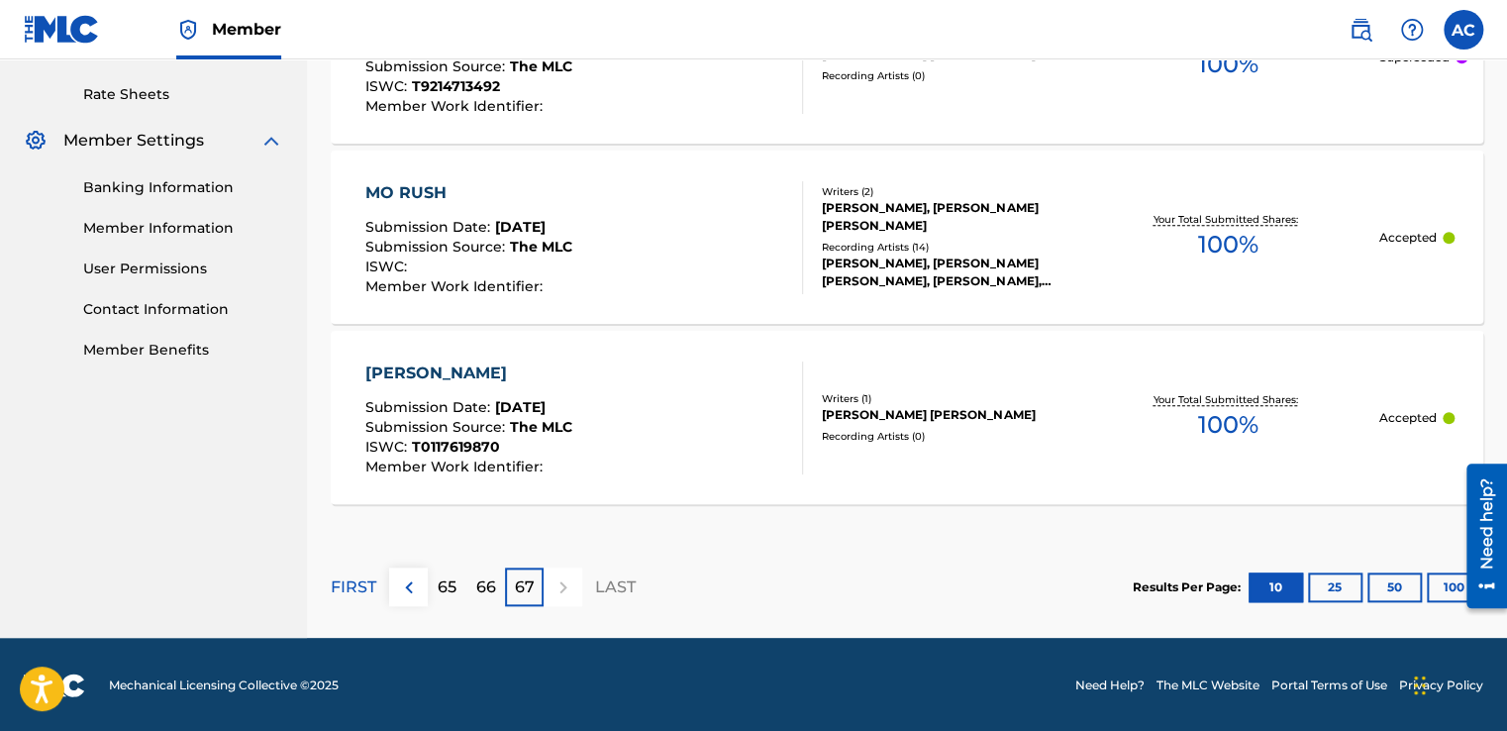
click at [438, 577] on p "65" at bounding box center [447, 587] width 19 height 24
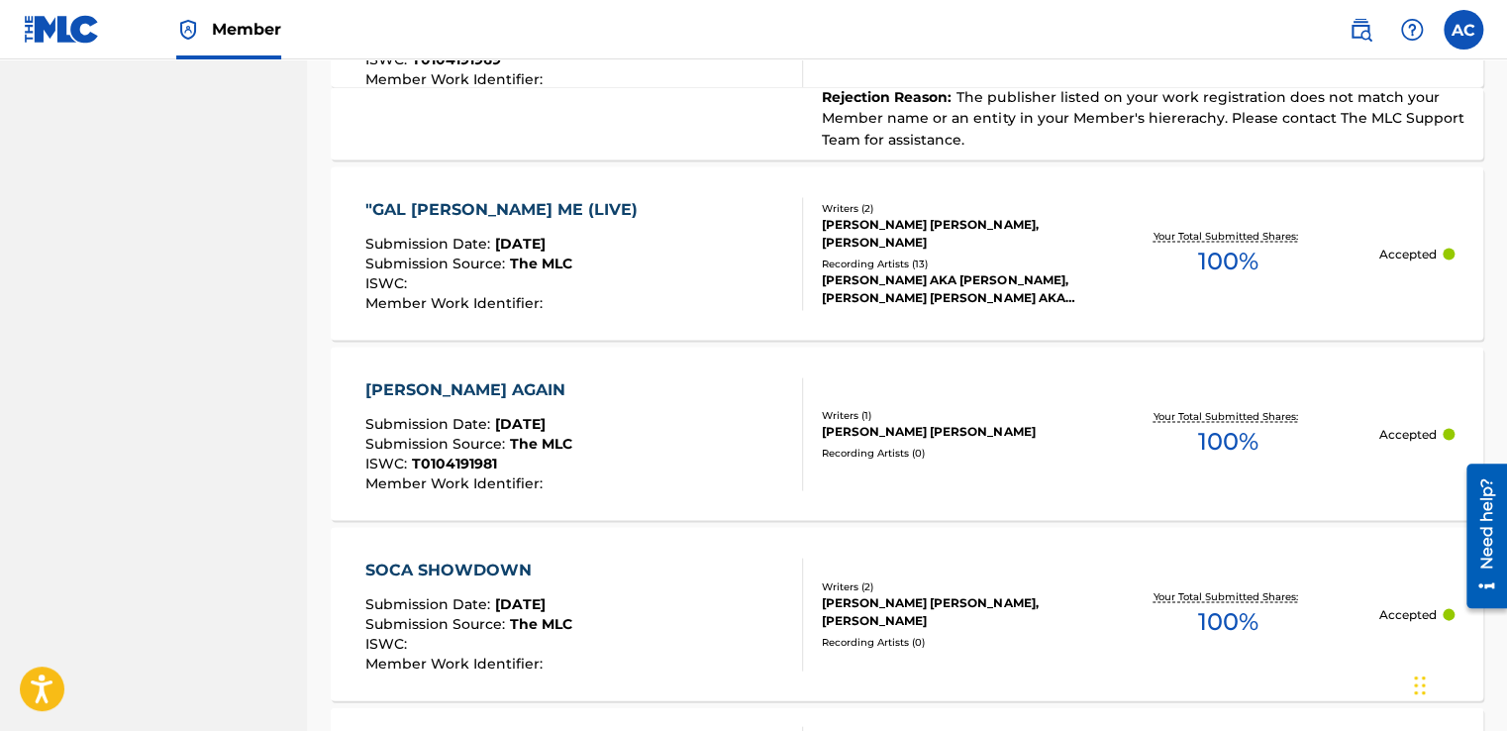
scroll to position [1741, 0]
